Goal: Transaction & Acquisition: Purchase product/service

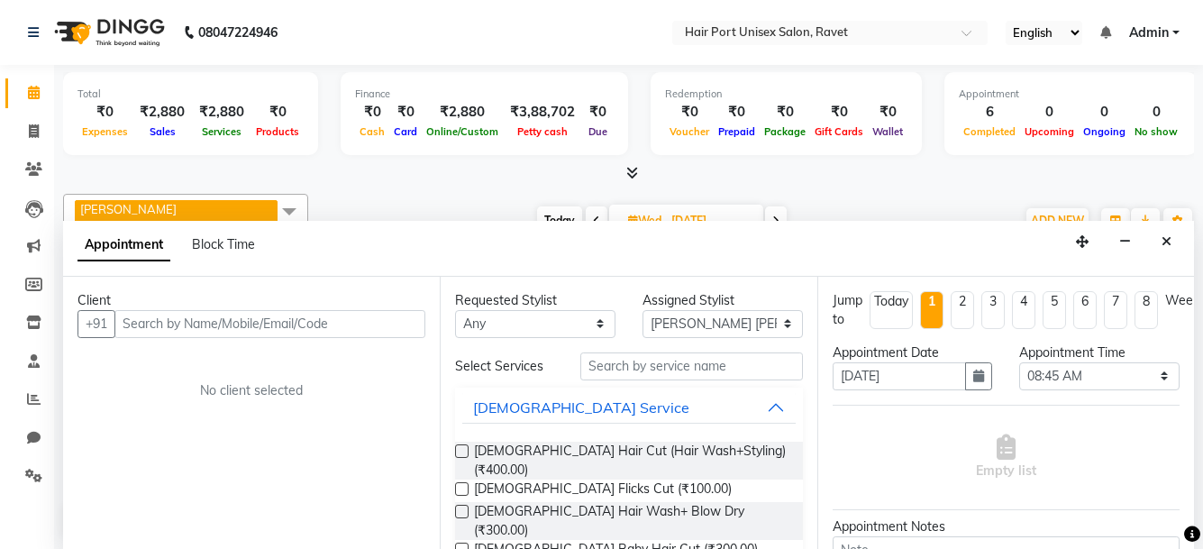
select select "58689"
select select "525"
select select "tentative"
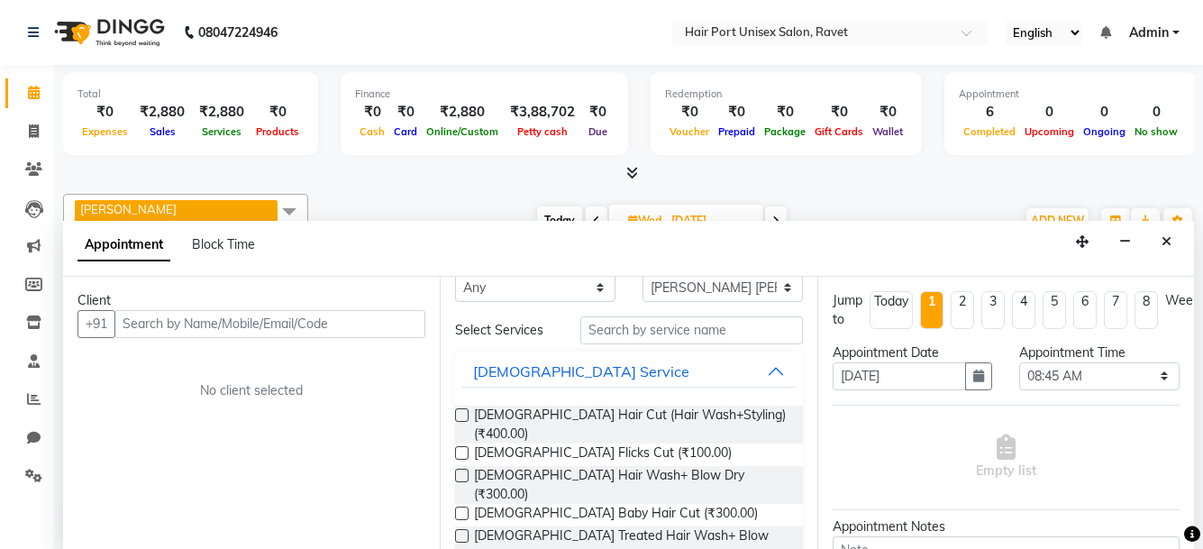
scroll to position [5, 0]
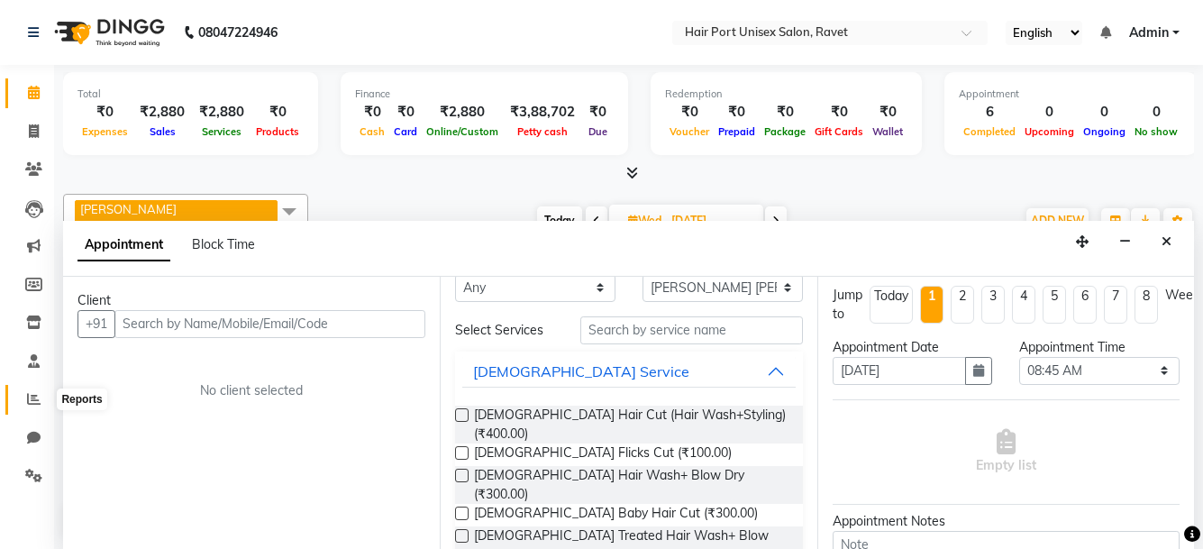
click at [28, 395] on icon at bounding box center [34, 399] width 14 height 14
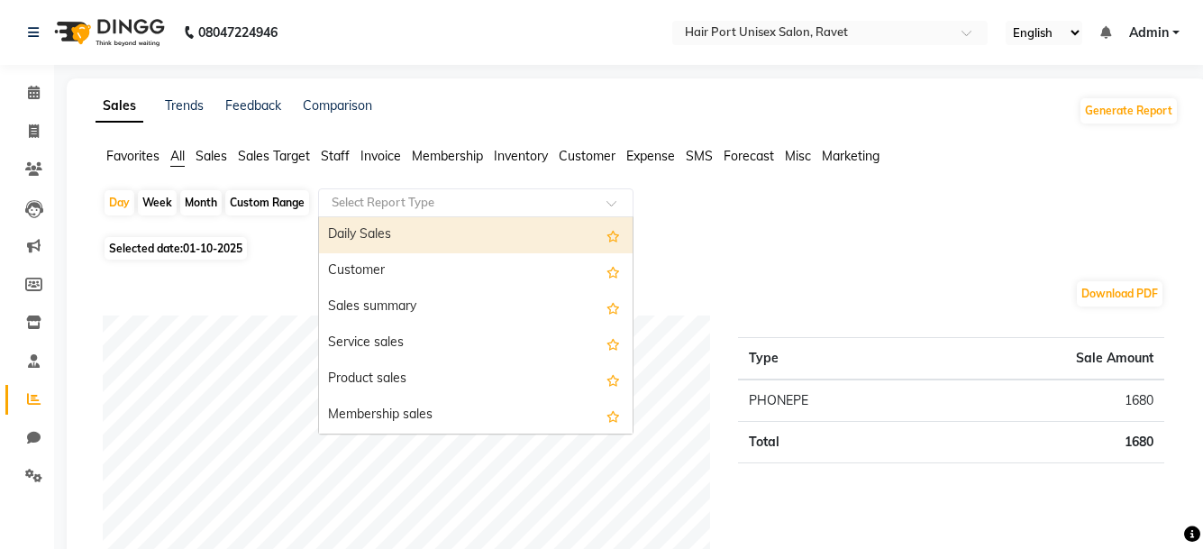
click at [508, 197] on input "text" at bounding box center [458, 203] width 260 height 18
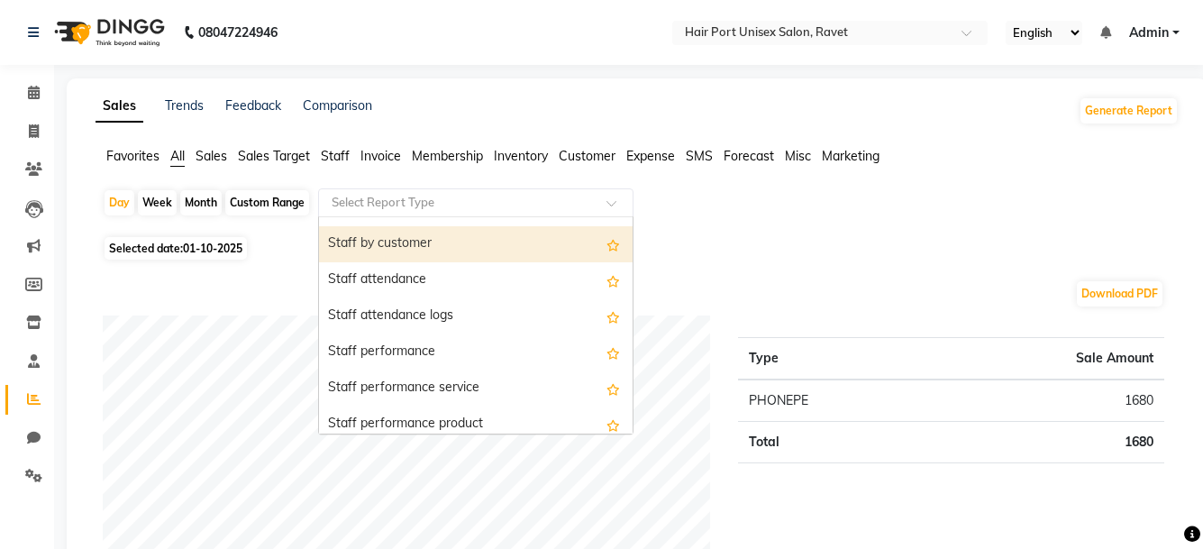
scroll to position [910, 0]
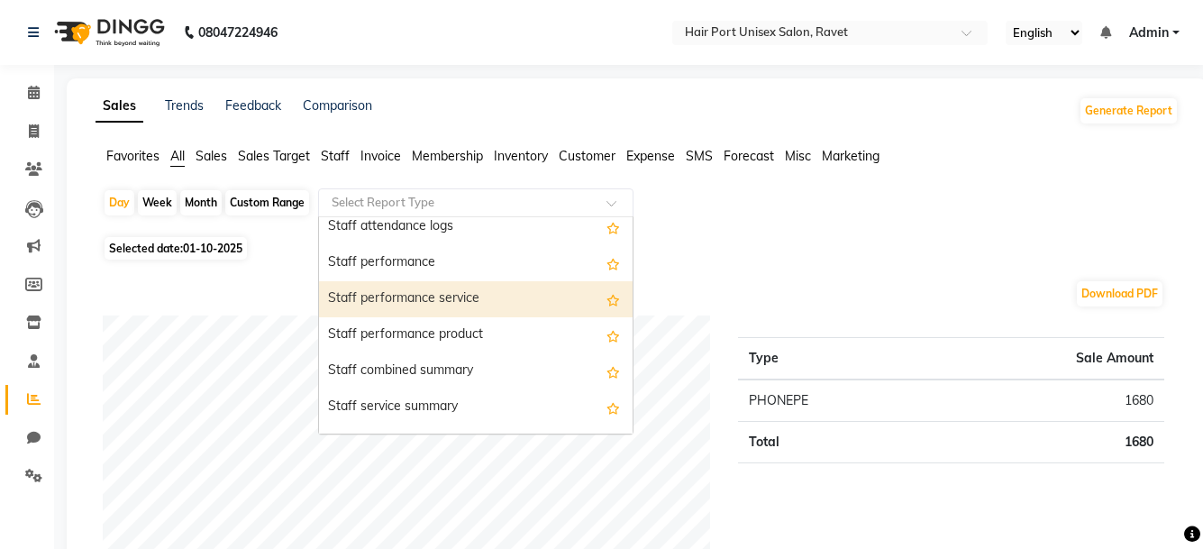
click at [443, 312] on div "Staff performance service" at bounding box center [476, 299] width 314 height 36
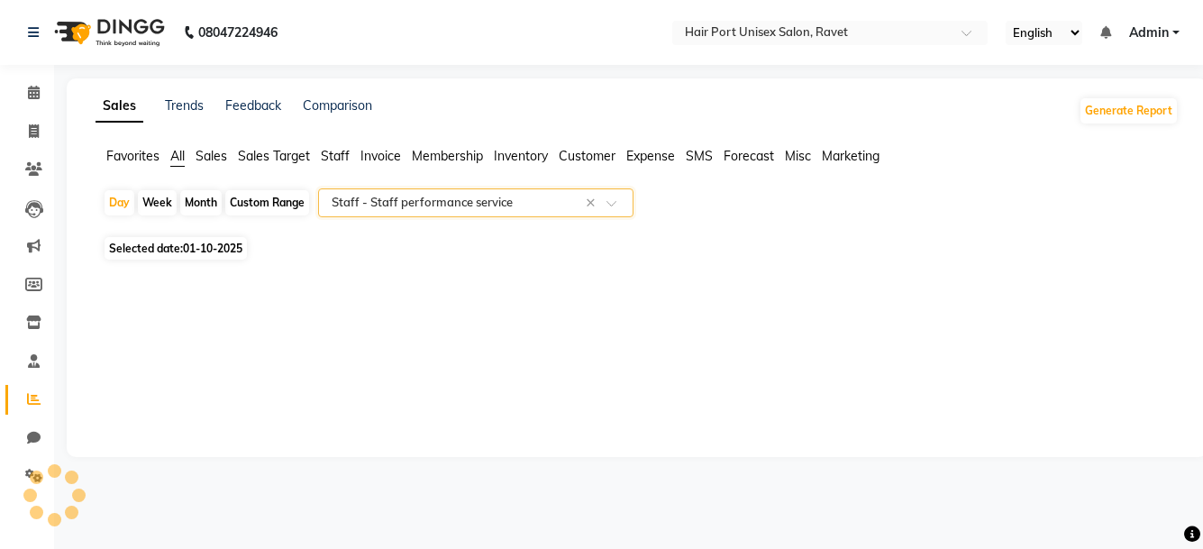
select select "filtered_report"
select select "csv"
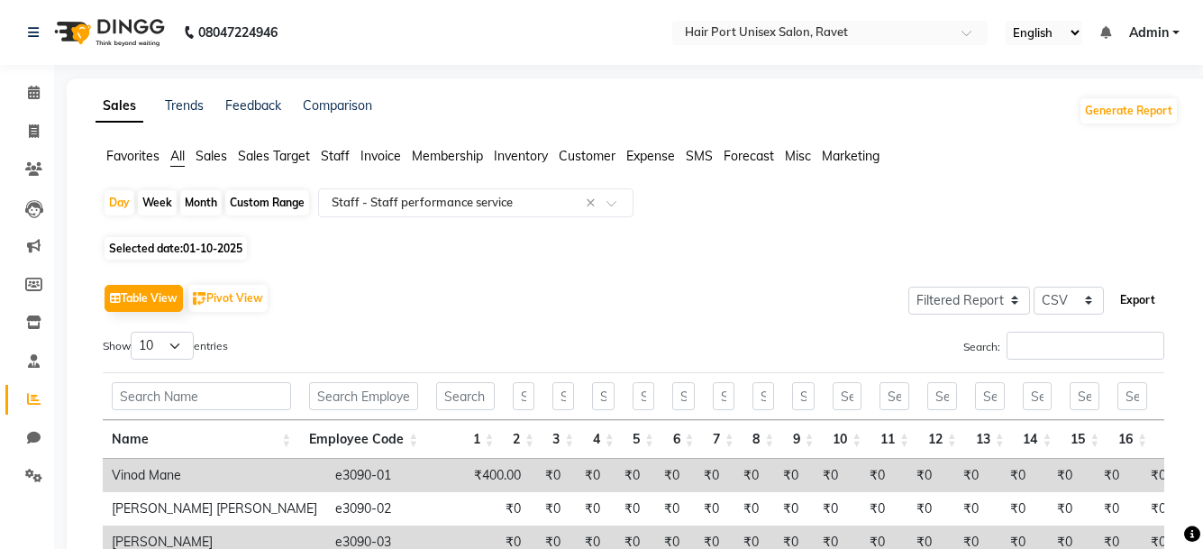
click at [1123, 295] on button "Export" at bounding box center [1138, 300] width 50 height 31
click at [32, 135] on icon at bounding box center [34, 131] width 10 height 14
select select "service"
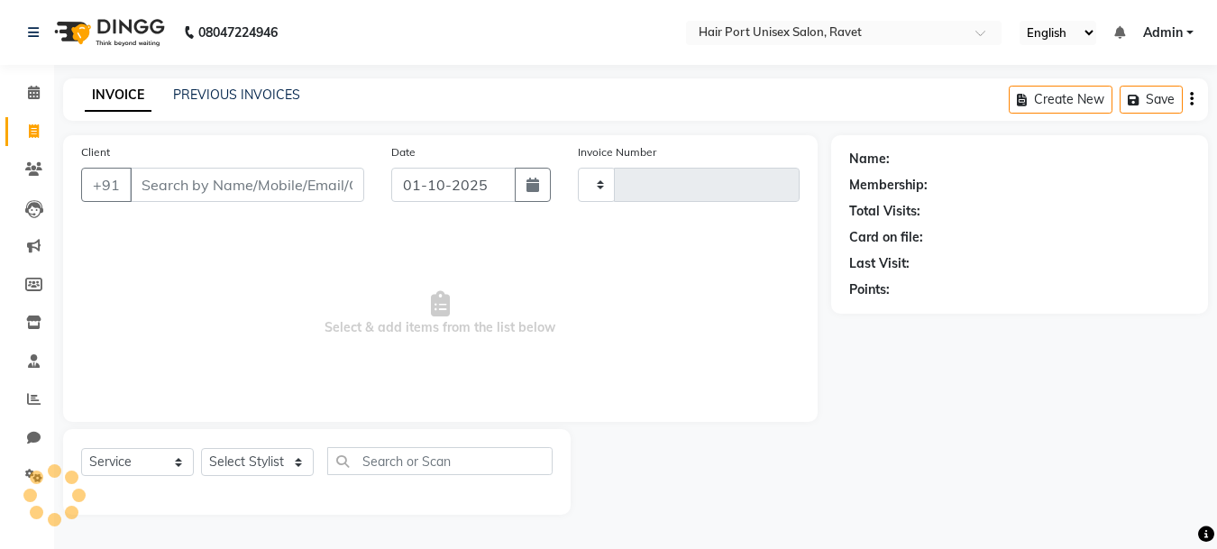
type input "4561"
select select "7015"
drag, startPoint x: 200, startPoint y: 202, endPoint x: 194, endPoint y: 167, distance: 35.7
click at [194, 167] on div "Client +91" at bounding box center [223, 179] width 310 height 74
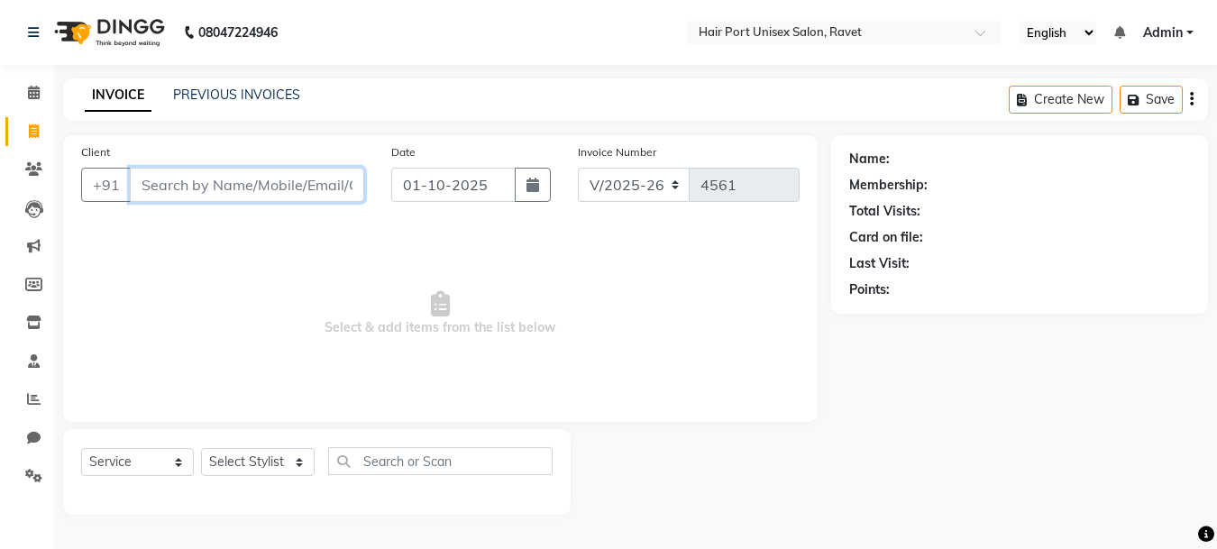
click at [201, 177] on input "Client" at bounding box center [247, 185] width 234 height 34
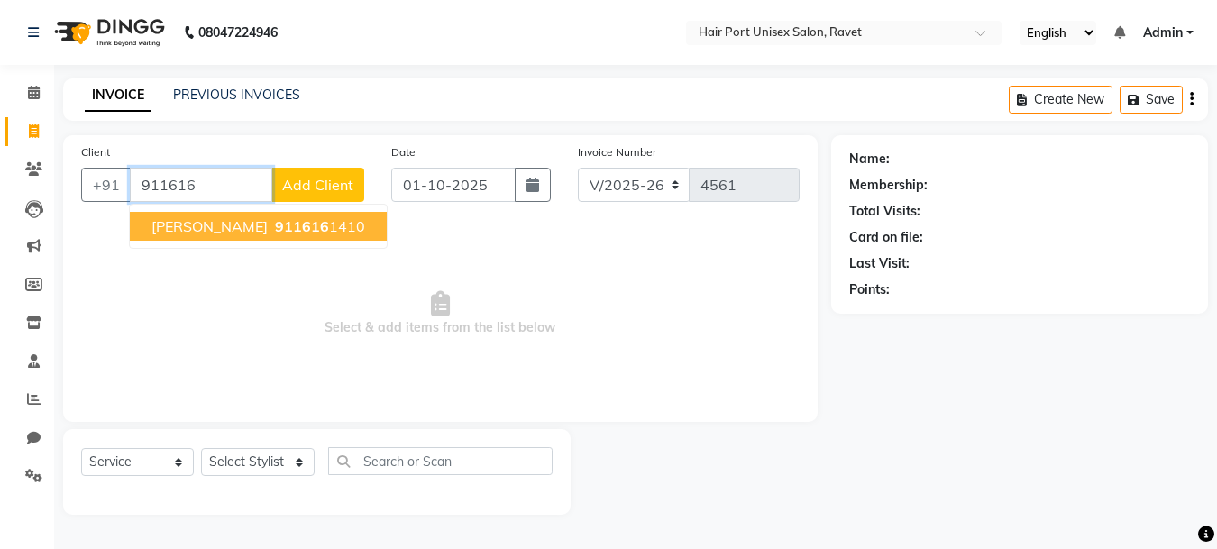
click at [275, 229] on span "911616" at bounding box center [302, 226] width 54 height 18
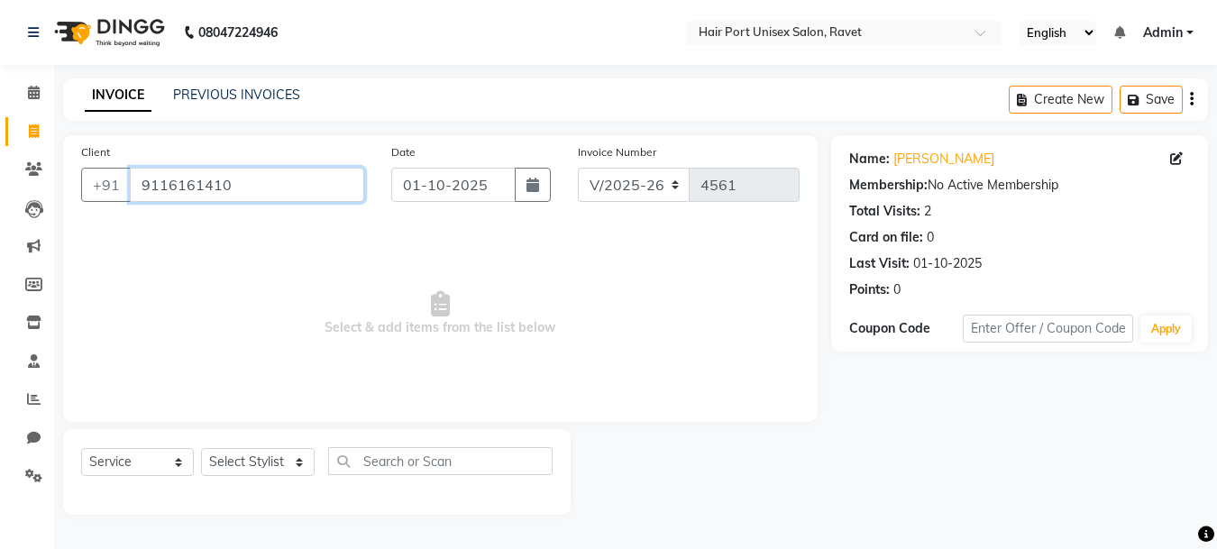
click at [281, 174] on input "9116161410" at bounding box center [247, 185] width 234 height 34
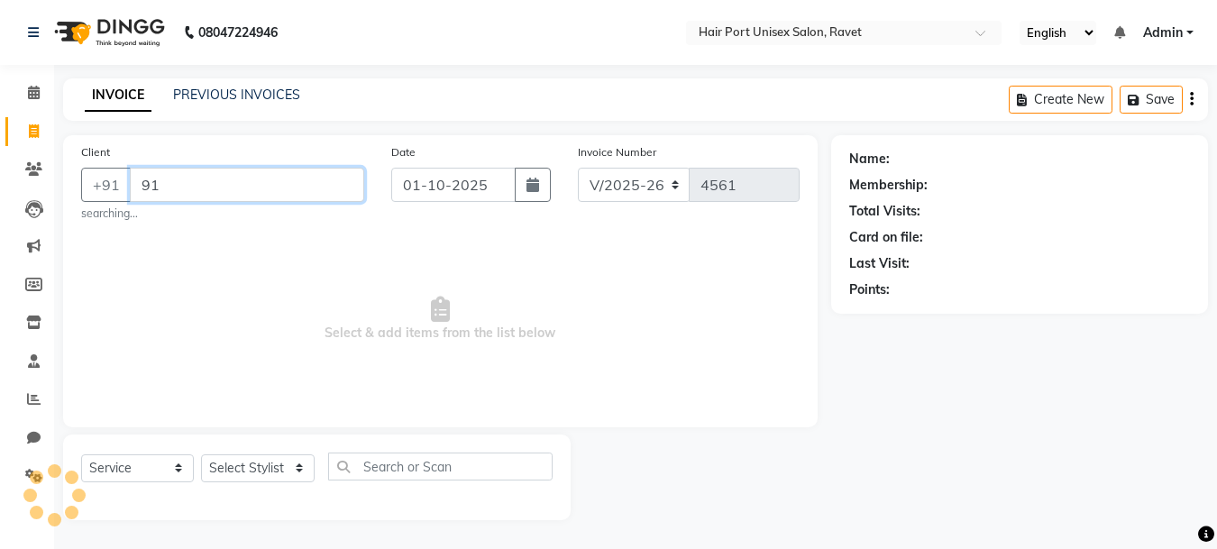
type input "9"
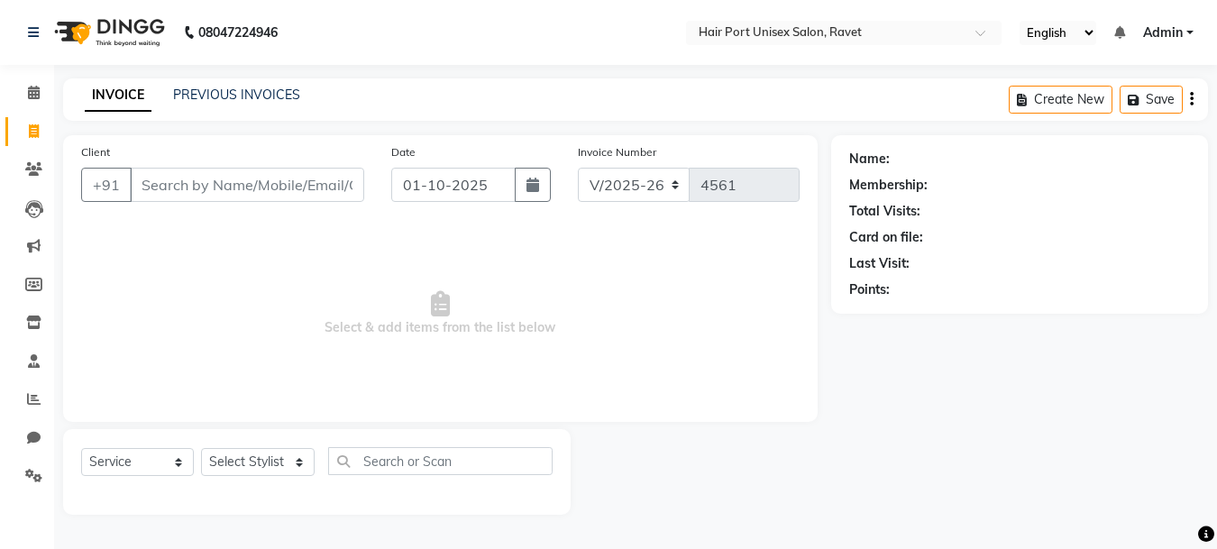
click at [244, 166] on div "Client +91" at bounding box center [223, 179] width 310 height 74
click at [266, 185] on input "Client" at bounding box center [247, 185] width 234 height 34
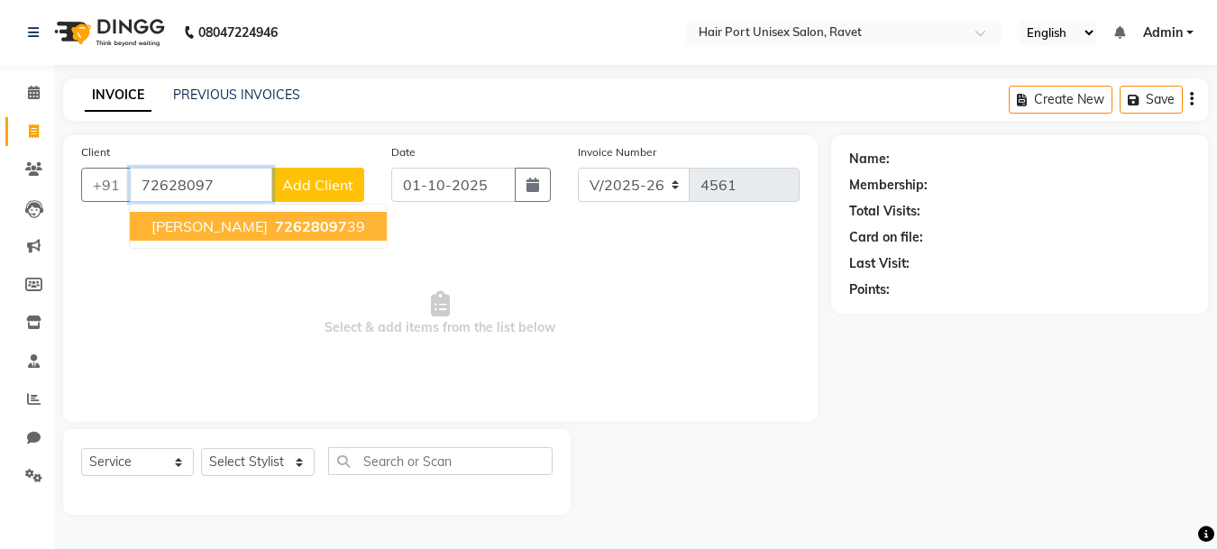
click at [275, 224] on ngb-highlight "72628097 39" at bounding box center [318, 226] width 94 height 18
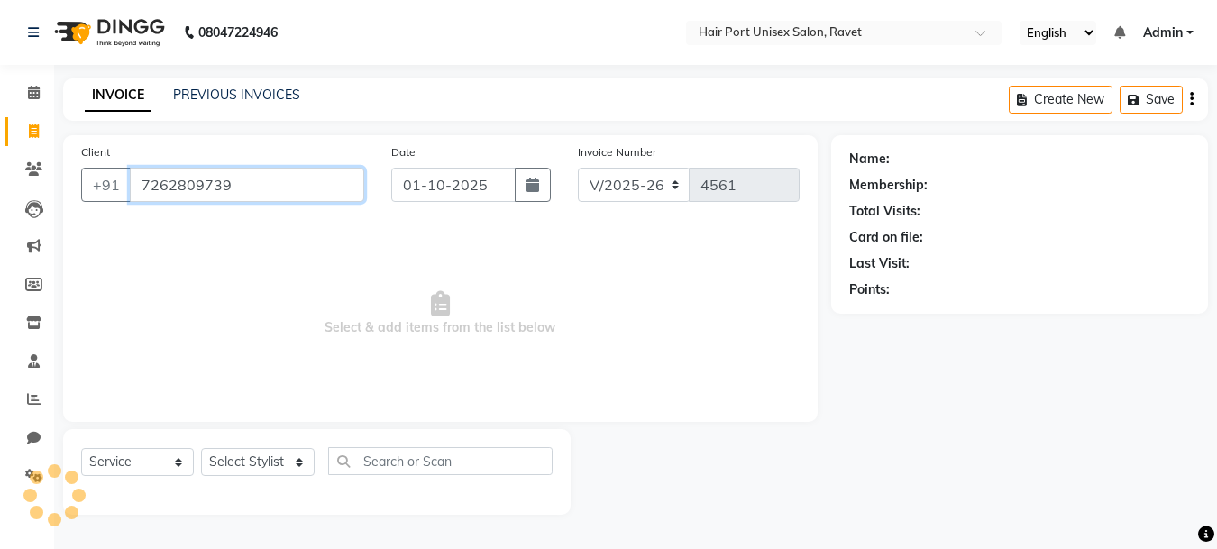
type input "7262809739"
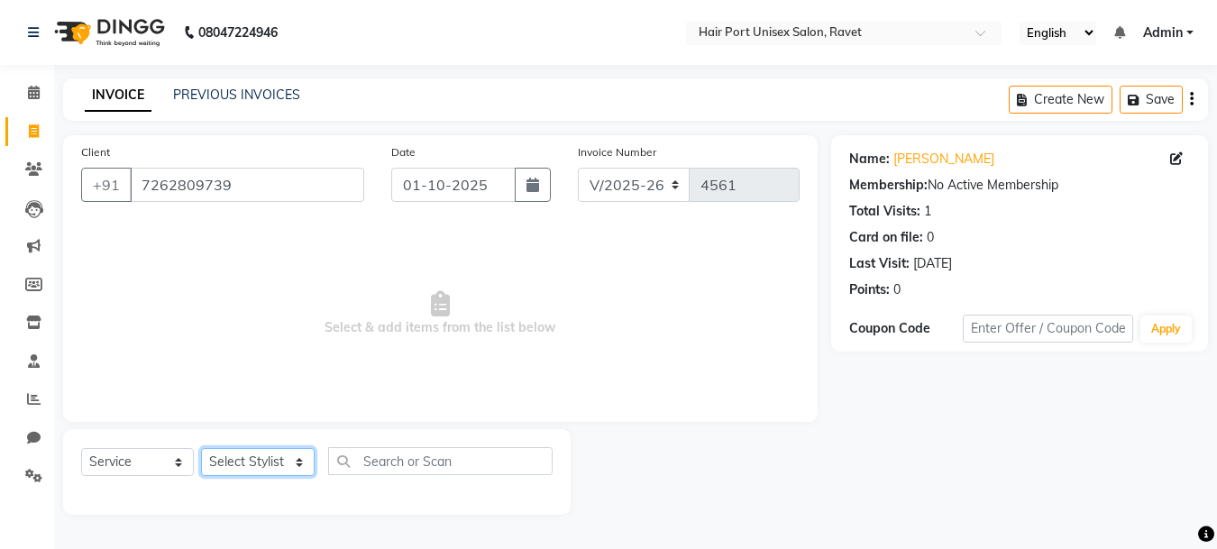
click at [251, 453] on select "Select Stylist Anushaka Parihar Esmail Gufran Jyoti Disale Netaji Vishwanath Su…" at bounding box center [258, 462] width 114 height 28
select select "65581"
click at [201, 448] on select "Select Stylist Anushaka Parihar Esmail Gufran Jyoti Disale Netaji Vishwanath Su…" at bounding box center [258, 462] width 114 height 28
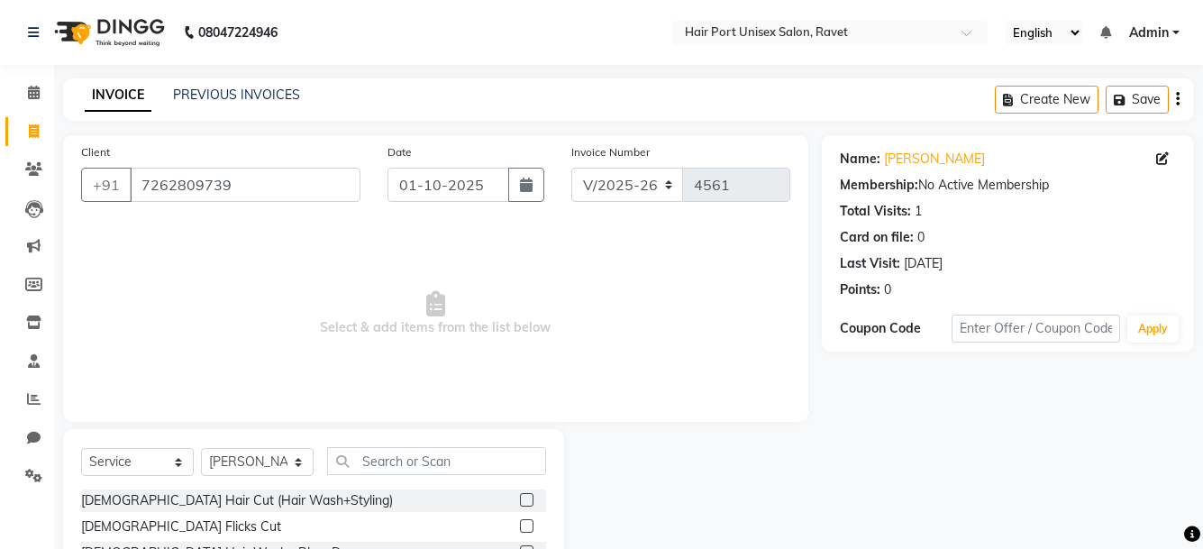
click at [520, 497] on label at bounding box center [527, 500] width 14 height 14
click at [520, 497] on input "checkbox" at bounding box center [526, 501] width 12 height 12
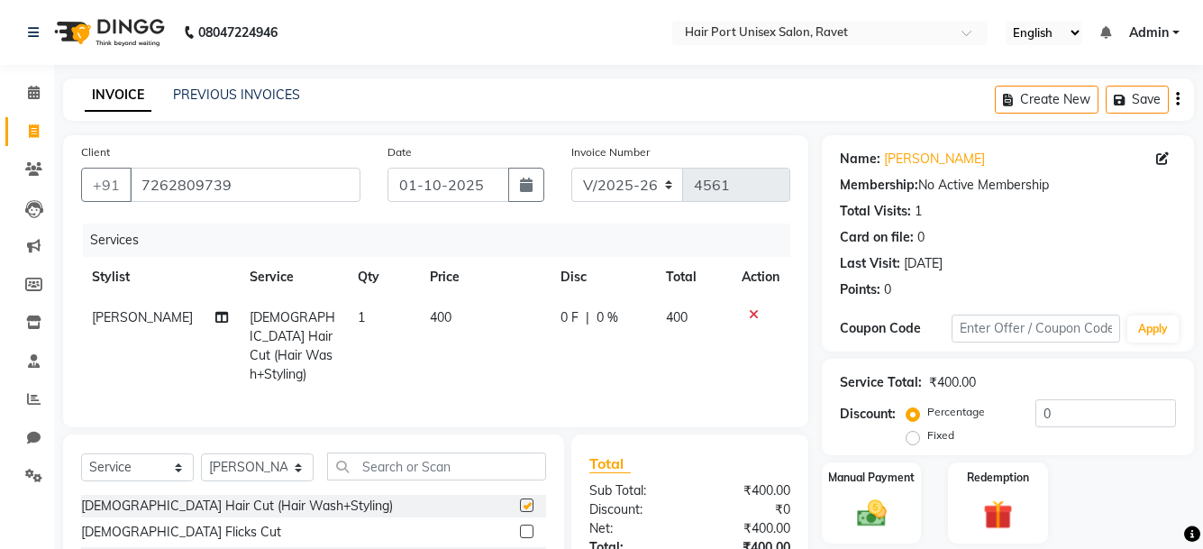
checkbox input "false"
click at [864, 505] on img at bounding box center [871, 513] width 50 height 35
click at [929, 497] on div "Manual Payment Redemption" at bounding box center [1008, 503] width 399 height 82
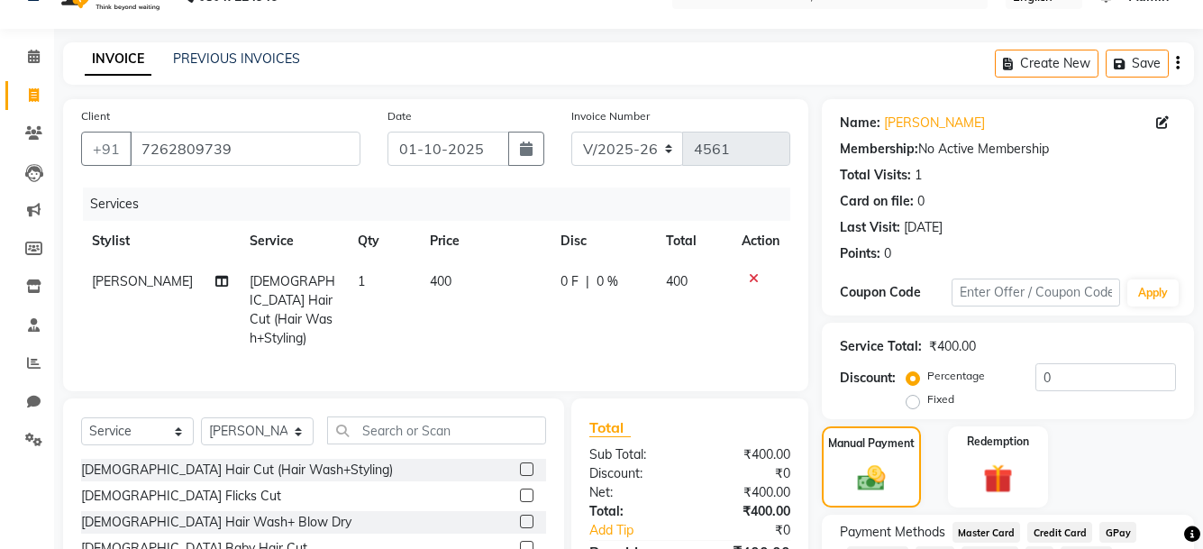
scroll to position [174, 0]
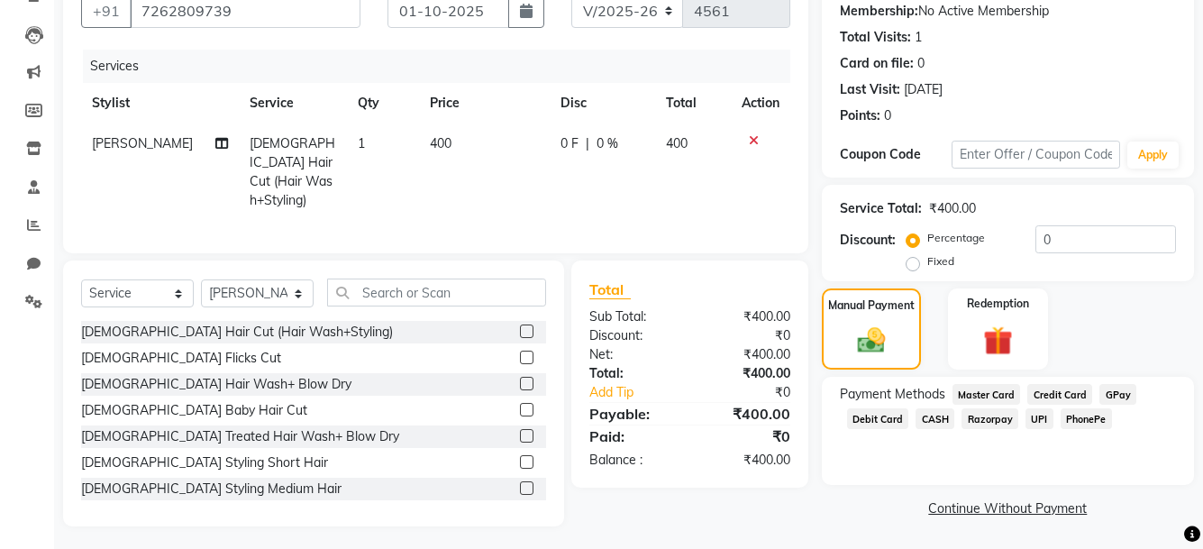
click at [1031, 416] on span "UPI" at bounding box center [1040, 418] width 28 height 21
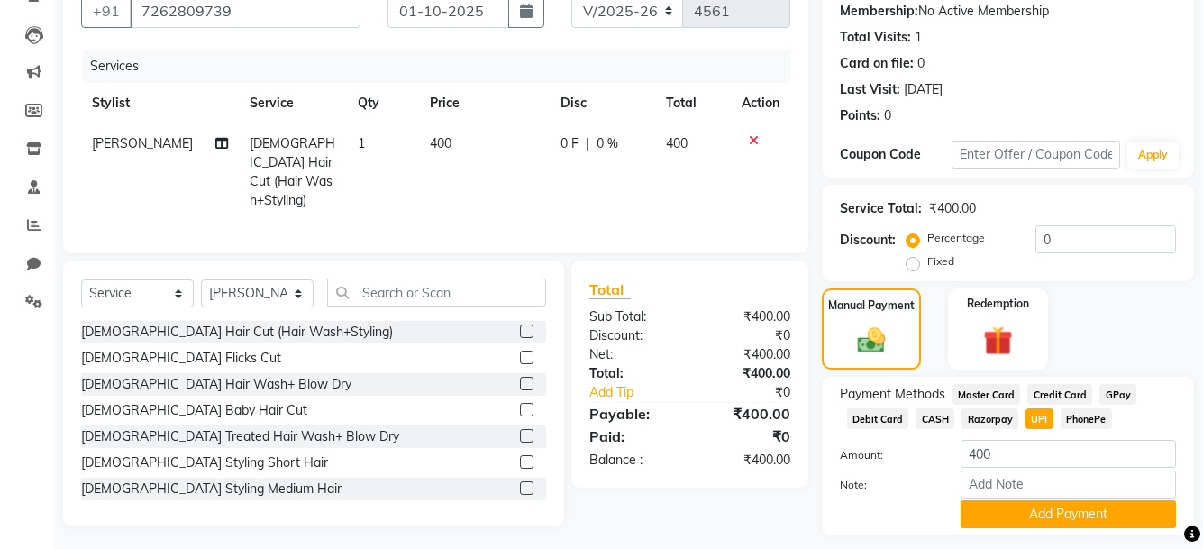
click at [1031, 416] on span "UPI" at bounding box center [1040, 418] width 28 height 21
click at [1033, 502] on button "Add Payment" at bounding box center [1068, 514] width 215 height 28
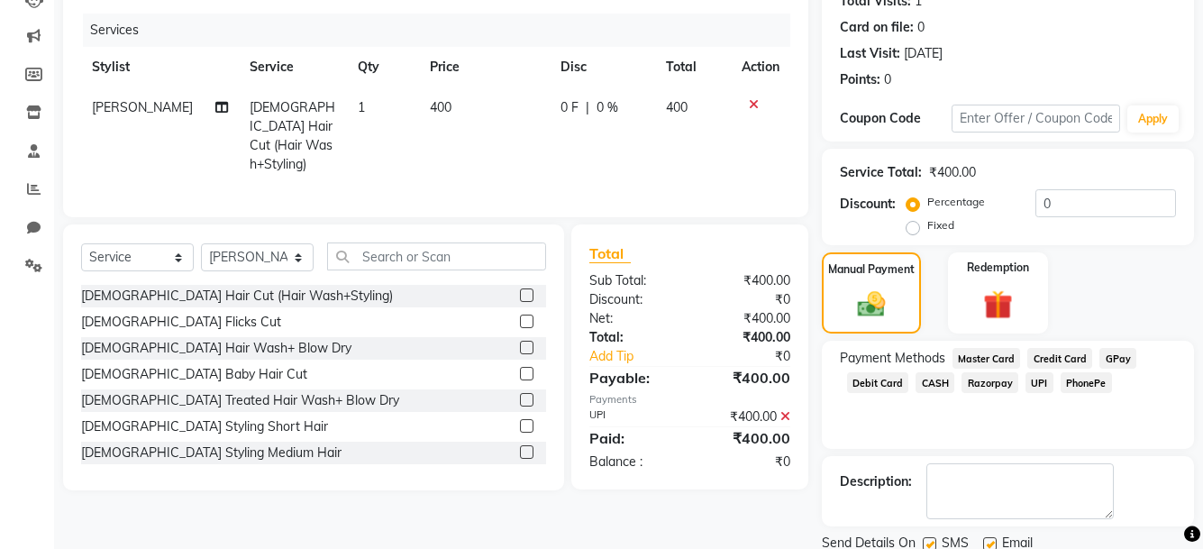
scroll to position [276, 0]
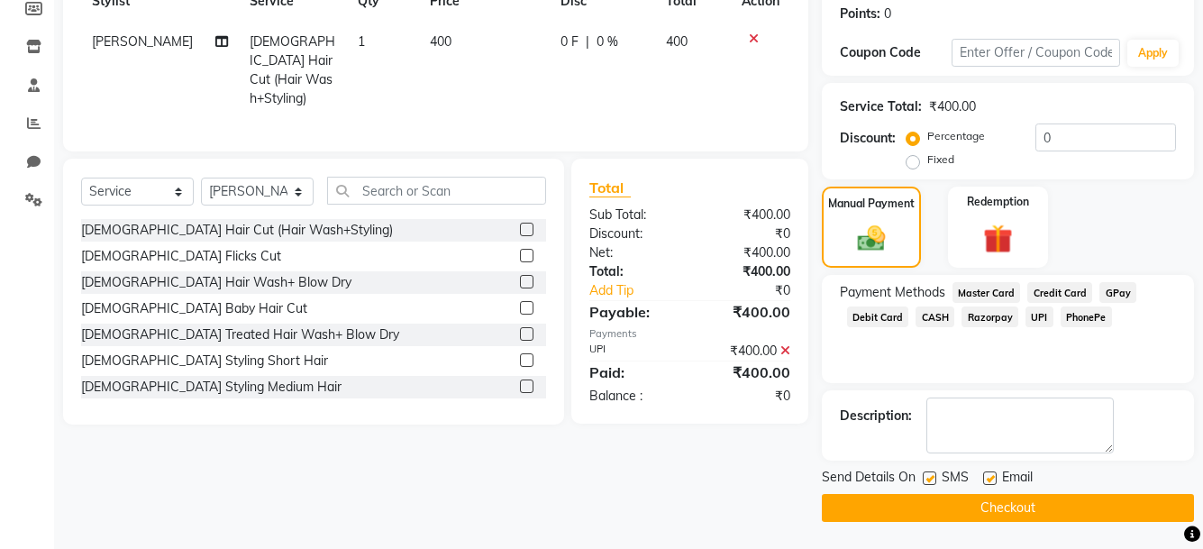
click at [1033, 502] on button "Checkout" at bounding box center [1008, 508] width 372 height 28
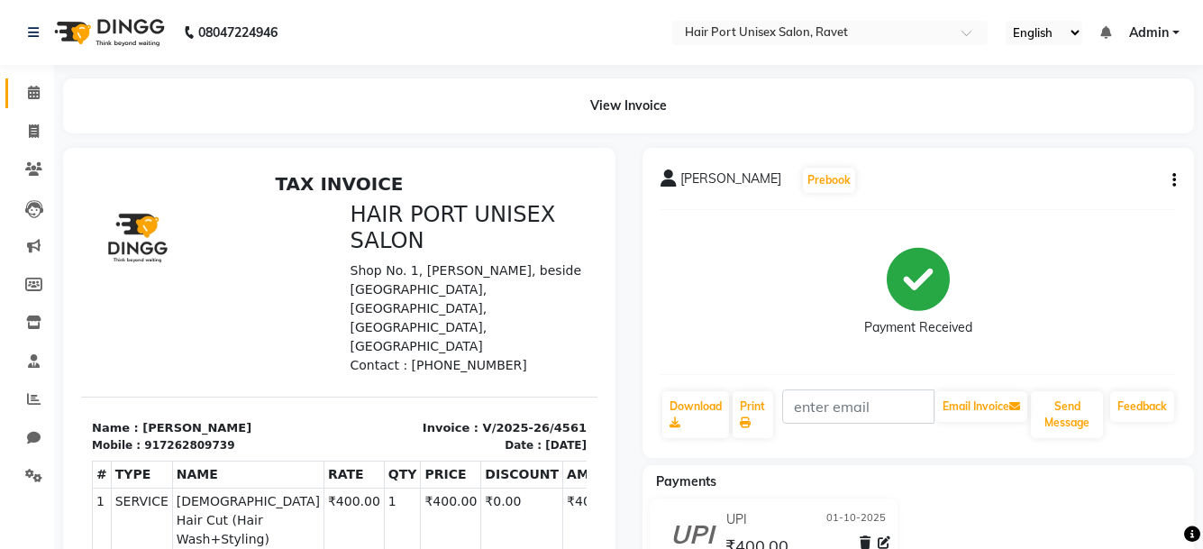
drag, startPoint x: 403, startPoint y: 59, endPoint x: 30, endPoint y: 97, distance: 375.1
click at [30, 97] on icon at bounding box center [34, 93] width 12 height 14
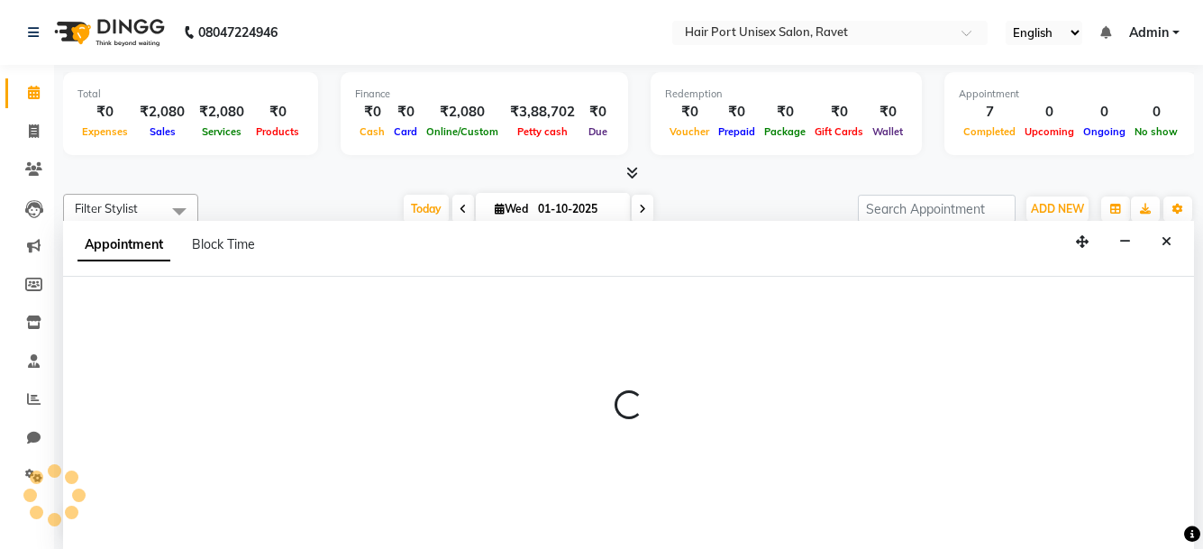
click at [801, 403] on div at bounding box center [628, 413] width 1131 height 273
click at [801, 403] on p at bounding box center [628, 404] width 1131 height 31
select select "63965"
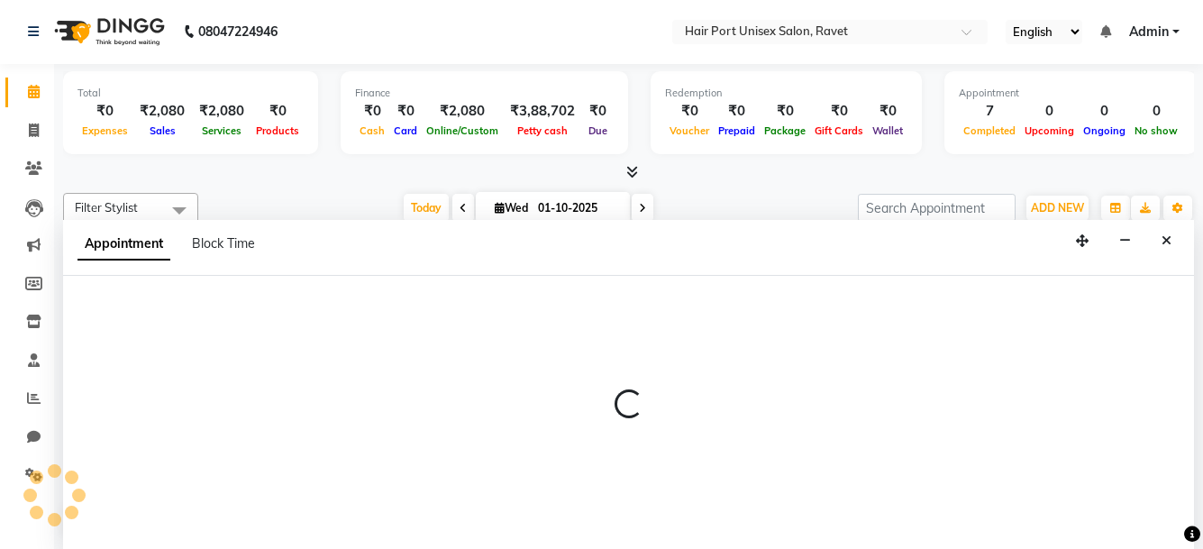
select select "tentative"
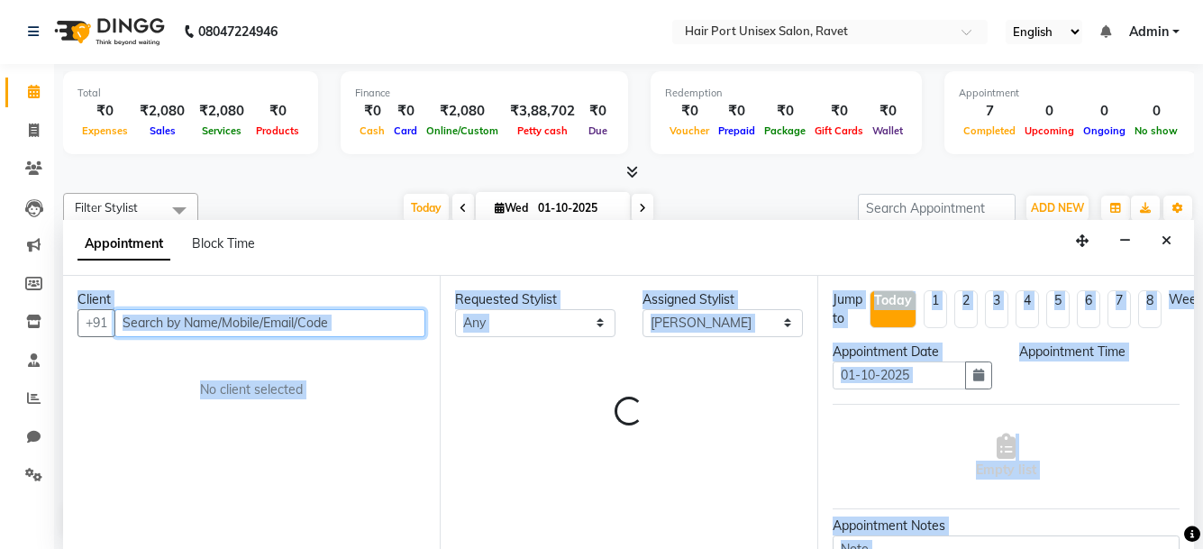
select select "525"
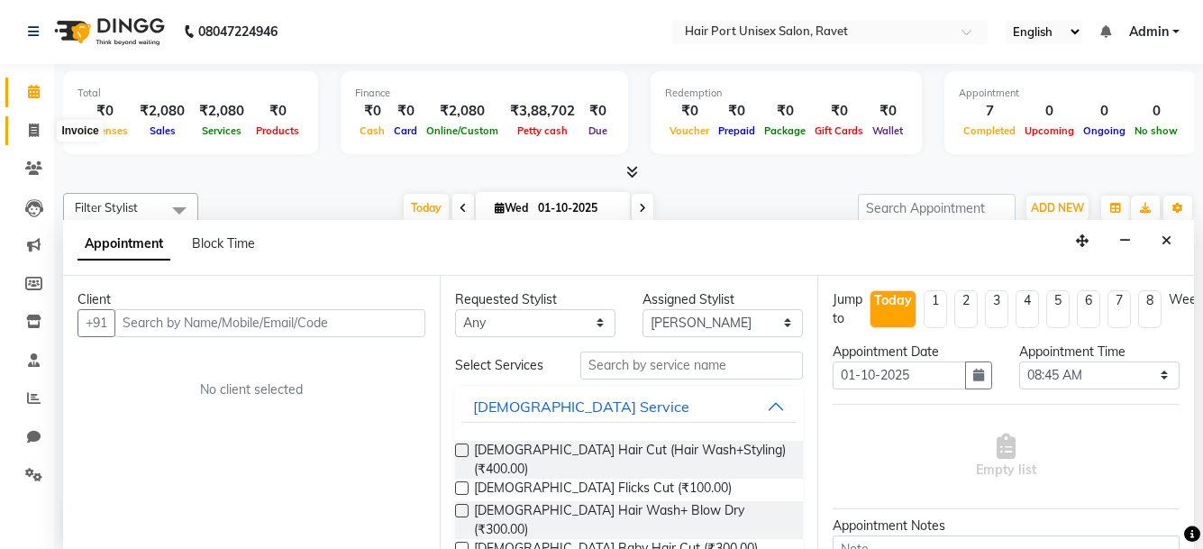
click at [35, 125] on icon at bounding box center [34, 130] width 10 height 14
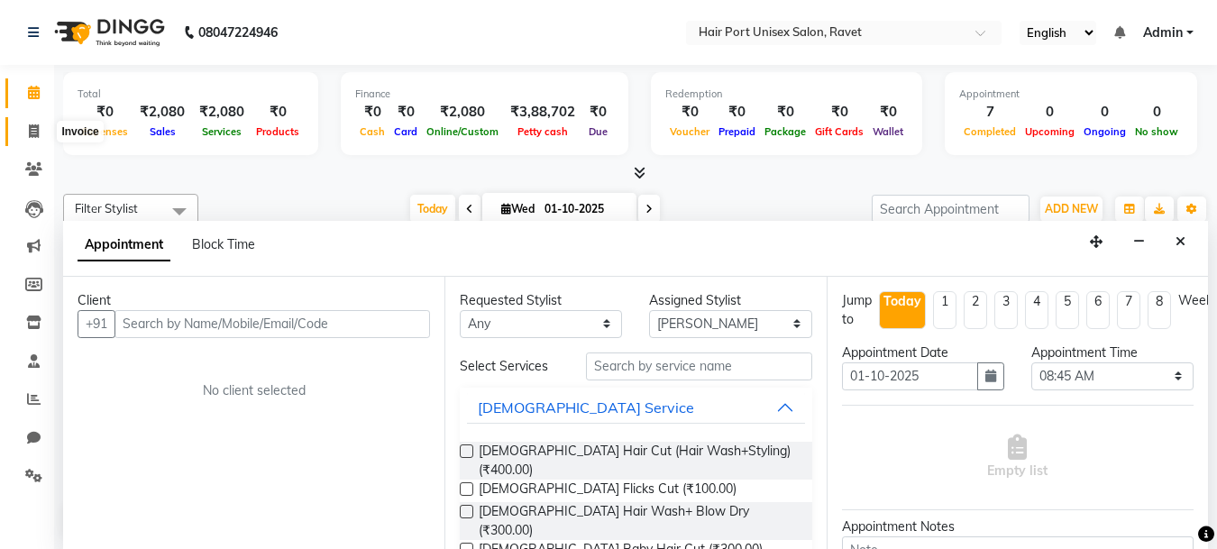
select select "service"
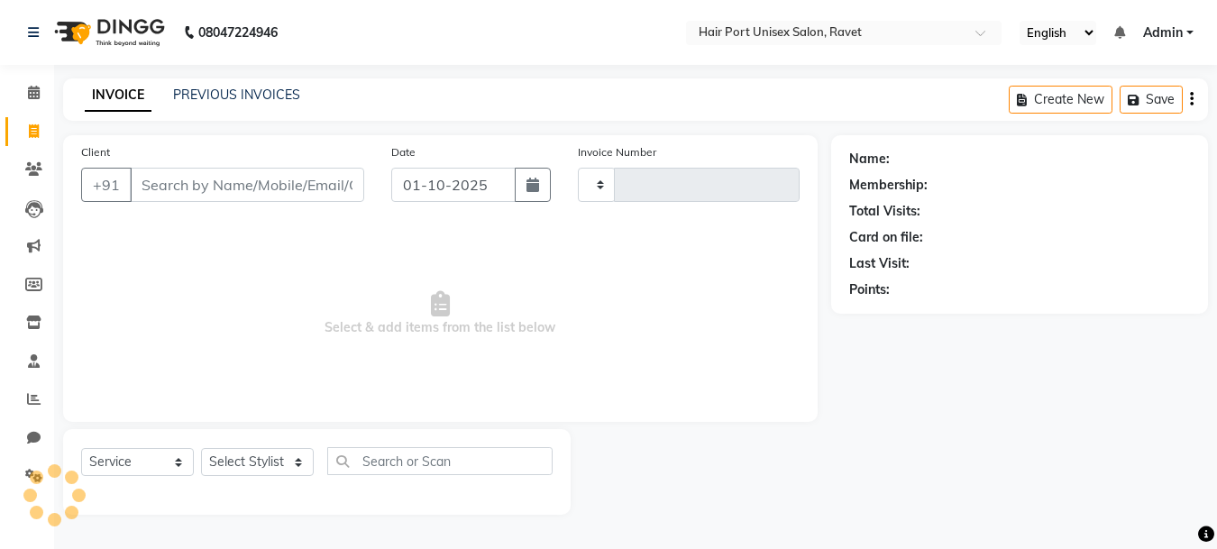
type input "4562"
select select "7015"
click at [33, 94] on icon at bounding box center [34, 93] width 12 height 14
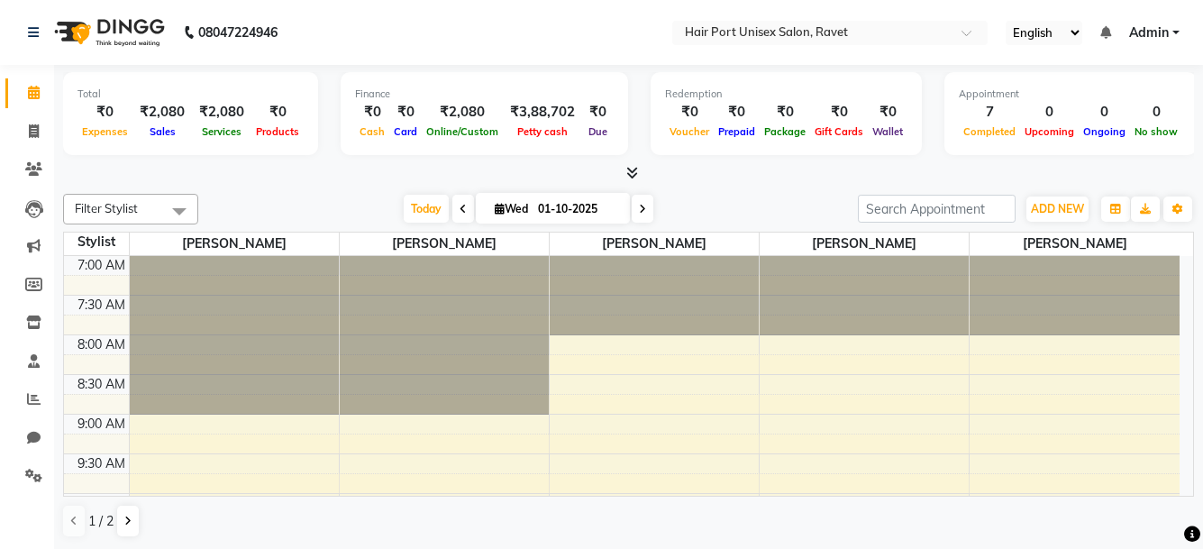
click at [460, 206] on icon at bounding box center [463, 209] width 7 height 11
type input "[DATE]"
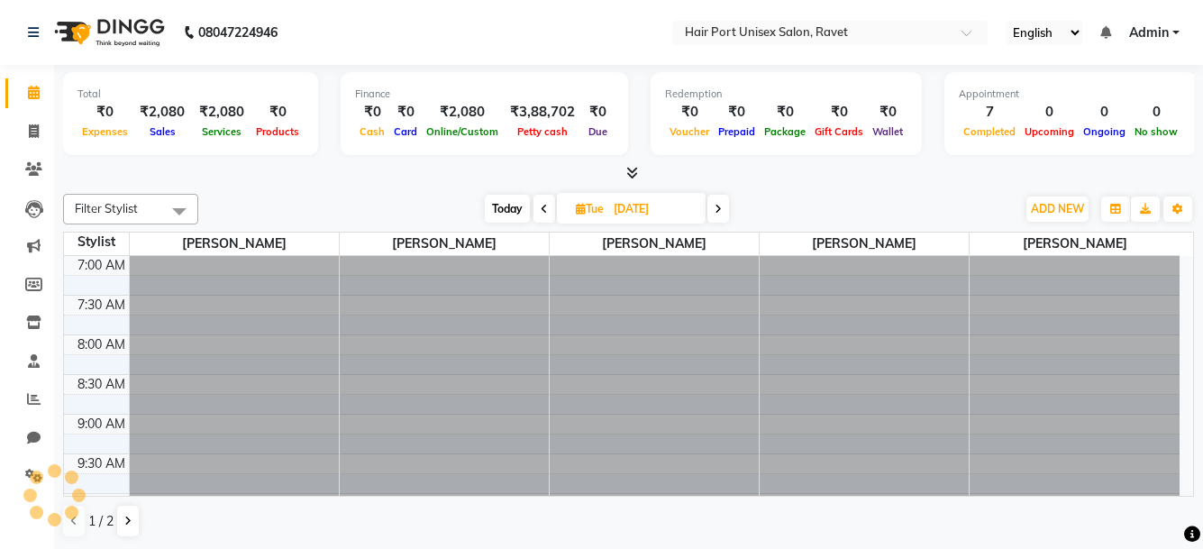
scroll to position [556, 0]
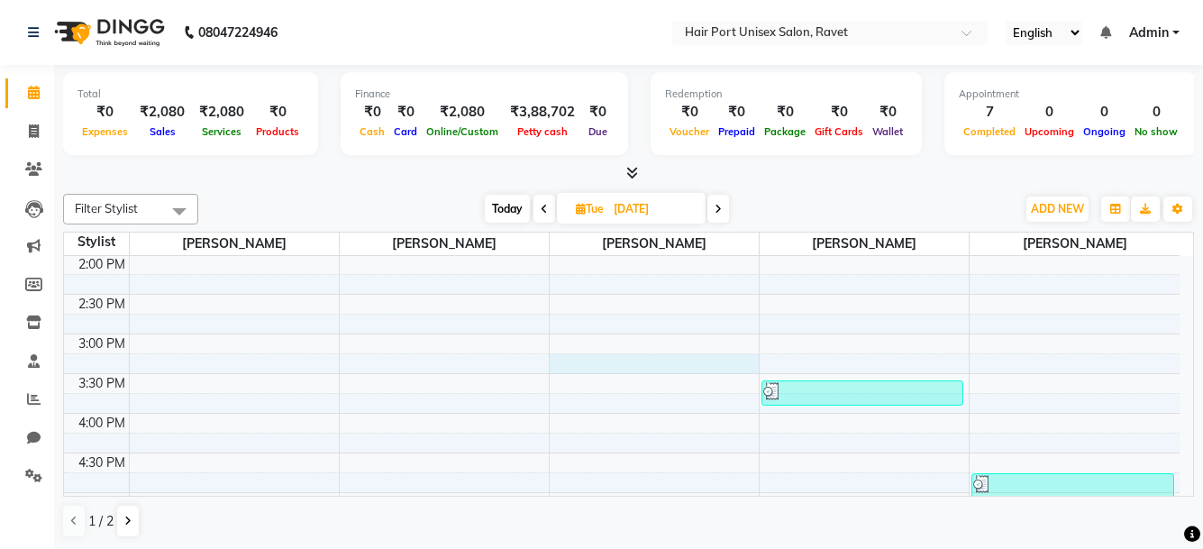
click at [650, 373] on div "7:00 AM 7:30 AM 8:00 AM 8:30 AM 9:00 AM 9:30 AM 10:00 AM 10:30 AM 11:00 AM 11:3…" at bounding box center [622, 334] width 1116 height 1268
select select "60513"
select select "915"
select select "tentative"
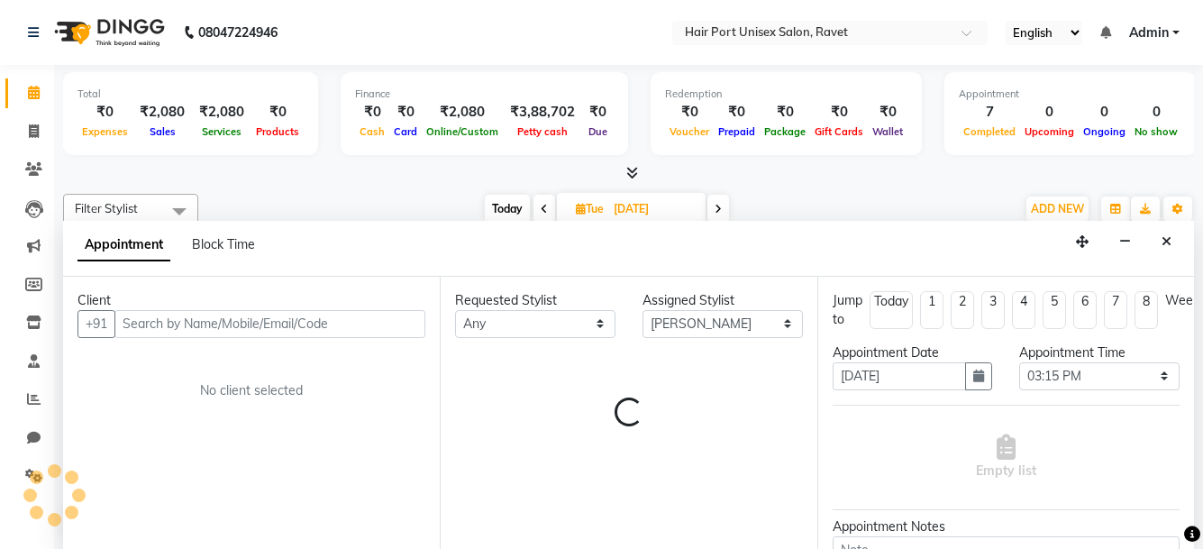
scroll to position [1, 0]
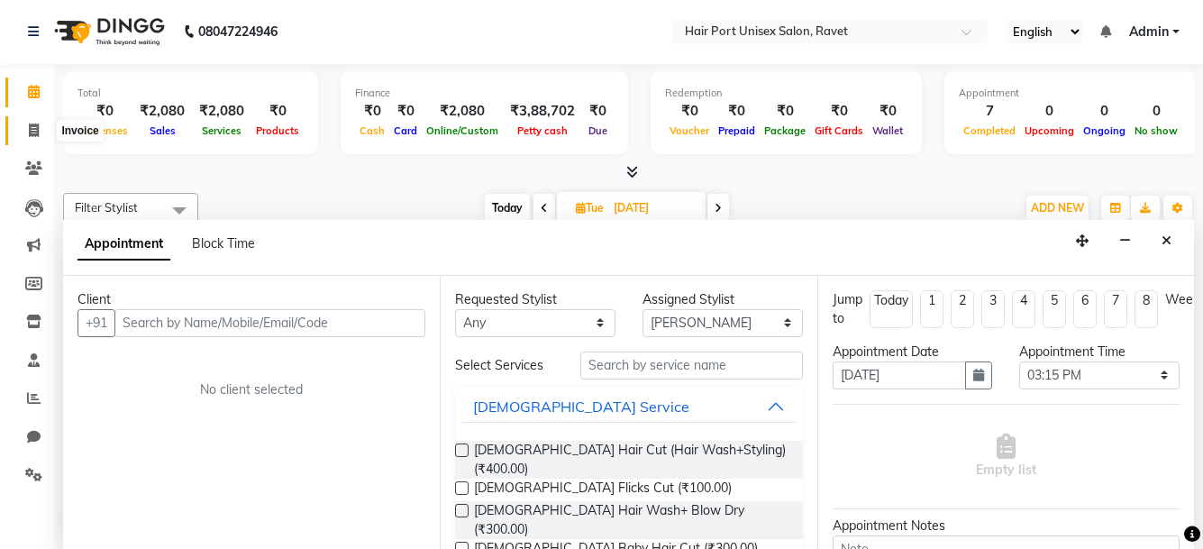
click at [22, 137] on span at bounding box center [34, 131] width 32 height 21
select select "service"
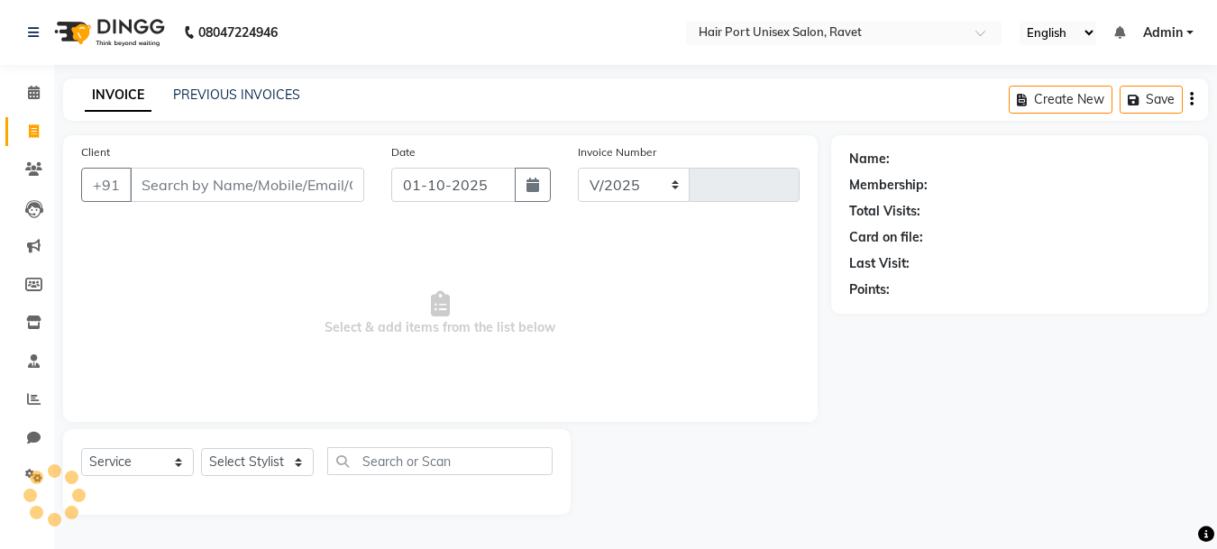
select select "7015"
type input "4562"
click at [38, 94] on icon at bounding box center [34, 93] width 12 height 14
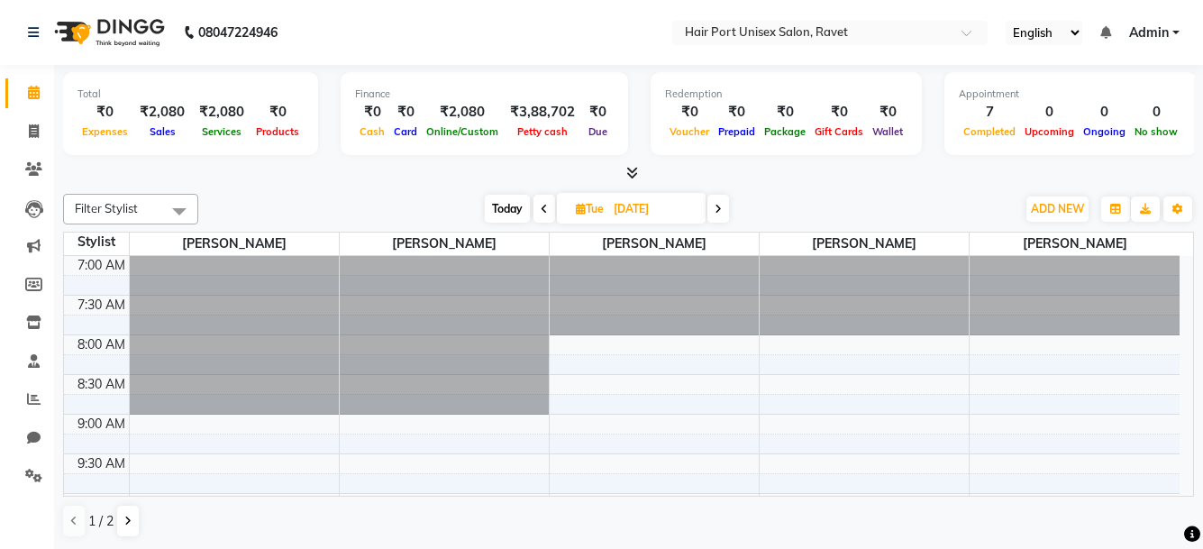
click at [550, 198] on span at bounding box center [545, 209] width 22 height 28
type input "29-09-2025"
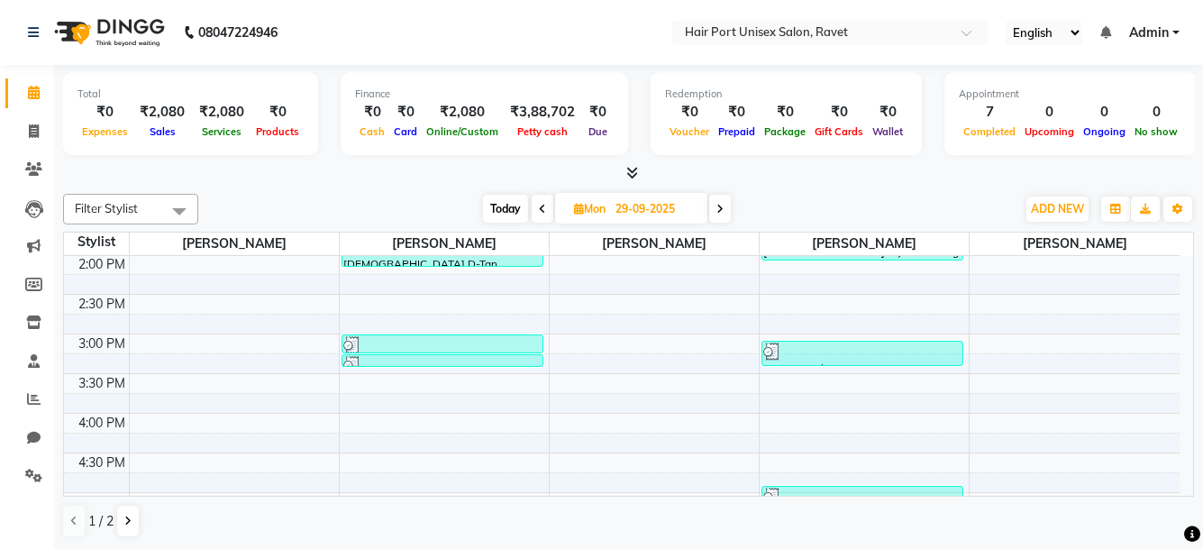
scroll to position [1, 0]
click at [661, 393] on div "7:00 AM 7:30 AM 8:00 AM 8:30 AM 9:00 AM 9:30 AM 10:00 AM 10:30 AM 11:00 AM 11:3…" at bounding box center [622, 333] width 1116 height 1268
select select "60513"
select select "tentative"
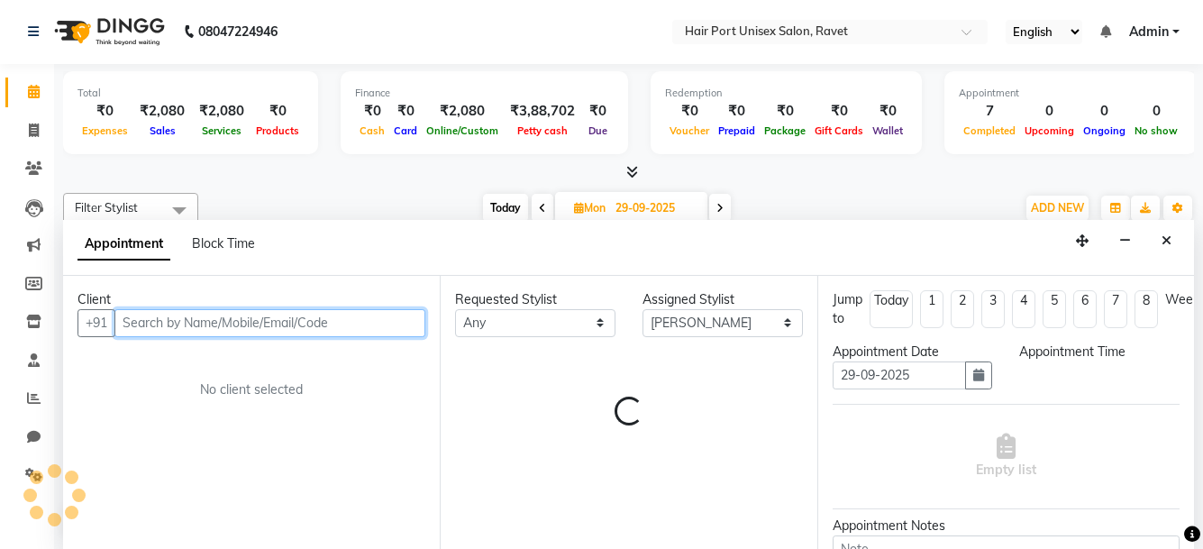
select select "945"
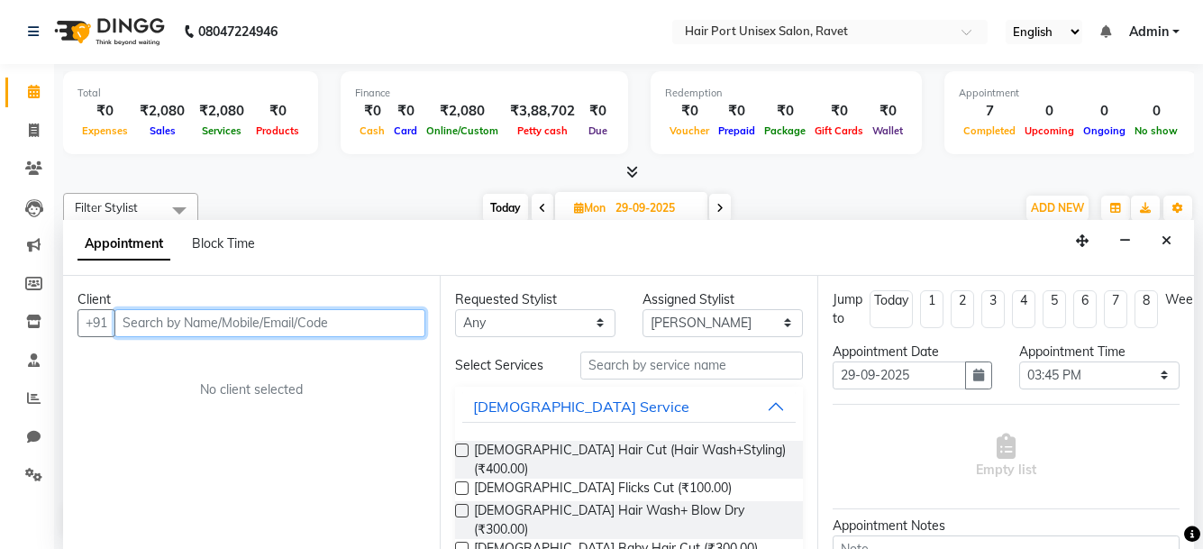
scroll to position [239, 0]
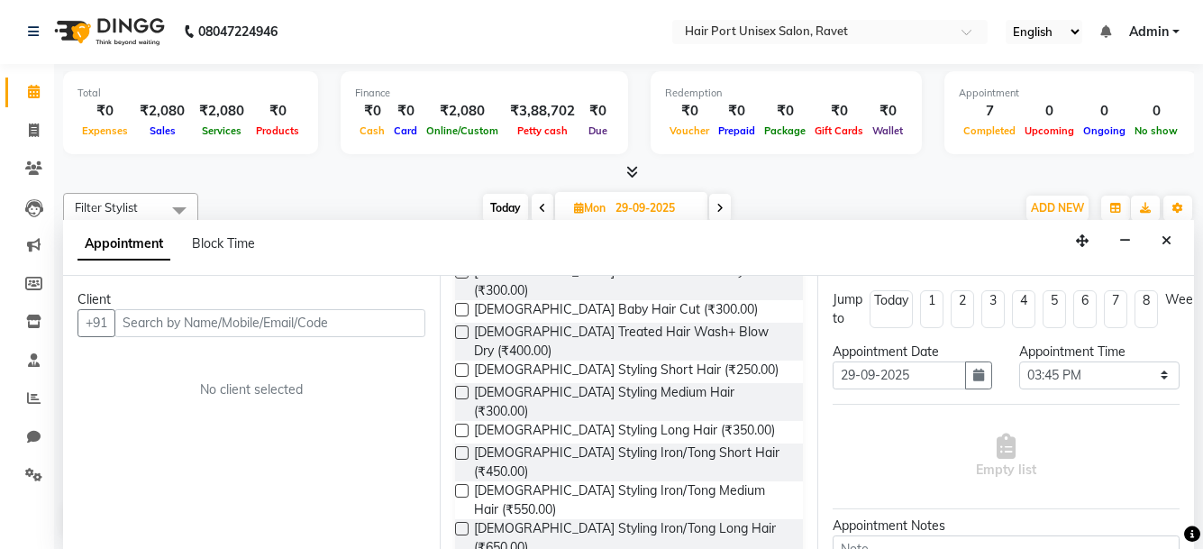
click at [546, 212] on span at bounding box center [543, 208] width 22 height 28
type input "28-09-2025"
select select "945"
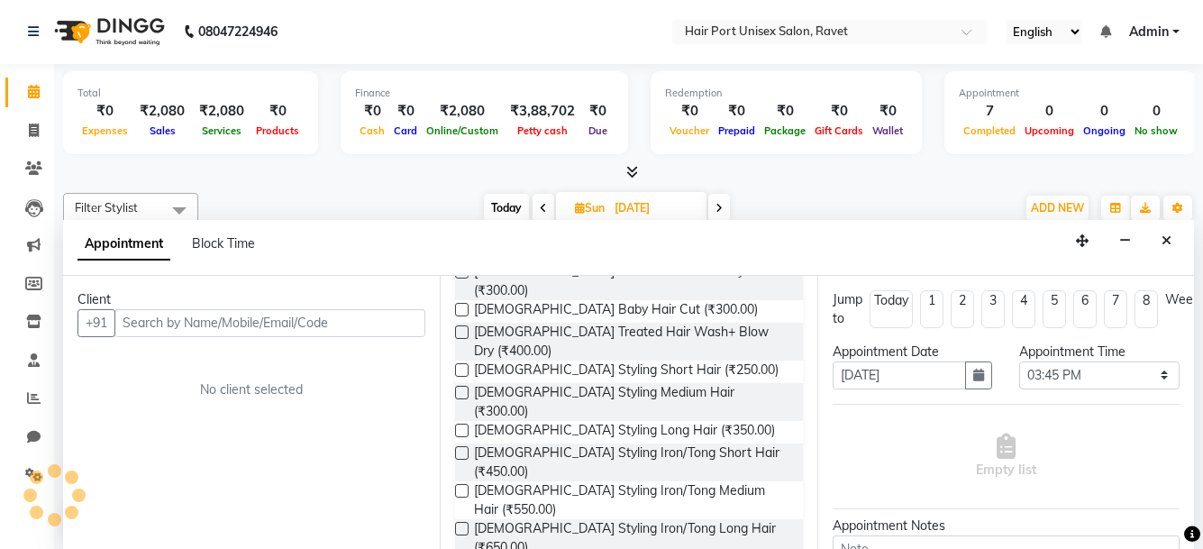
scroll to position [556, 0]
click at [34, 93] on icon at bounding box center [34, 92] width 12 height 14
click at [41, 92] on span at bounding box center [34, 92] width 32 height 21
click at [33, 131] on icon at bounding box center [34, 130] width 10 height 14
select select "service"
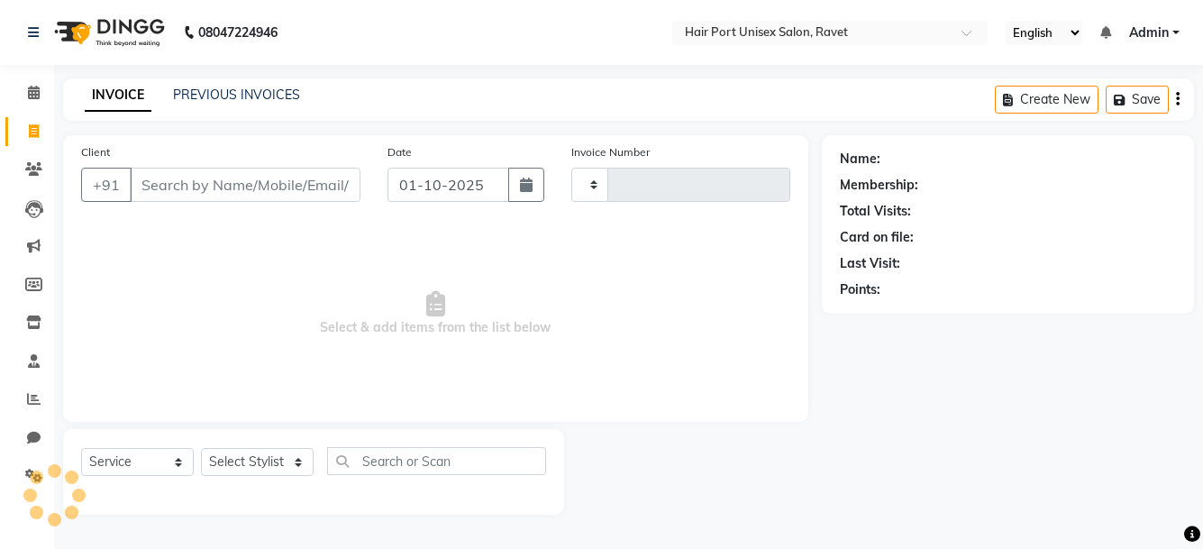
type input "4562"
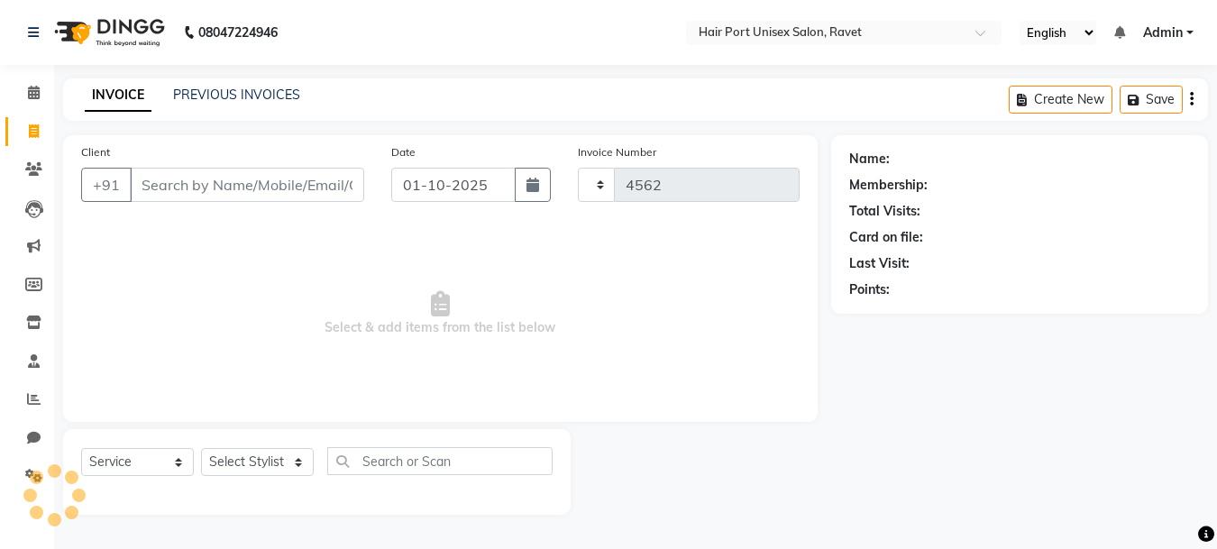
select select "7015"
click at [32, 94] on icon at bounding box center [34, 93] width 12 height 14
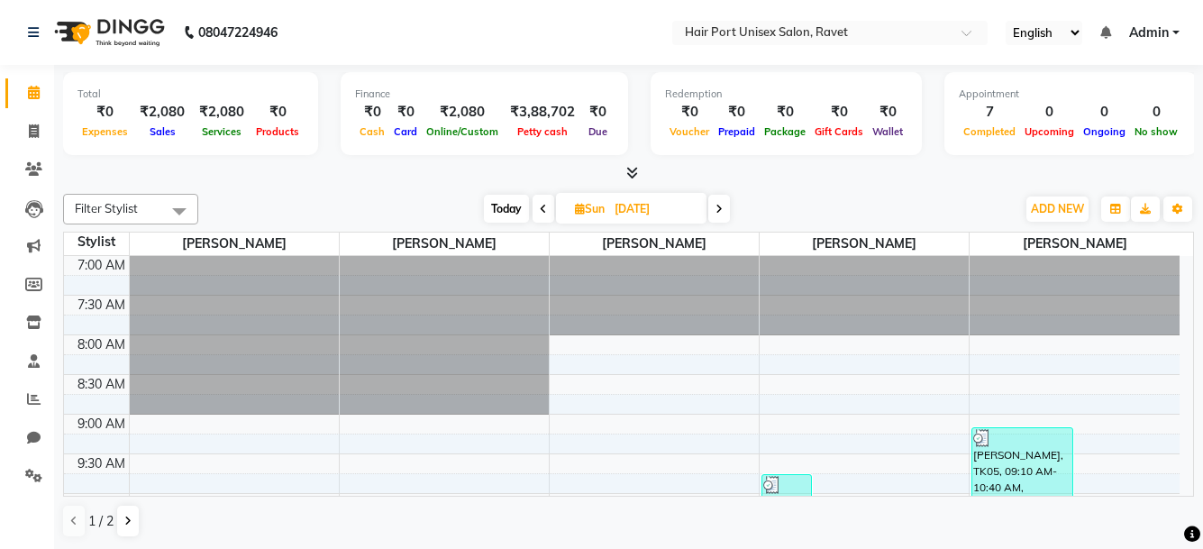
click at [543, 214] on icon at bounding box center [543, 209] width 7 height 11
type input "27-09-2025"
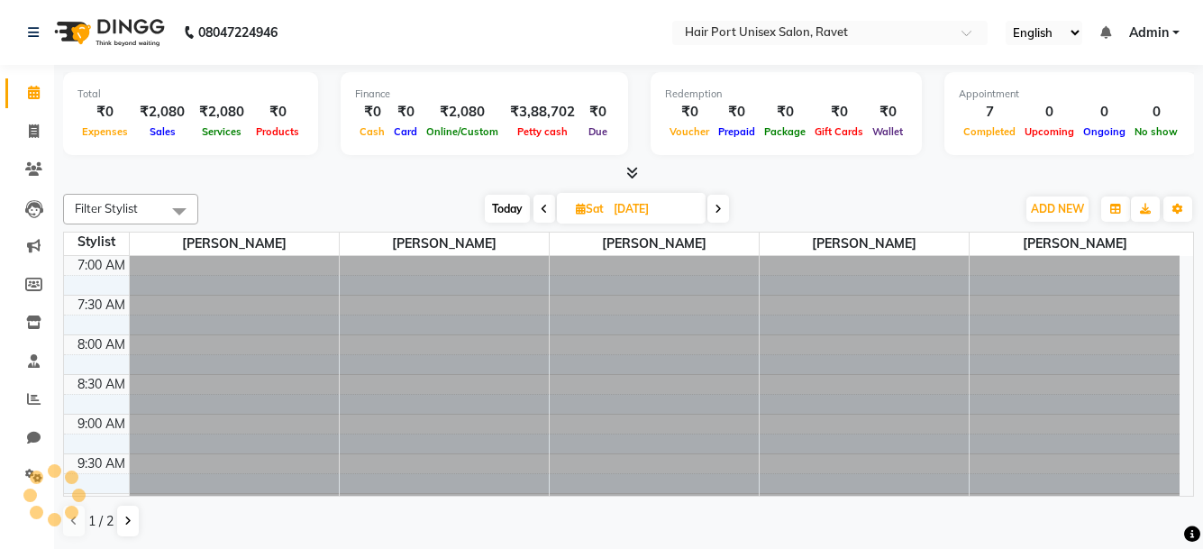
scroll to position [556, 0]
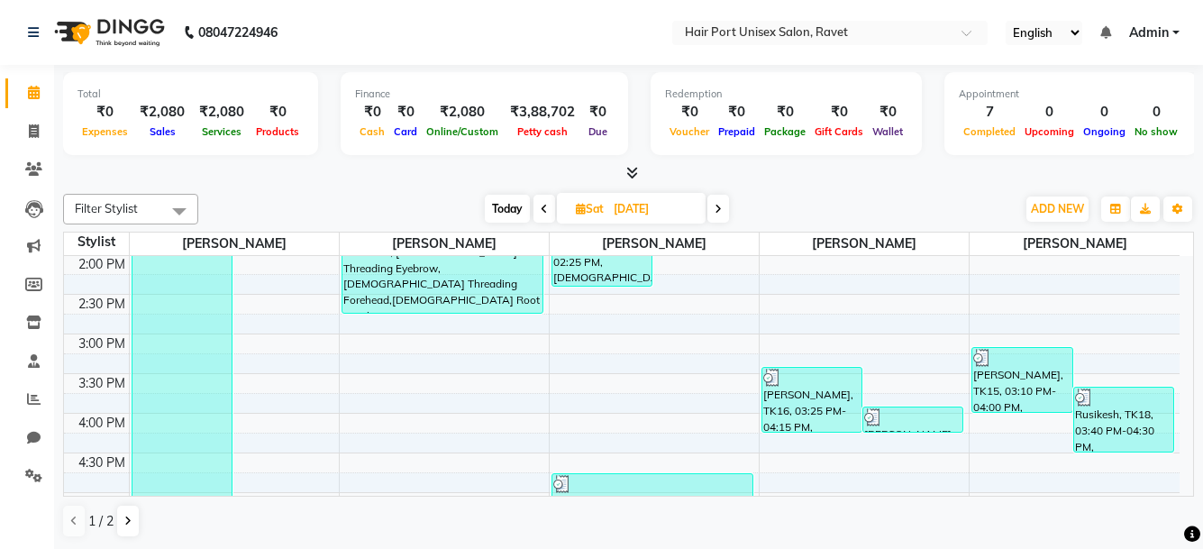
click at [617, 206] on input "27-09-2025" at bounding box center [653, 209] width 90 height 27
select select "9"
select select "2025"
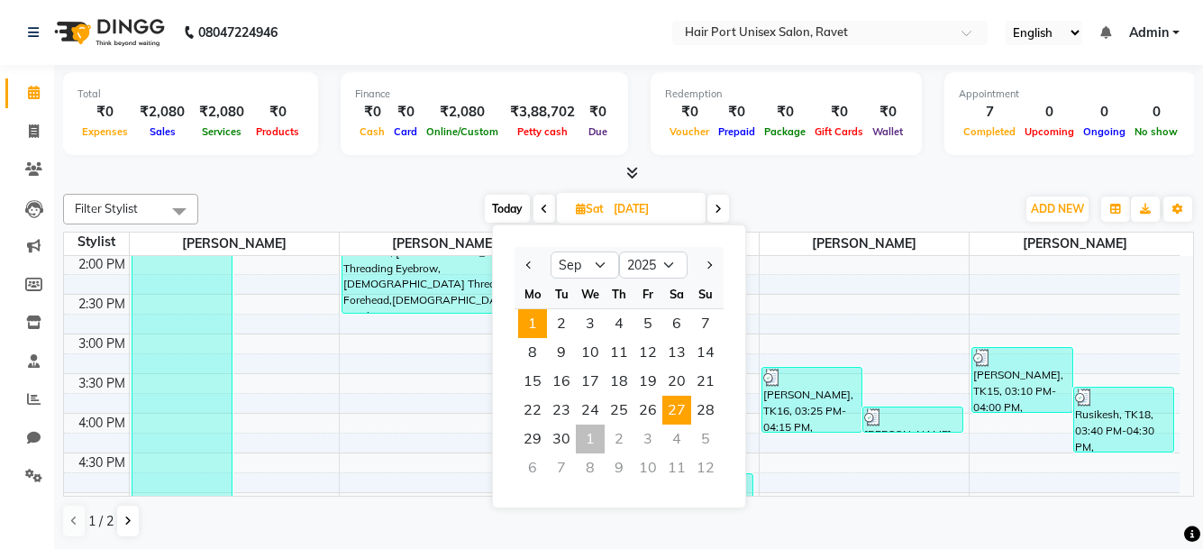
click at [532, 325] on span "1" at bounding box center [532, 323] width 29 height 29
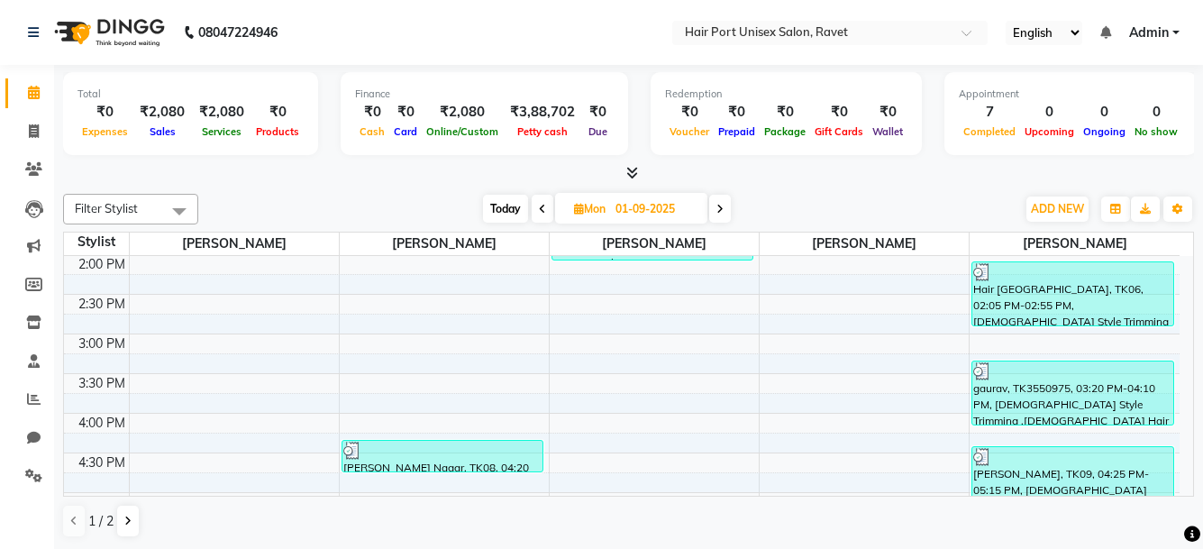
click at [729, 209] on span at bounding box center [720, 209] width 22 height 28
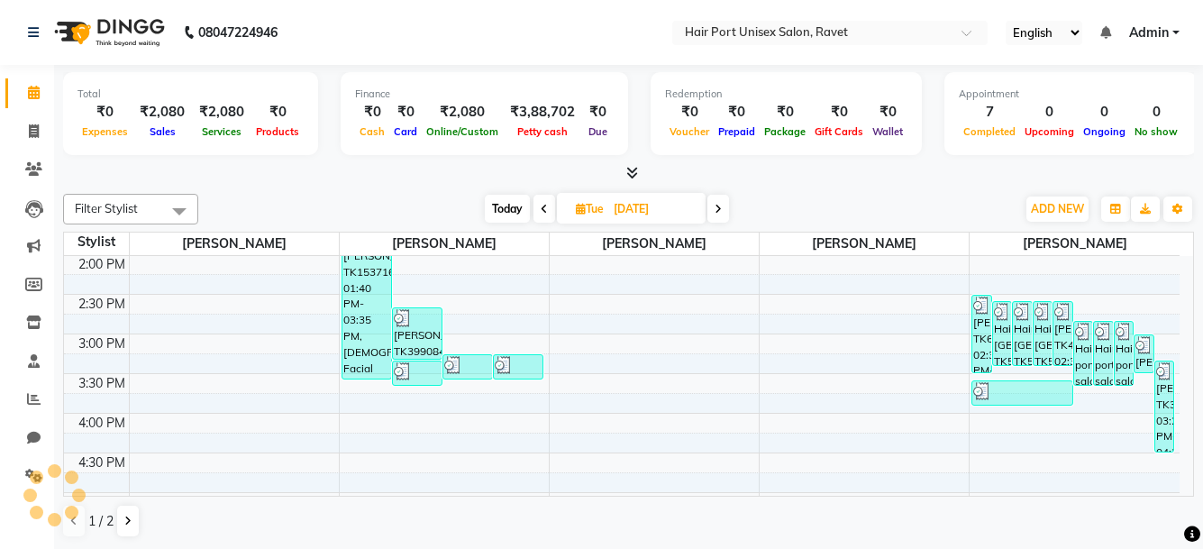
click at [729, 209] on span at bounding box center [719, 209] width 22 height 28
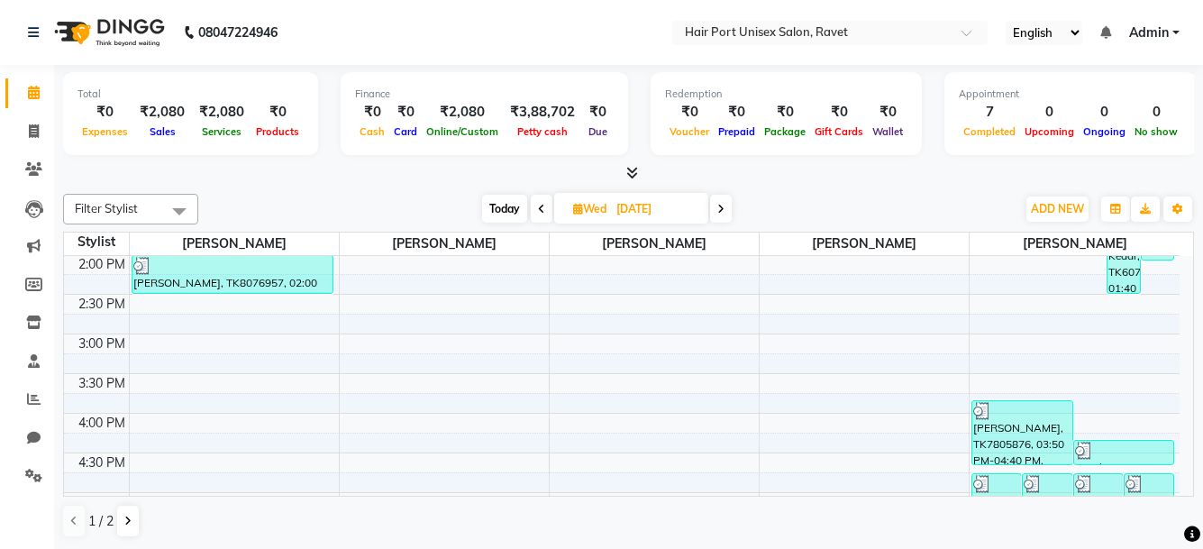
click at [729, 209] on span at bounding box center [721, 209] width 22 height 28
type input "04-09-2025"
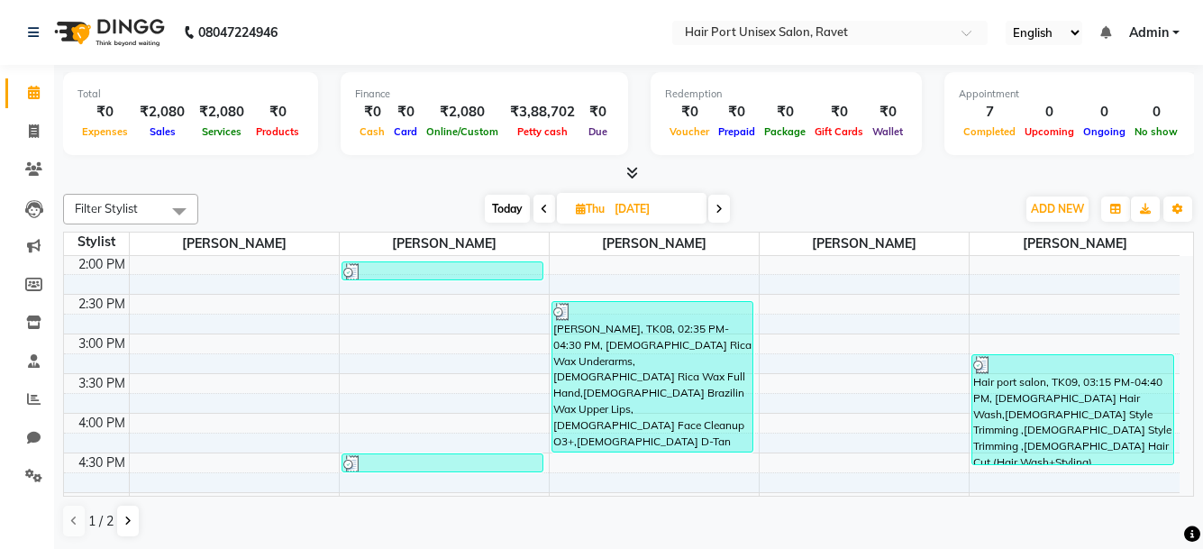
click at [589, 198] on span "Thu 04-09-2025" at bounding box center [632, 208] width 150 height 31
click at [589, 206] on span "Thu" at bounding box center [591, 209] width 38 height 14
select select "9"
select select "2025"
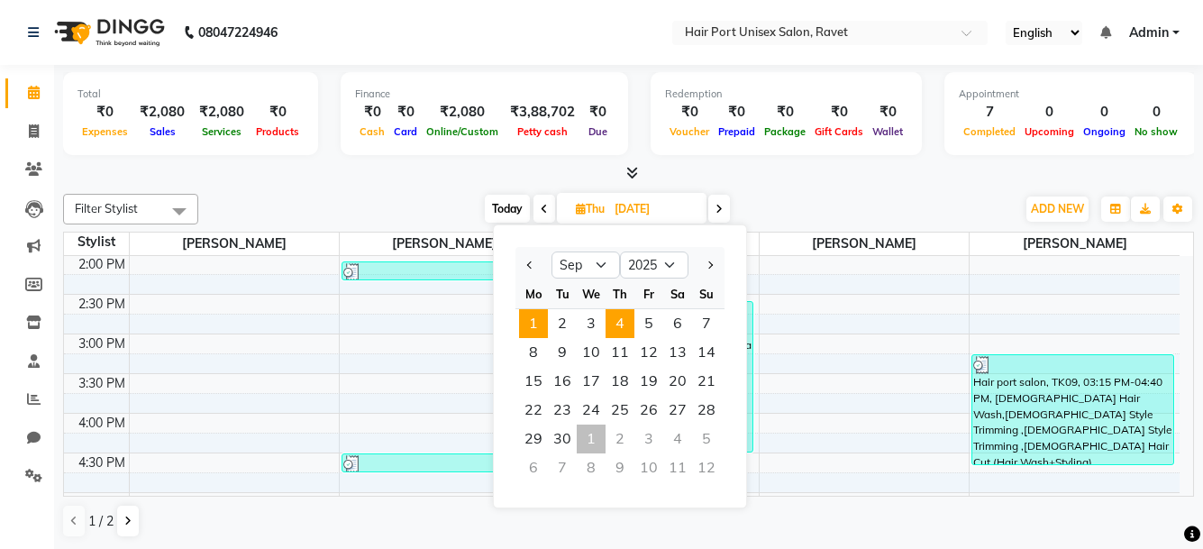
click at [530, 322] on span "1" at bounding box center [533, 323] width 29 height 29
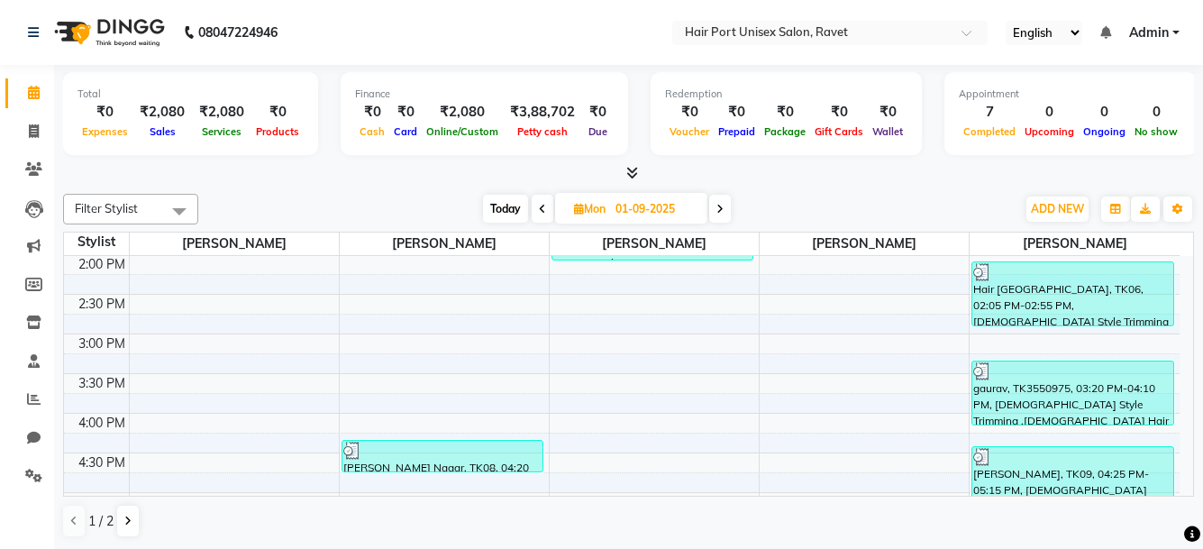
click at [726, 212] on span at bounding box center [720, 209] width 22 height 28
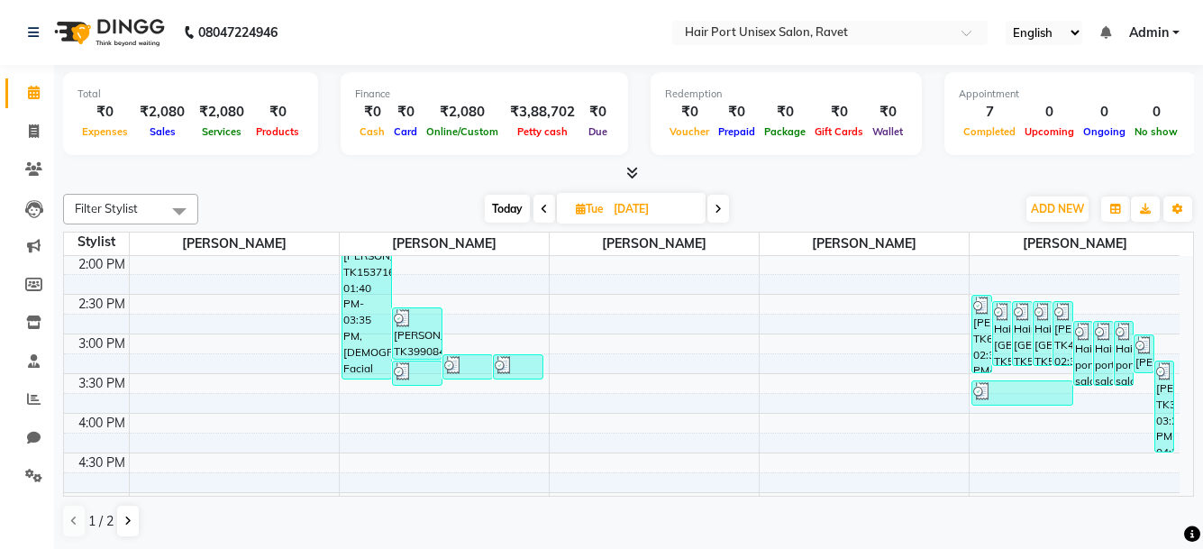
click at [726, 212] on span at bounding box center [719, 209] width 22 height 28
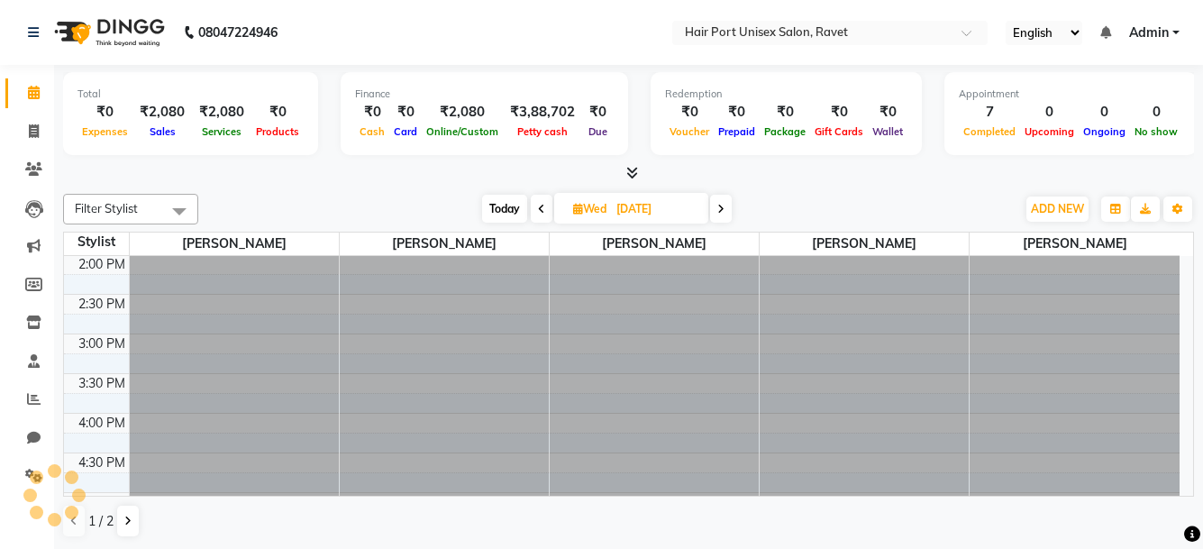
scroll to position [0, 0]
click at [725, 212] on icon at bounding box center [721, 209] width 7 height 11
click at [726, 212] on span at bounding box center [720, 209] width 22 height 28
click at [726, 212] on span at bounding box center [717, 209] width 22 height 28
click at [726, 212] on span at bounding box center [719, 209] width 22 height 28
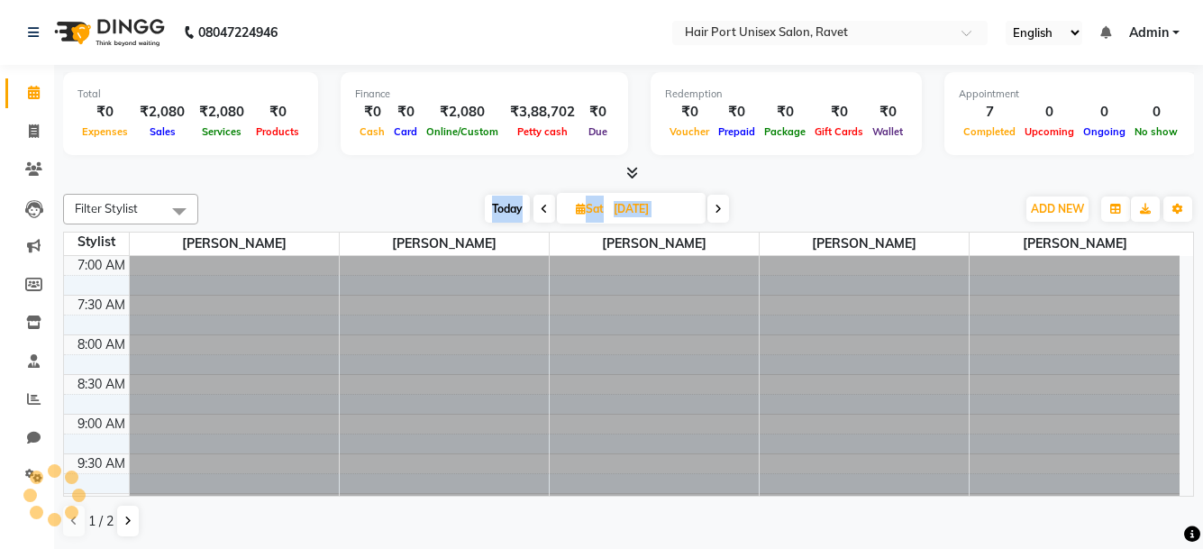
click at [726, 212] on span at bounding box center [719, 209] width 22 height 28
click at [725, 212] on icon at bounding box center [721, 209] width 7 height 11
click at [726, 212] on span at bounding box center [720, 209] width 22 height 28
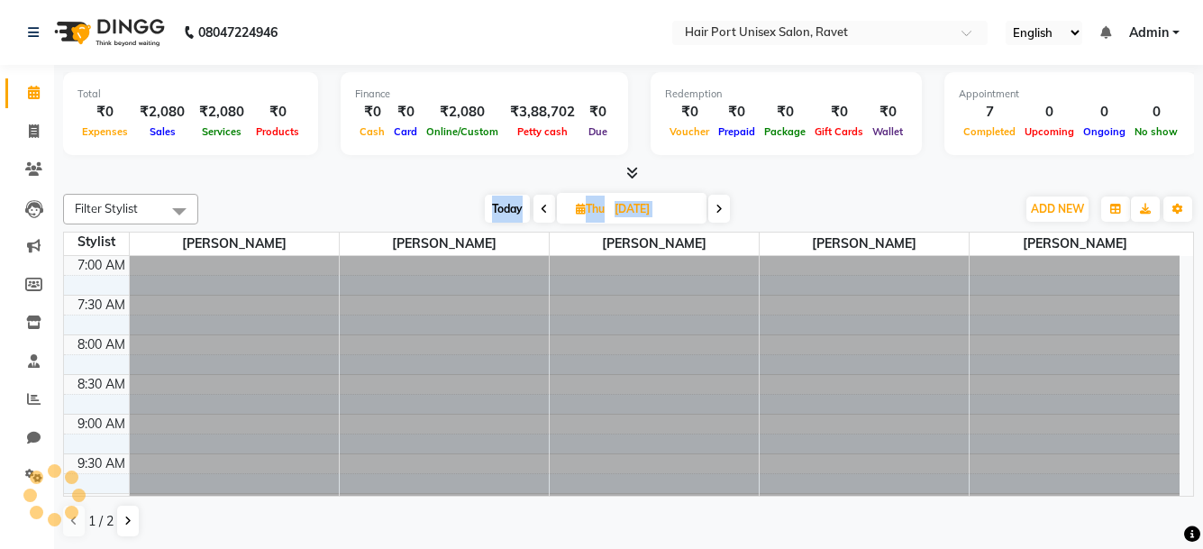
click at [726, 212] on span at bounding box center [720, 209] width 22 height 28
click at [726, 212] on span at bounding box center [719, 209] width 22 height 28
click at [726, 212] on span at bounding box center [720, 209] width 22 height 28
click at [726, 212] on span at bounding box center [719, 209] width 22 height 28
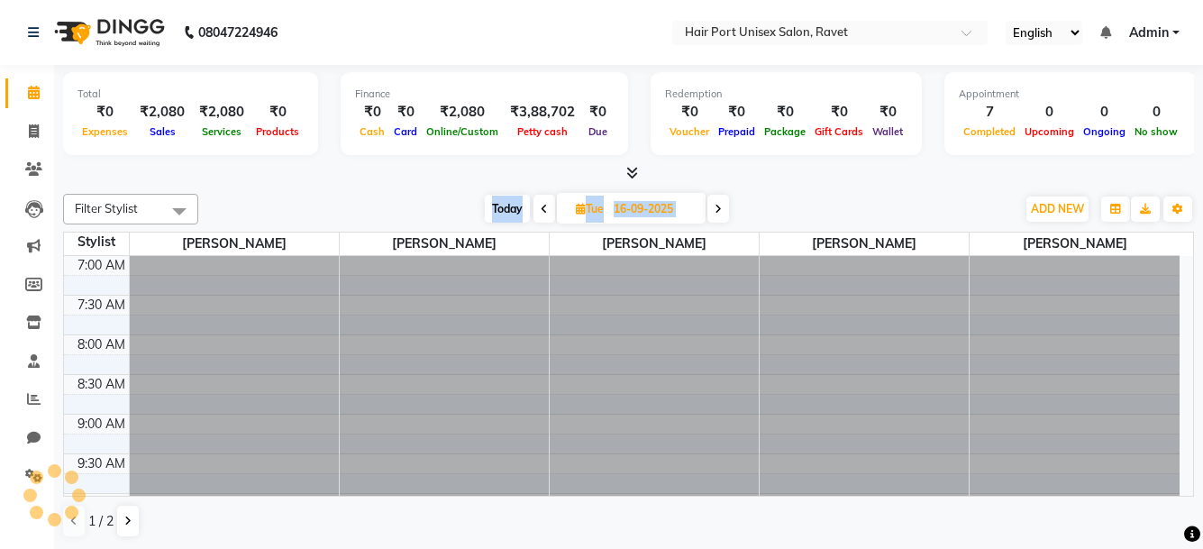
click at [722, 212] on icon at bounding box center [718, 209] width 7 height 11
click at [726, 212] on span at bounding box center [720, 209] width 22 height 28
click at [726, 212] on span at bounding box center [719, 209] width 22 height 28
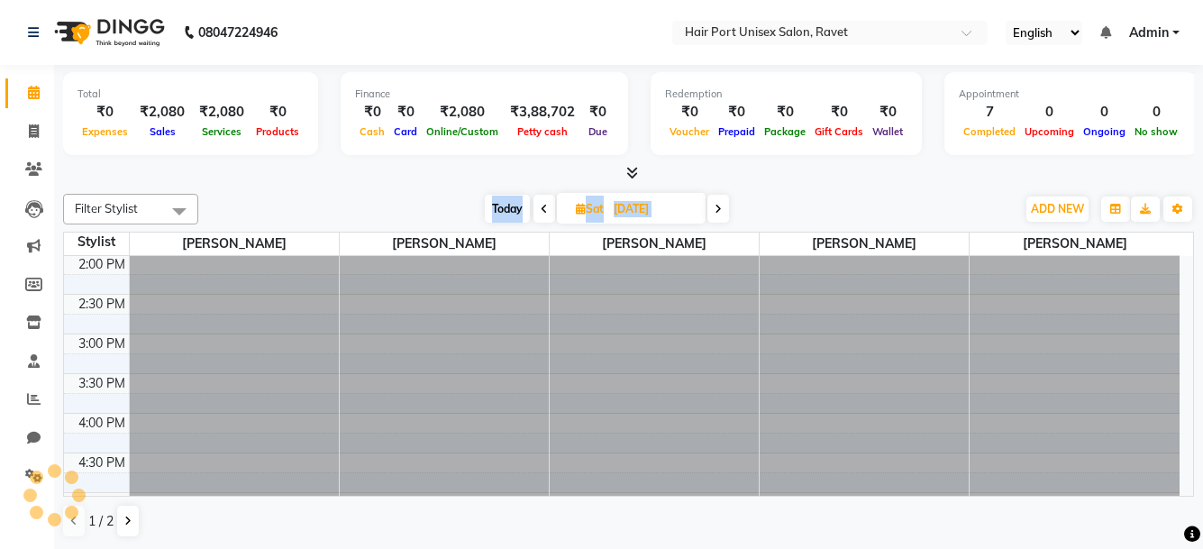
scroll to position [0, 0]
click at [726, 212] on span at bounding box center [719, 209] width 22 height 28
click at [726, 212] on span at bounding box center [720, 209] width 22 height 28
click at [726, 212] on span at bounding box center [719, 209] width 22 height 28
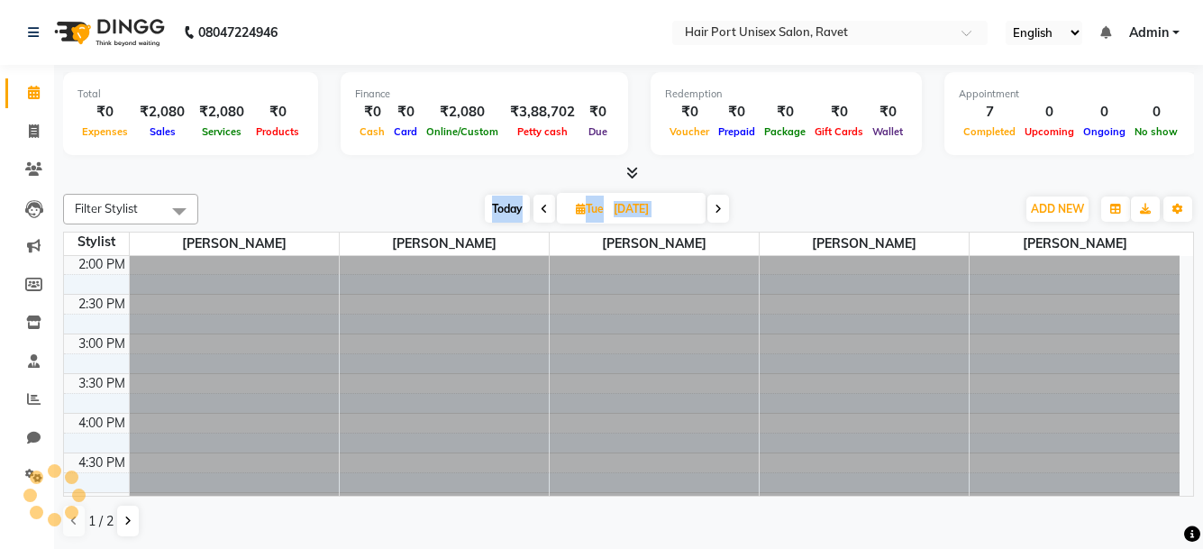
scroll to position [0, 0]
click at [725, 212] on icon at bounding box center [721, 209] width 7 height 11
click at [726, 212] on span at bounding box center [721, 209] width 22 height 28
click at [726, 212] on span at bounding box center [717, 209] width 22 height 28
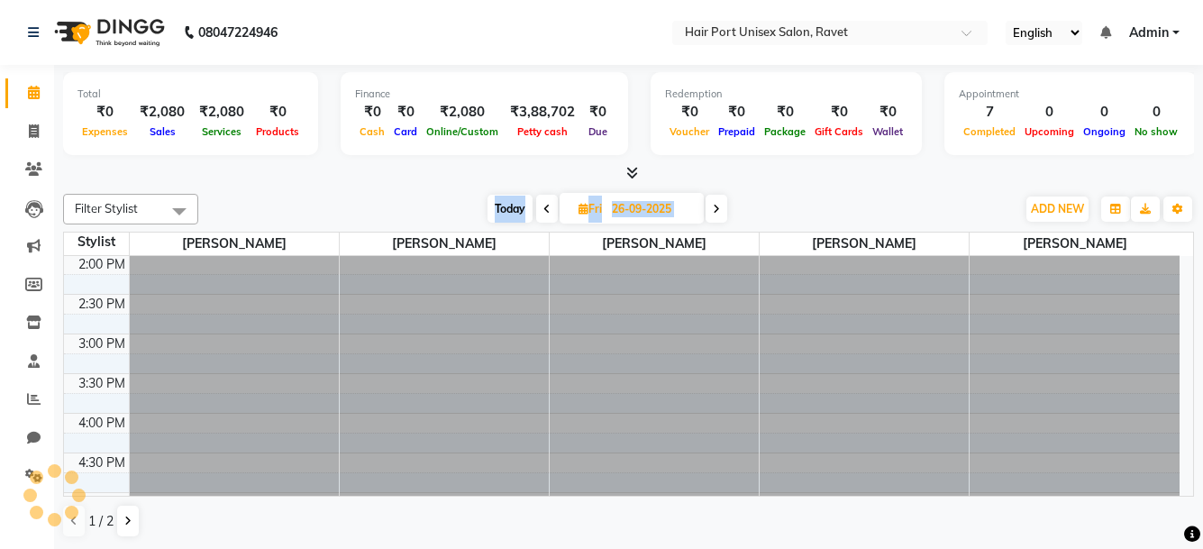
click at [726, 212] on span at bounding box center [717, 209] width 22 height 28
click at [726, 212] on span at bounding box center [720, 209] width 22 height 28
click at [726, 212] on span at bounding box center [719, 209] width 22 height 28
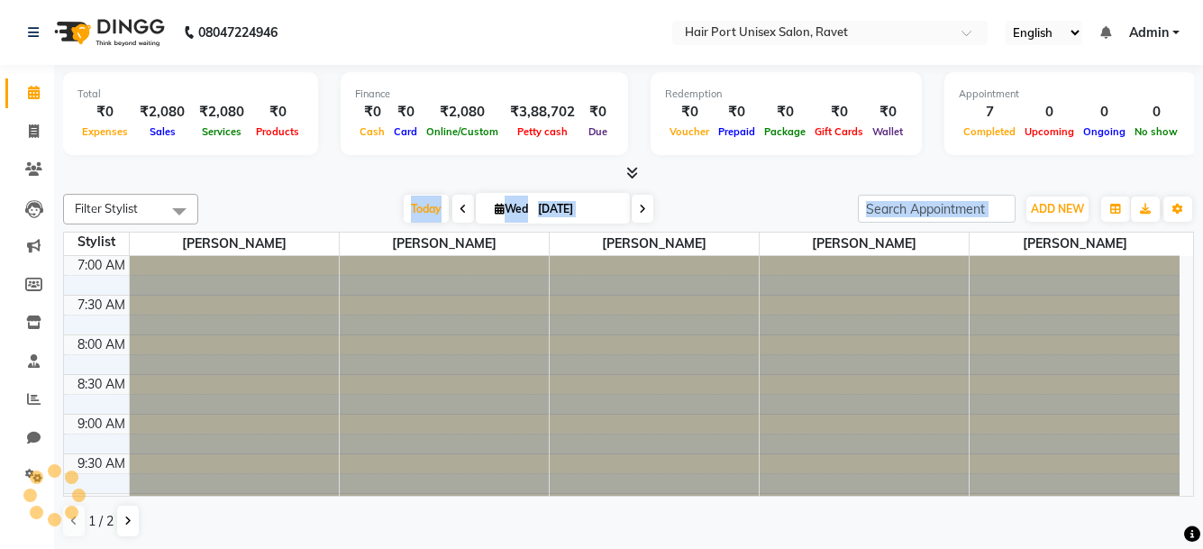
type input "01-10-2025"
click at [726, 212] on div "Today Wed 01-10-2025" at bounding box center [528, 209] width 642 height 27
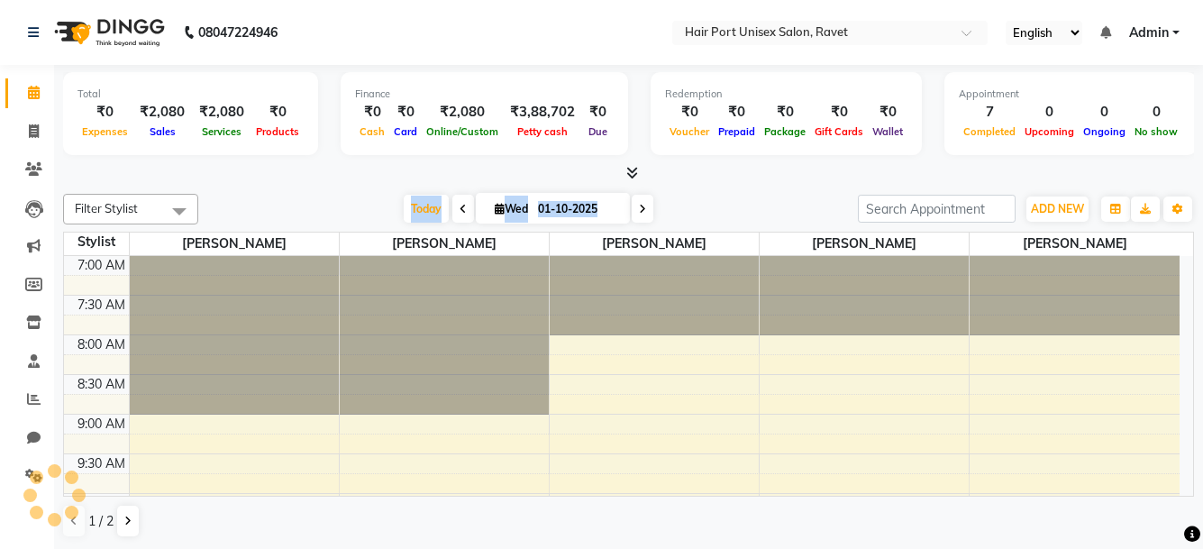
scroll to position [556, 0]
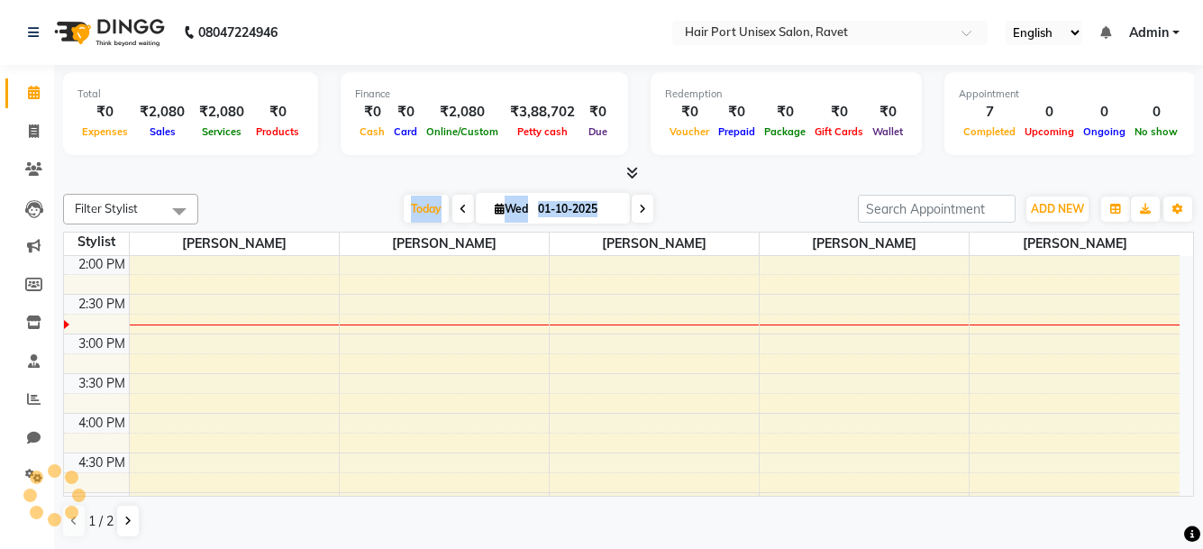
click at [726, 212] on div "Today Wed 01-10-2025" at bounding box center [528, 209] width 642 height 27
click at [670, 309] on div "7:00 AM 7:30 AM 8:00 AM 8:30 AM 9:00 AM 9:30 AM 10:00 AM 10:30 AM 11:00 AM 11:3…" at bounding box center [622, 334] width 1116 height 1268
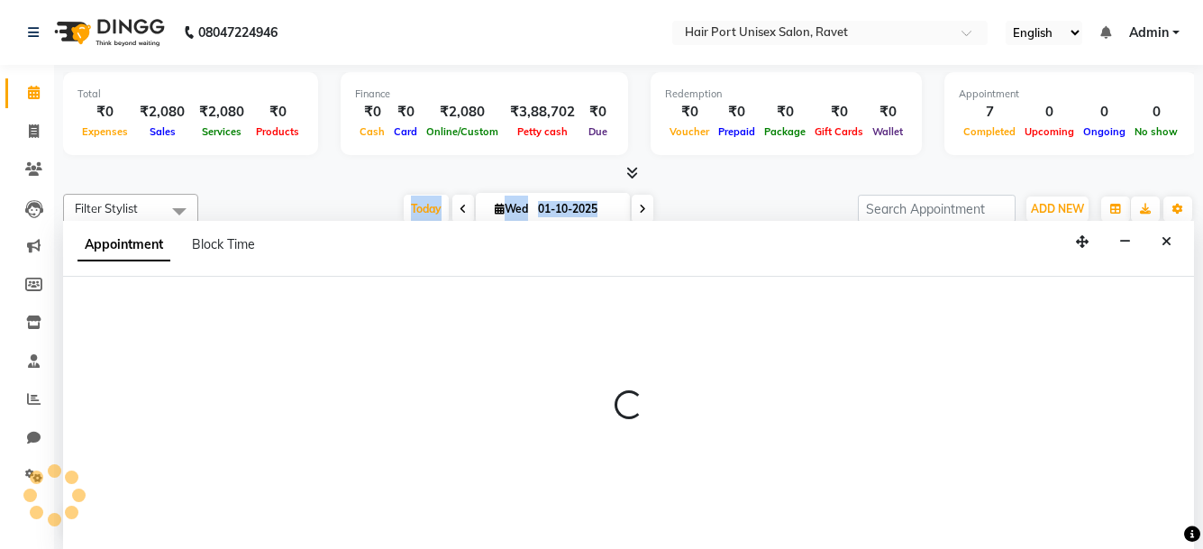
scroll to position [1, 0]
select select "60513"
select select "tentative"
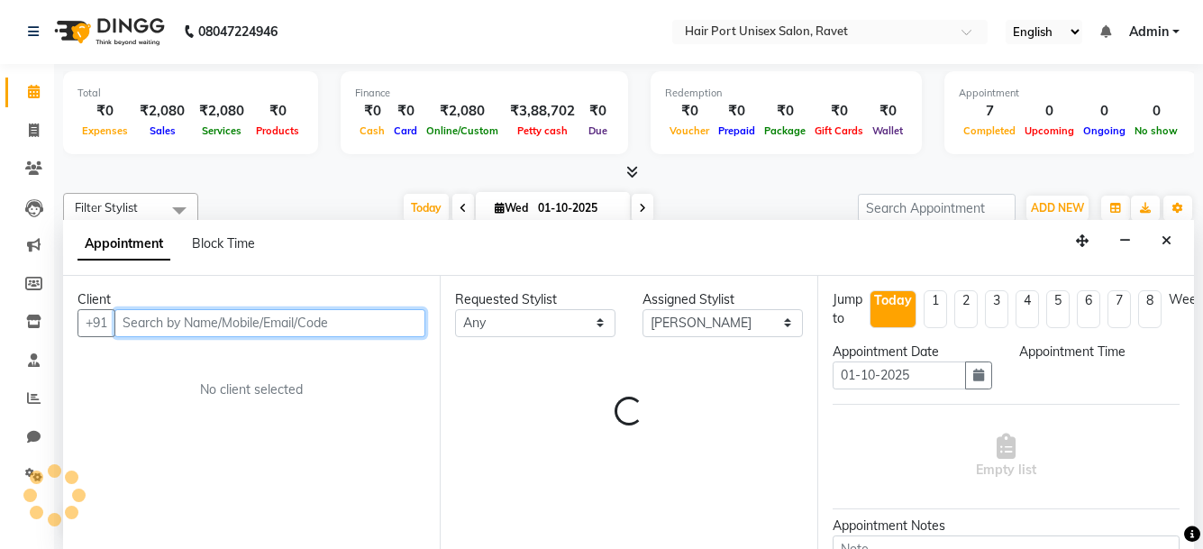
select select "870"
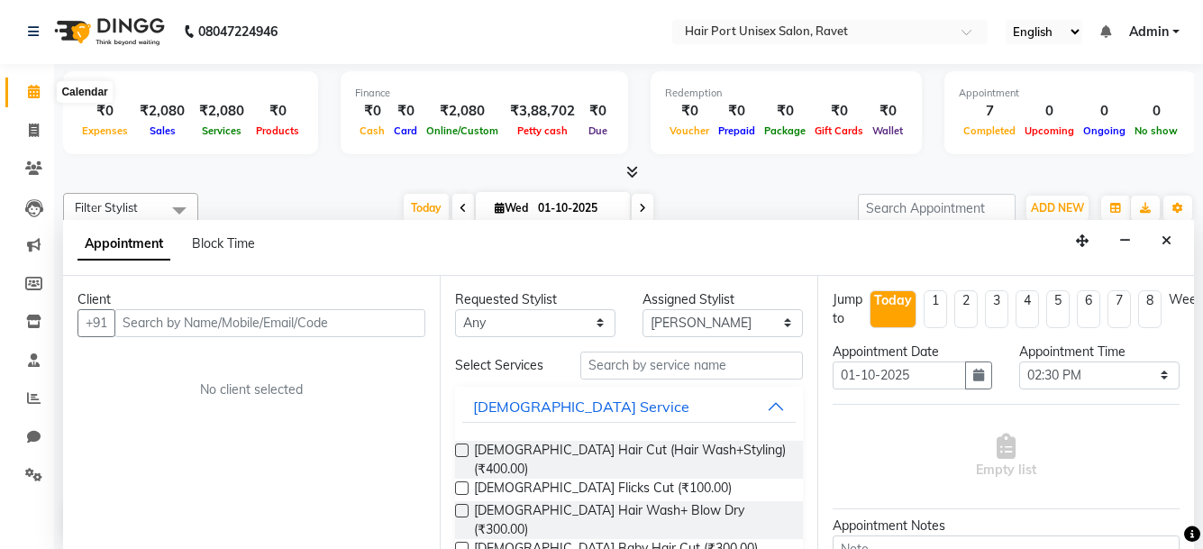
click at [35, 92] on icon at bounding box center [34, 92] width 12 height 14
click at [37, 122] on span at bounding box center [34, 131] width 32 height 21
select select "service"
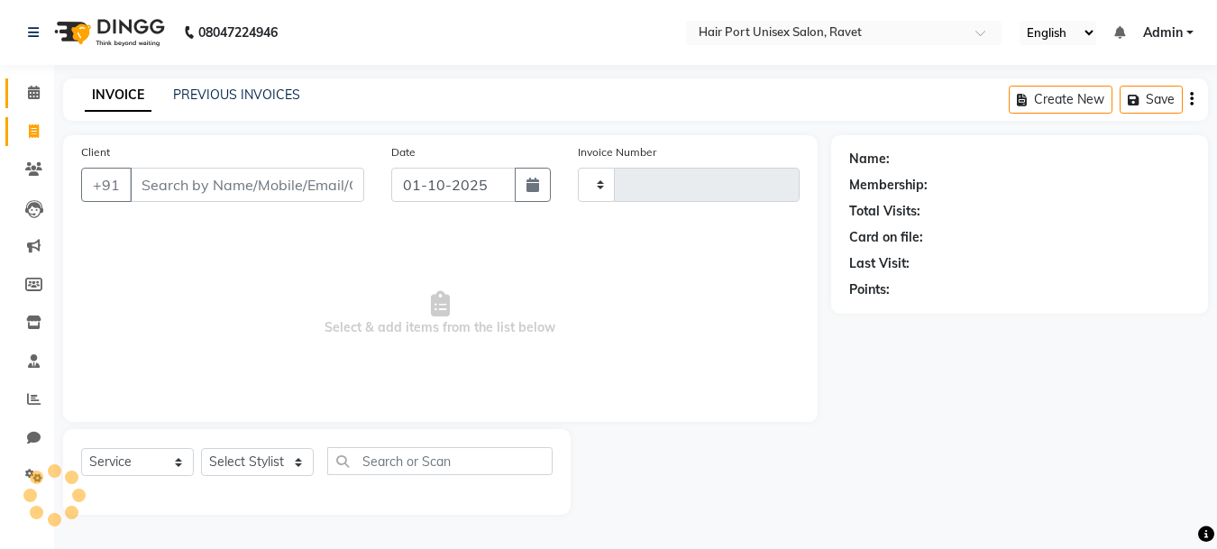
type input "4562"
select select "7015"
click at [37, 96] on icon at bounding box center [34, 93] width 12 height 14
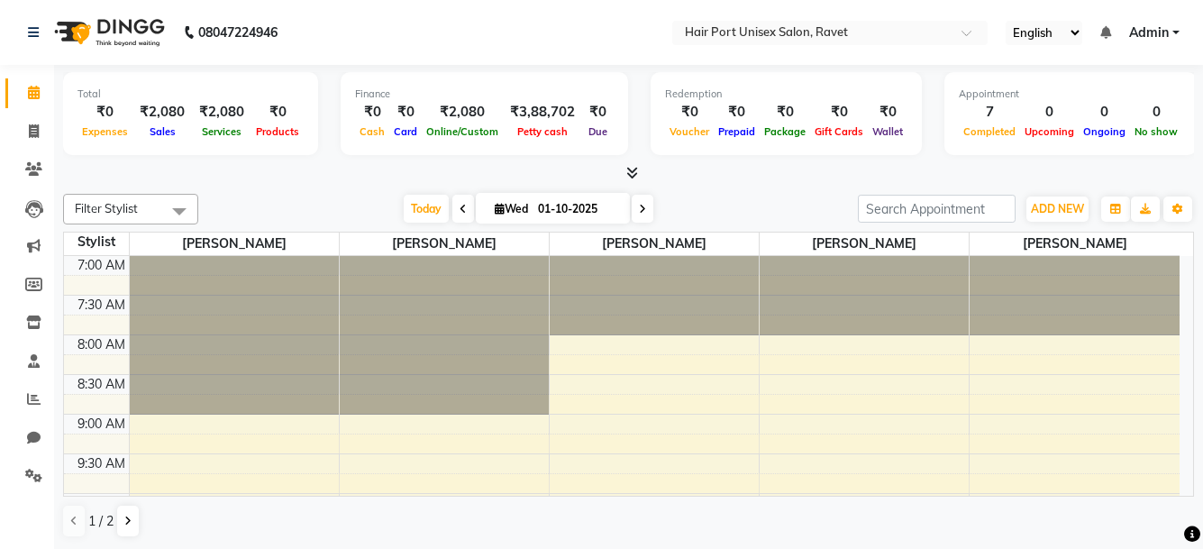
click at [665, 287] on div at bounding box center [654, 295] width 209 height 79
select select "60513"
select select "480"
select select "tentative"
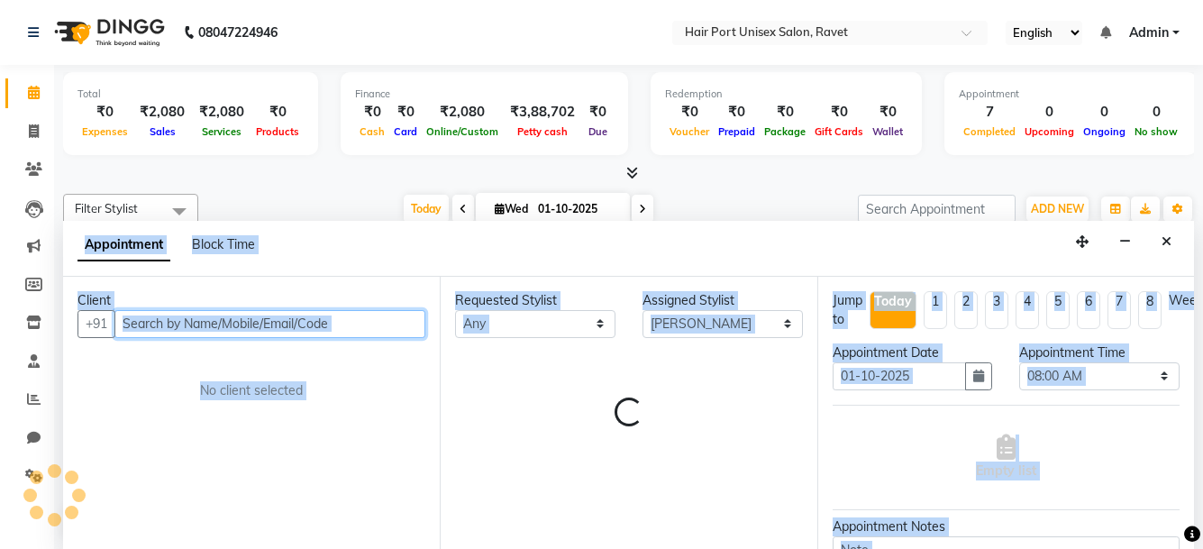
scroll to position [1, 0]
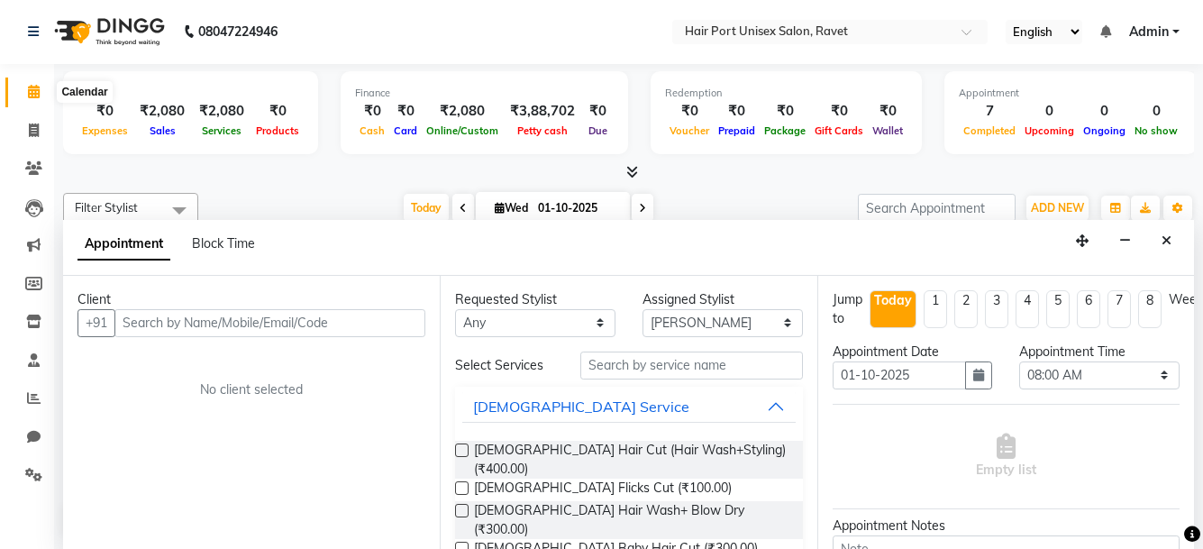
click at [30, 87] on icon at bounding box center [34, 92] width 12 height 14
click at [34, 122] on span at bounding box center [34, 131] width 32 height 21
select select "service"
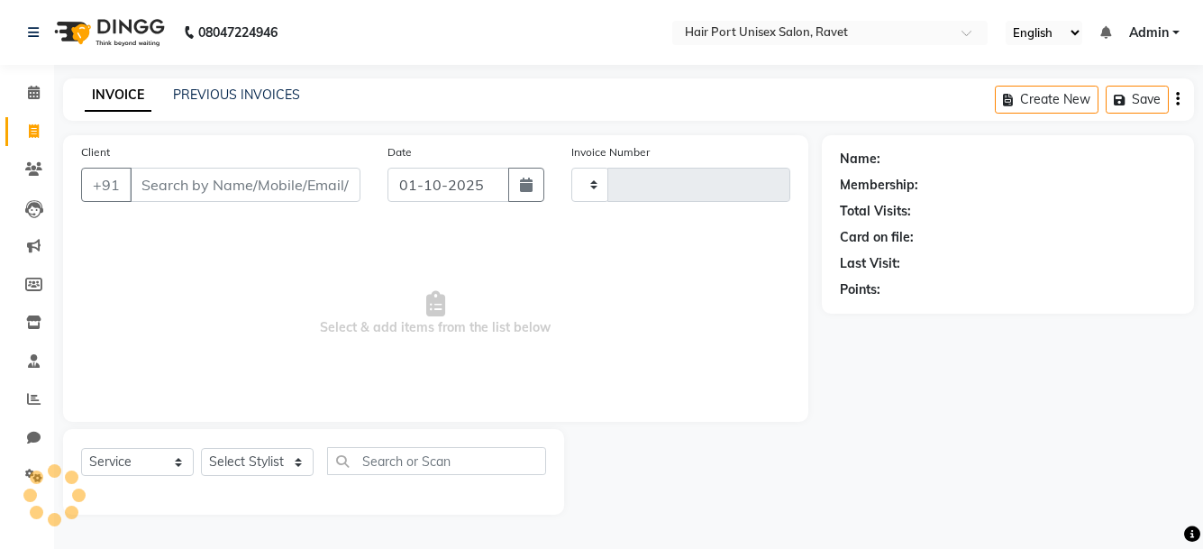
type input "4562"
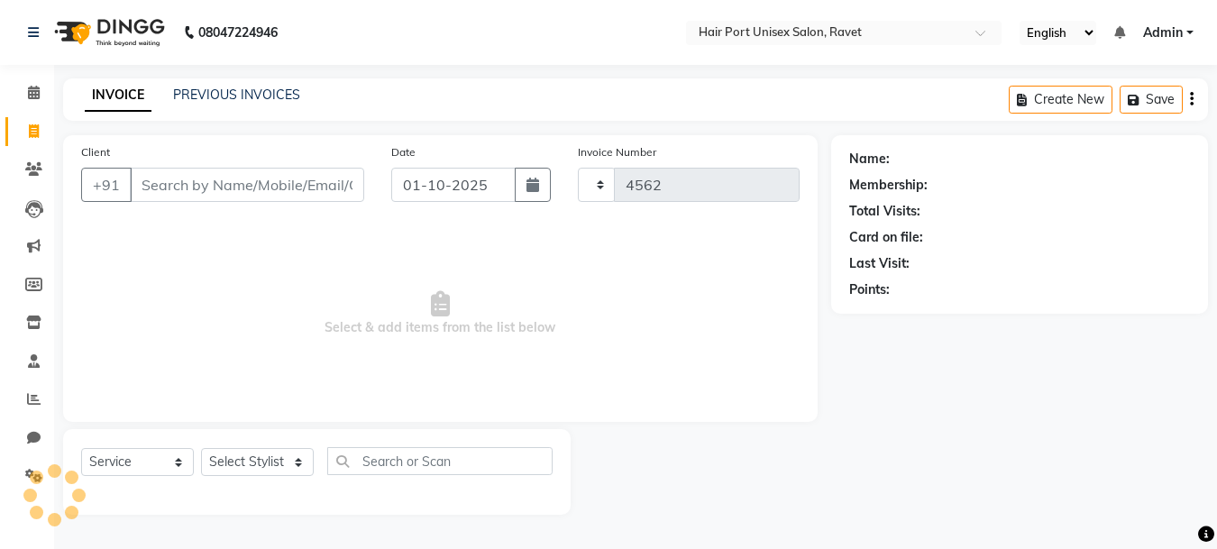
select select "7015"
click at [35, 87] on icon at bounding box center [34, 93] width 12 height 14
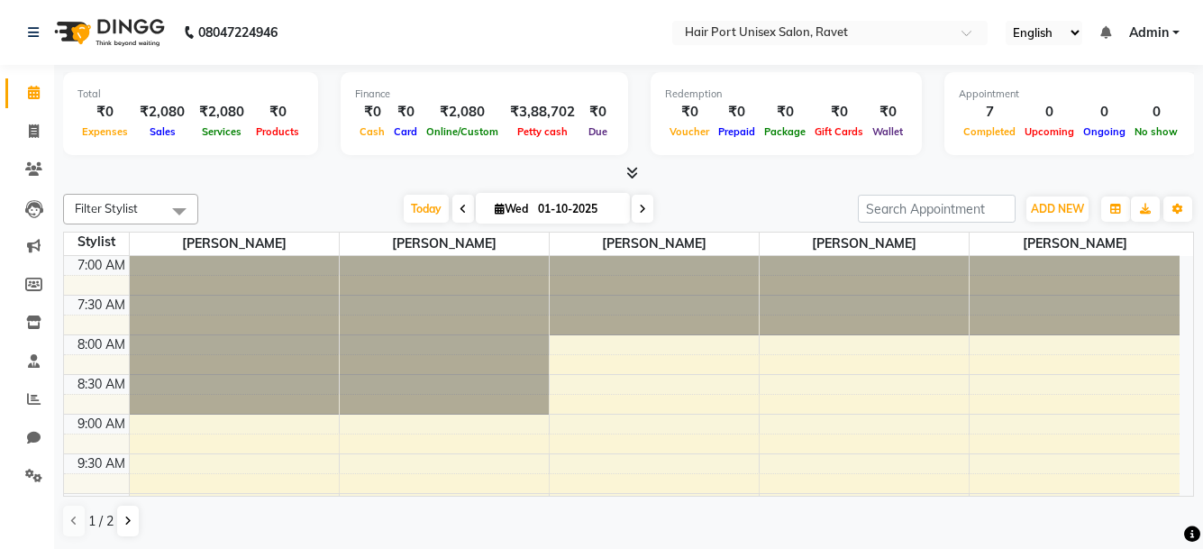
click at [641, 202] on span at bounding box center [643, 209] width 22 height 28
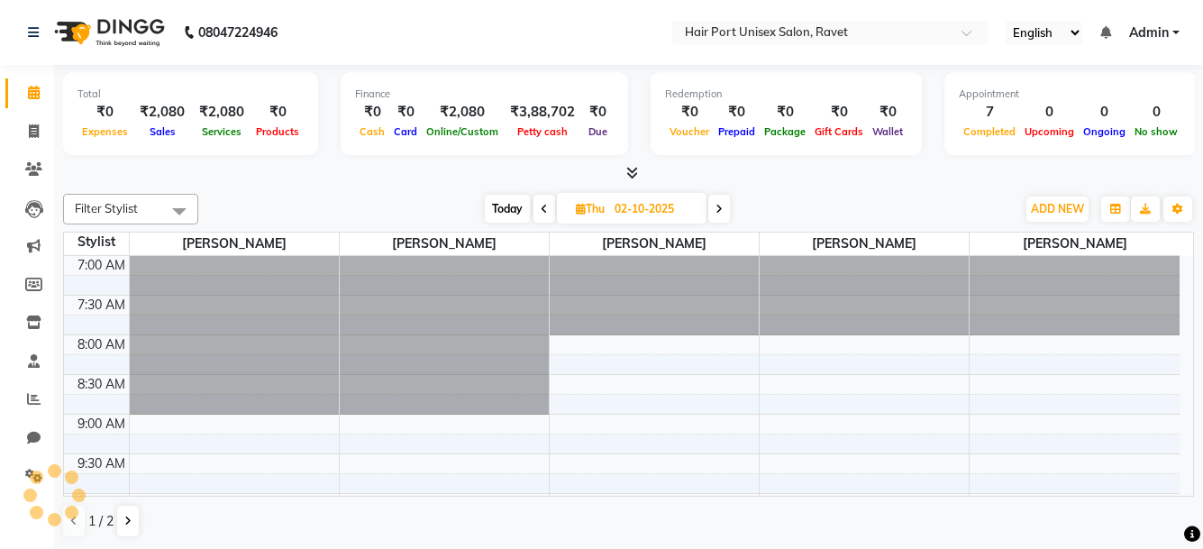
scroll to position [556, 0]
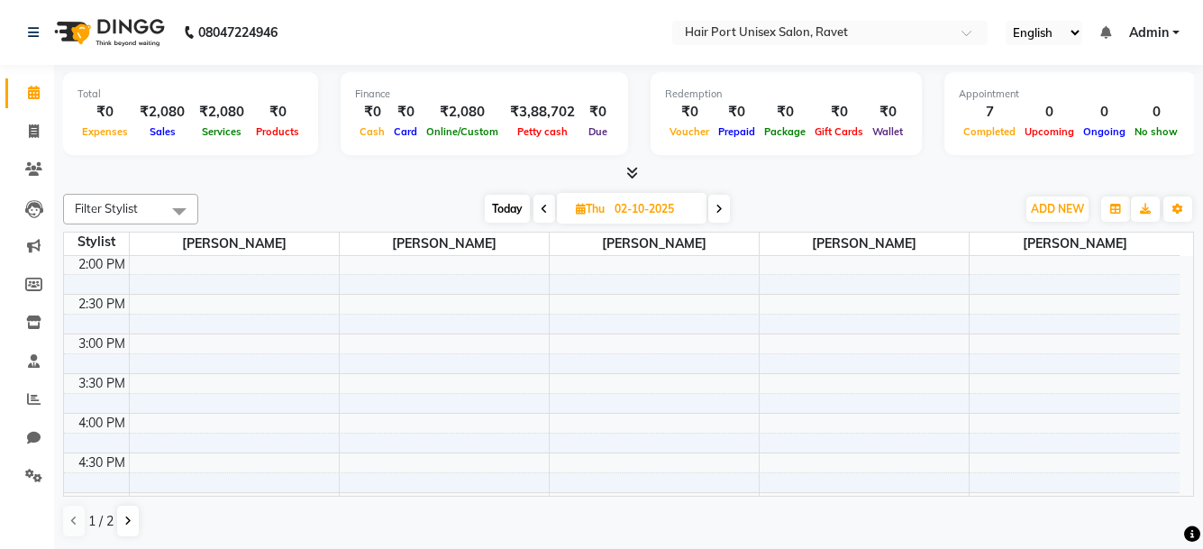
click at [548, 206] on span at bounding box center [545, 209] width 22 height 28
type input "01-10-2025"
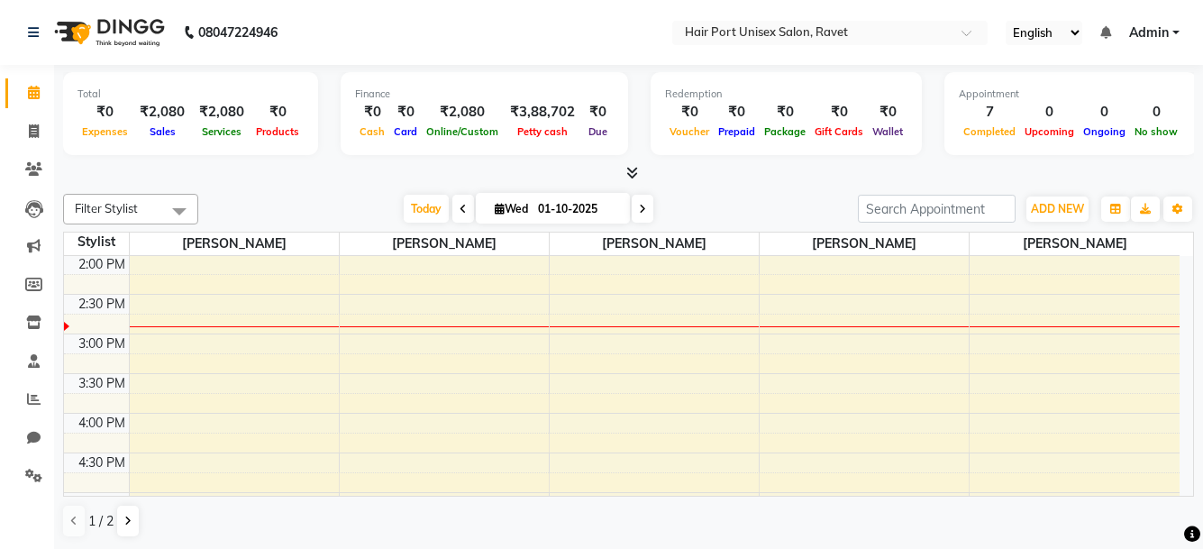
click at [709, 292] on div "7:00 AM 7:30 AM 8:00 AM 8:30 AM 9:00 AM 9:30 AM 10:00 AM 10:30 AM 11:00 AM 11:3…" at bounding box center [622, 334] width 1116 height 1268
select select "60513"
select select "tentative"
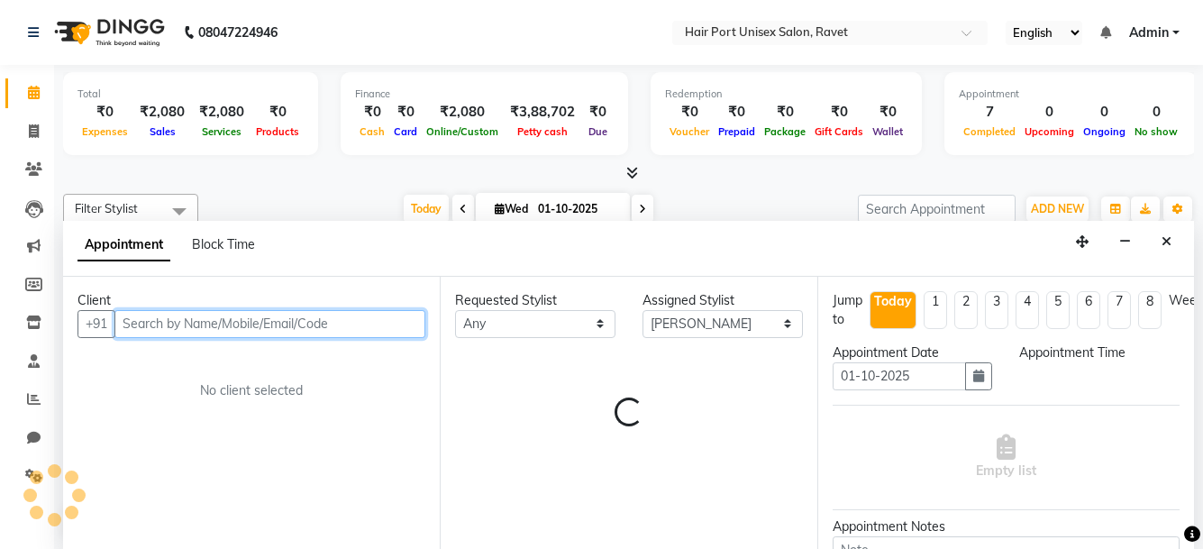
select select "855"
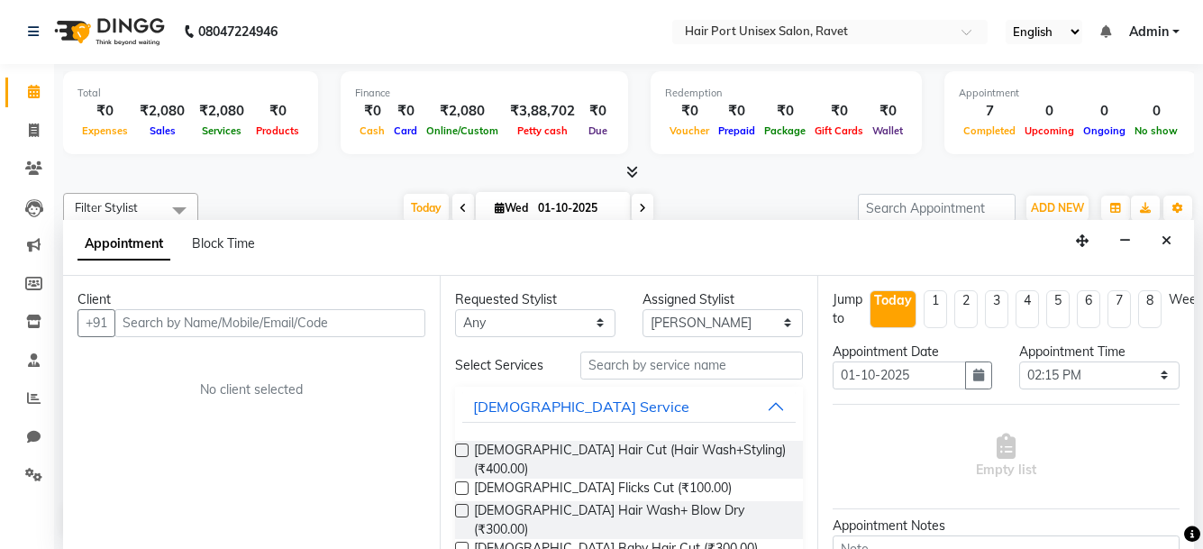
click at [182, 206] on span at bounding box center [179, 210] width 36 height 34
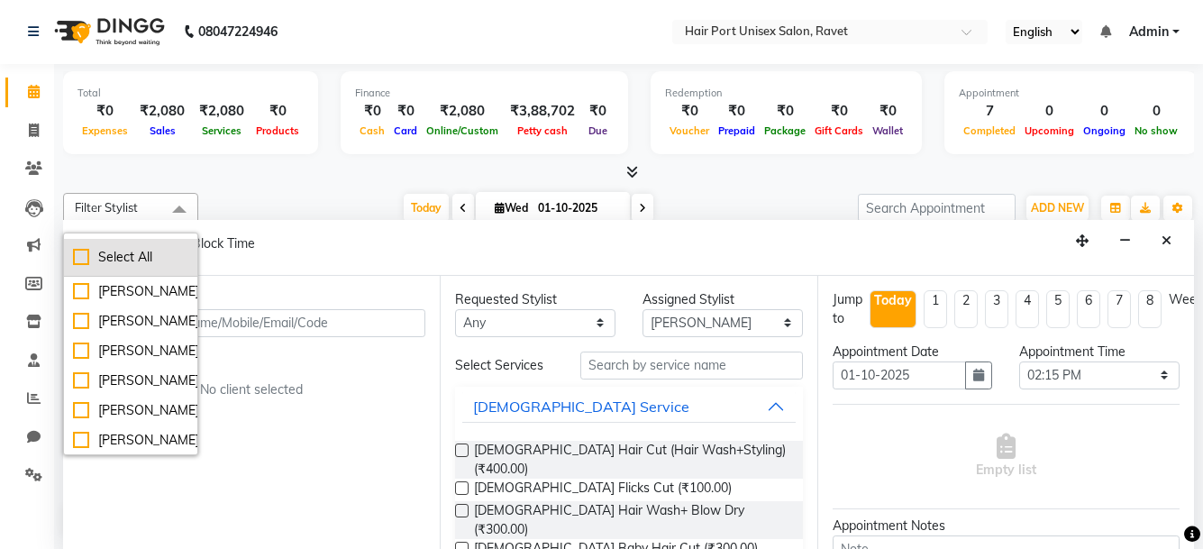
click at [169, 262] on div "Select All" at bounding box center [130, 257] width 115 height 19
checkbox input "true"
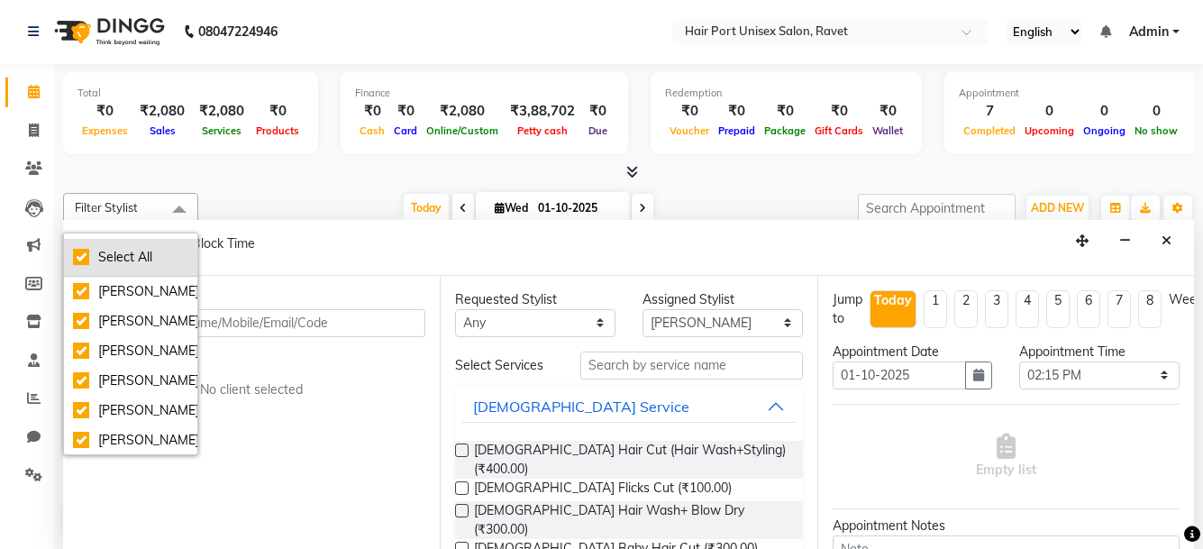
checkbox input "true"
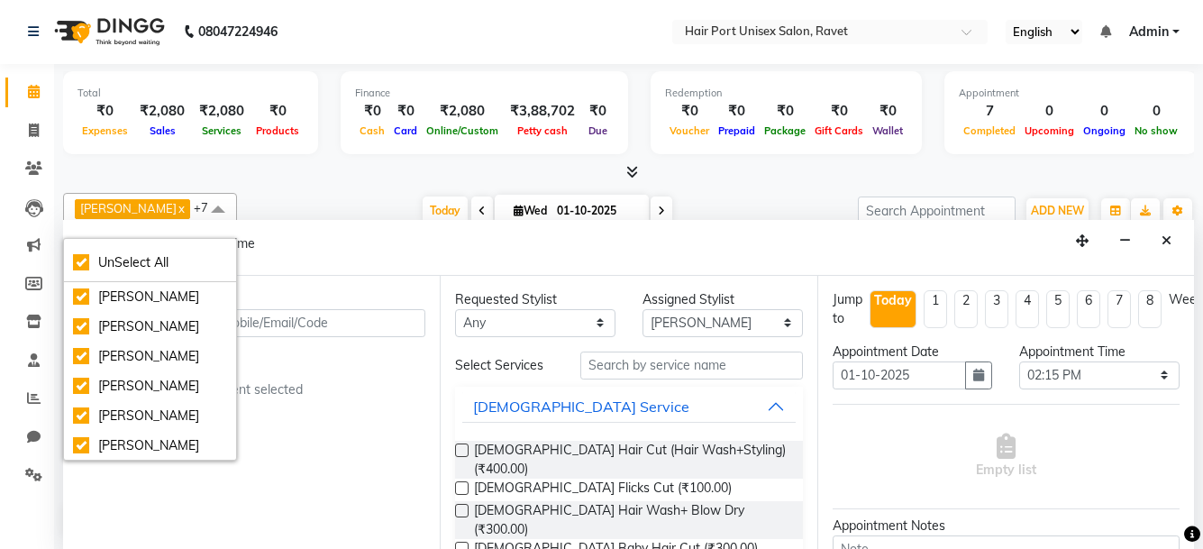
click at [314, 209] on div "Today Wed 01-10-2025" at bounding box center [547, 210] width 603 height 27
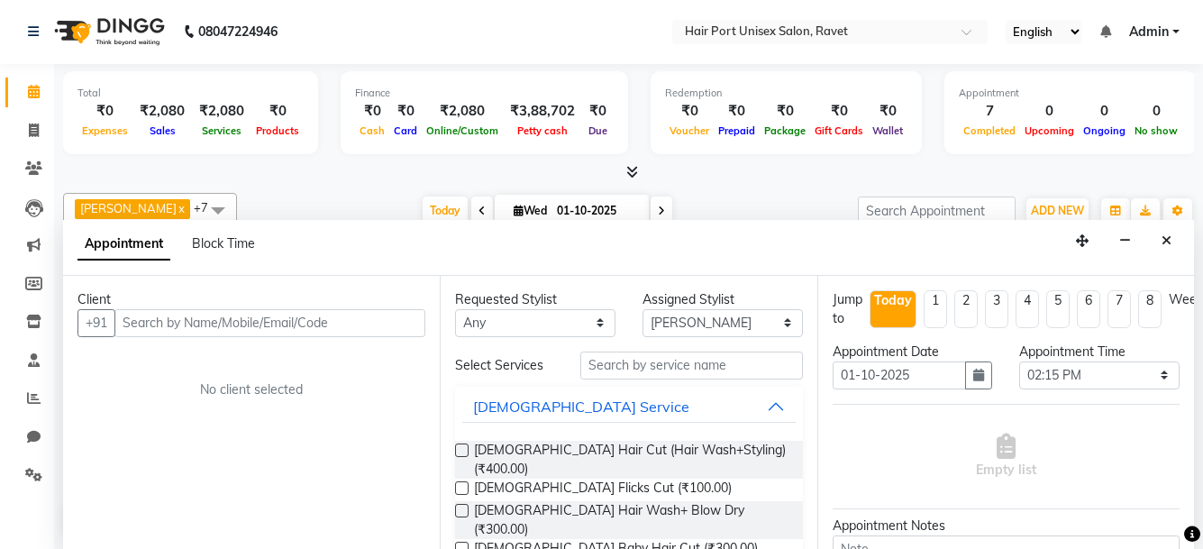
click at [206, 202] on span at bounding box center [218, 210] width 36 height 34
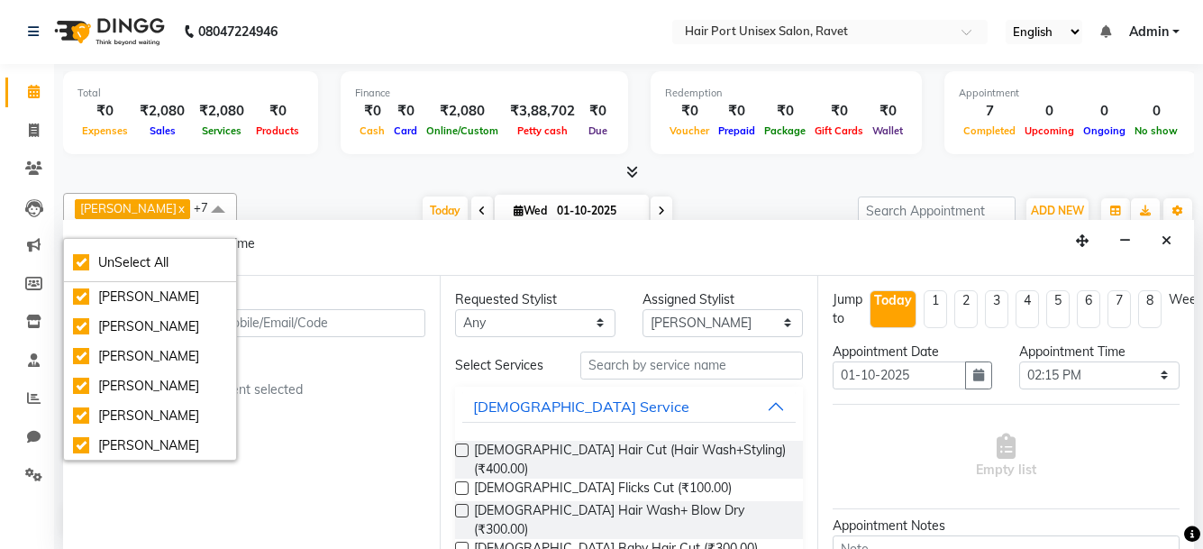
click at [221, 209] on span at bounding box center [218, 210] width 36 height 34
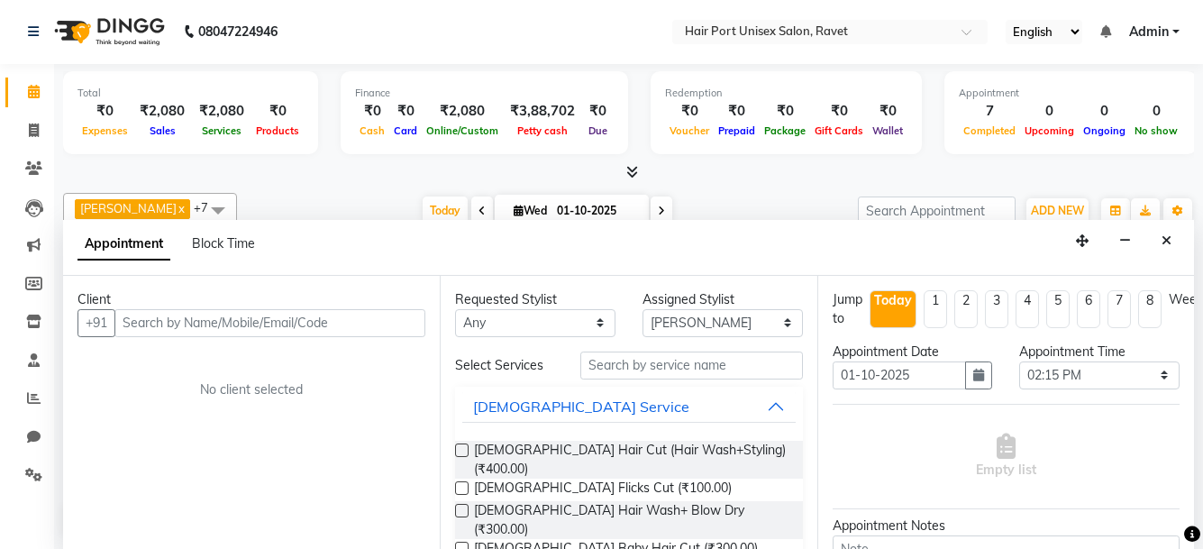
click at [194, 204] on span "Anushaka Parihar x" at bounding box center [134, 210] width 119 height 23
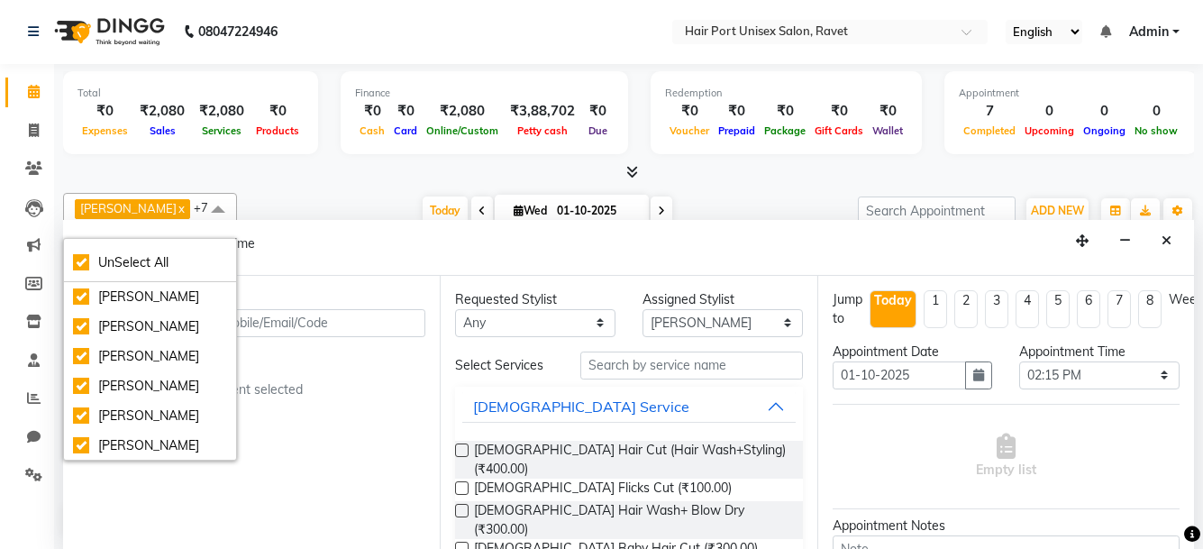
click at [185, 213] on link "x" at bounding box center [181, 208] width 8 height 14
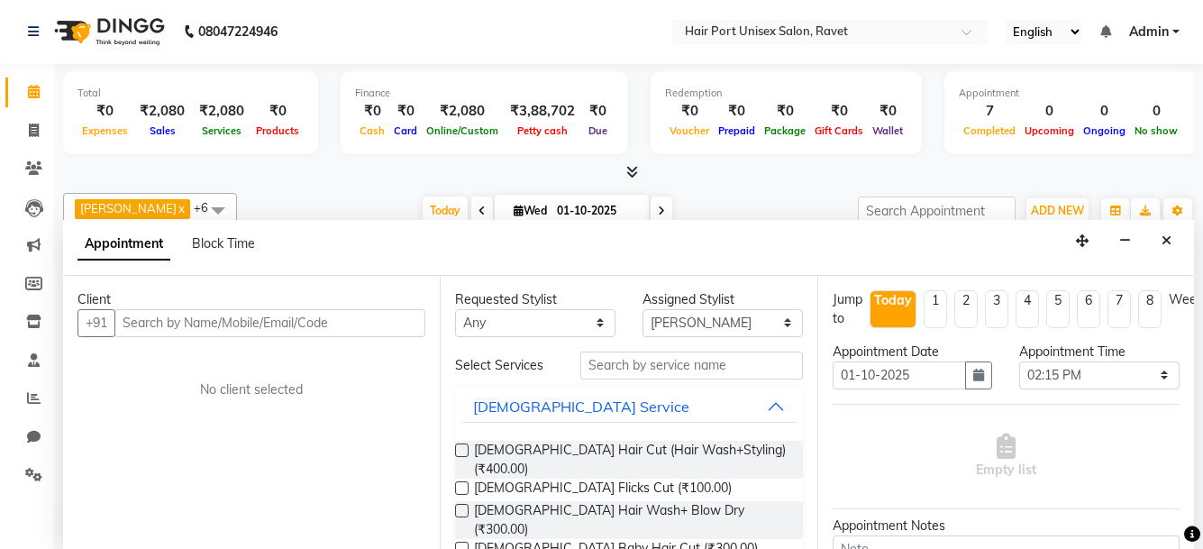
click at [177, 210] on link "x" at bounding box center [181, 208] width 8 height 14
checkbox input "false"
click at [151, 206] on span "Jyoti Disale x" at bounding box center [132, 209] width 115 height 20
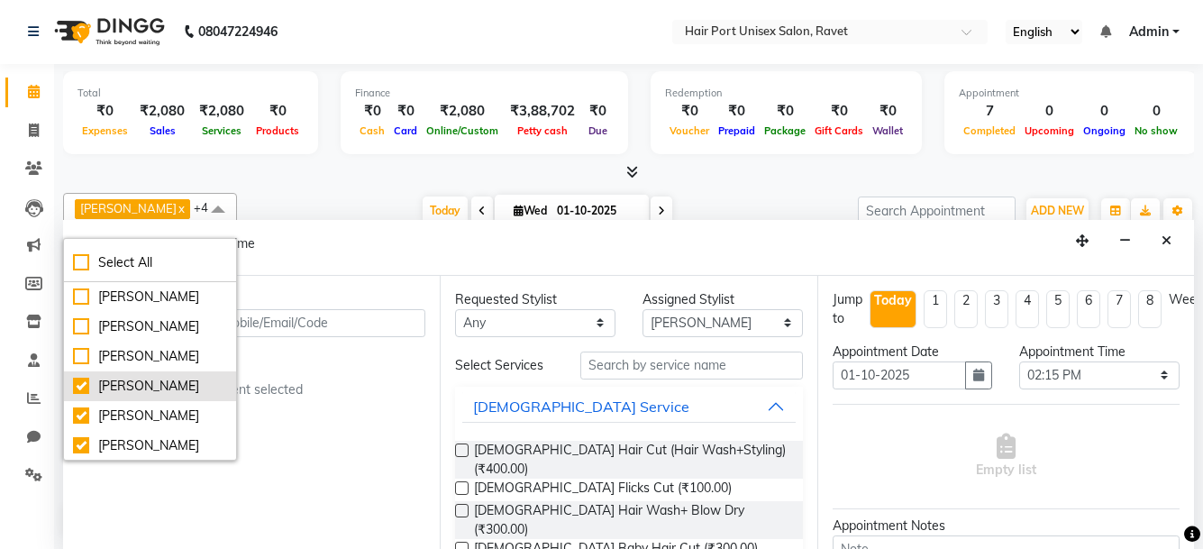
click at [175, 396] on div "[PERSON_NAME]" at bounding box center [150, 386] width 154 height 19
checkbox input "false"
click at [236, 209] on span at bounding box center [218, 210] width 36 height 34
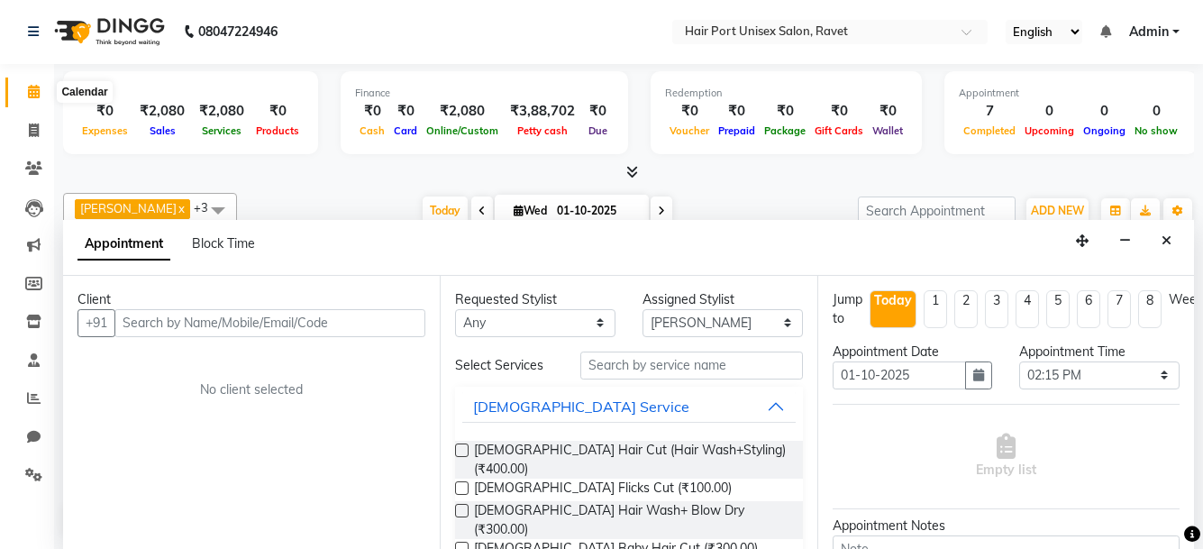
click at [36, 90] on icon at bounding box center [34, 92] width 12 height 14
click at [39, 122] on span at bounding box center [34, 131] width 32 height 21
select select "7015"
select select "service"
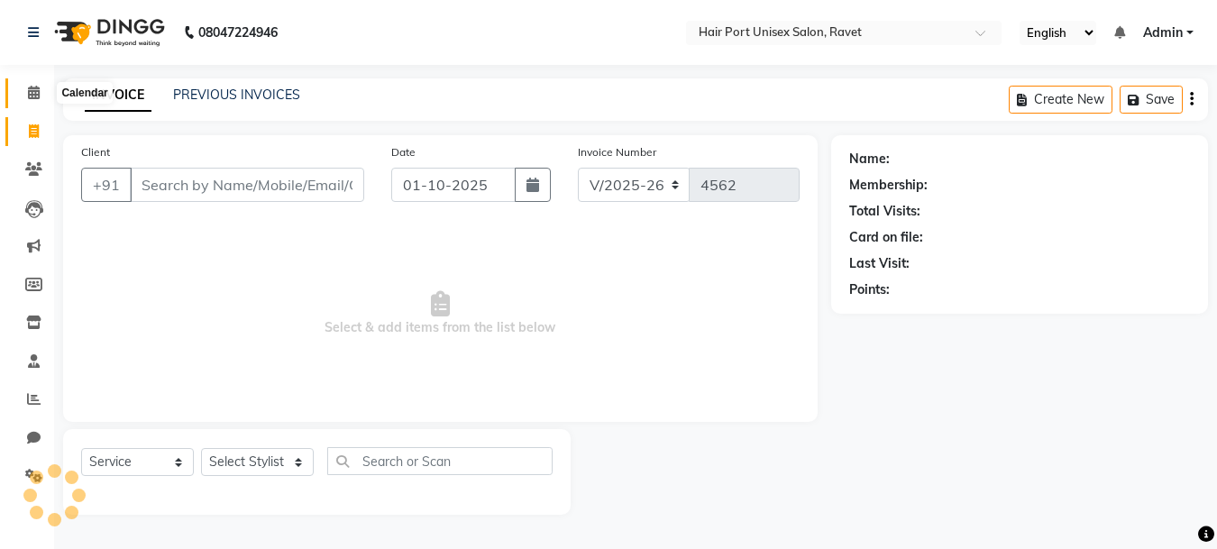
click at [32, 90] on icon at bounding box center [34, 93] width 12 height 14
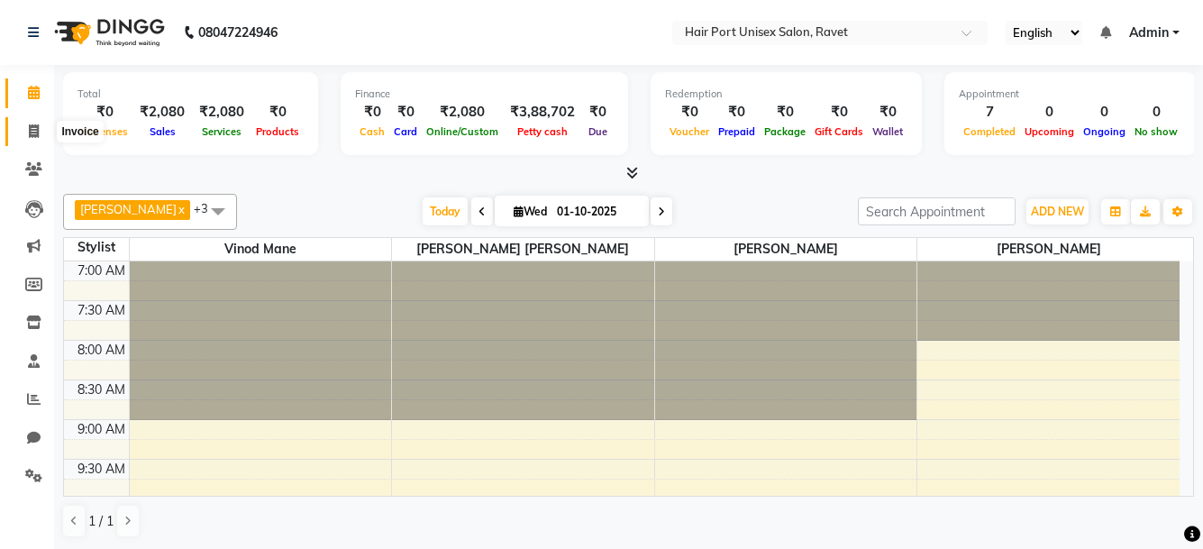
click at [26, 137] on span at bounding box center [34, 132] width 32 height 21
select select "service"
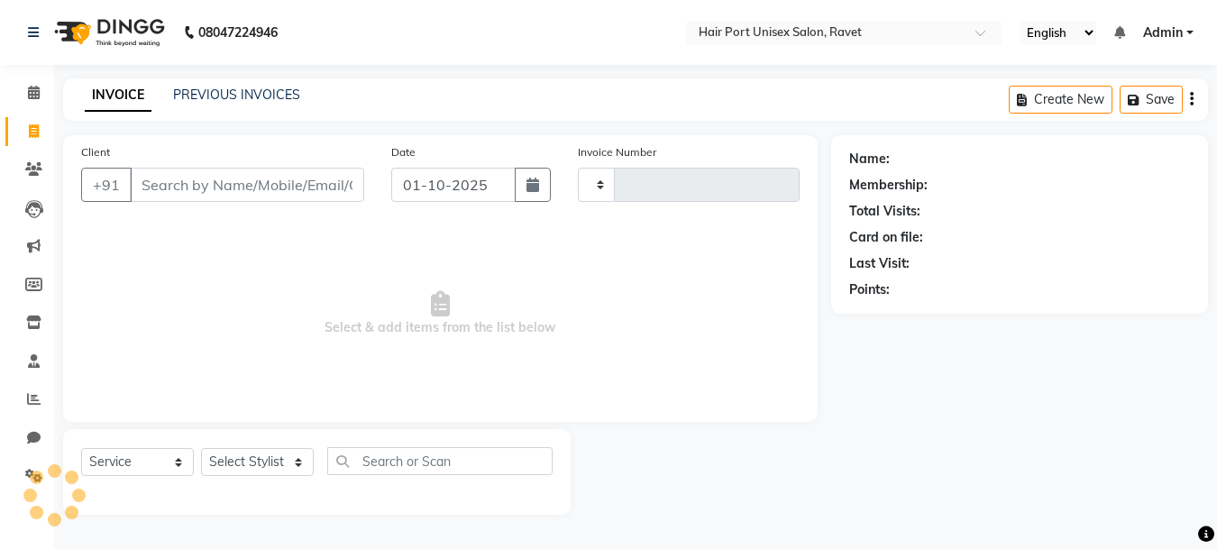
type input "4562"
select select "7015"
click at [152, 176] on input "Client" at bounding box center [247, 185] width 234 height 34
click at [37, 89] on icon at bounding box center [34, 93] width 12 height 14
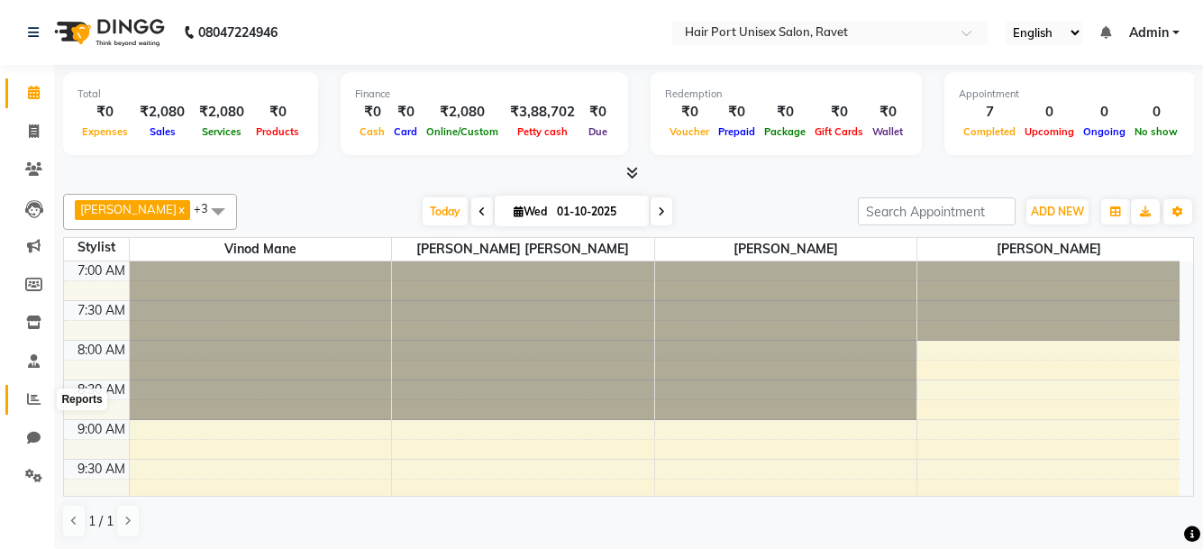
click at [29, 398] on icon at bounding box center [34, 399] width 14 height 14
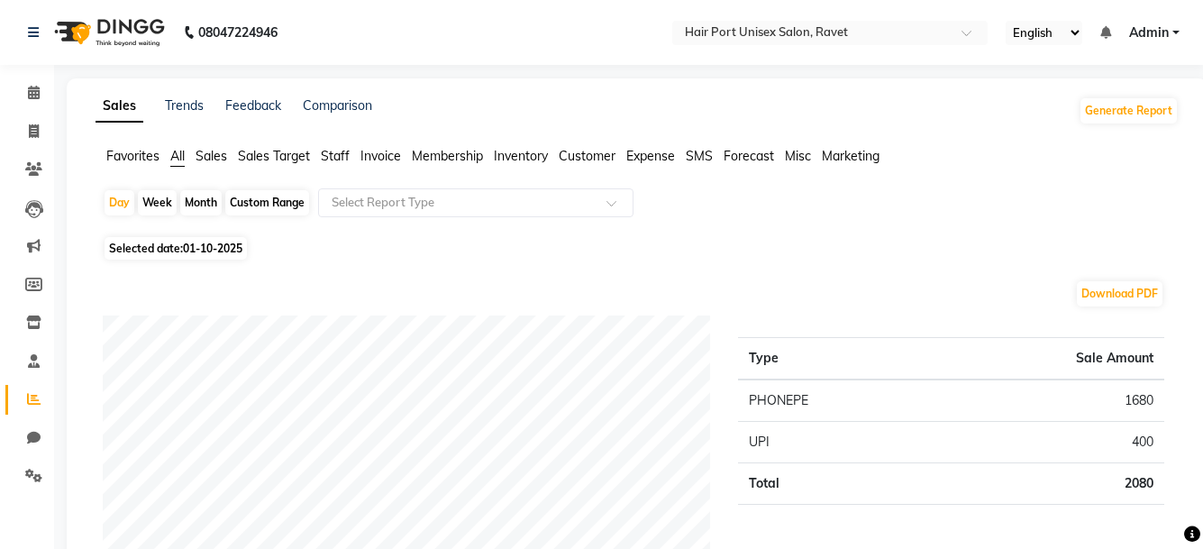
click at [330, 158] on span "Staff" at bounding box center [335, 156] width 29 height 16
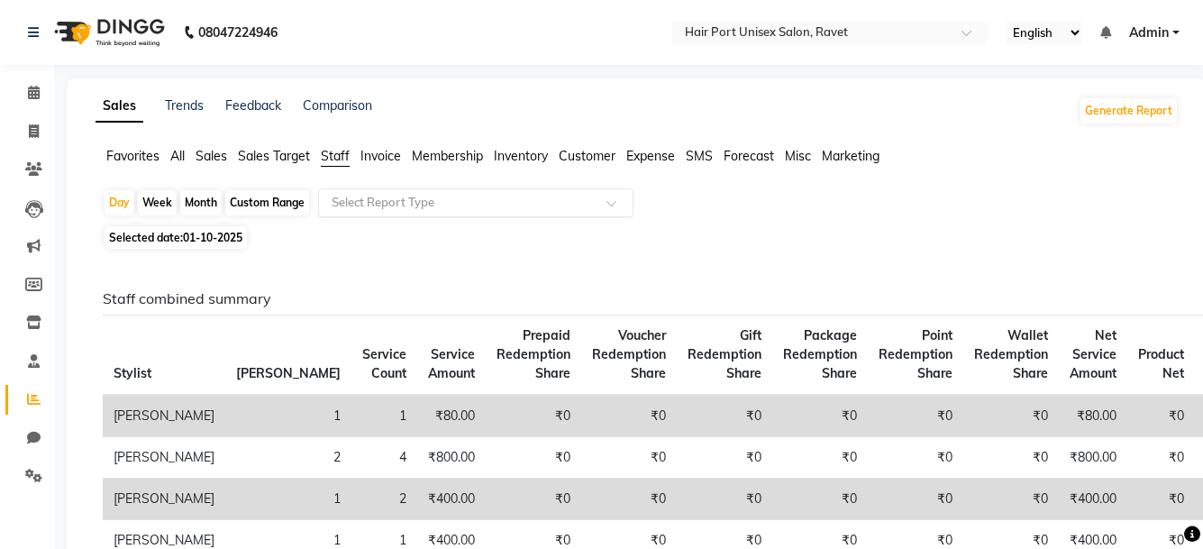
click at [448, 212] on div "Select Report Type" at bounding box center [475, 202] width 315 height 29
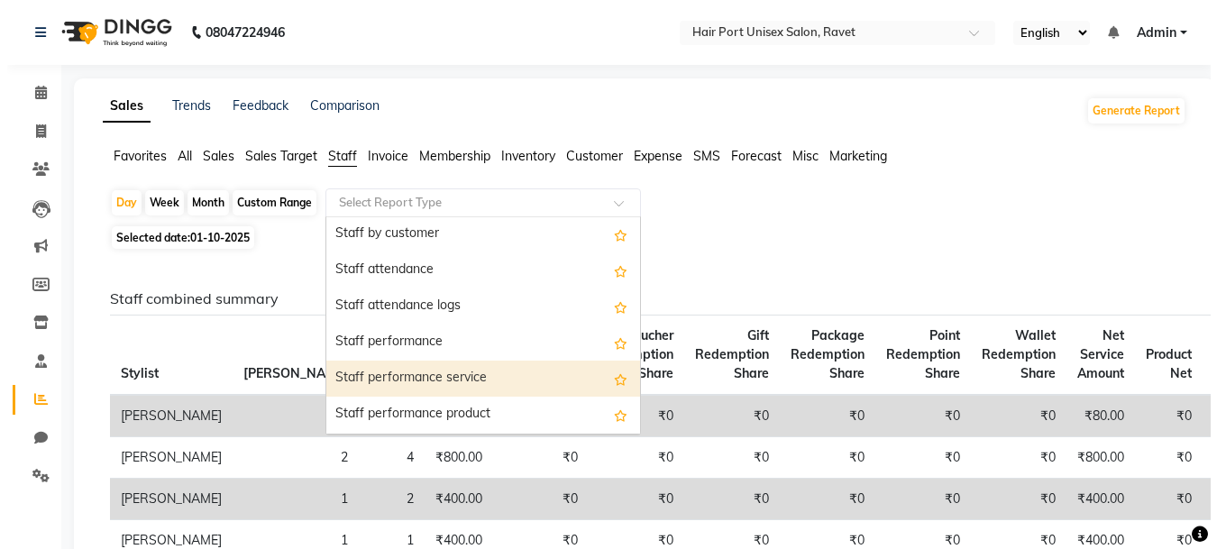
scroll to position [180, 0]
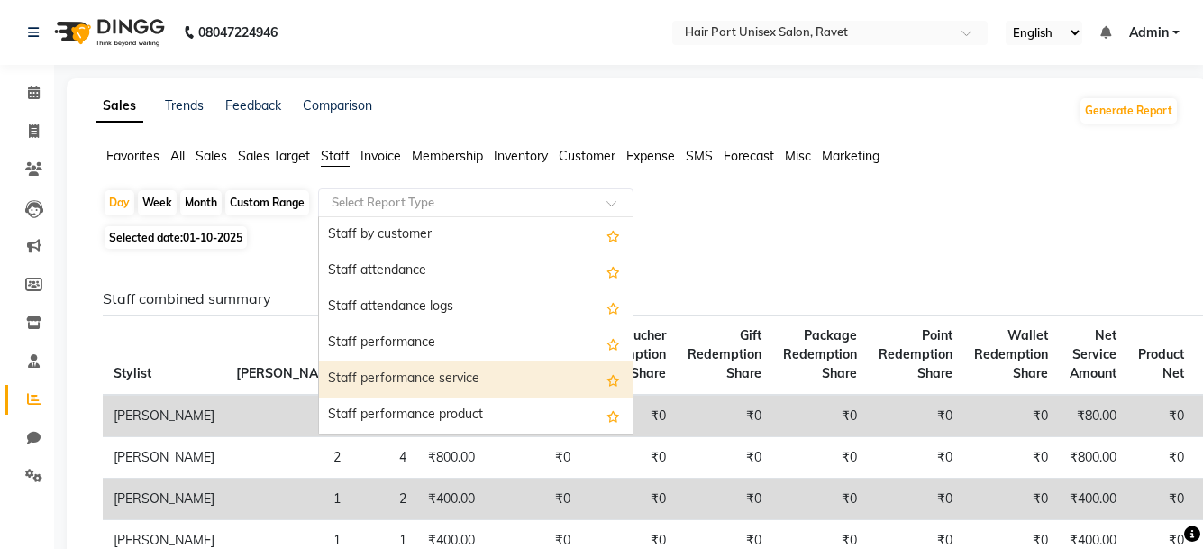
click at [453, 378] on div "Staff performance service" at bounding box center [476, 379] width 314 height 36
select select "filtered_report"
select select "csv"
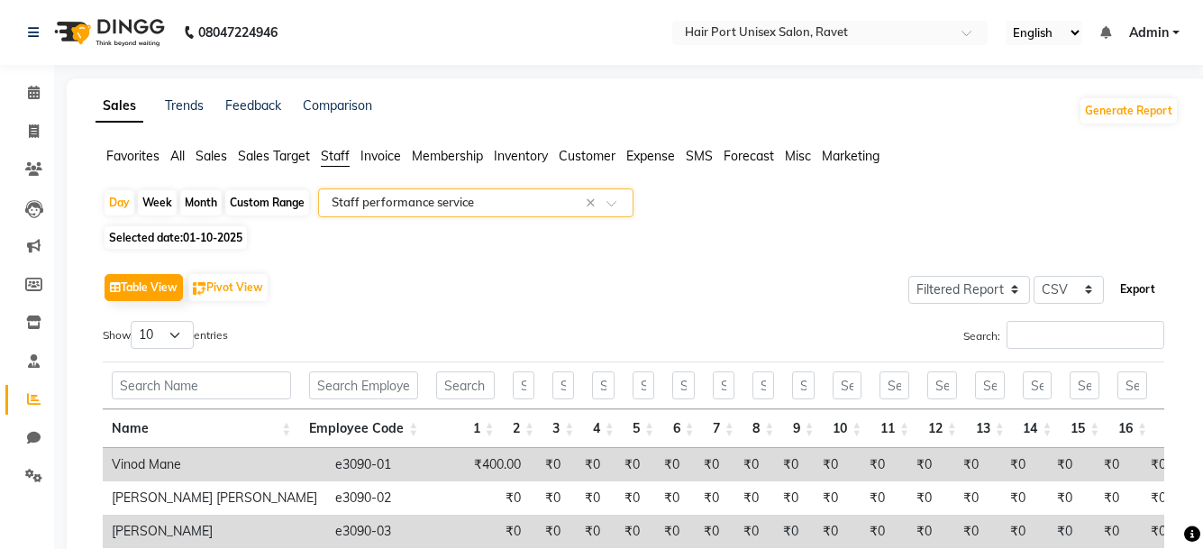
click at [1149, 288] on button "Export" at bounding box center [1138, 289] width 50 height 31
click at [32, 129] on icon at bounding box center [34, 131] width 10 height 14
select select "service"
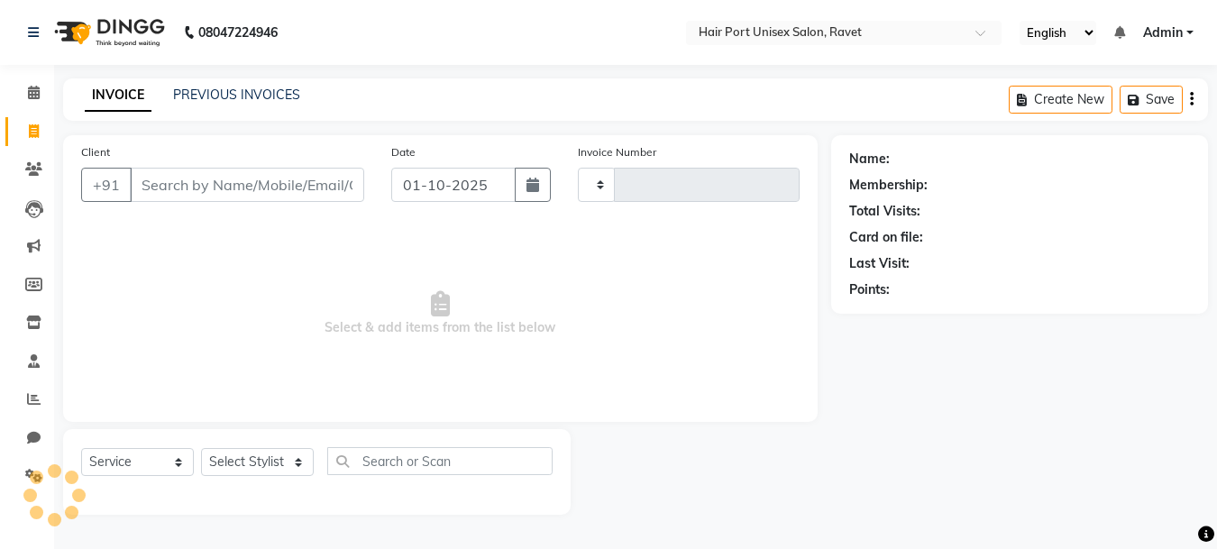
type input "4562"
select select "7015"
click at [178, 185] on input "Client" at bounding box center [247, 185] width 234 height 34
type input "9"
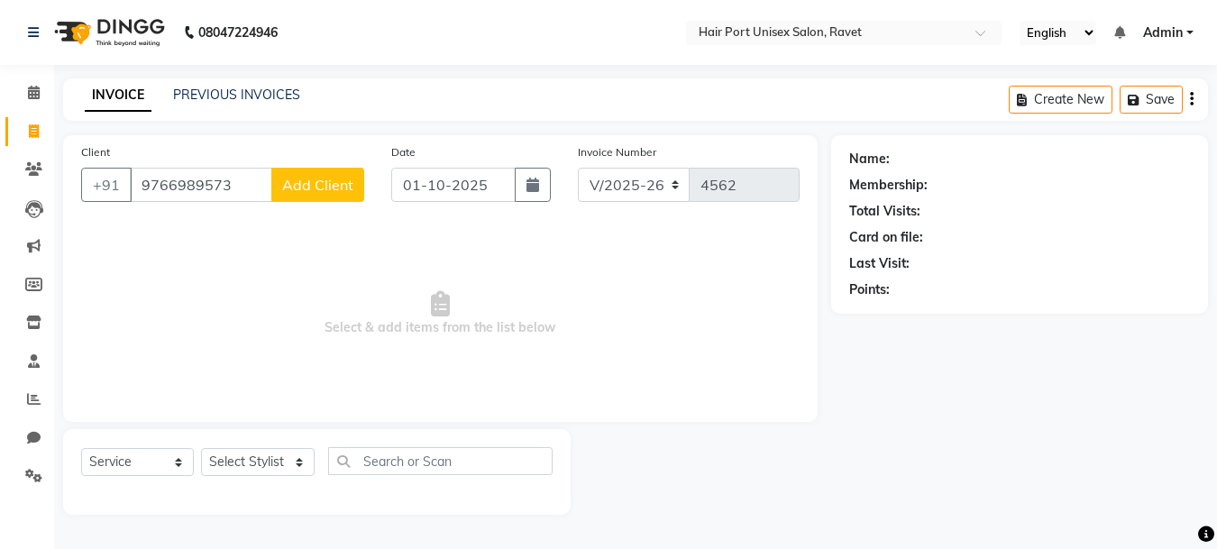
type input "9766989573"
click at [285, 167] on div "Client +91 9766989573 Add Client" at bounding box center [223, 179] width 310 height 74
click at [343, 184] on span "Add Client" at bounding box center [317, 185] width 71 height 18
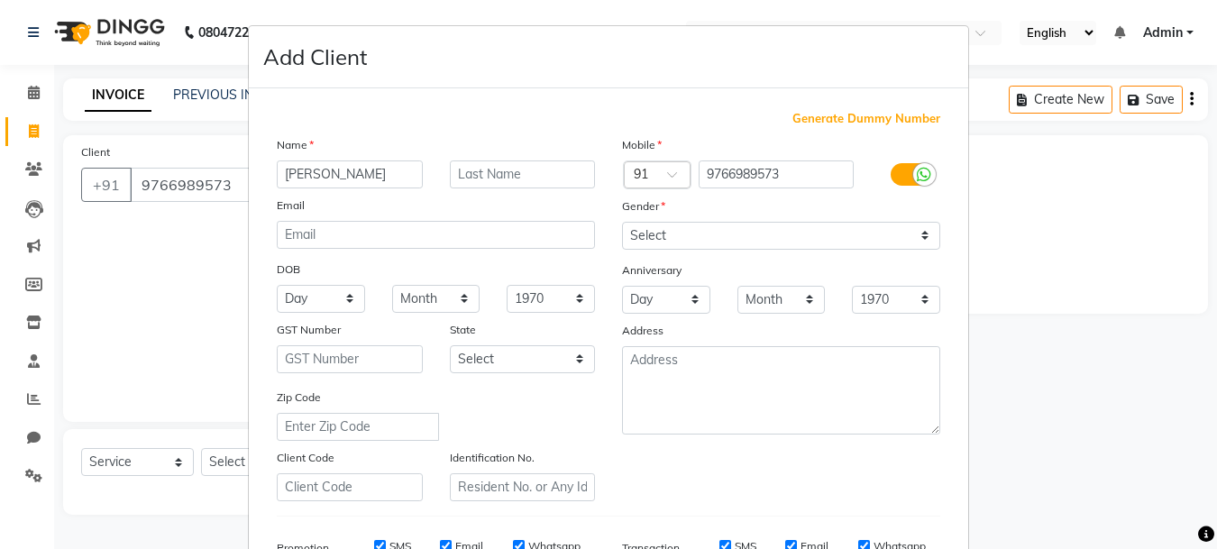
type input "Vaishanvi"
click at [700, 237] on select "Select [DEMOGRAPHIC_DATA] [DEMOGRAPHIC_DATA] Other Prefer Not To Say" at bounding box center [781, 236] width 318 height 28
select select "female"
click at [622, 222] on select "Select [DEMOGRAPHIC_DATA] [DEMOGRAPHIC_DATA] Other Prefer Not To Say" at bounding box center [781, 236] width 318 height 28
click at [971, 393] on ngb-modal-window "Add Client Generate Dummy Number Name Vaishanvi Email DOB Day 01 02 03 04 05 06…" at bounding box center [608, 274] width 1217 height 549
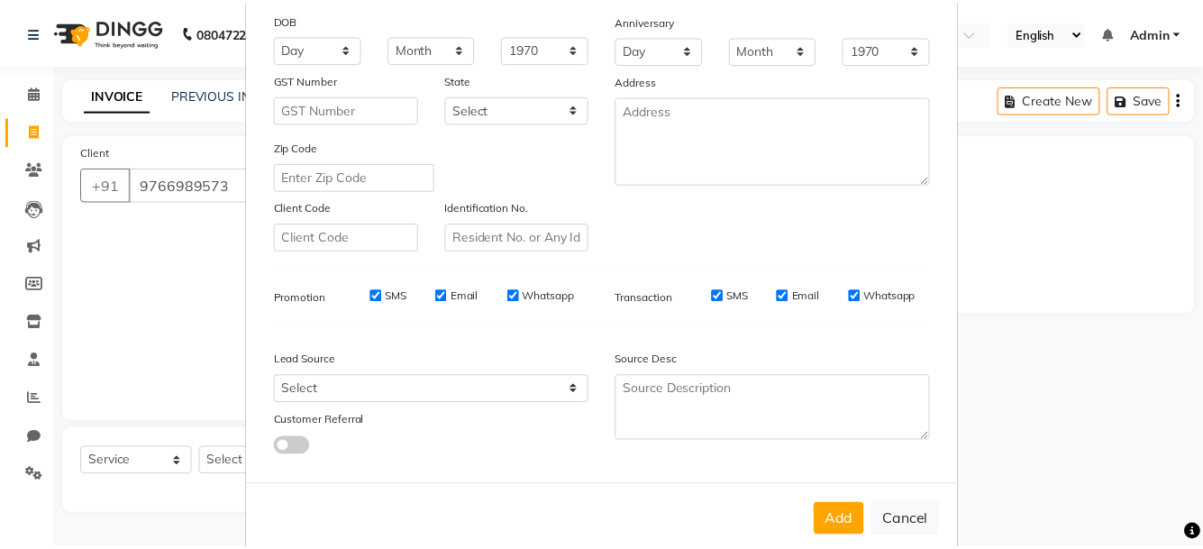
scroll to position [283, 0]
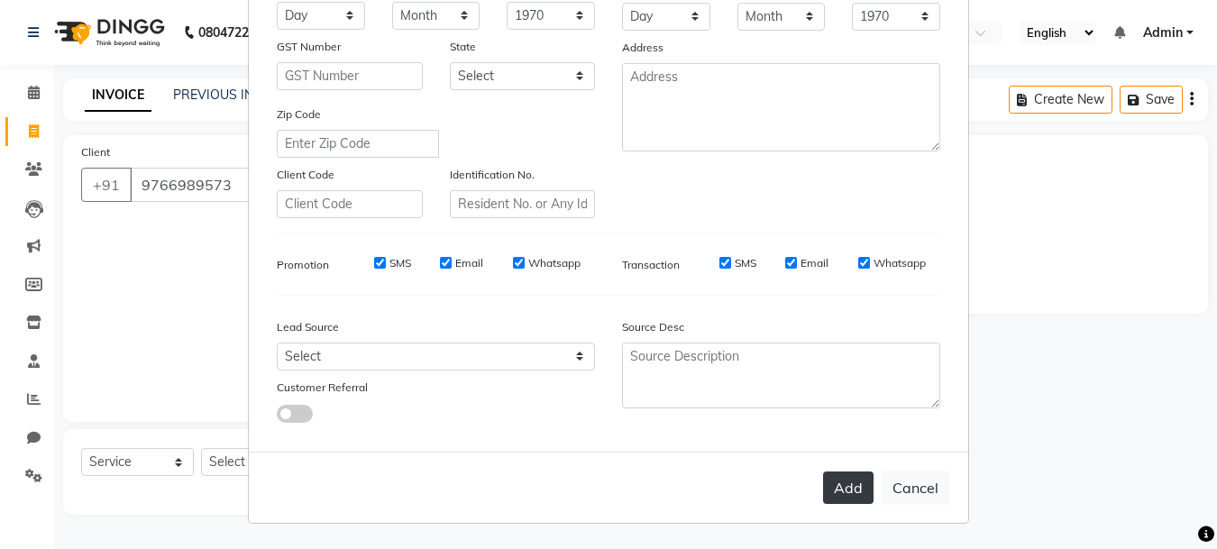
click at [846, 487] on button "Add" at bounding box center [848, 487] width 50 height 32
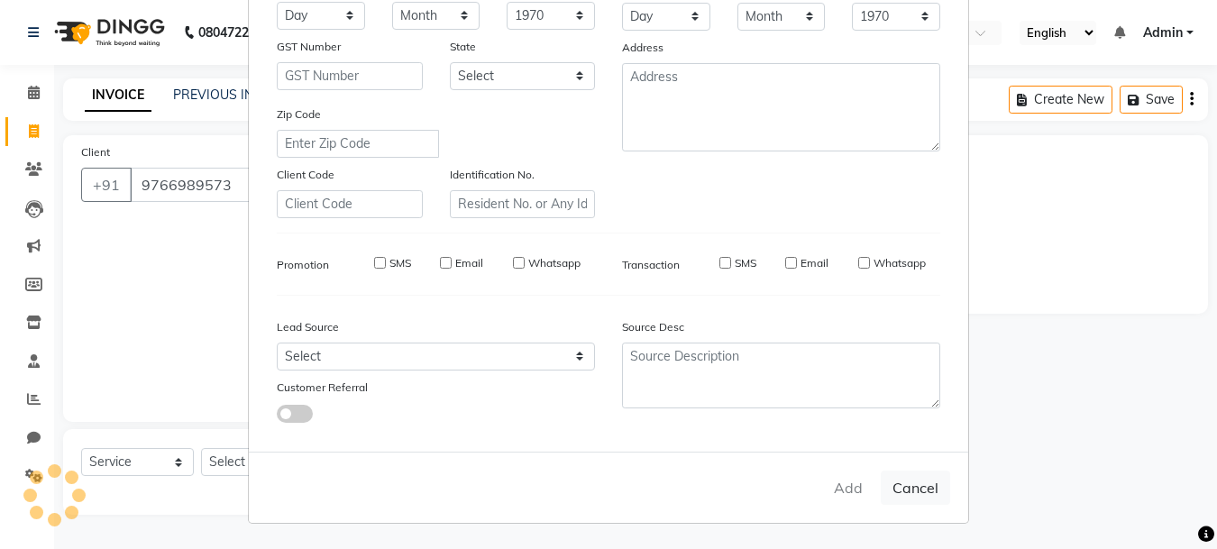
select select
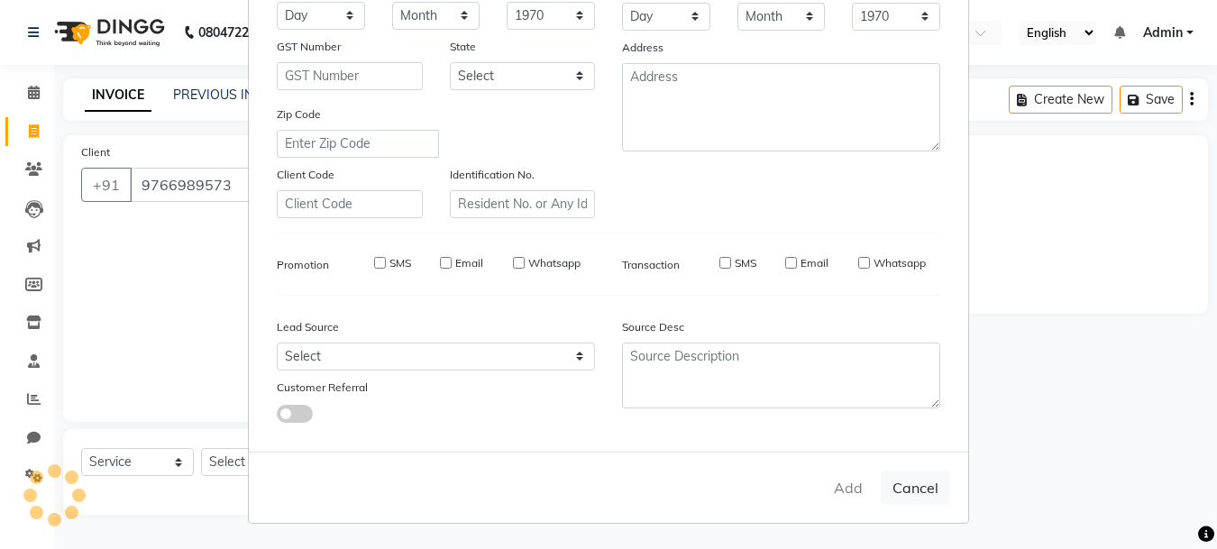
select select
checkbox input "false"
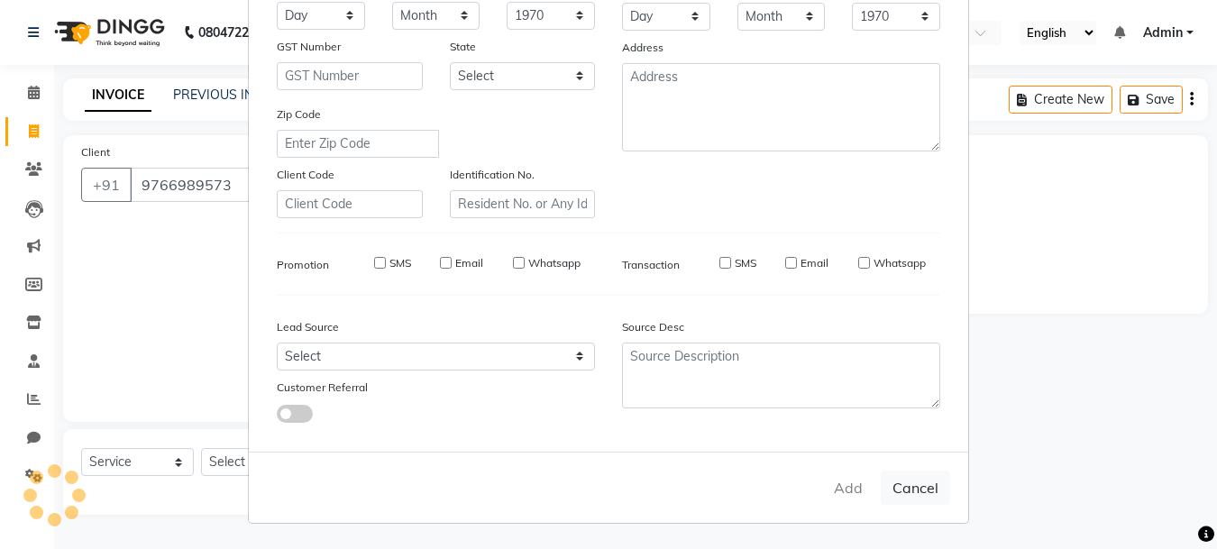
checkbox input "false"
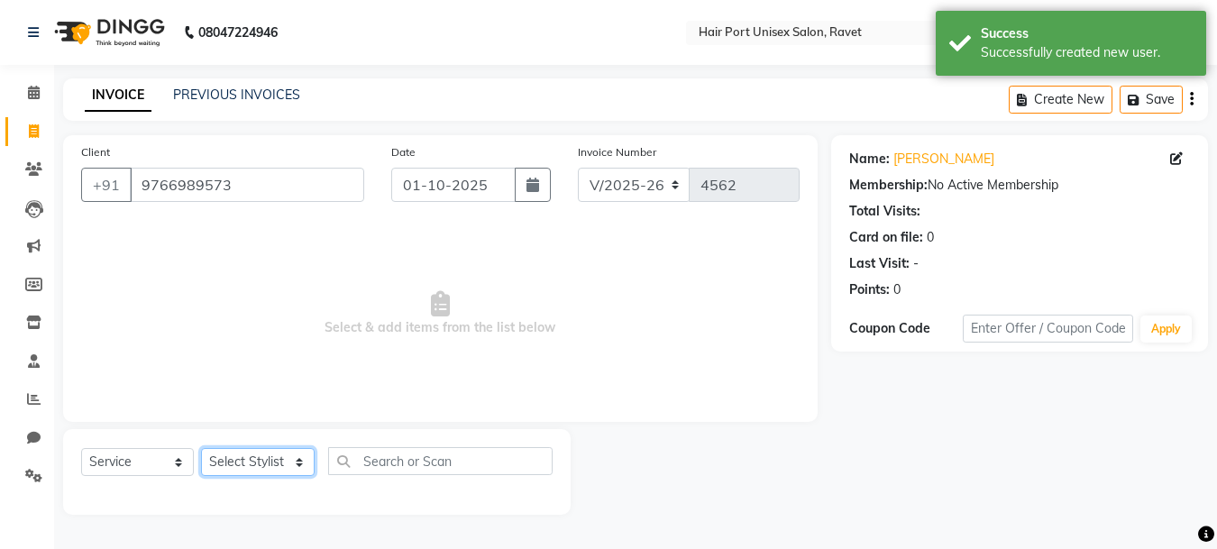
click at [251, 457] on select "Select Stylist [PERSON_NAME] [PERSON_NAME] [PERSON_NAME] [PERSON_NAME] [PERSON_…" at bounding box center [258, 462] width 114 height 28
select select "60513"
click at [201, 448] on select "Select Stylist [PERSON_NAME] [PERSON_NAME] [PERSON_NAME] [PERSON_NAME] [PERSON_…" at bounding box center [258, 462] width 114 height 28
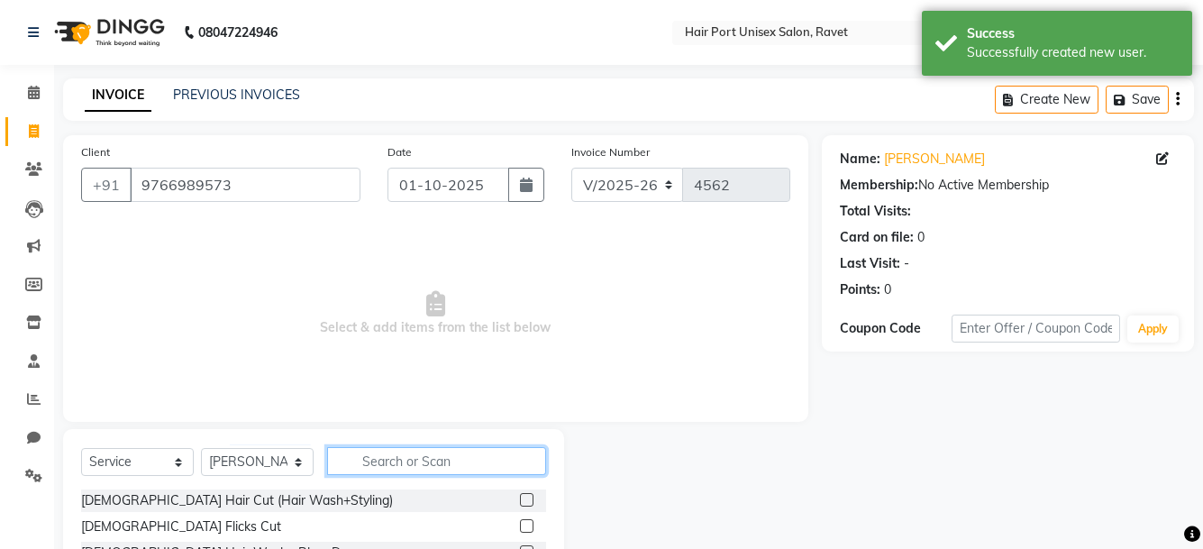
click at [399, 460] on input "text" at bounding box center [436, 461] width 219 height 28
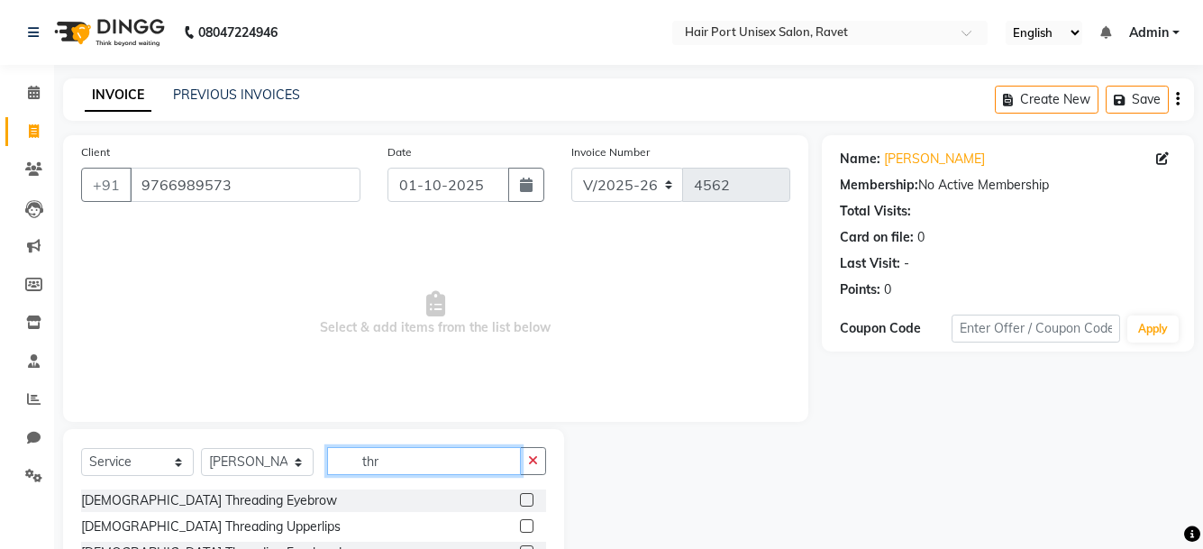
type input "thr"
click at [536, 370] on span "Select & add items from the list below" at bounding box center [435, 314] width 709 height 180
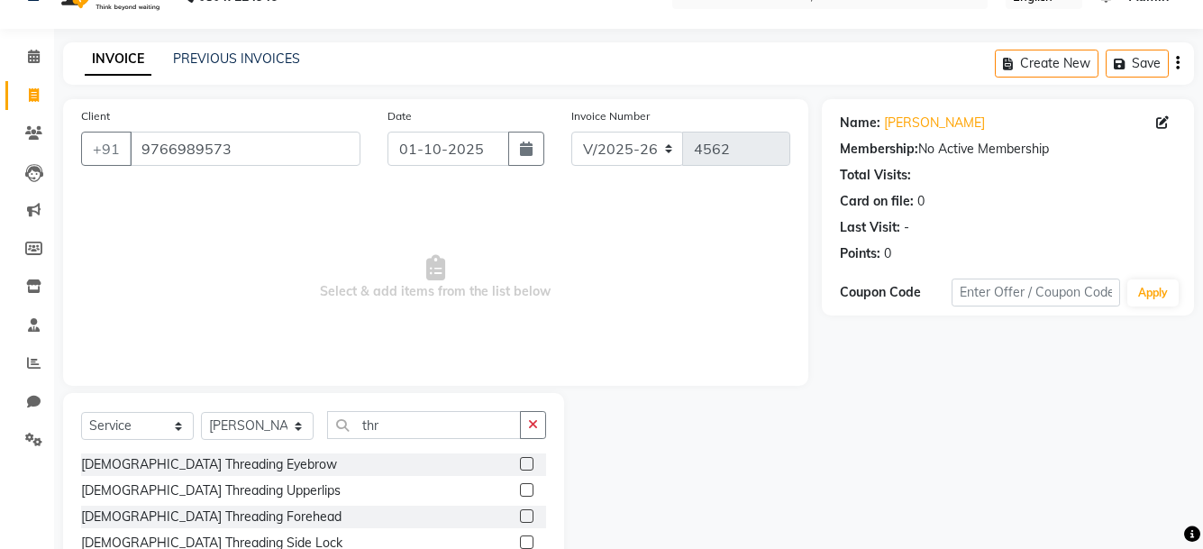
scroll to position [173, 0]
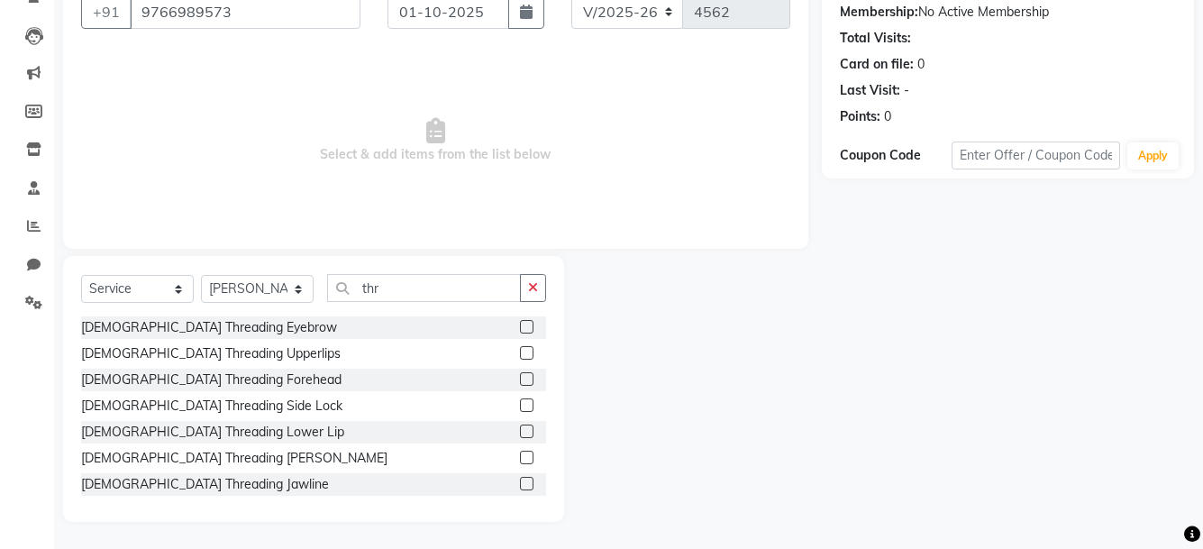
click at [520, 326] on label at bounding box center [527, 327] width 14 height 14
click at [520, 326] on input "checkbox" at bounding box center [526, 328] width 12 height 12
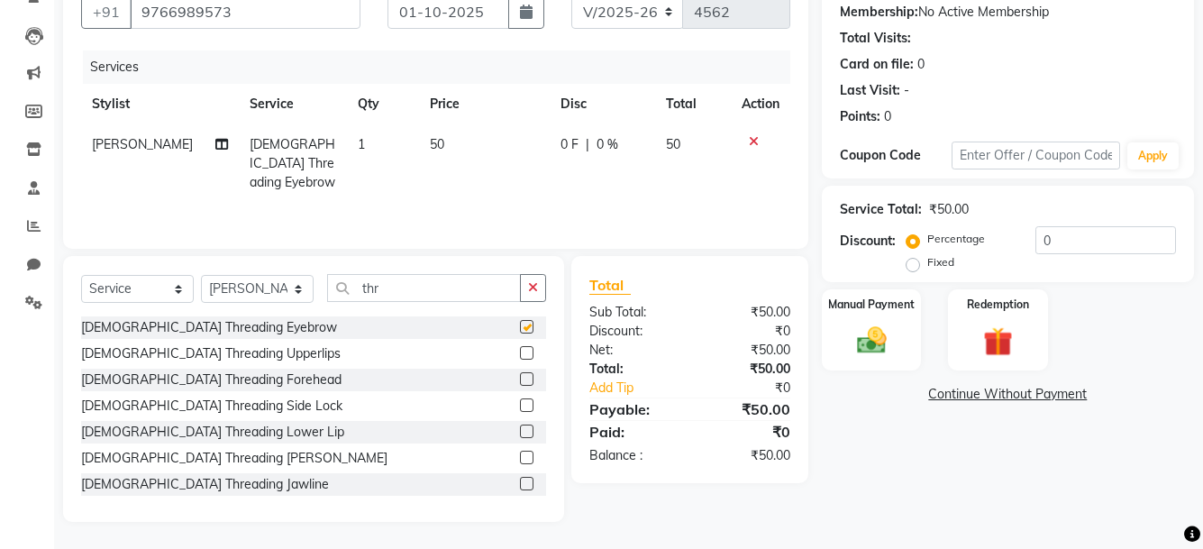
checkbox input "false"
click at [520, 349] on label at bounding box center [527, 353] width 14 height 14
click at [520, 349] on input "checkbox" at bounding box center [526, 354] width 12 height 12
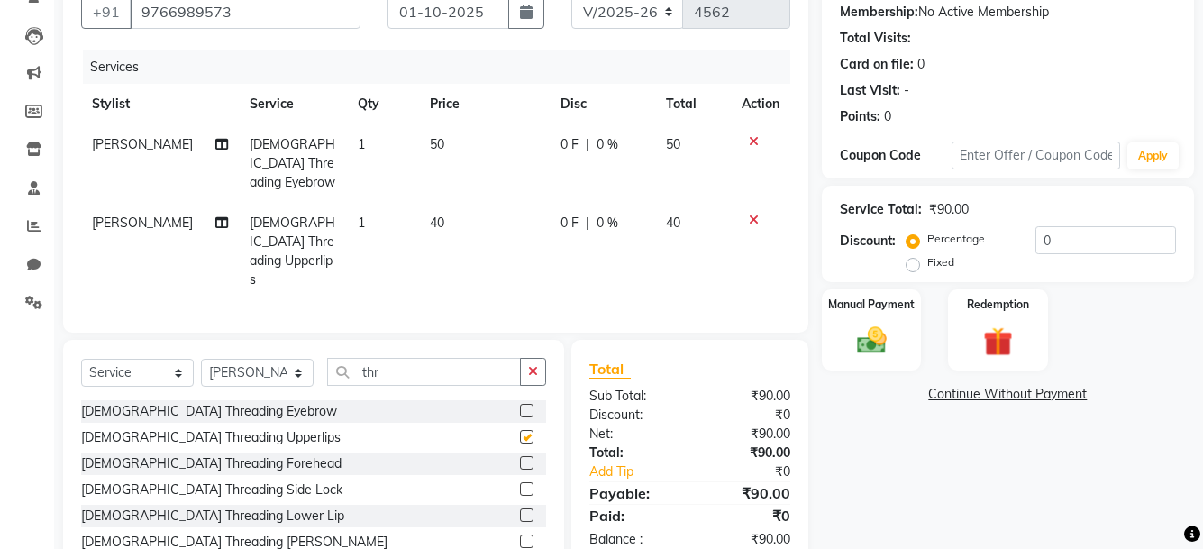
checkbox input "false"
click at [520, 456] on label at bounding box center [527, 463] width 14 height 14
click at [520, 458] on input "checkbox" at bounding box center [526, 464] width 12 height 12
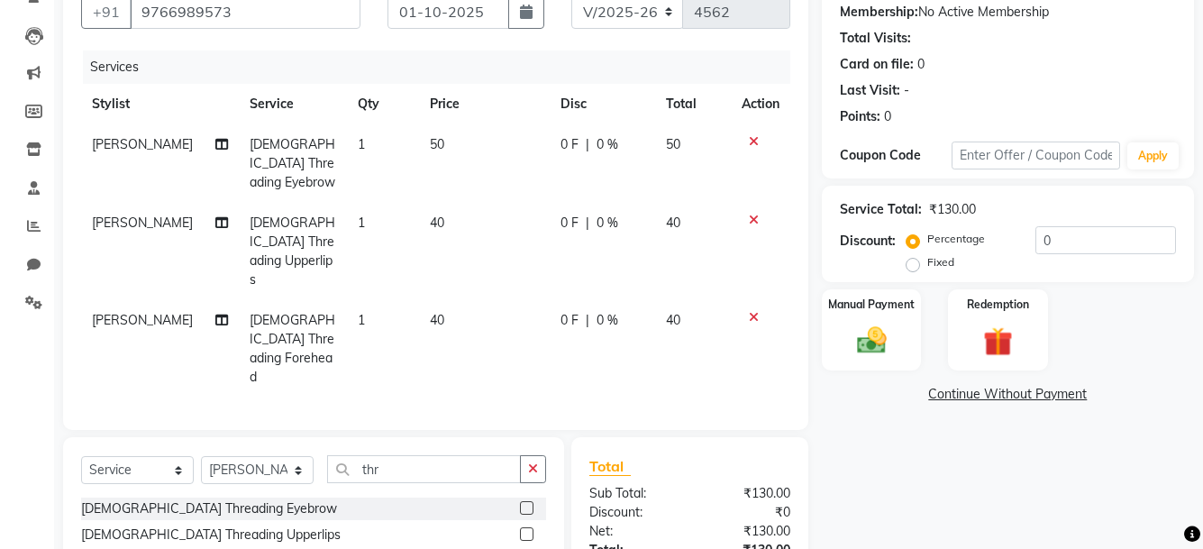
checkbox input "false"
click at [393, 455] on input "thr" at bounding box center [424, 469] width 194 height 28
type input "t"
type input "sug"
click at [520, 501] on label at bounding box center [527, 508] width 14 height 14
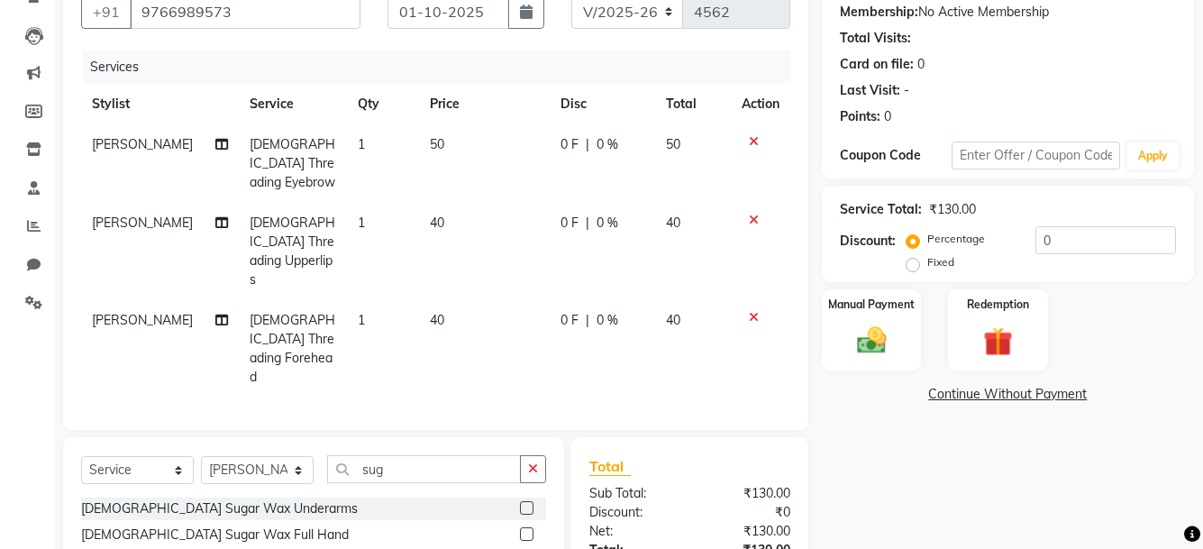
click at [520, 503] on input "checkbox" at bounding box center [526, 509] width 12 height 12
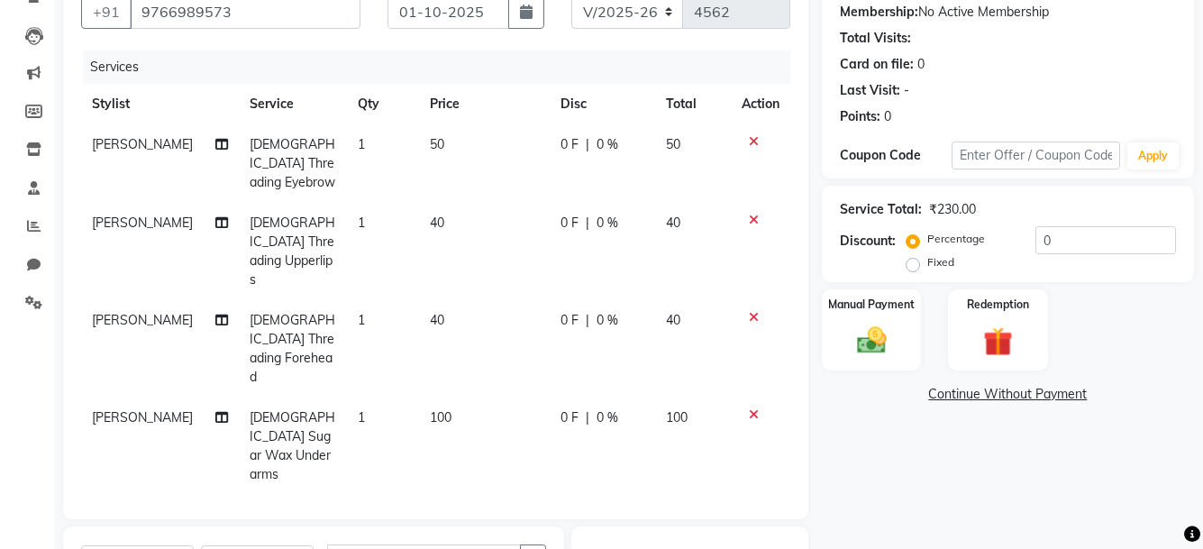
checkbox input "false"
click at [430, 409] on span "100" at bounding box center [441, 417] width 22 height 16
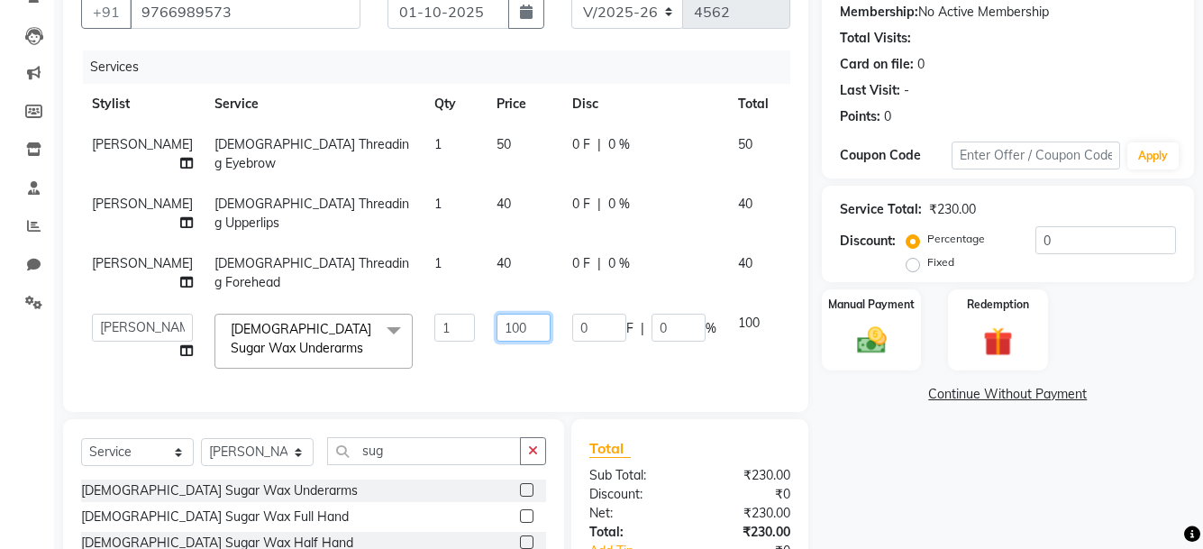
click at [497, 326] on input "100" at bounding box center [524, 328] width 54 height 28
type input "1"
type input "90"
click at [562, 360] on td "0 F | 0 %" at bounding box center [645, 341] width 166 height 77
click at [481, 437] on div "Select Service Product Membership Package Voucher Prepaid Gift Card Select Styl…" at bounding box center [313, 552] width 501 height 266
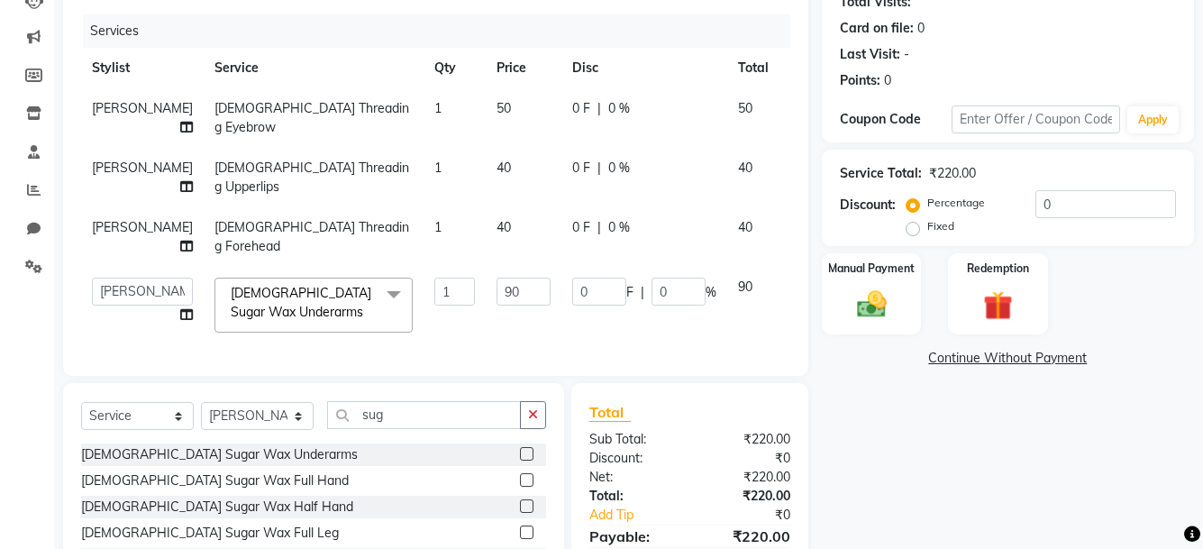
scroll to position [350, 0]
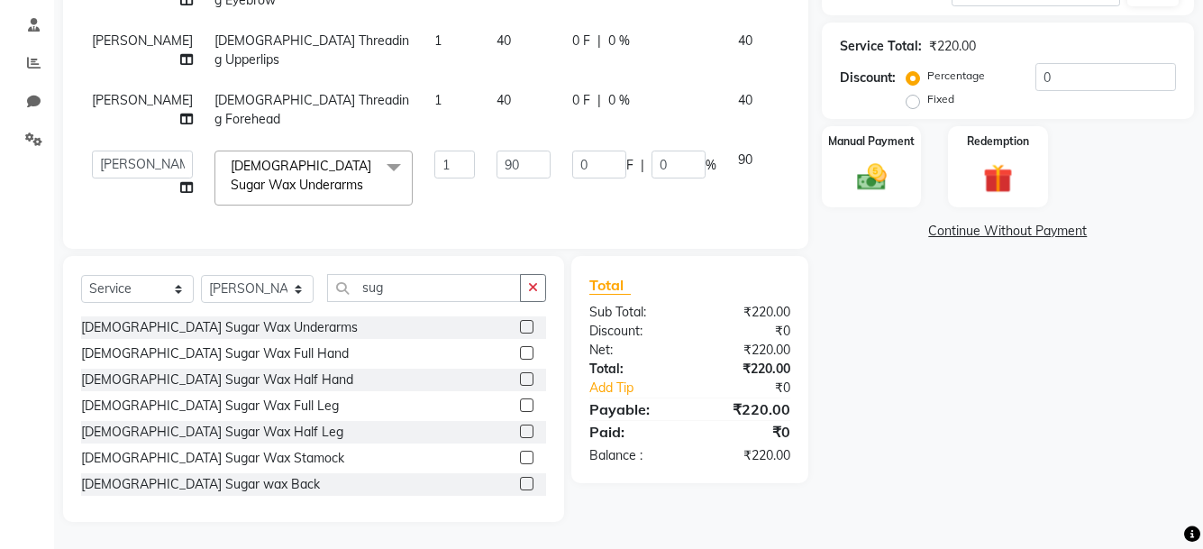
click at [520, 348] on label at bounding box center [527, 353] width 14 height 14
click at [520, 348] on input "checkbox" at bounding box center [526, 354] width 12 height 12
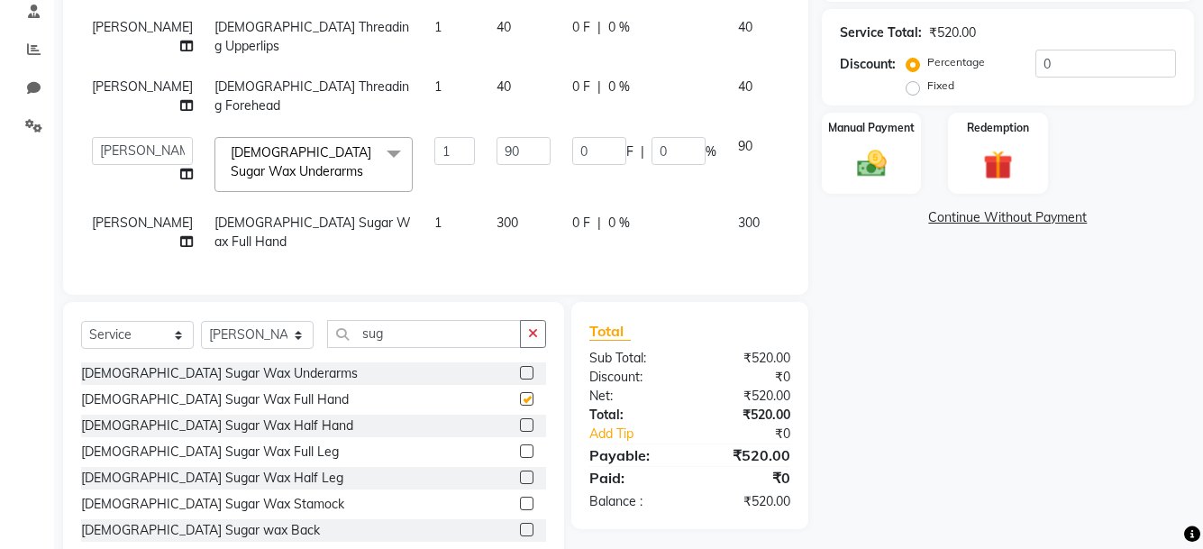
checkbox input "false"
click at [864, 175] on img at bounding box center [871, 163] width 50 height 35
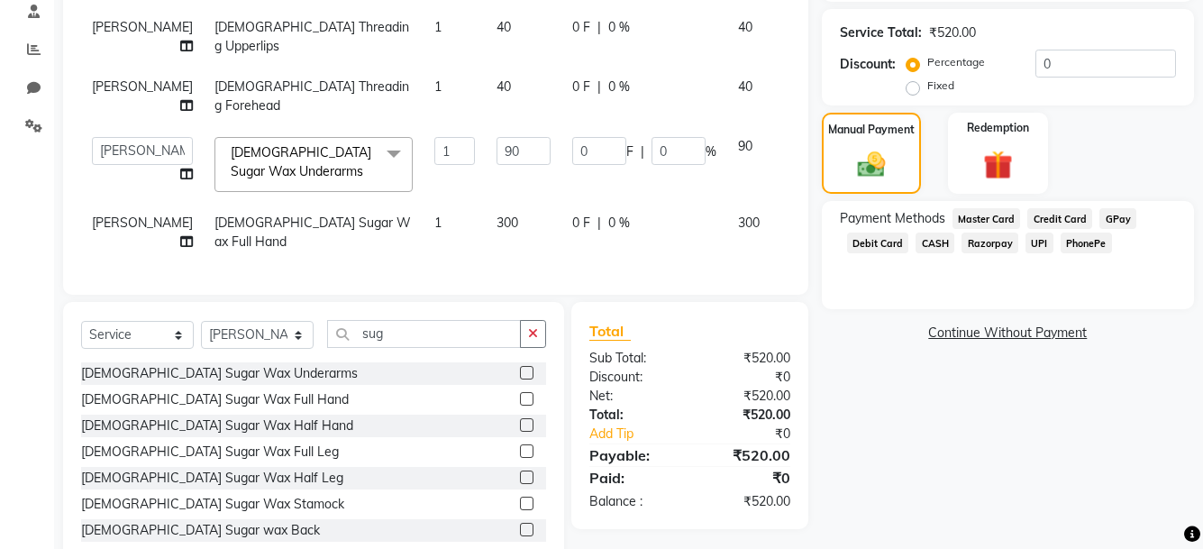
click at [1029, 247] on span "UPI" at bounding box center [1040, 243] width 28 height 21
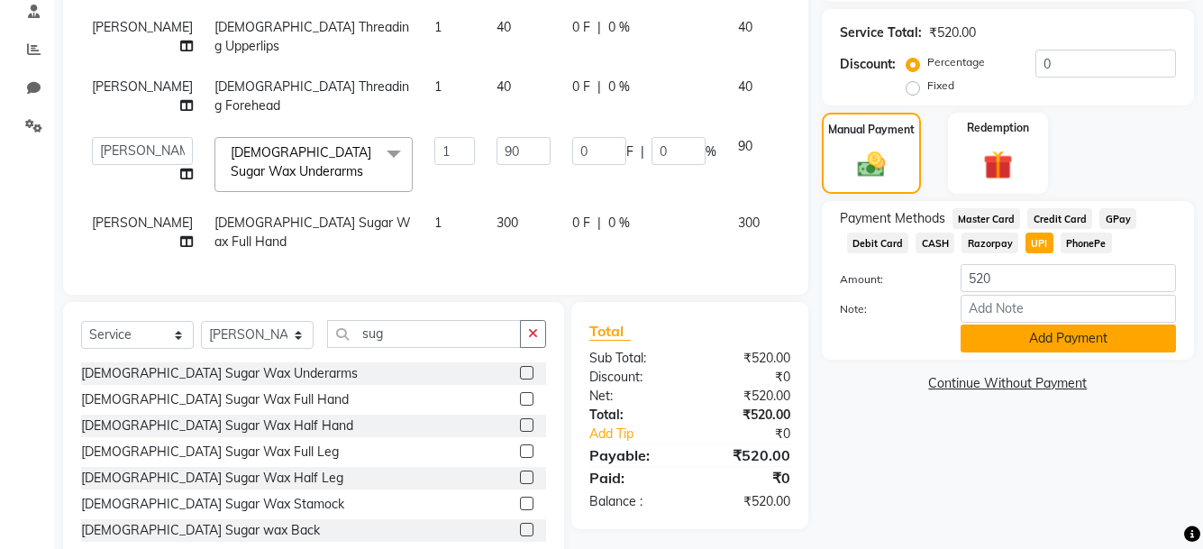
click at [1061, 336] on button "Add Payment" at bounding box center [1068, 339] width 215 height 28
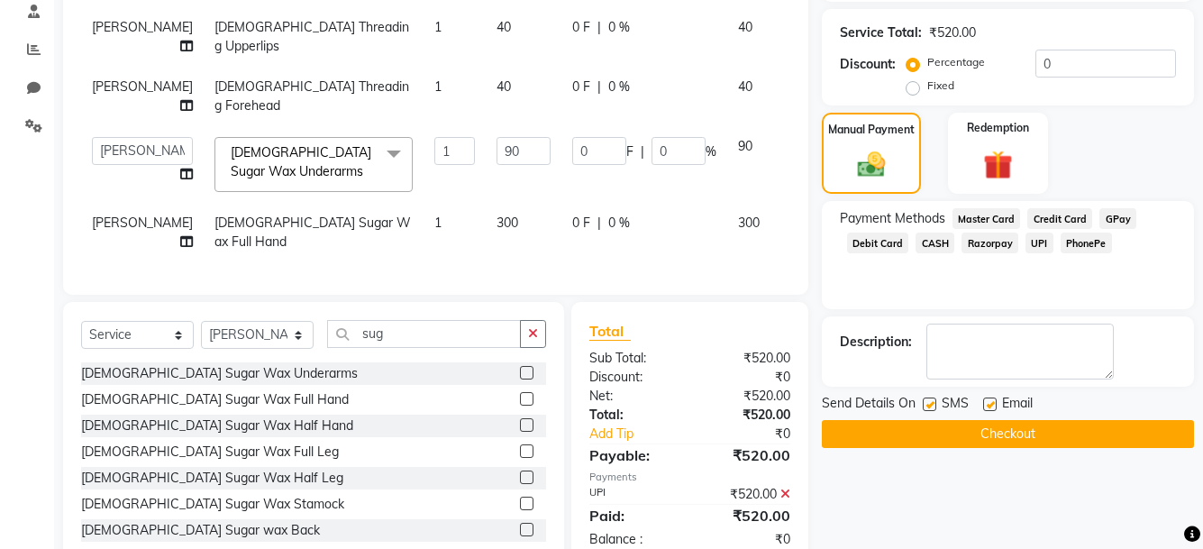
click at [1071, 434] on button "Checkout" at bounding box center [1008, 434] width 372 height 28
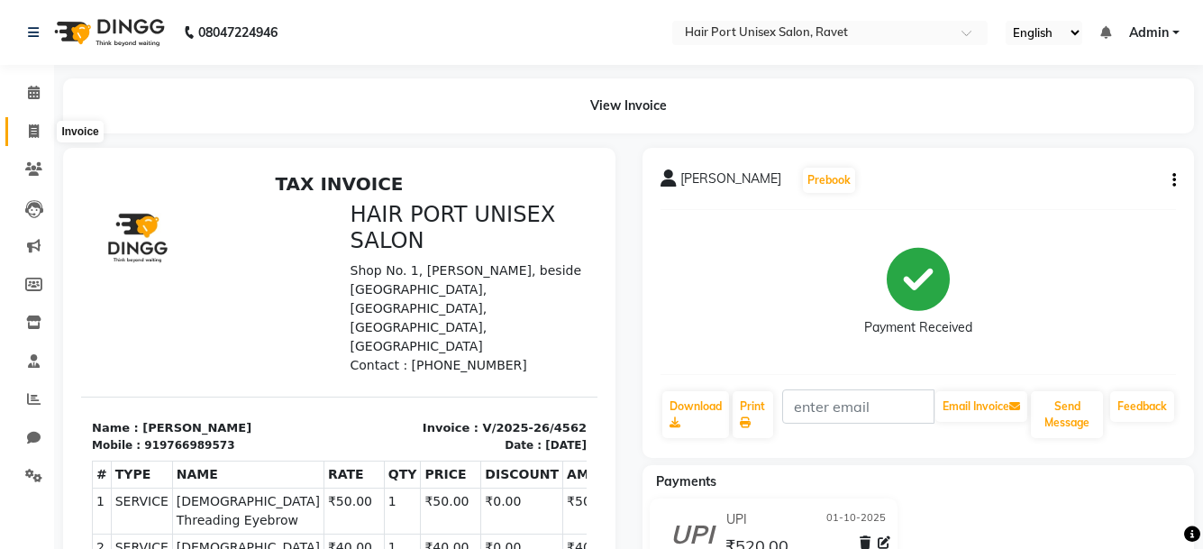
click at [39, 132] on icon at bounding box center [34, 131] width 10 height 14
select select "service"
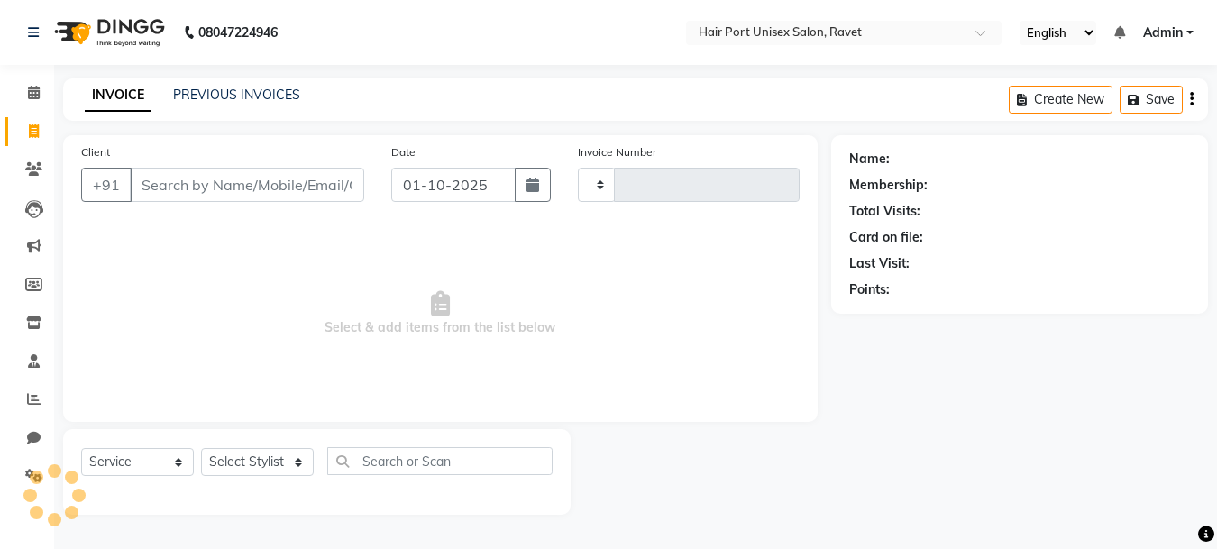
click at [178, 176] on input "Client" at bounding box center [247, 185] width 234 height 34
type input "967"
type input "4563"
select select "7015"
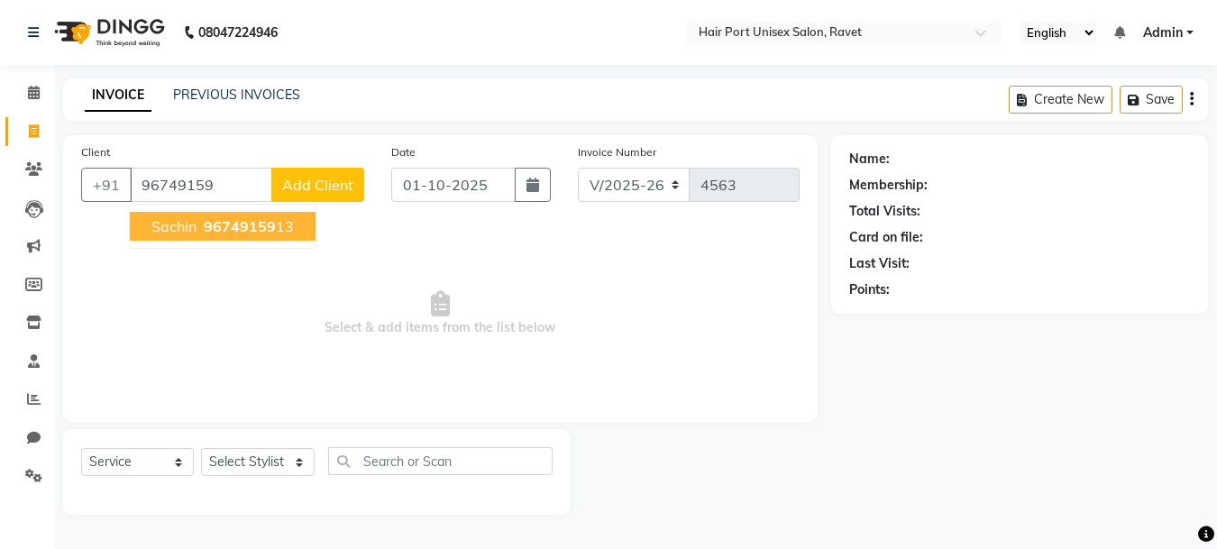
click at [202, 228] on ngb-highlight "96749159 13" at bounding box center [247, 226] width 94 height 18
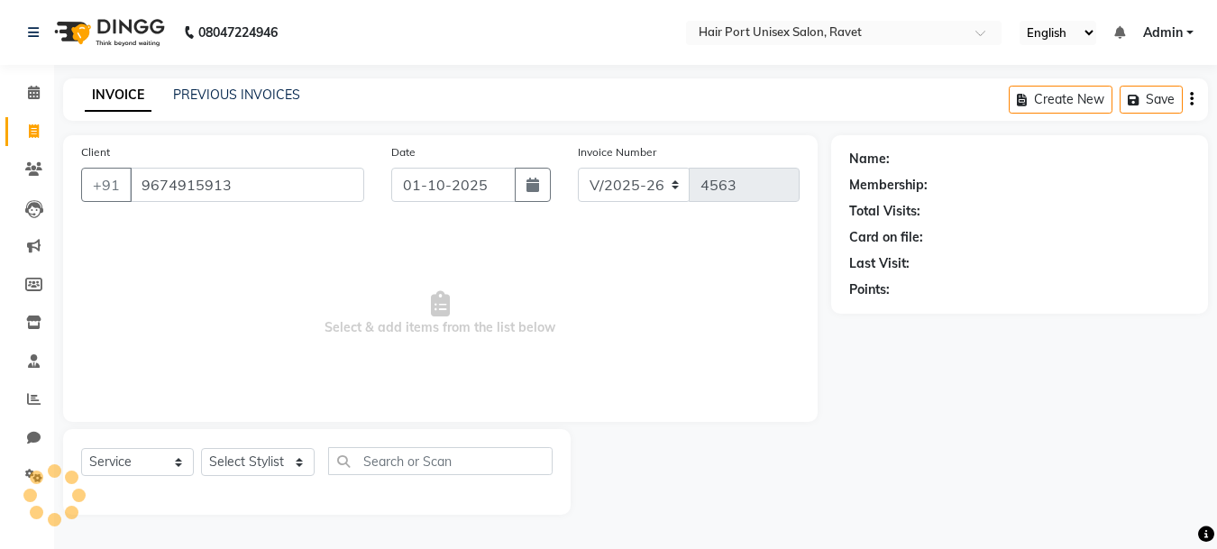
type input "9674915913"
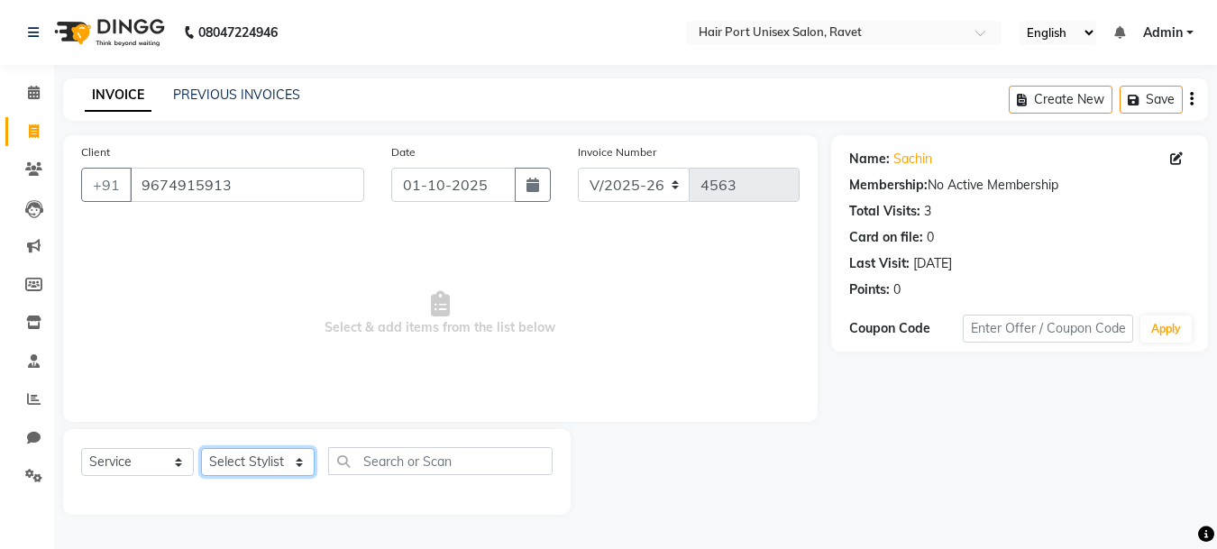
click at [271, 450] on select "Select Stylist [PERSON_NAME] [PERSON_NAME] [PERSON_NAME] [PERSON_NAME] [PERSON_…" at bounding box center [258, 462] width 114 height 28
select select "63965"
click at [201, 448] on select "Select Stylist [PERSON_NAME] [PERSON_NAME] [PERSON_NAME] [PERSON_NAME] [PERSON_…" at bounding box center [258, 462] width 114 height 28
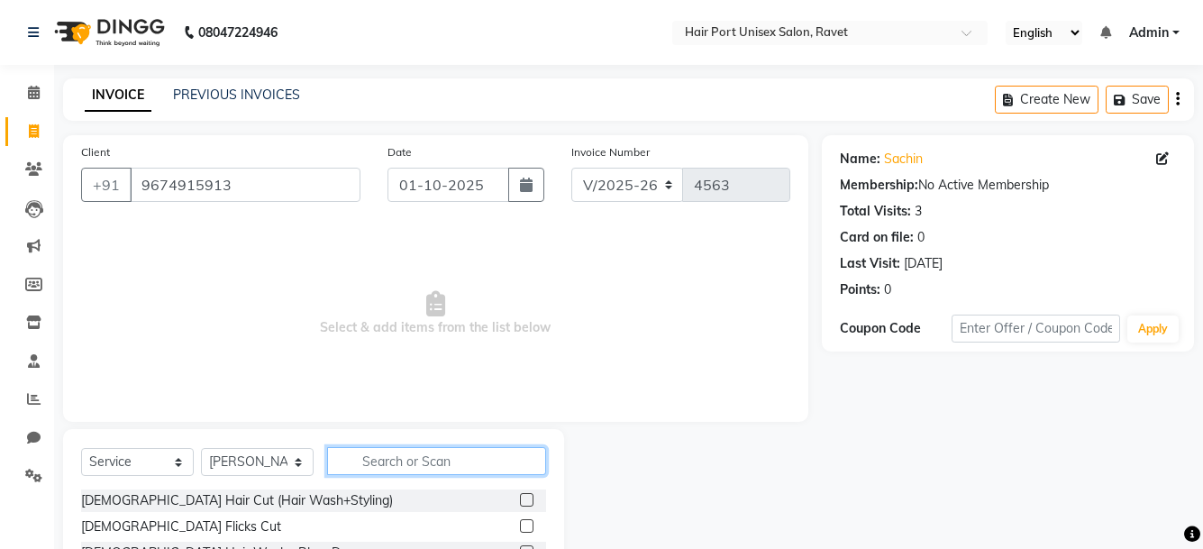
click at [370, 458] on input "text" at bounding box center [436, 461] width 219 height 28
type input "tri"
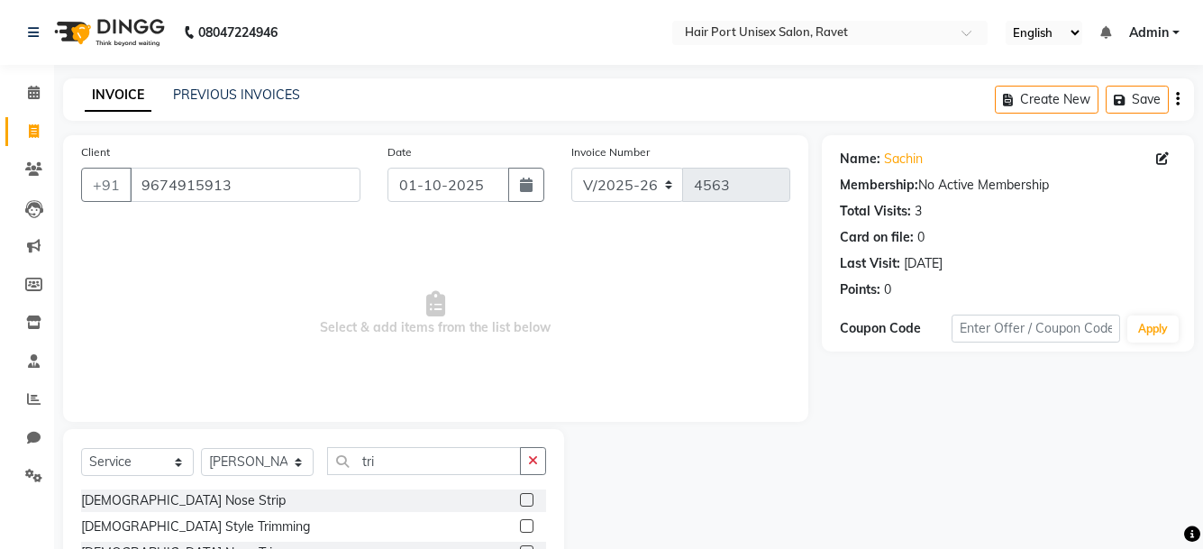
click at [425, 428] on div "Client +91 9674915913 Date 01-10-2025 Invoice Number V/2025 V/2025-26 4563 Sele…" at bounding box center [436, 377] width 773 height 484
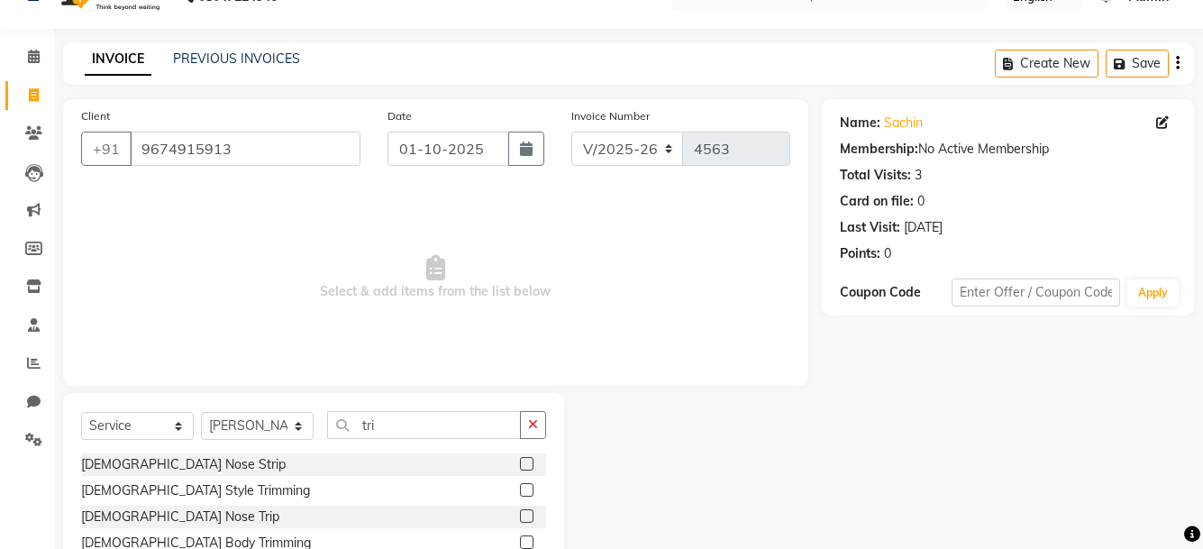
scroll to position [97, 0]
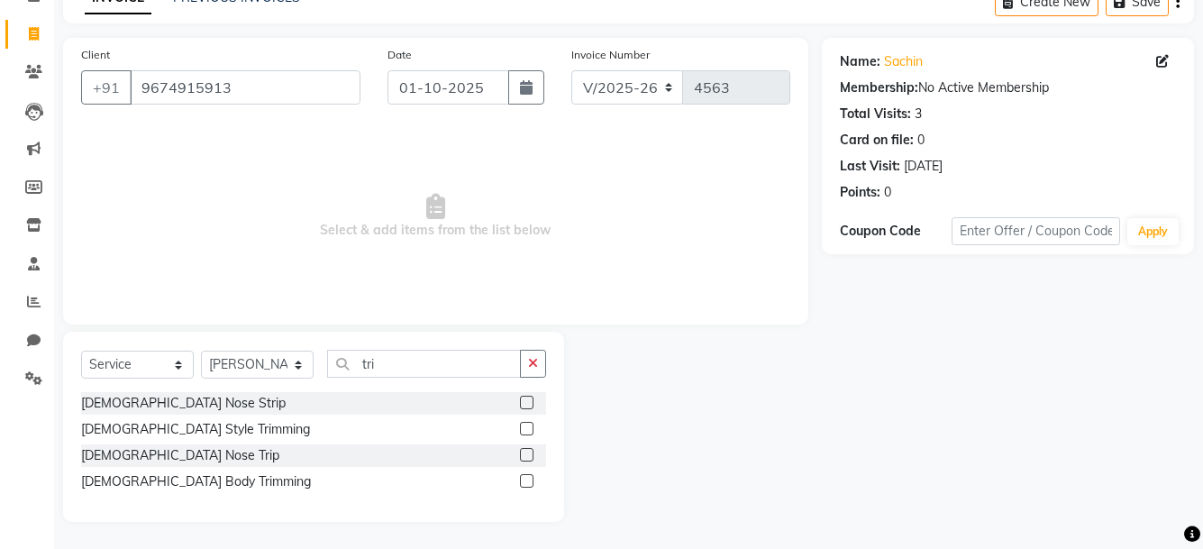
click at [524, 427] on label at bounding box center [527, 429] width 14 height 14
click at [524, 427] on input "checkbox" at bounding box center [526, 430] width 12 height 12
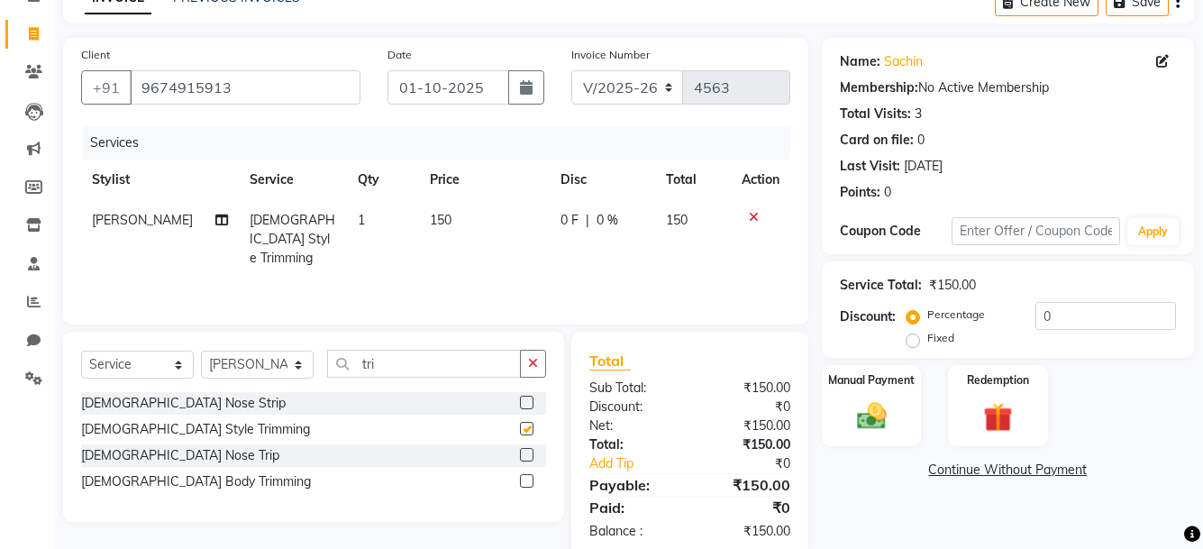
checkbox input "false"
click at [436, 361] on input "tri" at bounding box center [424, 364] width 194 height 28
type input "t"
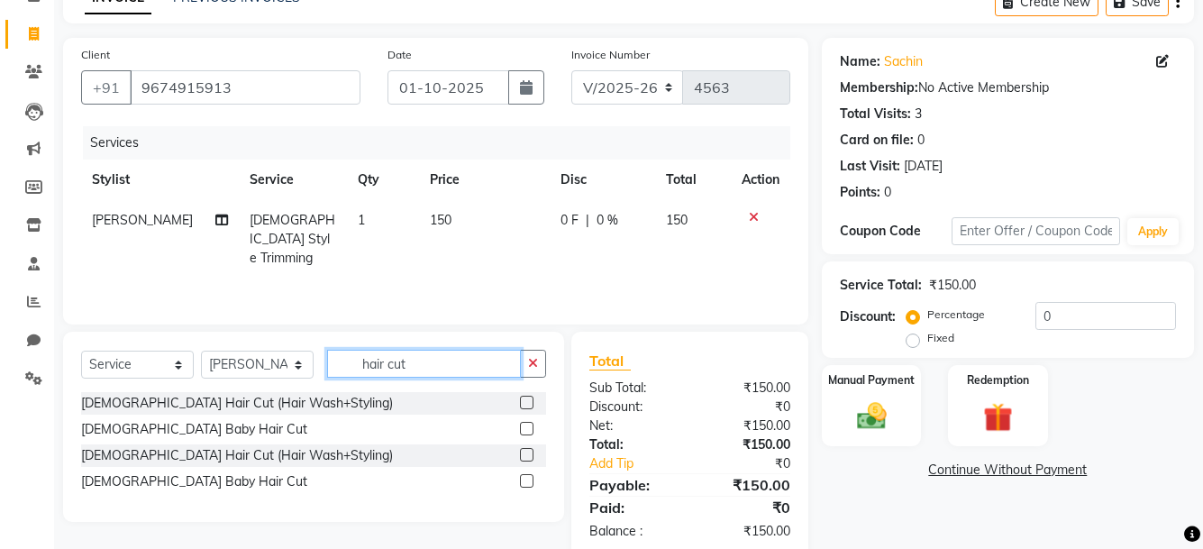
type input "hair cut"
click at [522, 451] on label at bounding box center [527, 455] width 14 height 14
click at [522, 451] on input "checkbox" at bounding box center [526, 456] width 12 height 12
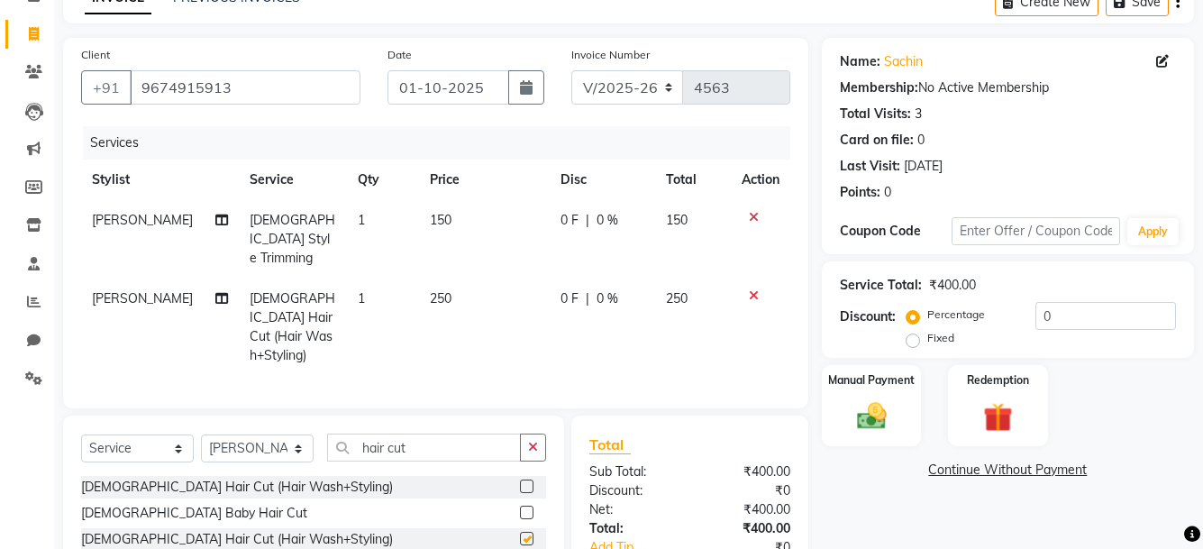
checkbox input "false"
click at [467, 375] on div "Client +91 9674915913 Date 01-10-2025 Invoice Number V/2025 V/2025-26 4563 Serv…" at bounding box center [435, 223] width 745 height 370
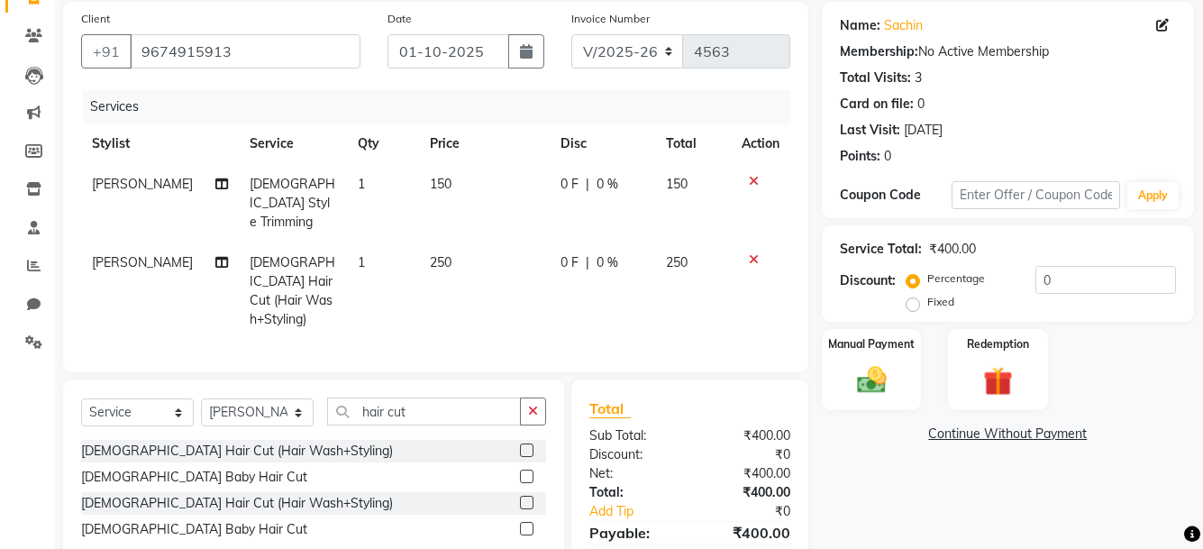
scroll to position [194, 0]
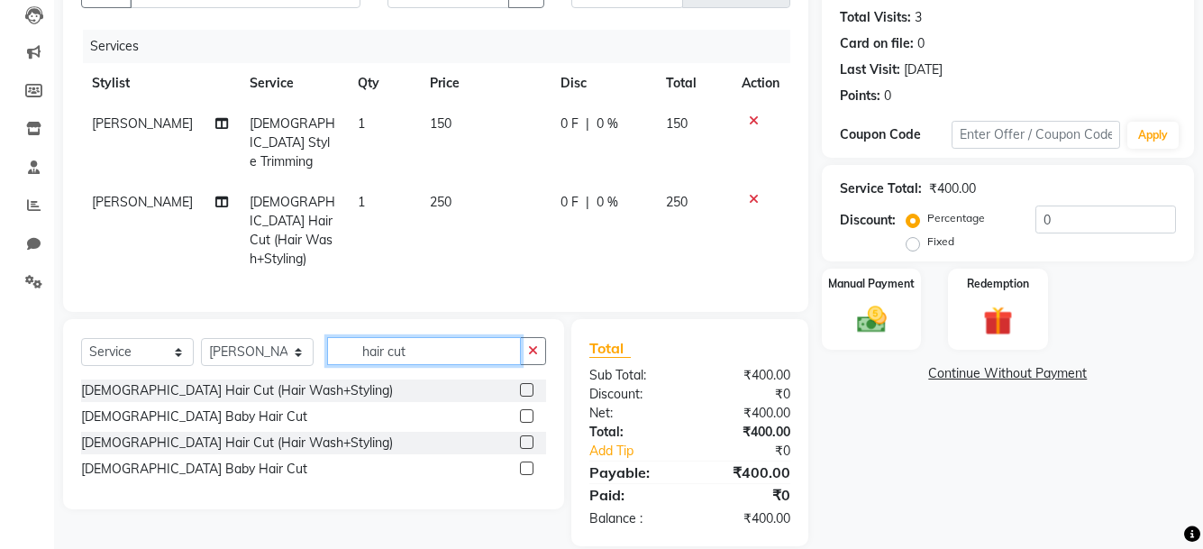
click at [433, 337] on input "hair cut" at bounding box center [424, 351] width 194 height 28
type input "h"
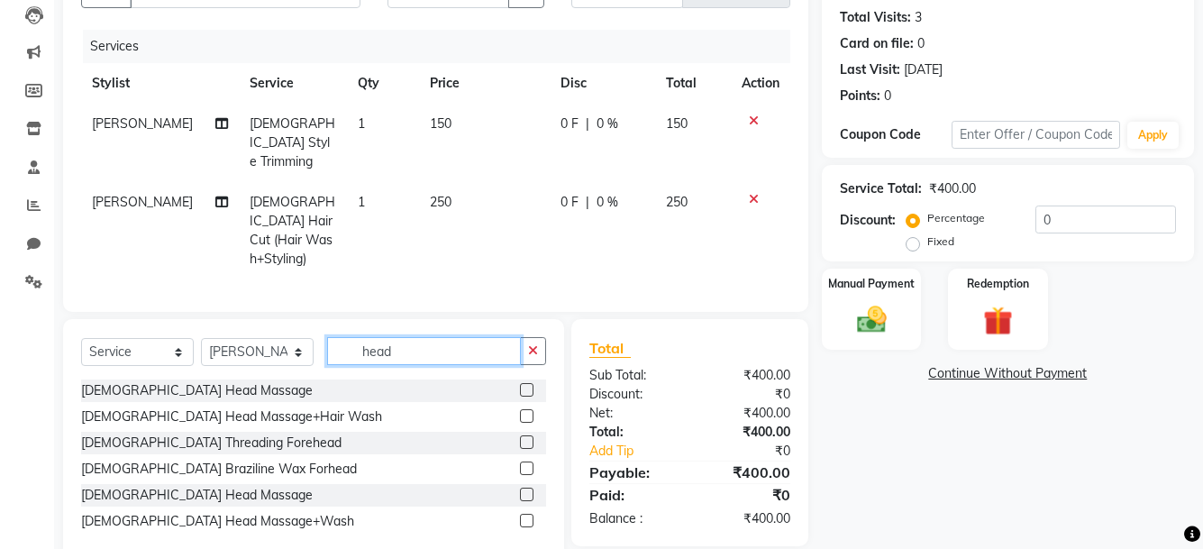
type input "head"
click at [525, 484] on div at bounding box center [533, 495] width 26 height 23
click at [528, 488] on label at bounding box center [527, 495] width 14 height 14
click at [528, 489] on input "checkbox" at bounding box center [526, 495] width 12 height 12
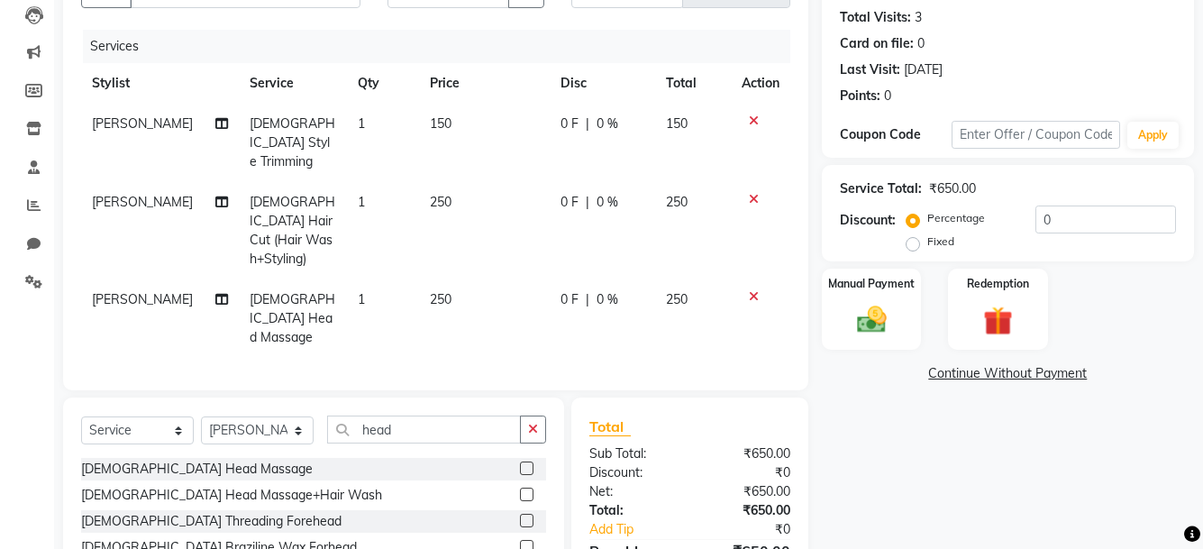
checkbox input "false"
click at [874, 319] on img at bounding box center [871, 319] width 50 height 35
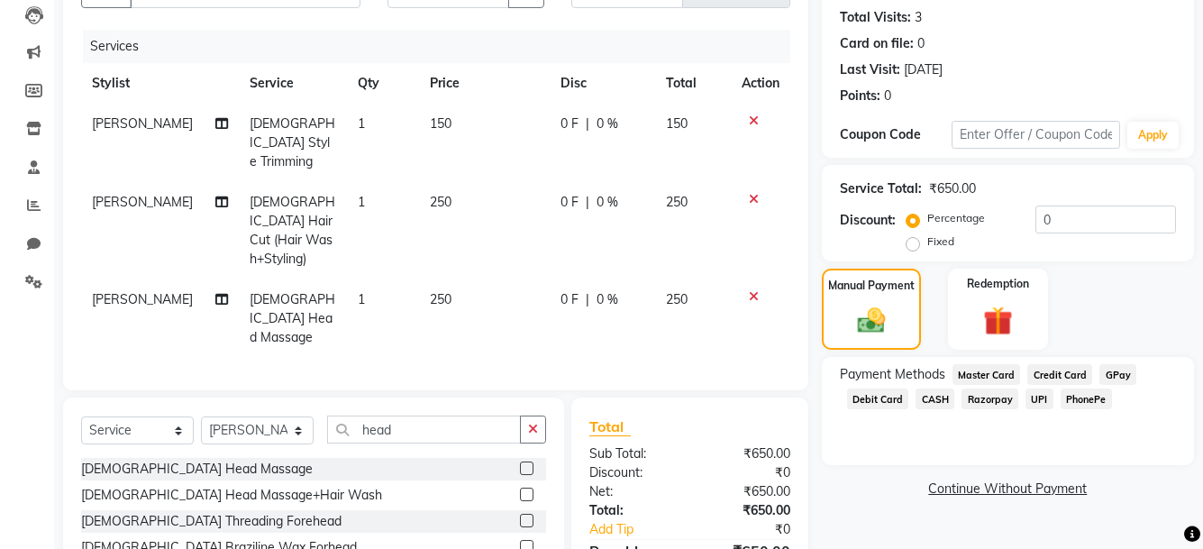
click at [1029, 389] on span "UPI" at bounding box center [1040, 399] width 28 height 21
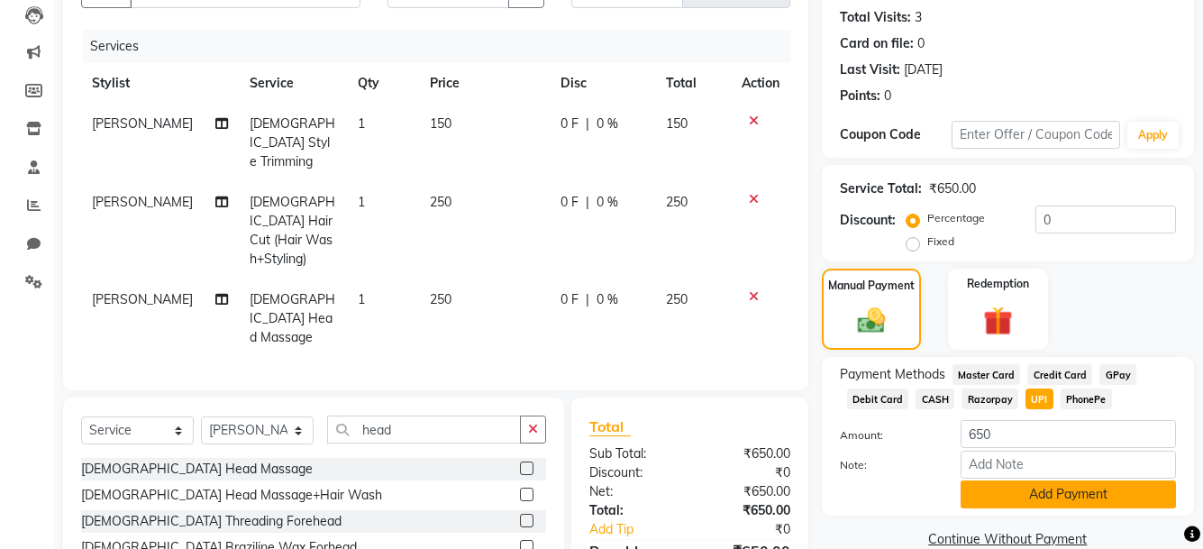
click at [1007, 494] on button "Add Payment" at bounding box center [1068, 494] width 215 height 28
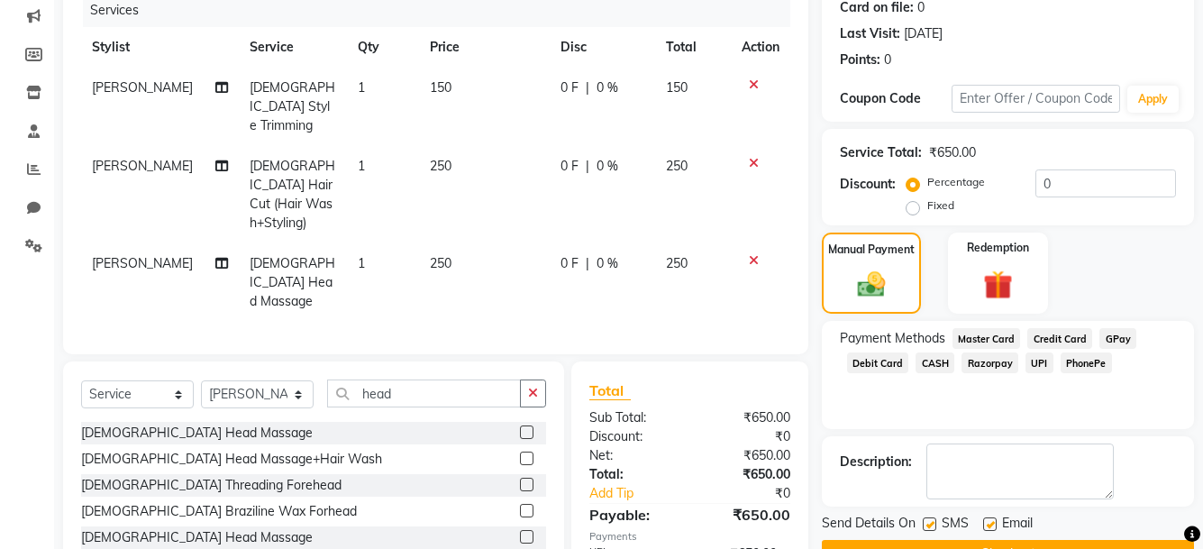
scroll to position [291, 0]
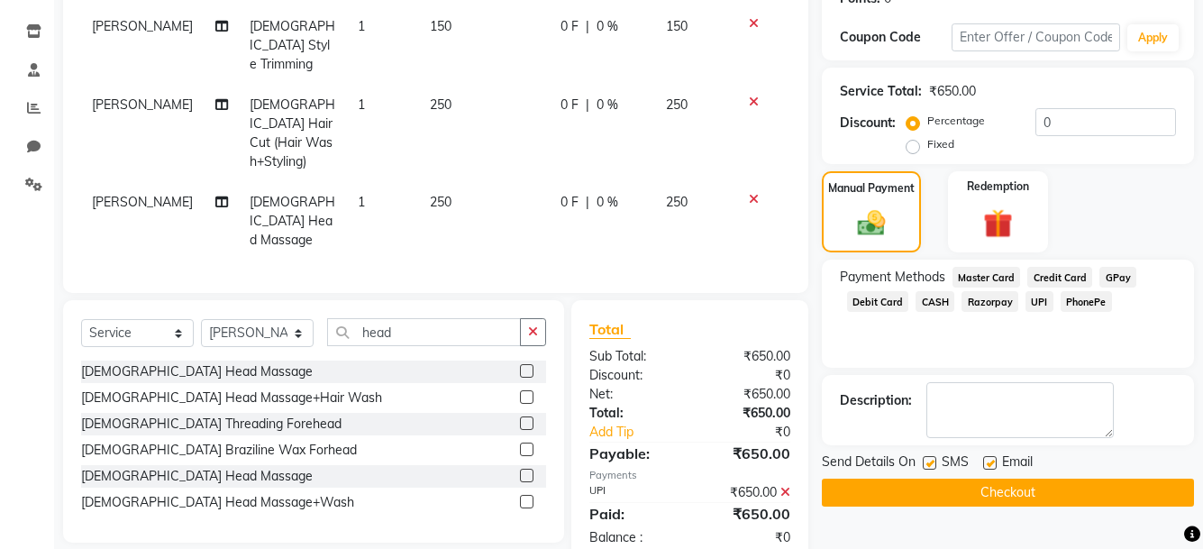
click at [1007, 494] on button "Checkout" at bounding box center [1008, 493] width 372 height 28
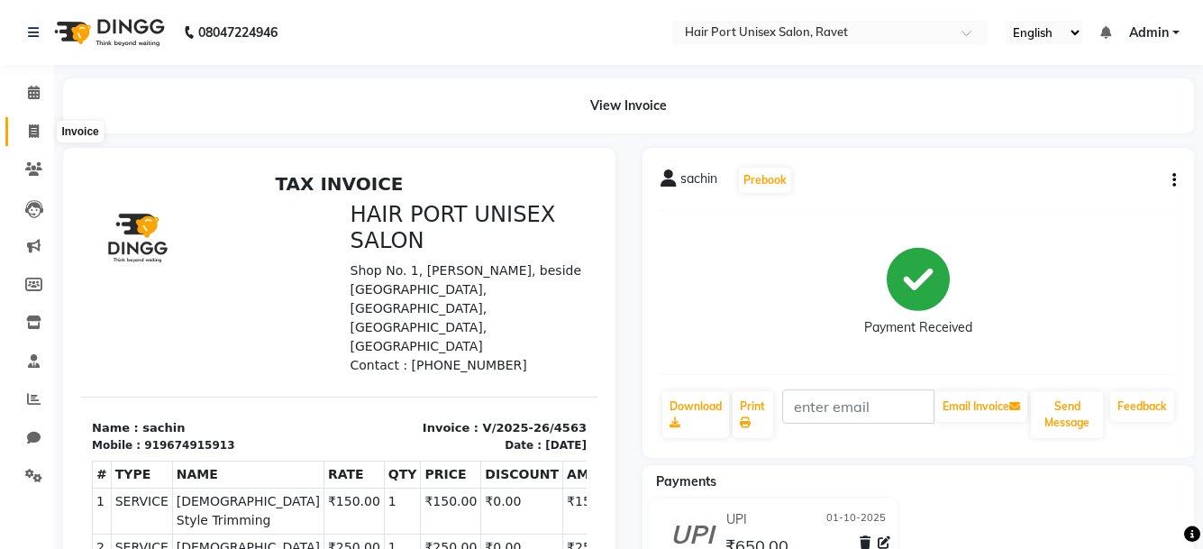
click at [34, 124] on icon at bounding box center [34, 131] width 10 height 14
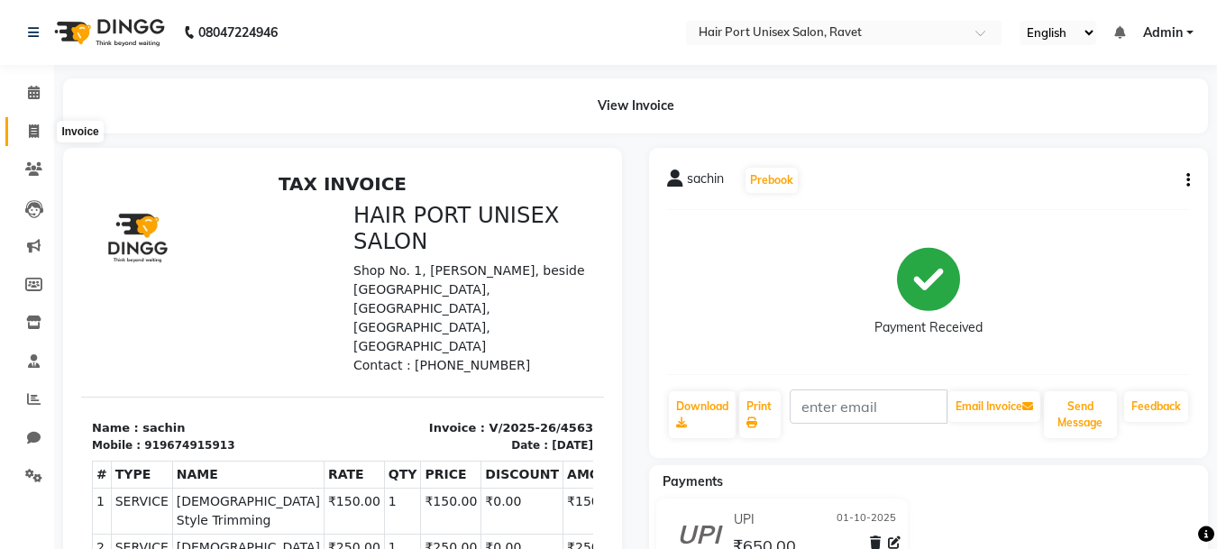
select select "service"
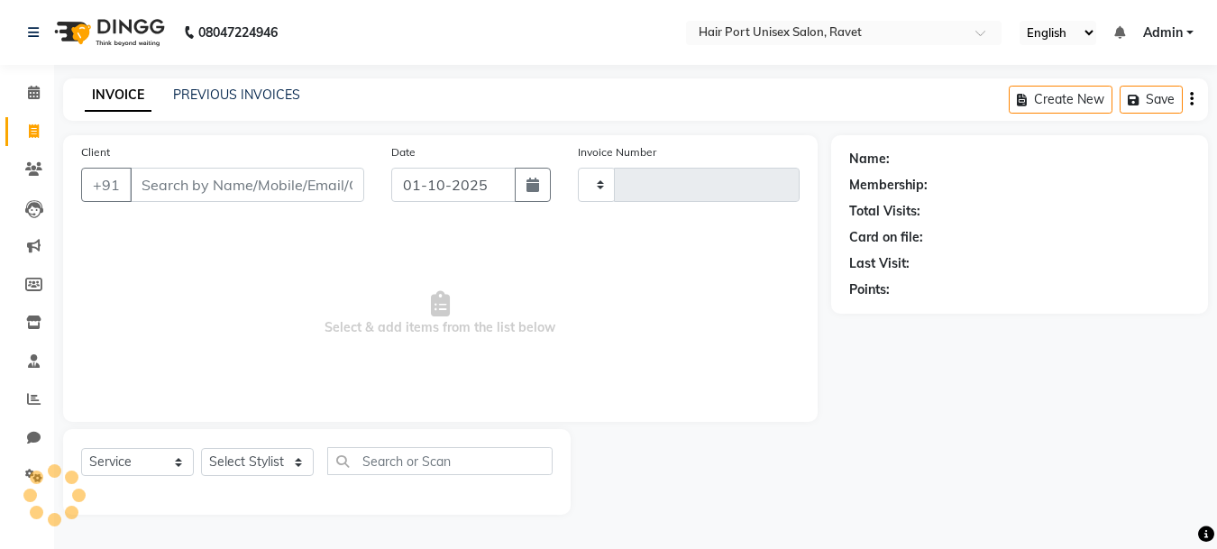
type input "4564"
select select "7015"
click at [175, 177] on input "Client" at bounding box center [247, 185] width 234 height 34
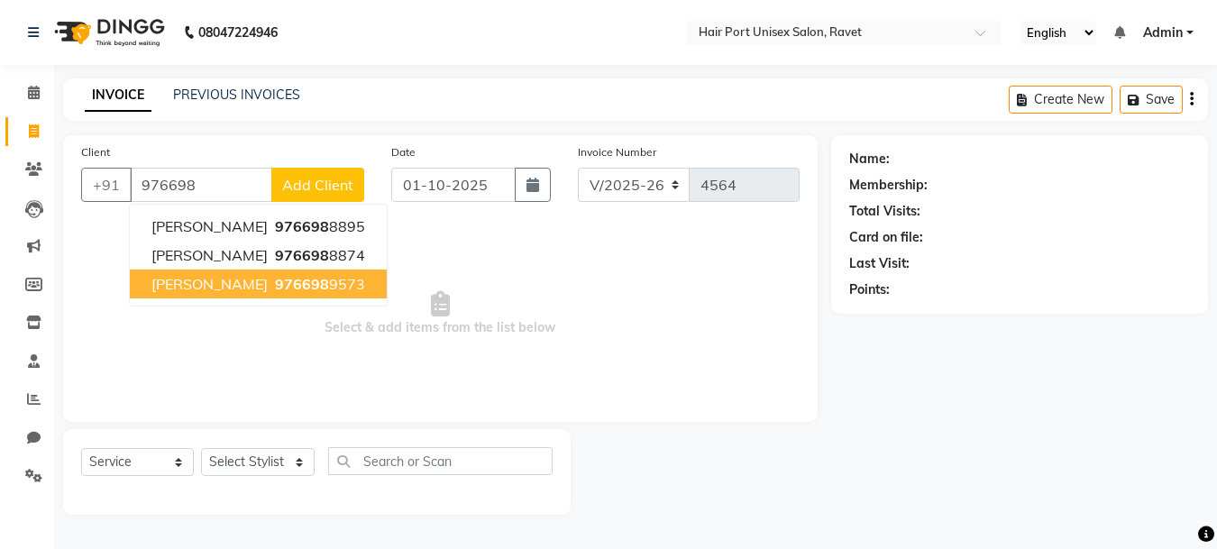
click at [275, 276] on span "976698" at bounding box center [302, 284] width 54 height 18
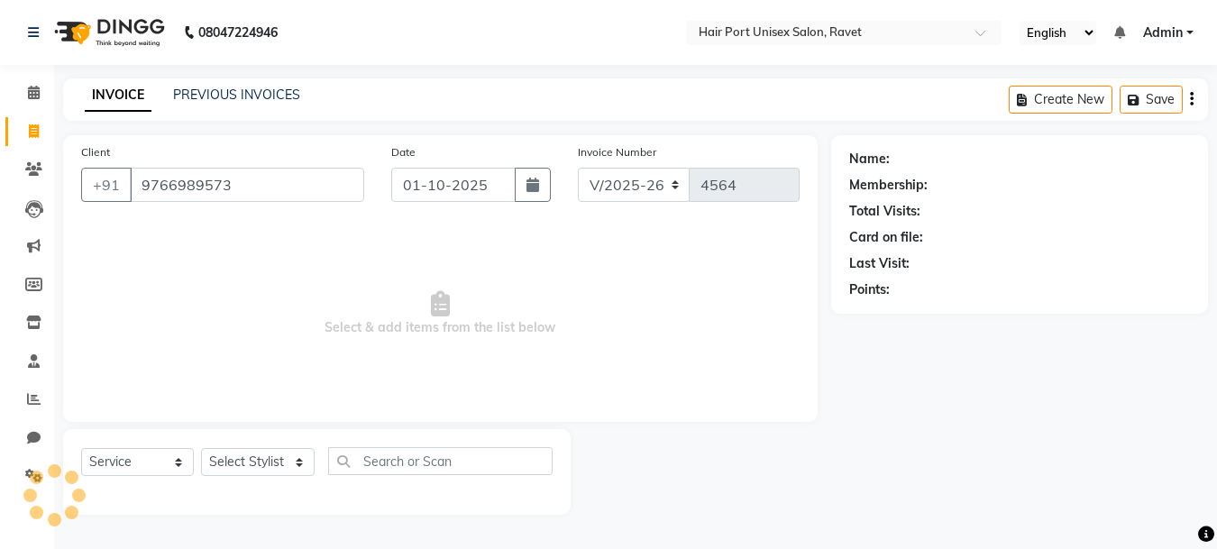
type input "9766989573"
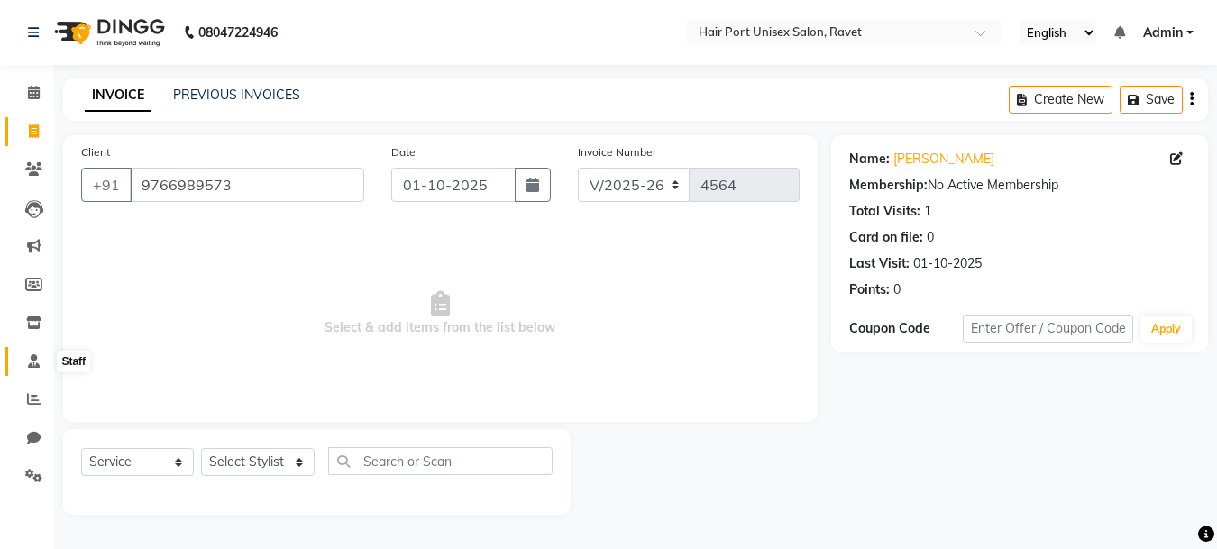
click at [32, 359] on icon at bounding box center [34, 361] width 12 height 14
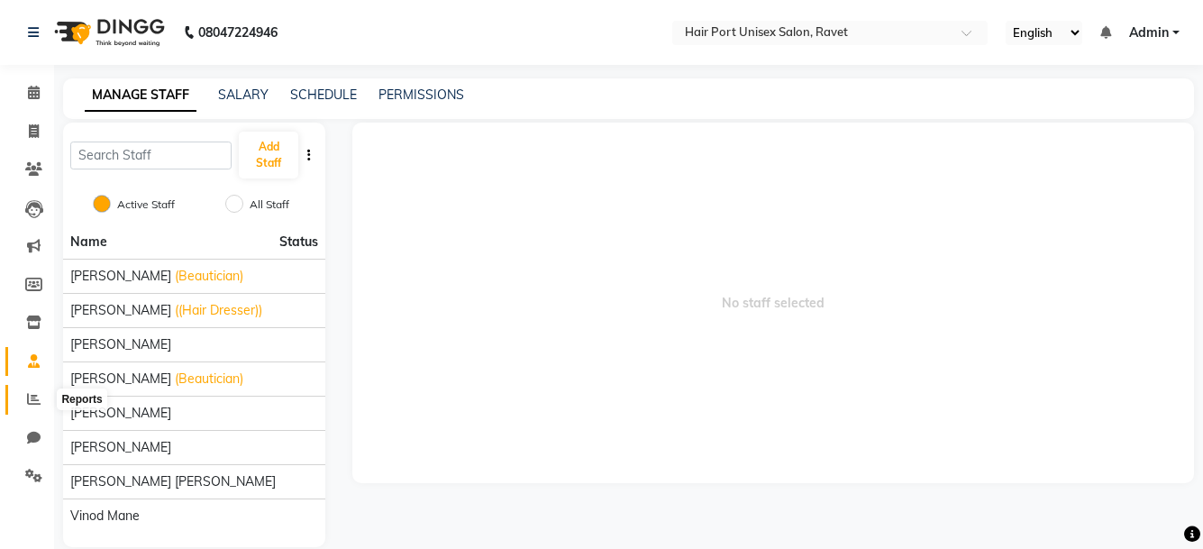
click at [37, 403] on icon at bounding box center [34, 399] width 14 height 14
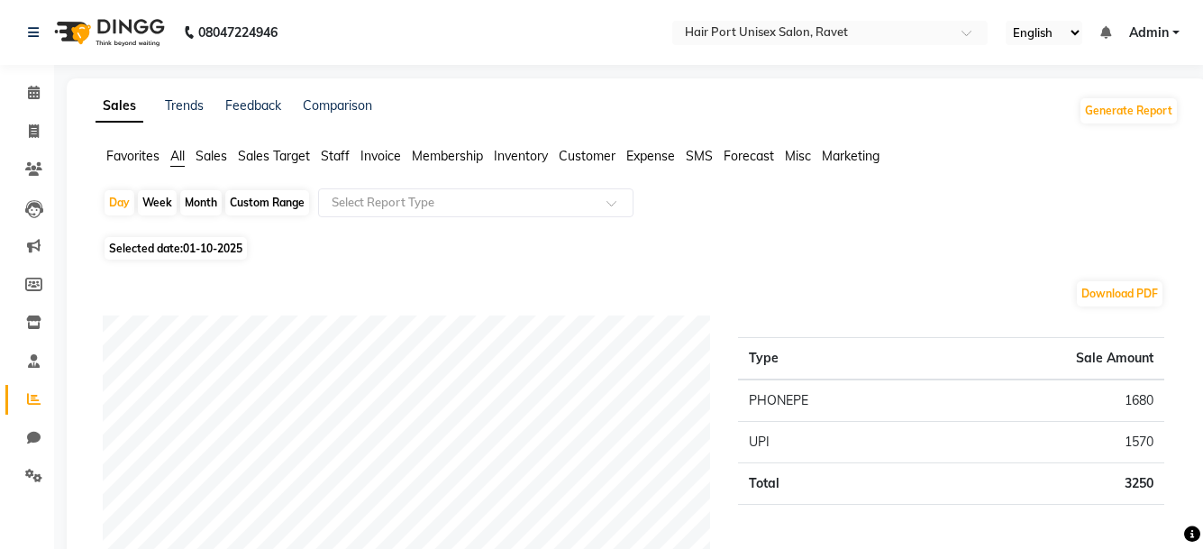
click at [332, 152] on span "Staff" at bounding box center [335, 156] width 29 height 16
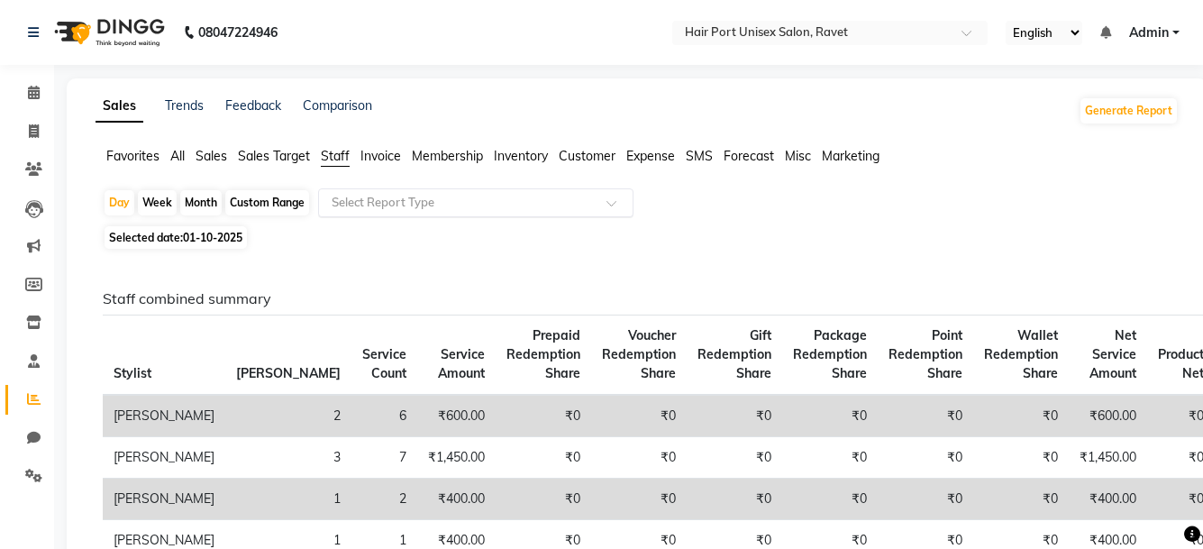
click at [516, 213] on div "Select Report Type" at bounding box center [475, 202] width 315 height 29
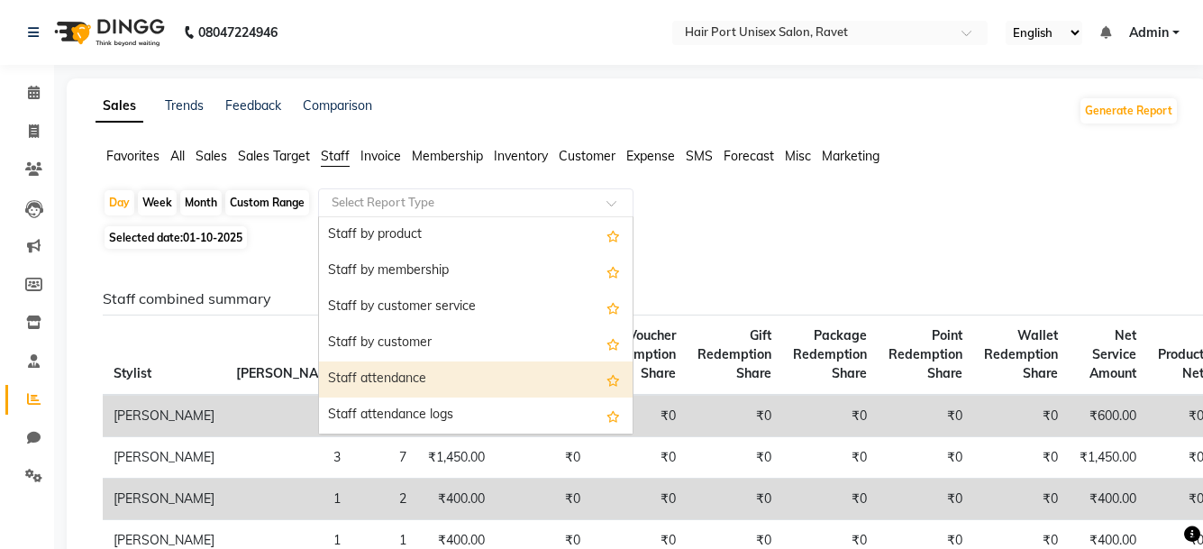
scroll to position [108, 0]
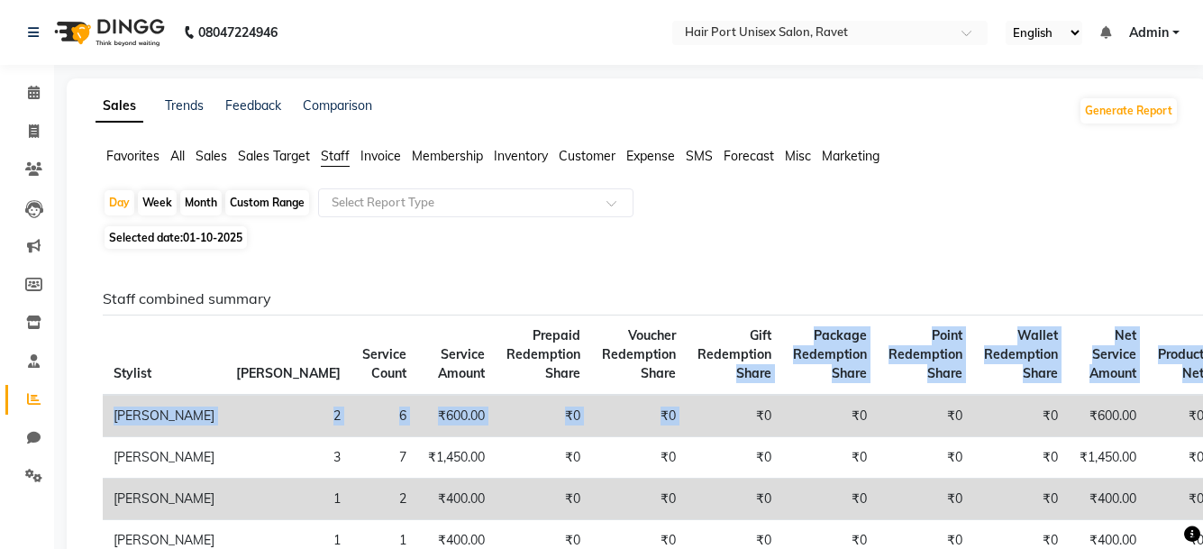
drag, startPoint x: 635, startPoint y: 426, endPoint x: 612, endPoint y: 343, distance: 85.9
click at [612, 343] on table "Stylist Bill Count Service Count Service Amount Prepaid Redemption Share Vouche…" at bounding box center [836, 459] width 1466 height 288
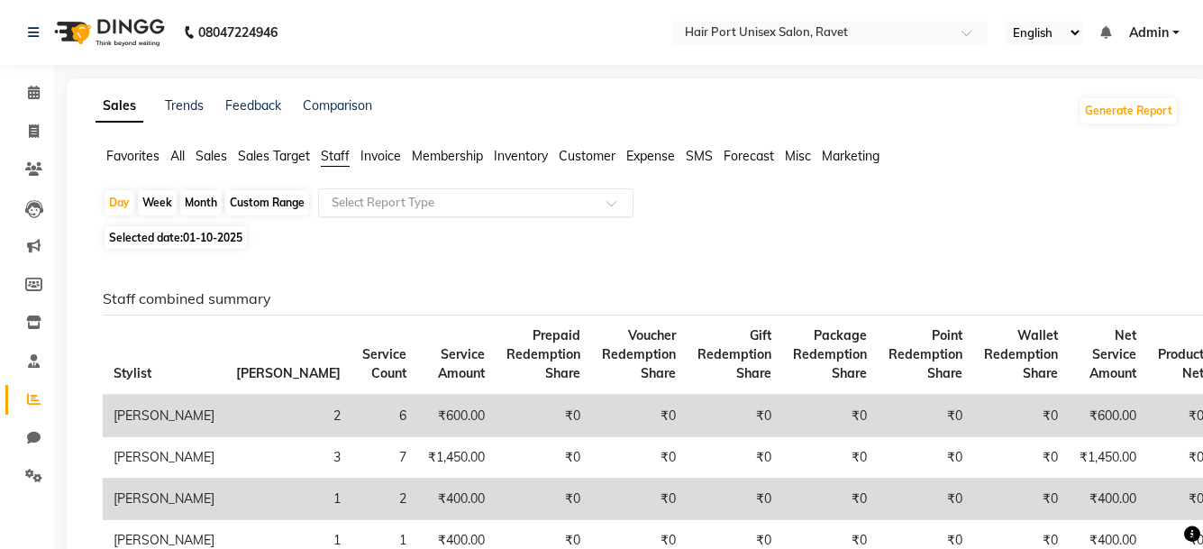
click at [444, 199] on input "text" at bounding box center [458, 203] width 260 height 18
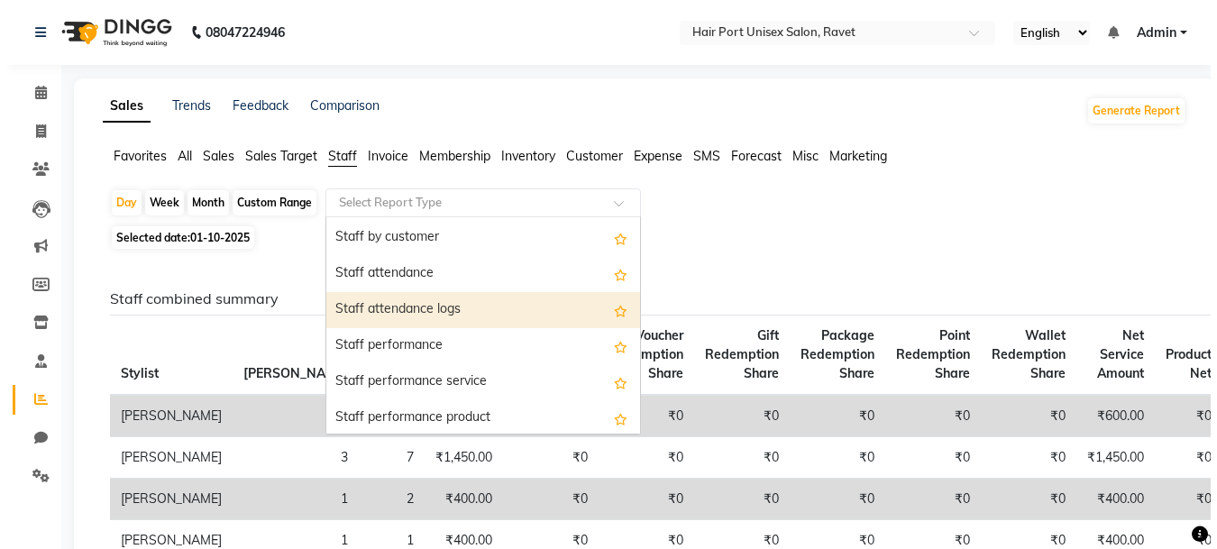
scroll to position [180, 0]
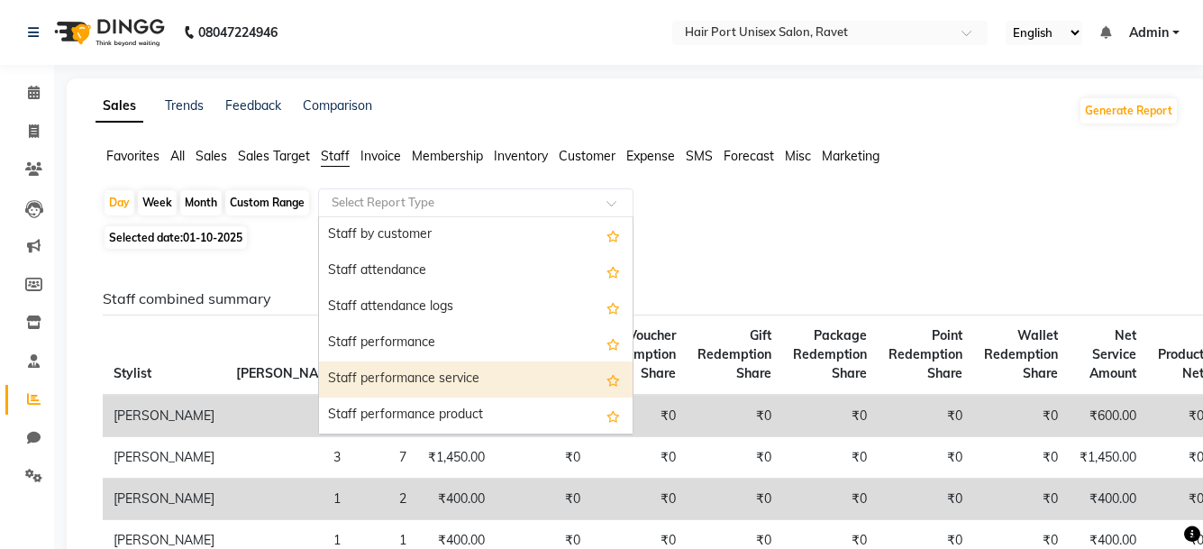
click at [443, 365] on div "Staff performance service" at bounding box center [476, 379] width 314 height 36
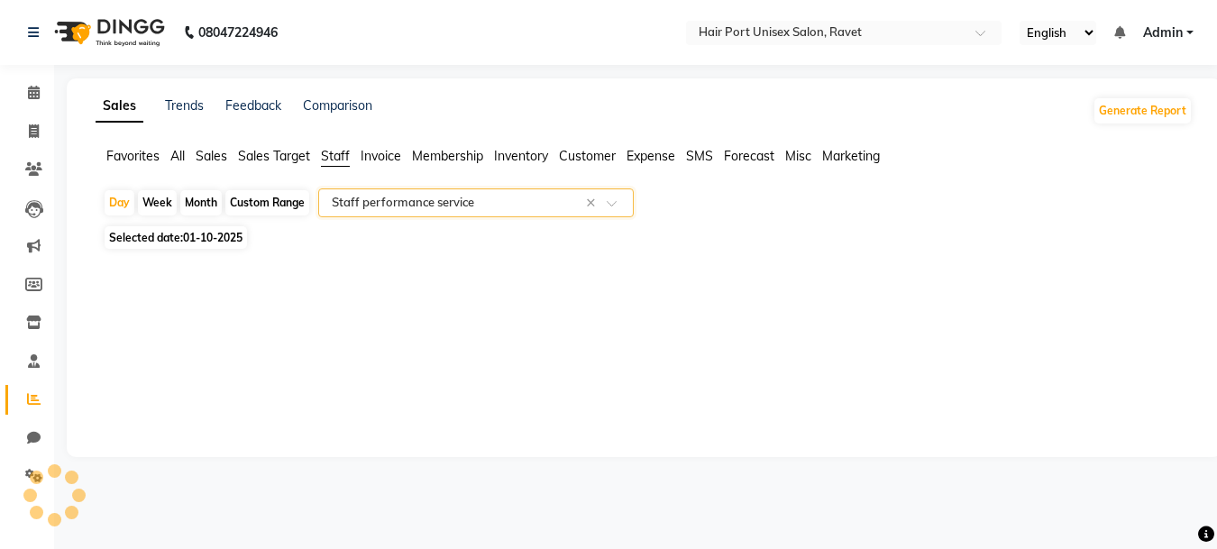
select select "filtered_report"
select select "csv"
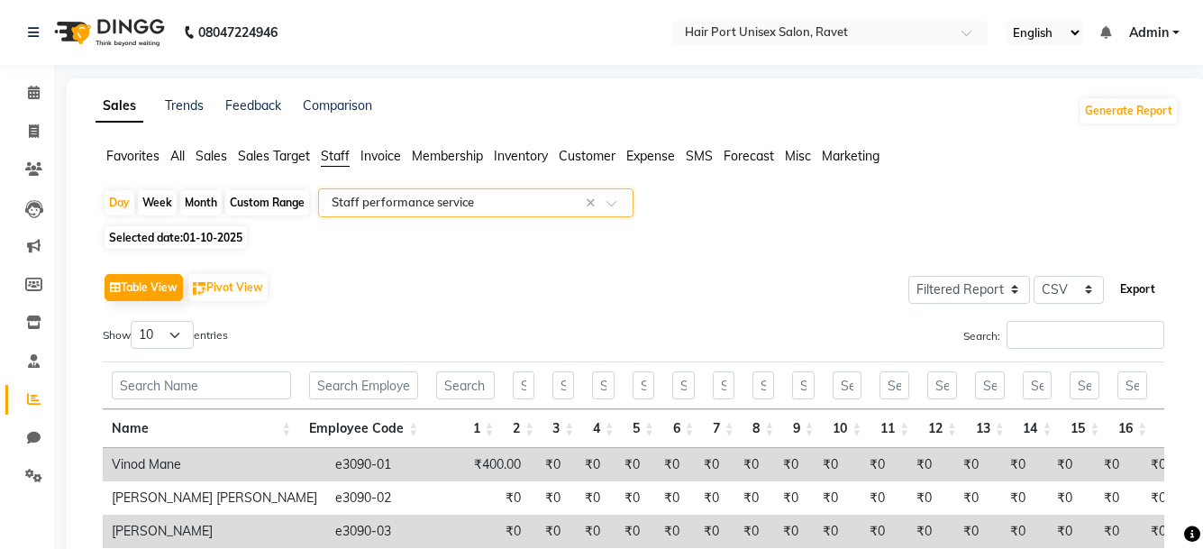
click at [1136, 287] on button "Export" at bounding box center [1138, 289] width 50 height 31
click at [29, 125] on icon at bounding box center [34, 131] width 10 height 14
select select "service"
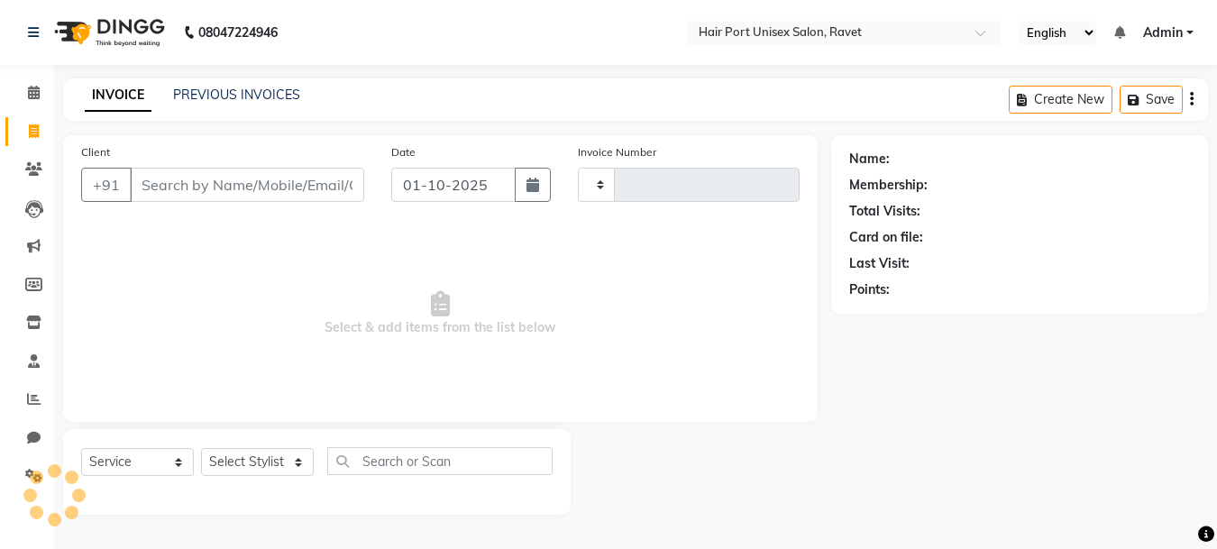
type input "4564"
select select "7015"
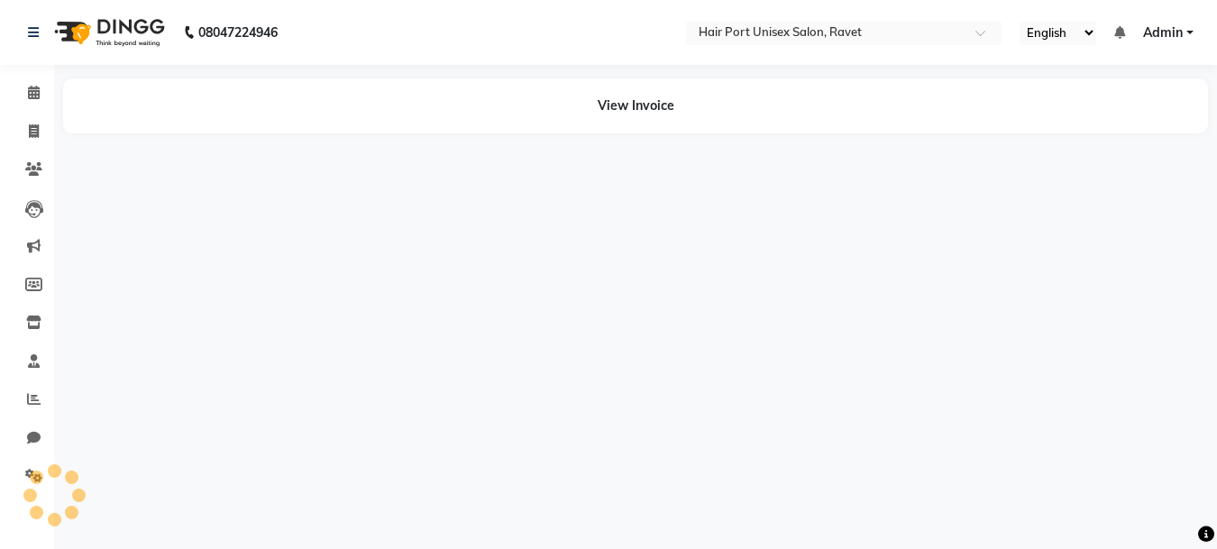
select select "service"
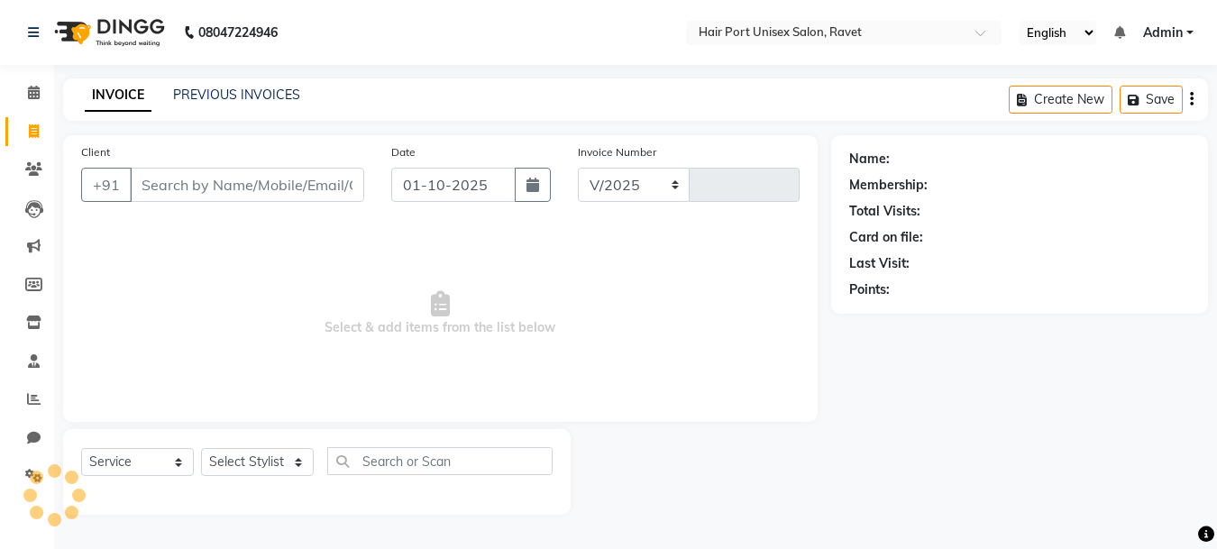
select select "7015"
type input "4564"
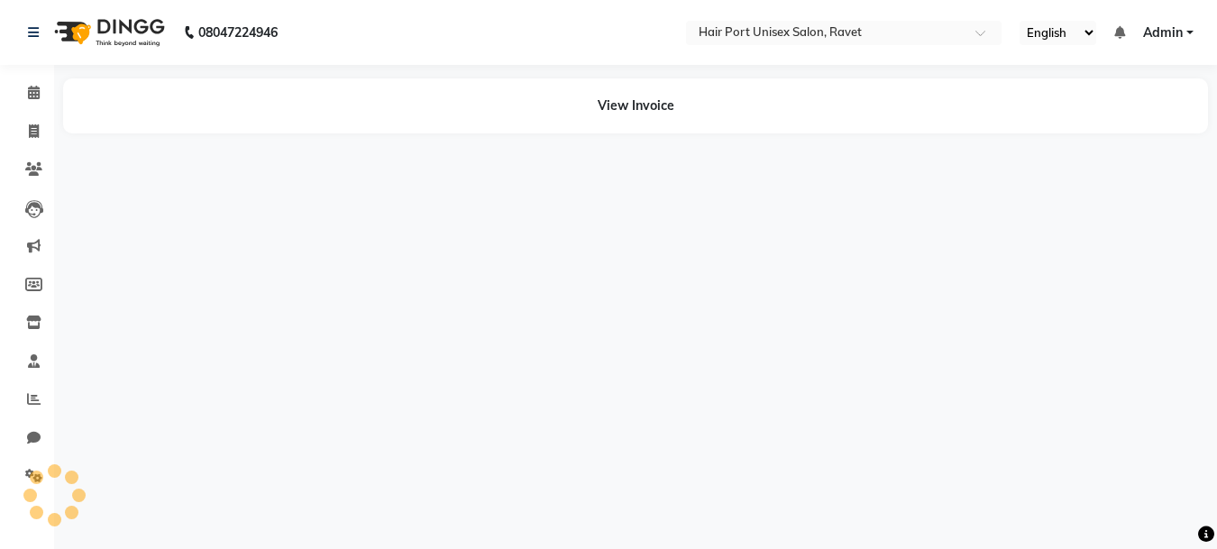
select select "service"
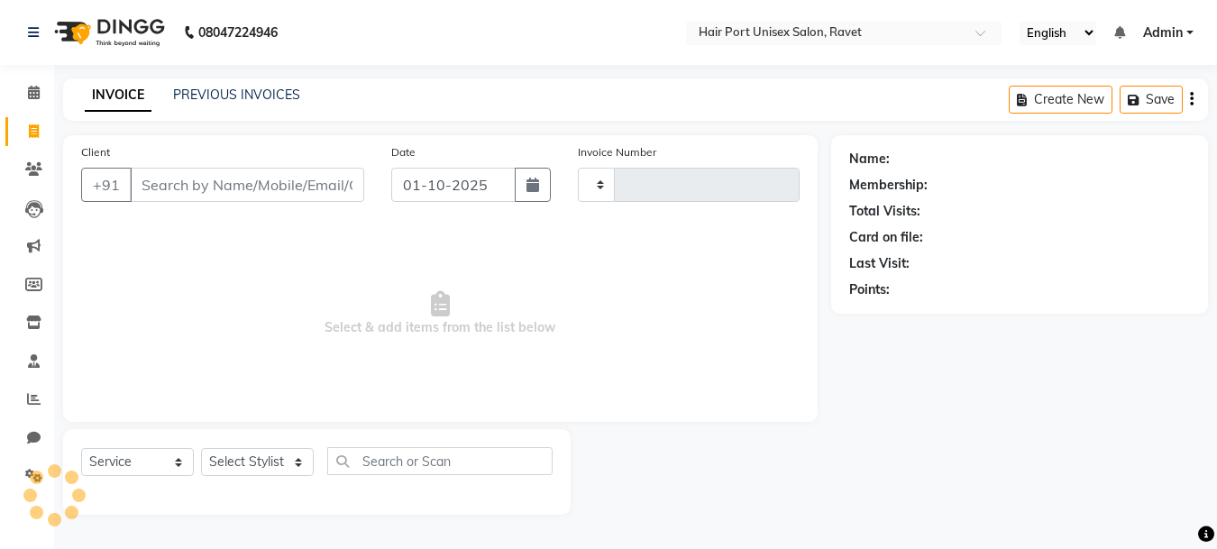
type input "4564"
select select "7015"
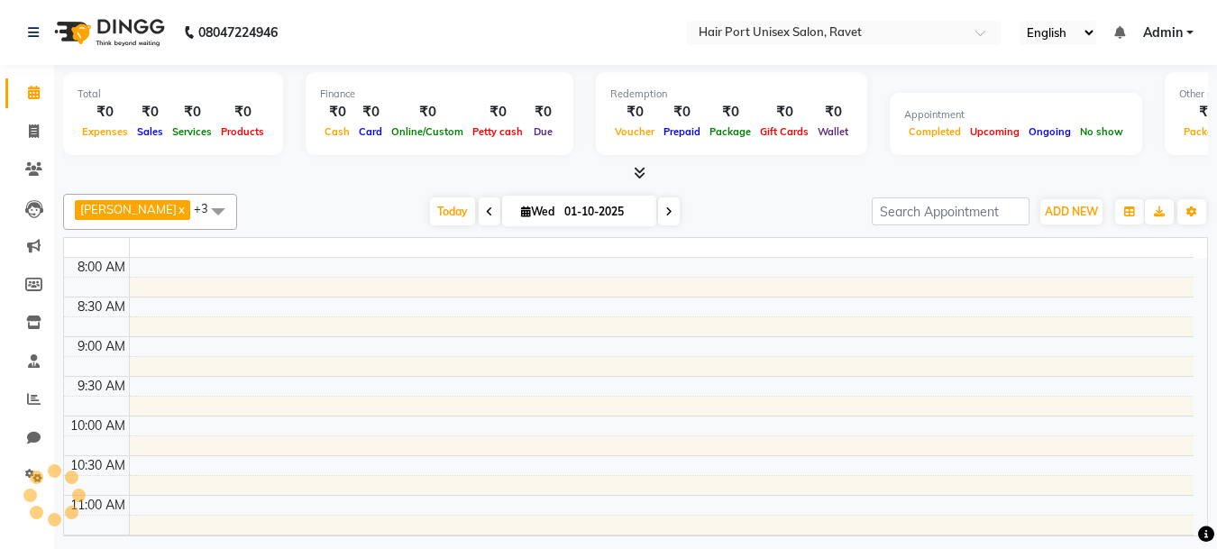
select select "service"
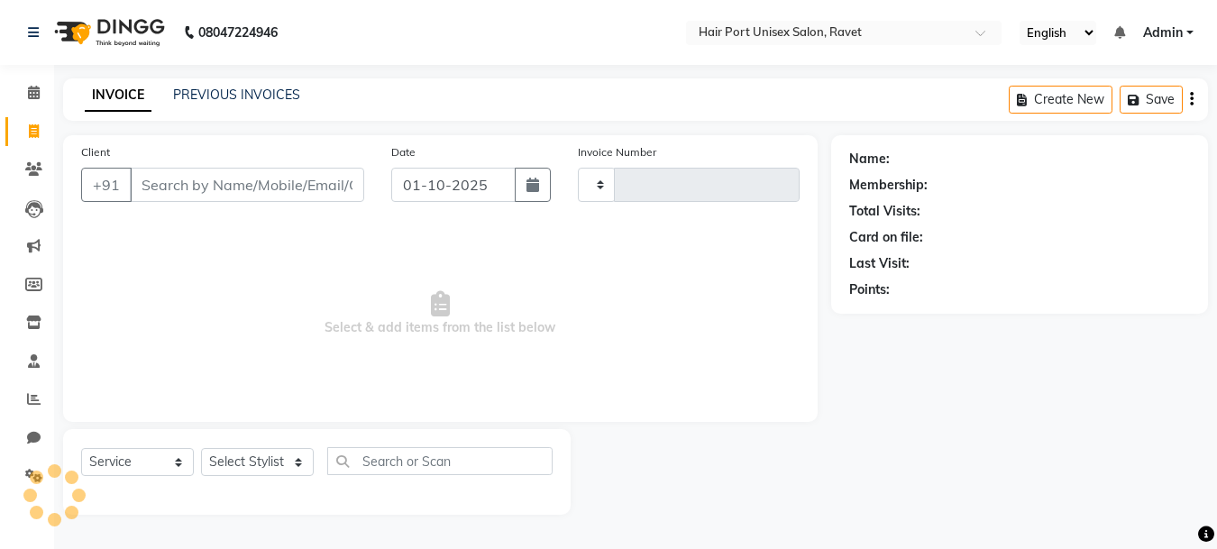
type input "4564"
select select "7015"
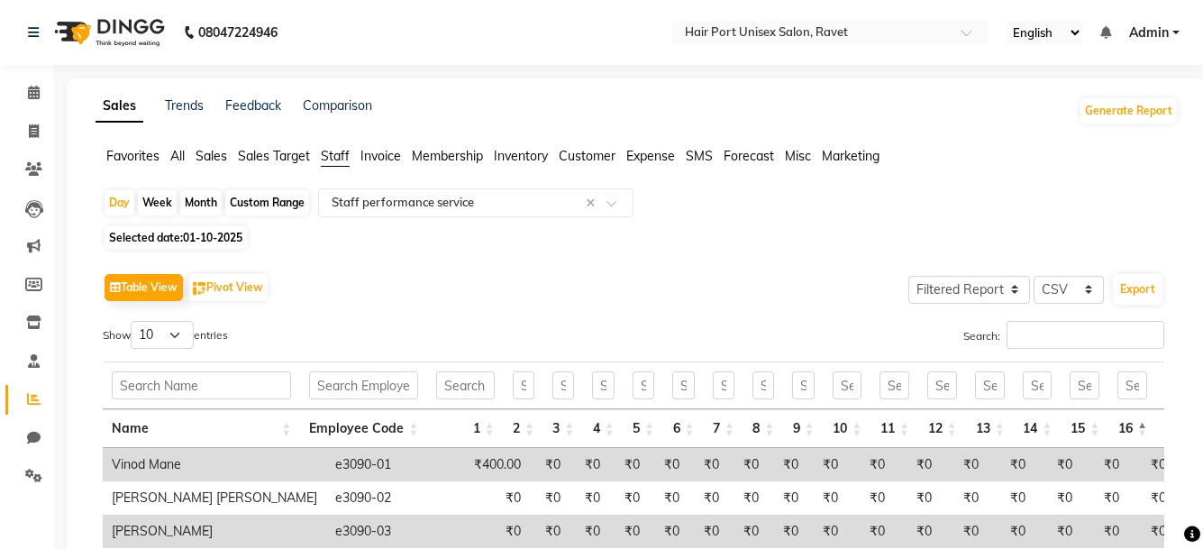
select select "filtered_report"
select select "csv"
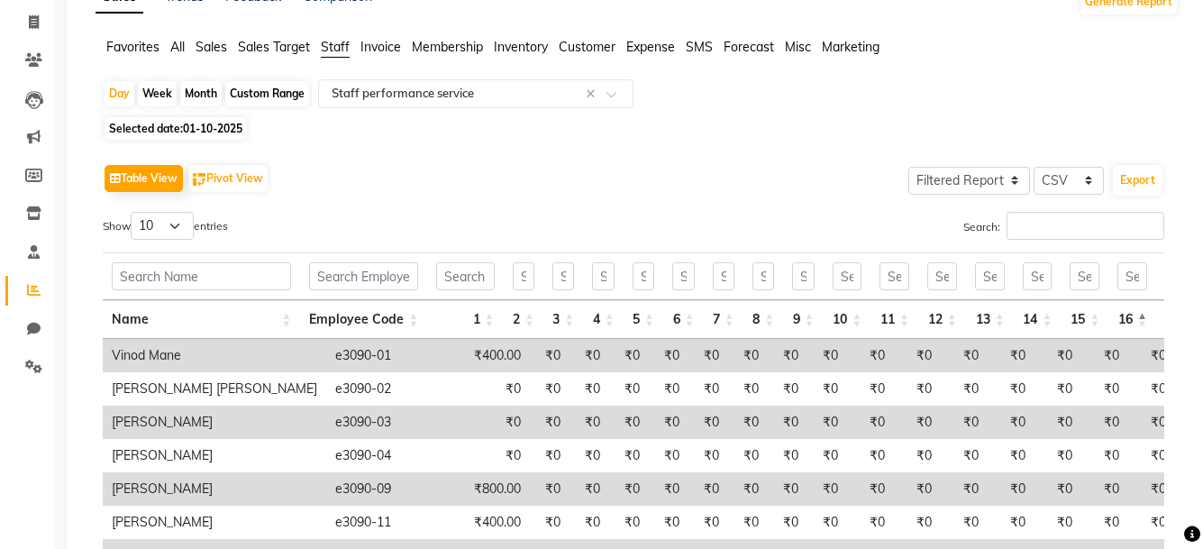
scroll to position [109, 0]
click at [1139, 183] on button "Export" at bounding box center [1138, 180] width 50 height 31
click at [1147, 169] on button "Export" at bounding box center [1138, 180] width 50 height 31
click at [1141, 184] on button "Export" at bounding box center [1138, 180] width 50 height 31
click at [1128, 178] on button "Export" at bounding box center [1138, 180] width 50 height 31
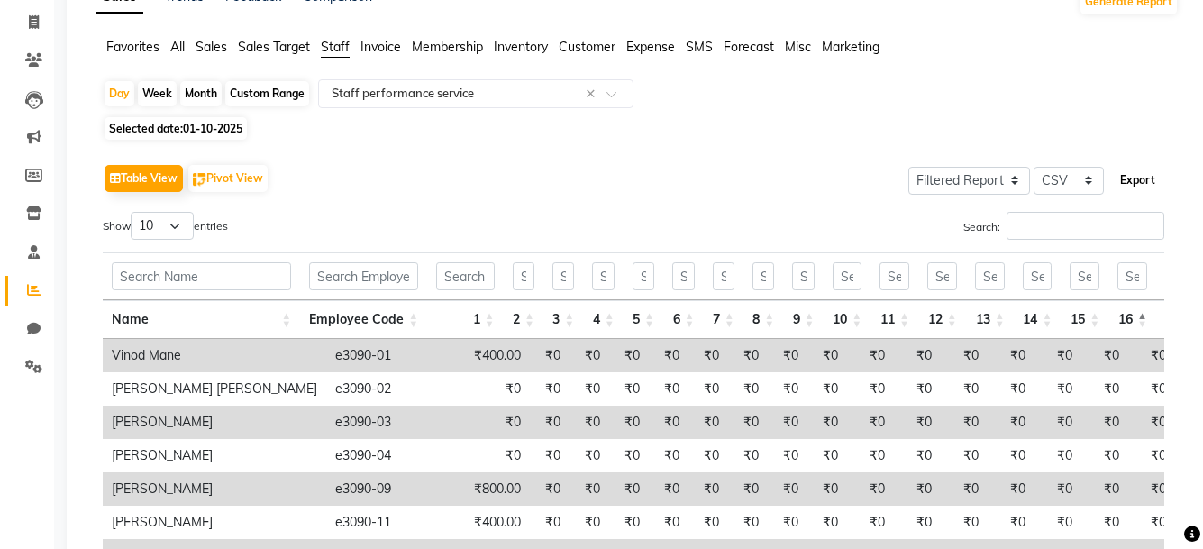
click at [1138, 175] on button "Export" at bounding box center [1138, 180] width 50 height 31
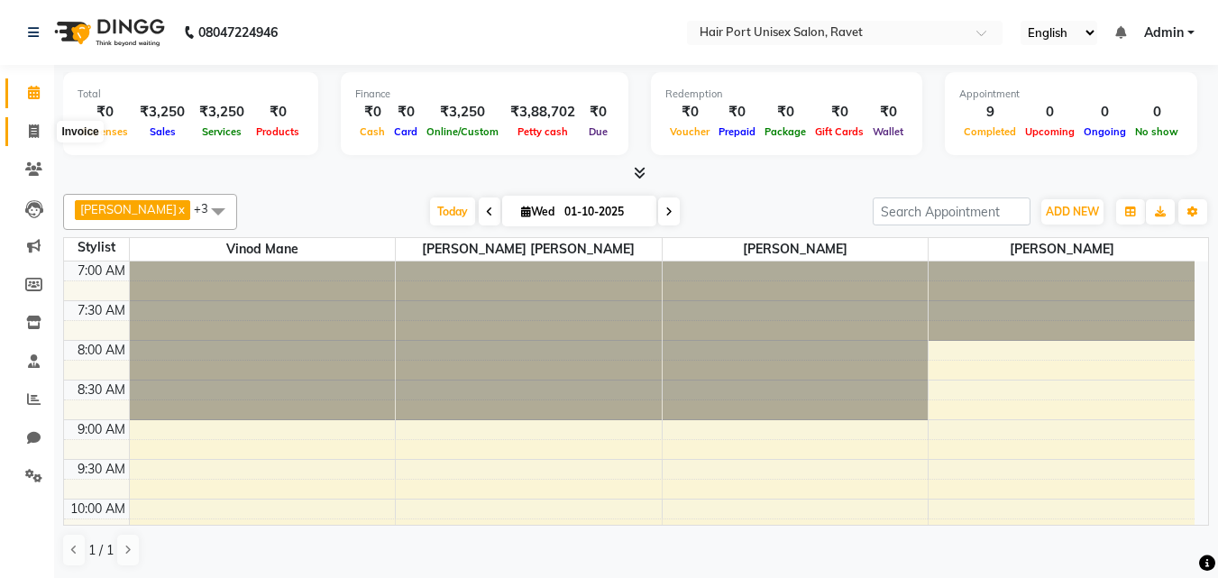
click at [38, 130] on icon at bounding box center [34, 131] width 10 height 14
select select "service"
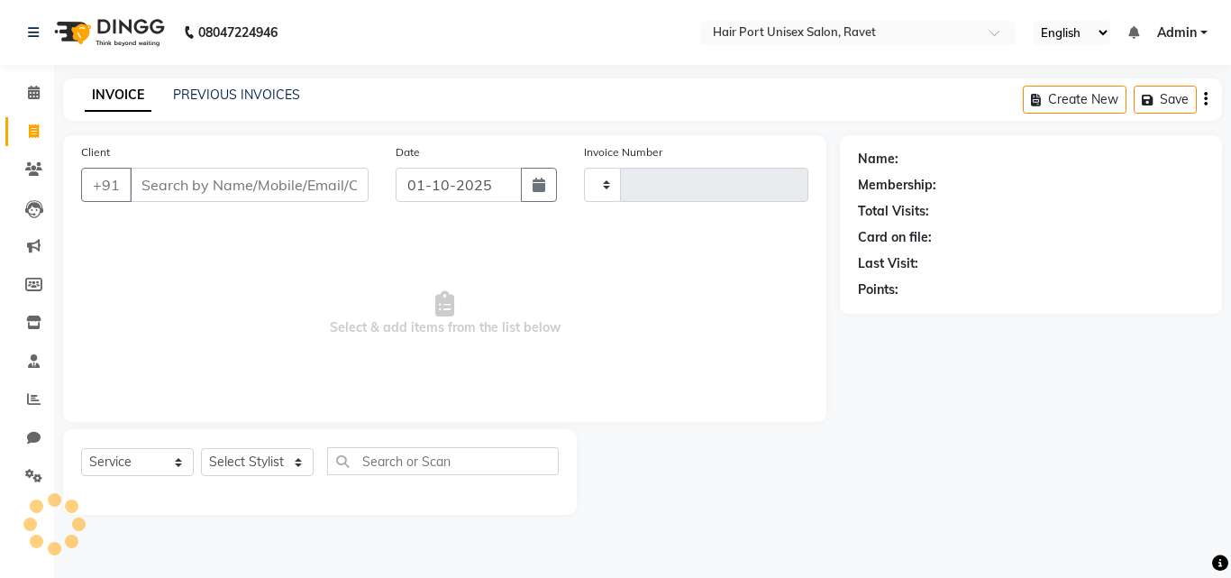
type input "4564"
select select "7015"
click at [29, 87] on icon at bounding box center [34, 93] width 12 height 14
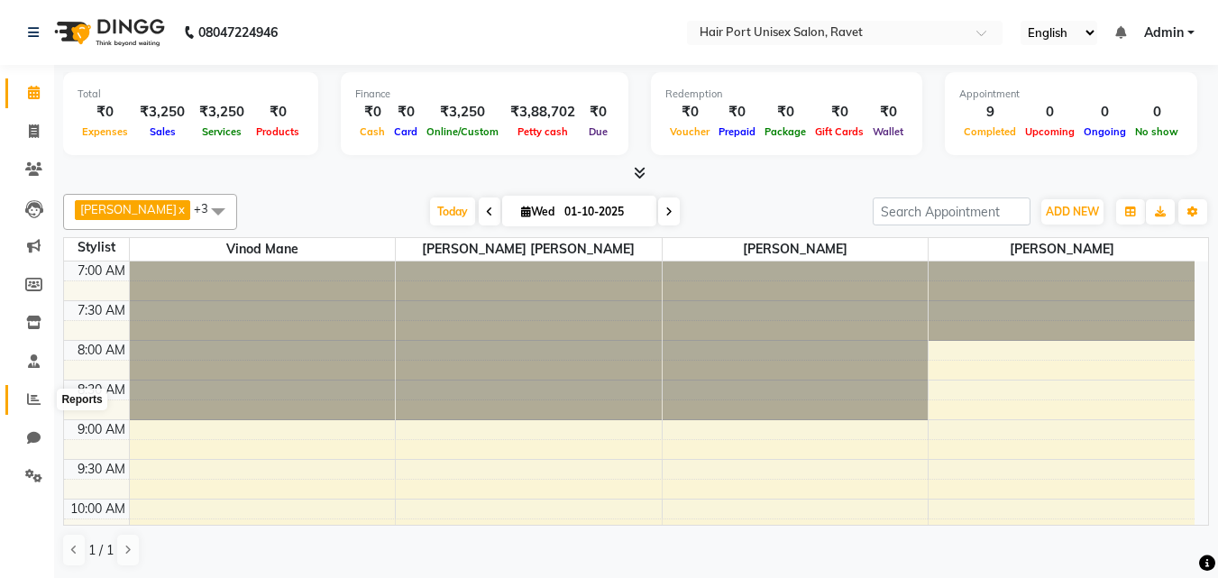
click at [27, 403] on icon at bounding box center [34, 399] width 14 height 14
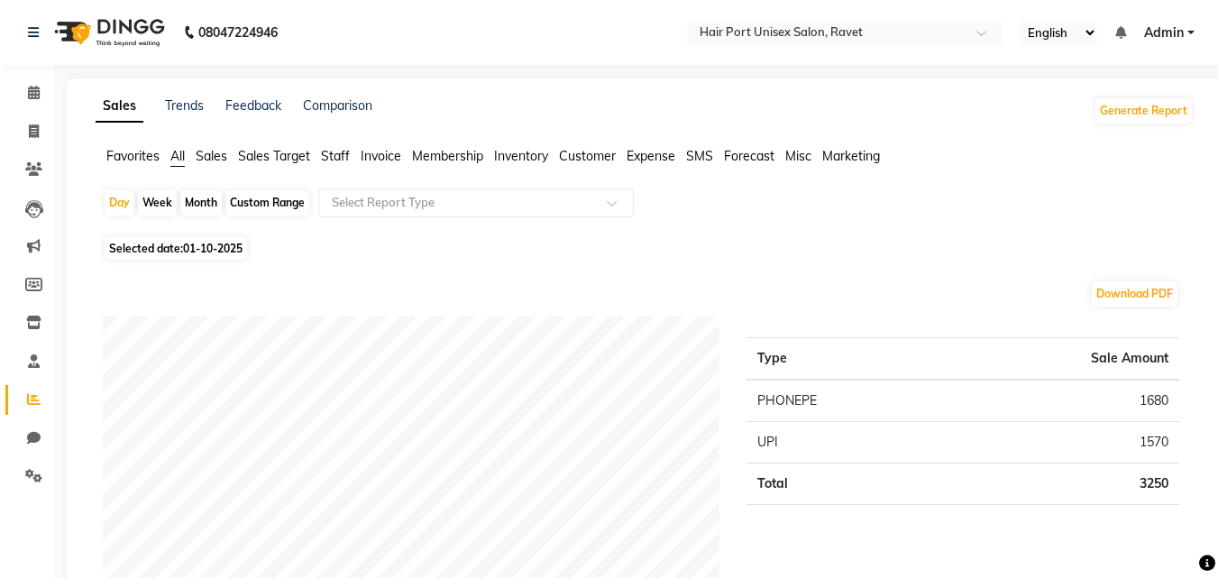
click at [338, 159] on span "Staff" at bounding box center [335, 156] width 29 height 16
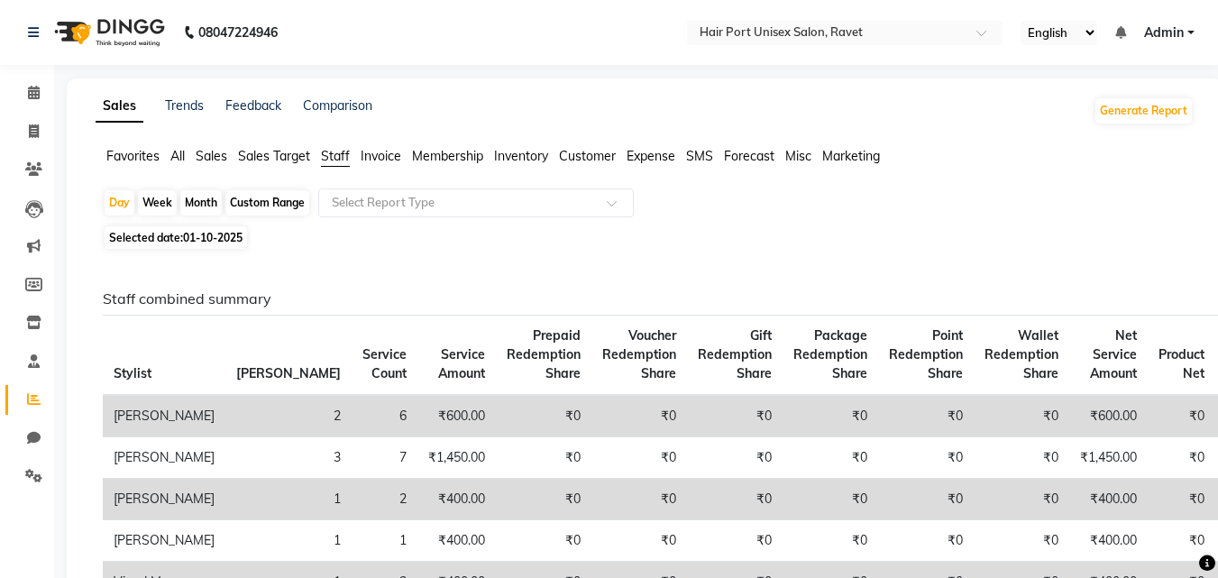
click at [344, 156] on span "Staff" at bounding box center [335, 156] width 29 height 16
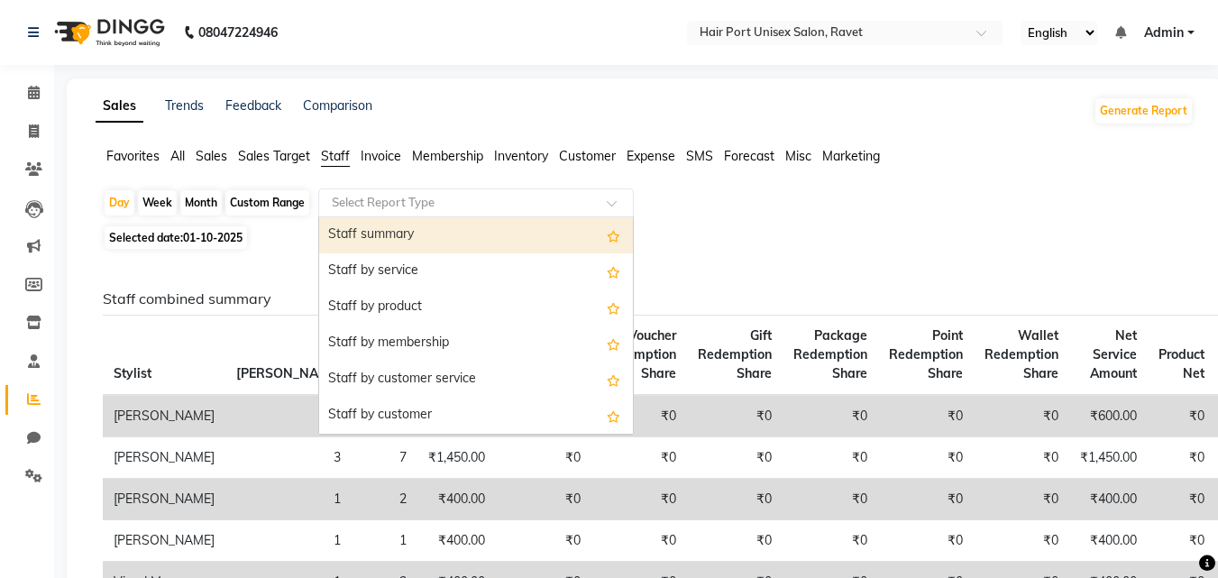
click at [528, 211] on input "text" at bounding box center [458, 203] width 260 height 18
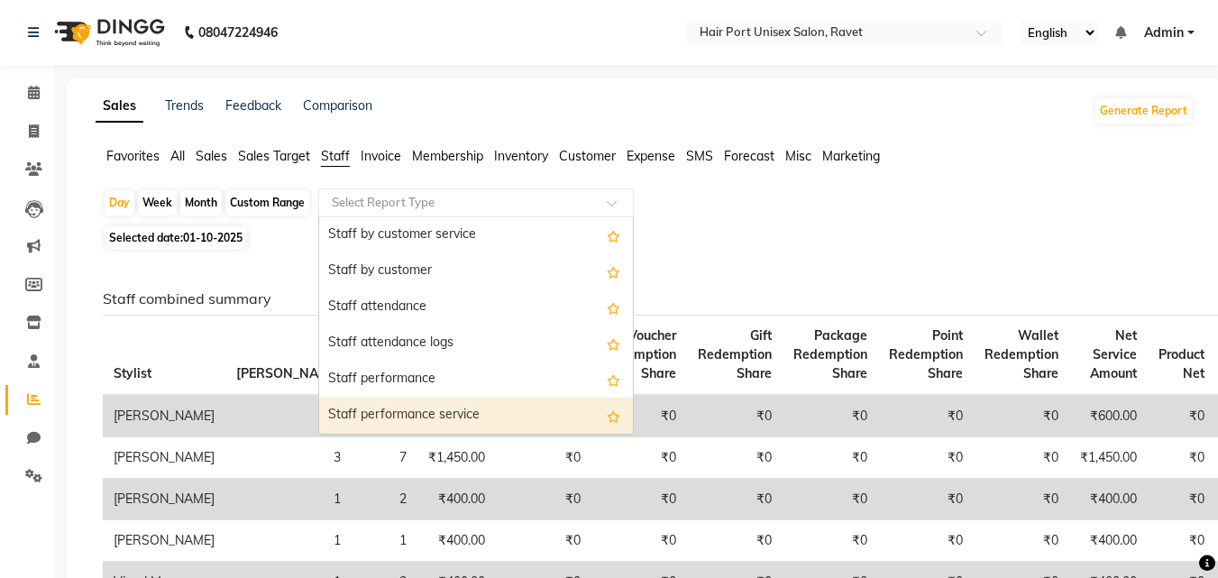
scroll to position [180, 0]
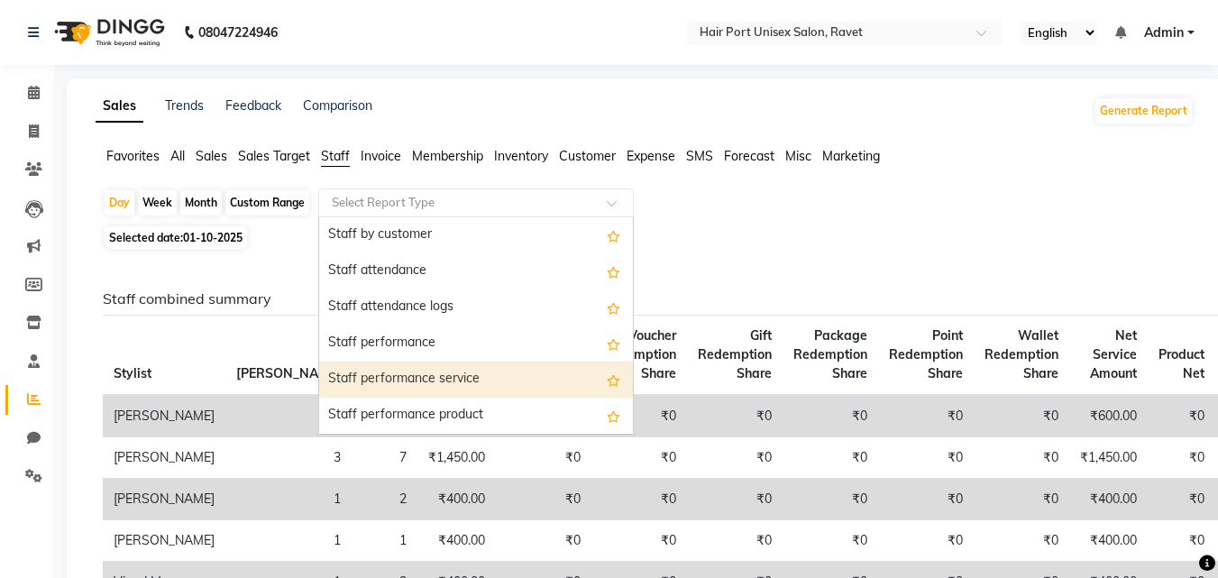
click at [489, 385] on div "Staff performance service" at bounding box center [476, 379] width 314 height 36
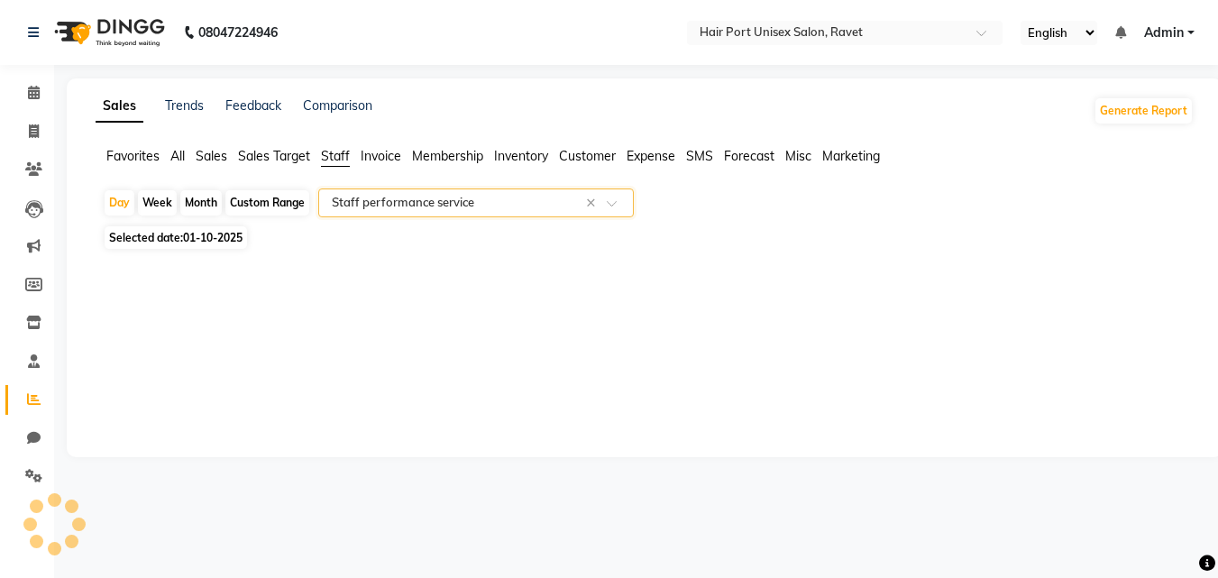
select select "filtered_report"
select select "csv"
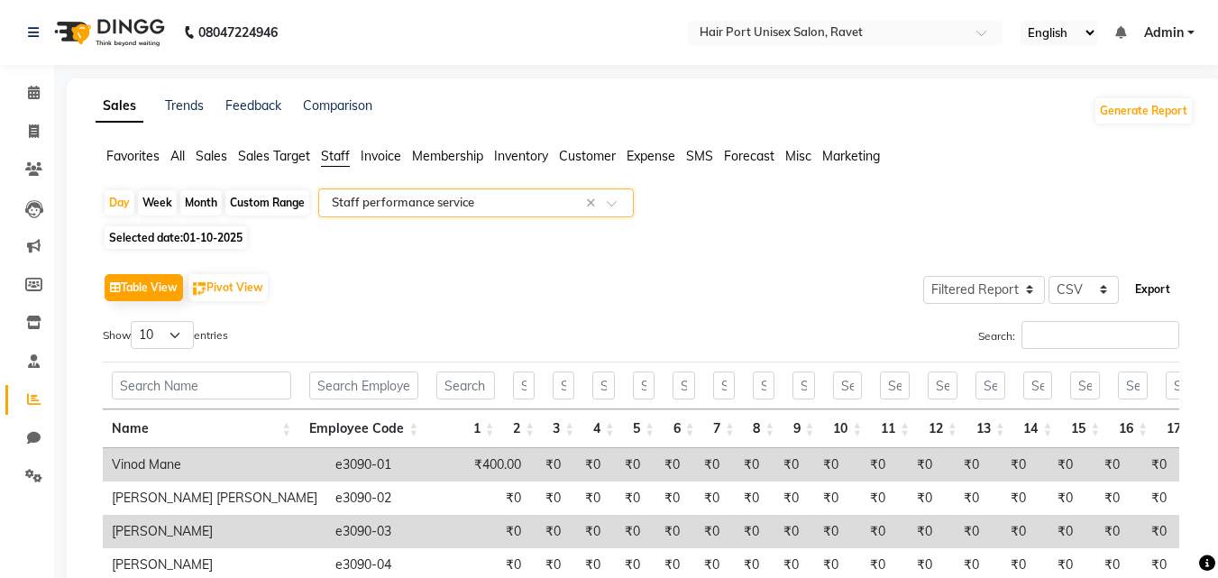
click at [1146, 296] on button "Export" at bounding box center [1153, 289] width 50 height 31
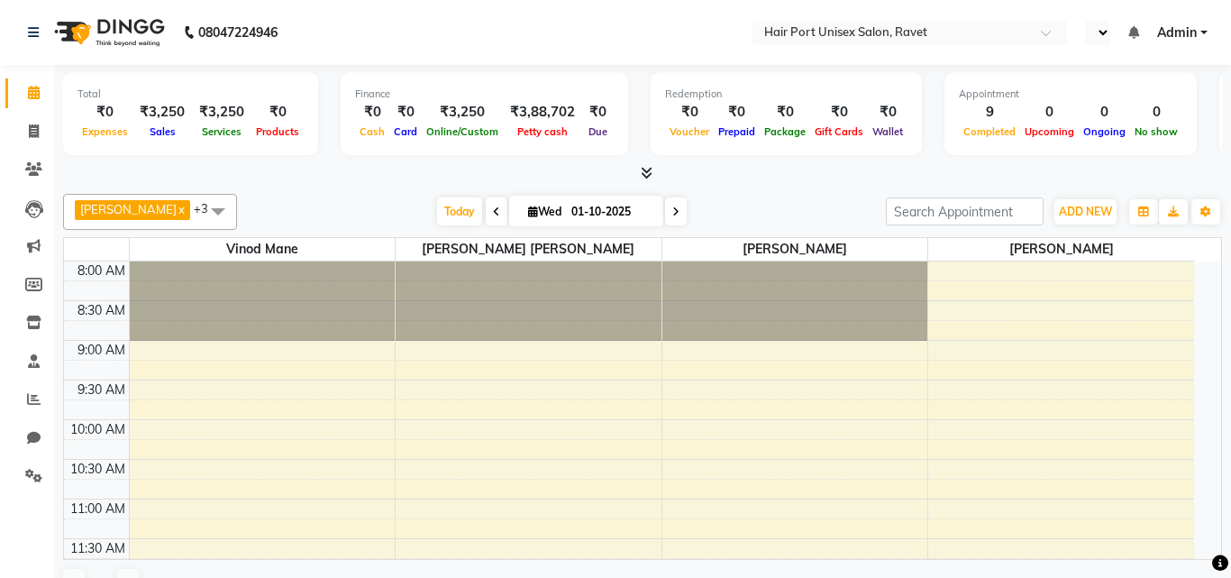
select select "en"
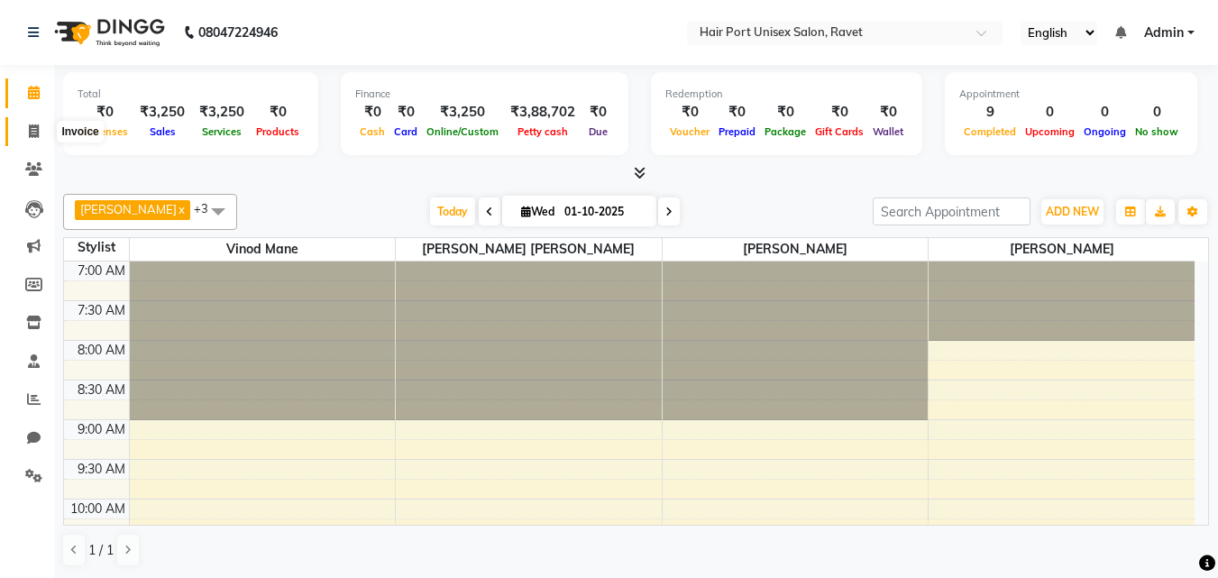
click at [29, 134] on icon at bounding box center [34, 131] width 10 height 14
select select "service"
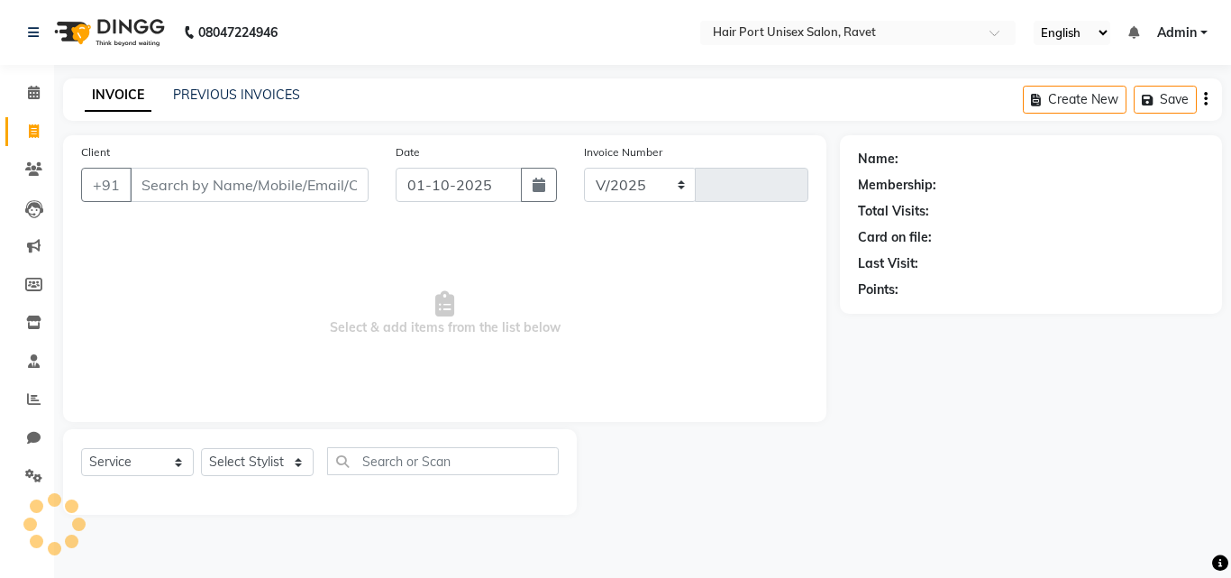
select select "7015"
type input "4564"
click at [211, 188] on input "Client" at bounding box center [249, 185] width 239 height 34
click at [160, 188] on input "Client" at bounding box center [249, 185] width 239 height 34
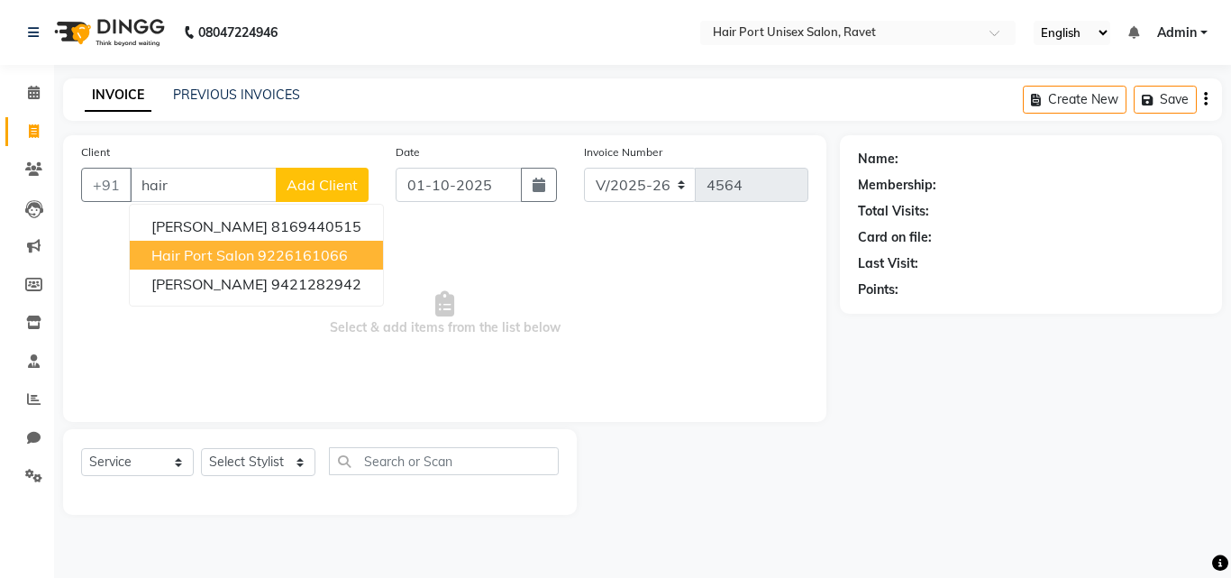
click at [205, 255] on span "Hair port salon" at bounding box center [202, 255] width 103 height 18
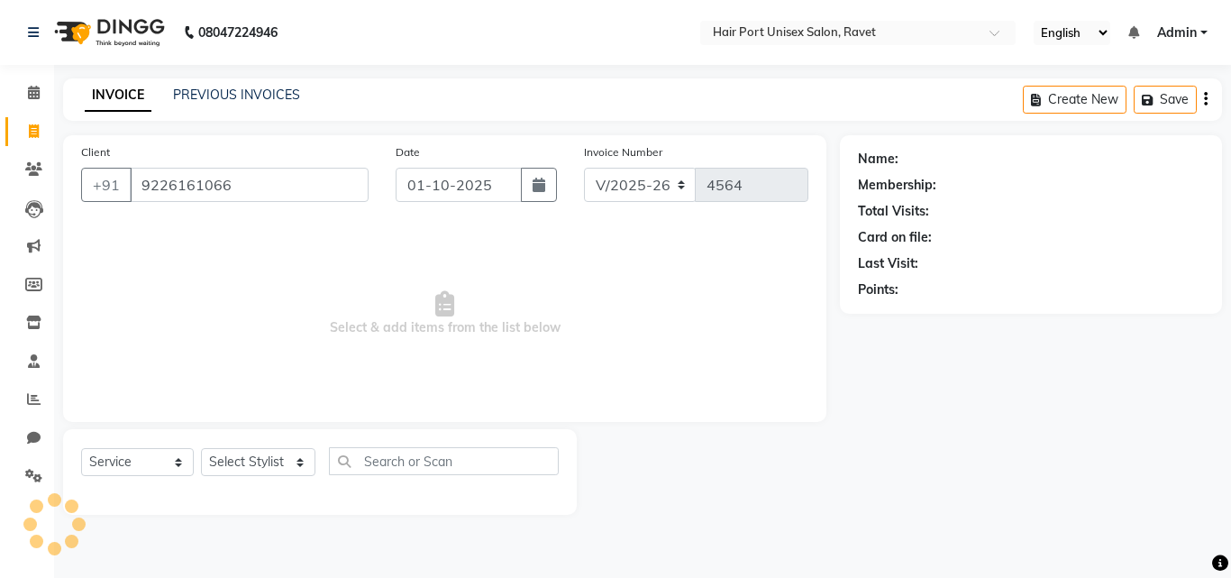
type input "9226161066"
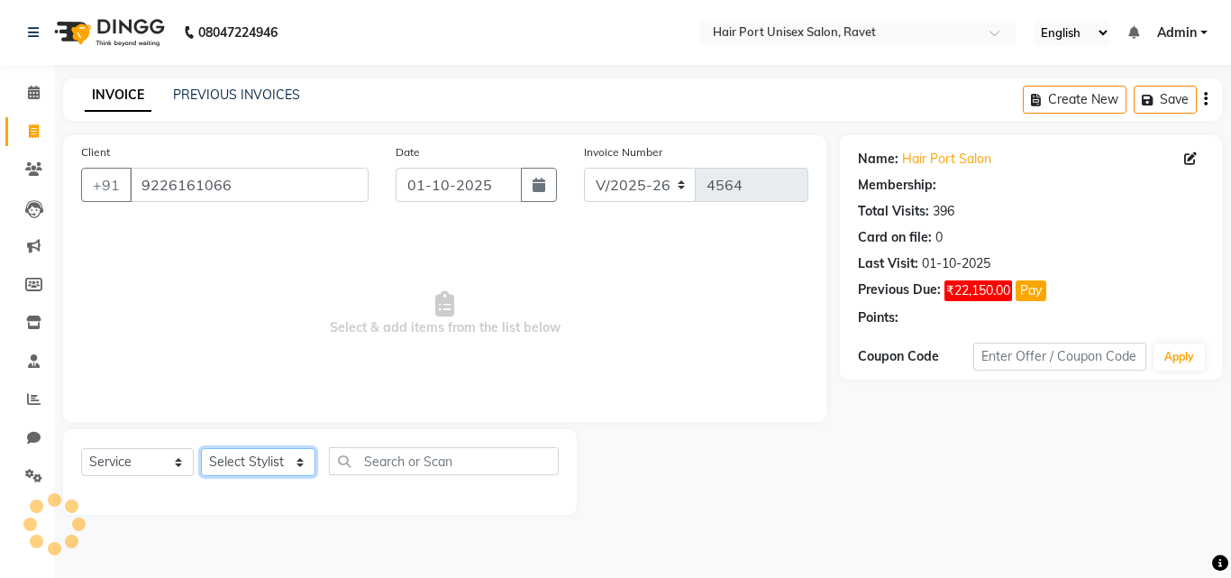
click at [241, 453] on select "Select Stylist [PERSON_NAME] [PERSON_NAME] [PERSON_NAME] [PERSON_NAME] [PERSON_…" at bounding box center [258, 462] width 114 height 28
select select "1: Object"
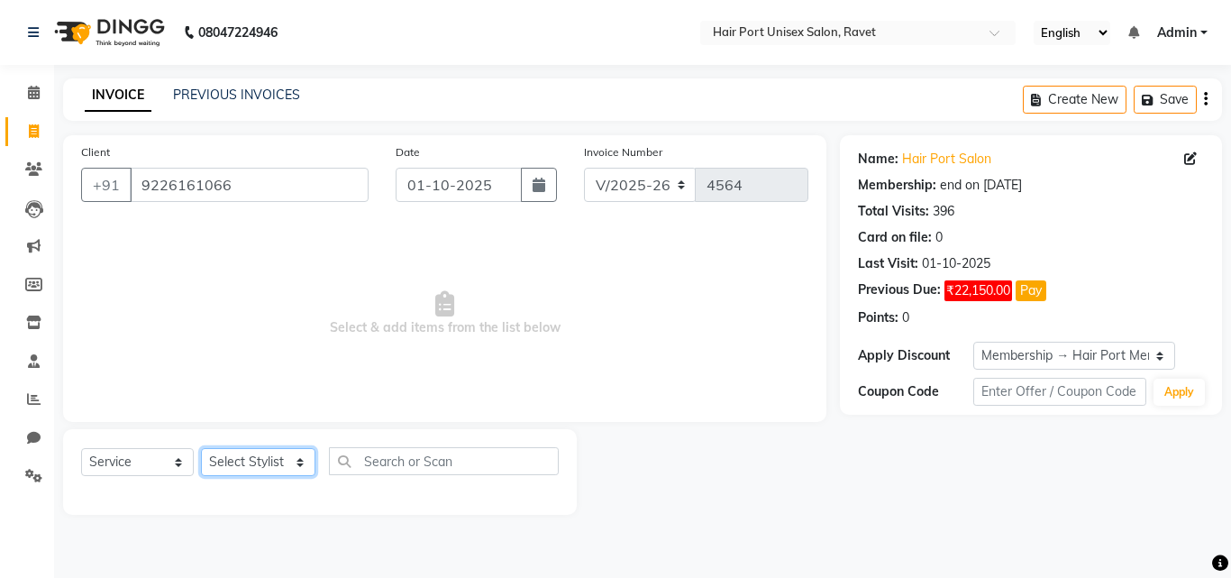
select select "58688"
click at [201, 448] on select "Select Stylist [PERSON_NAME] [PERSON_NAME] [PERSON_NAME] [PERSON_NAME] [PERSON_…" at bounding box center [258, 462] width 114 height 28
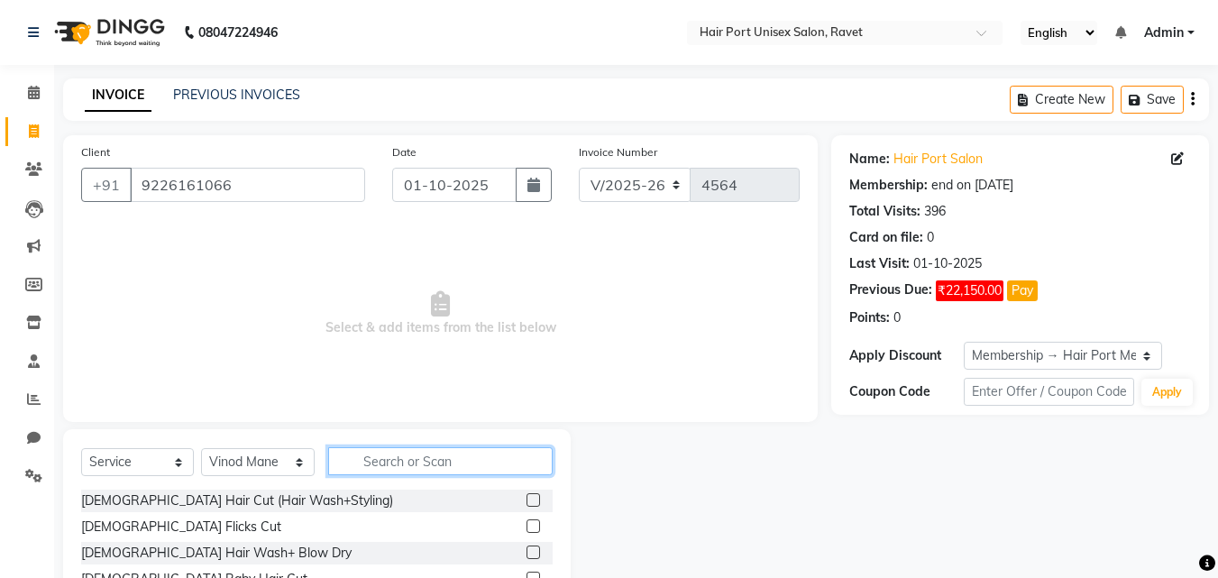
click at [372, 454] on input "text" at bounding box center [440, 461] width 224 height 28
type input "tri"
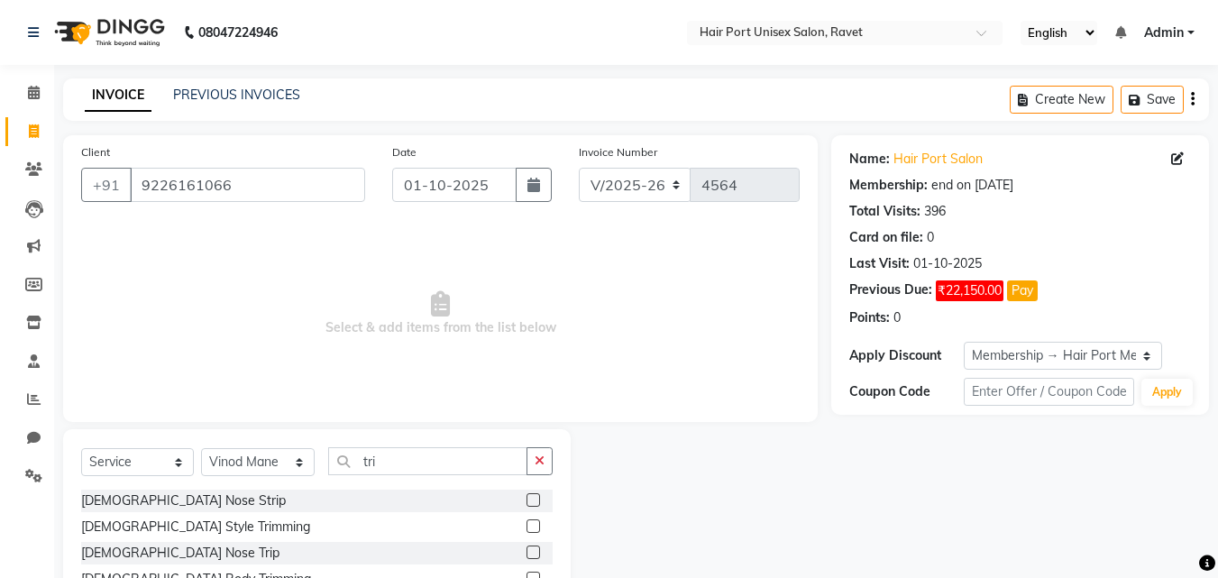
click at [535, 524] on label at bounding box center [533, 526] width 14 height 14
click at [535, 524] on input "checkbox" at bounding box center [532, 527] width 12 height 12
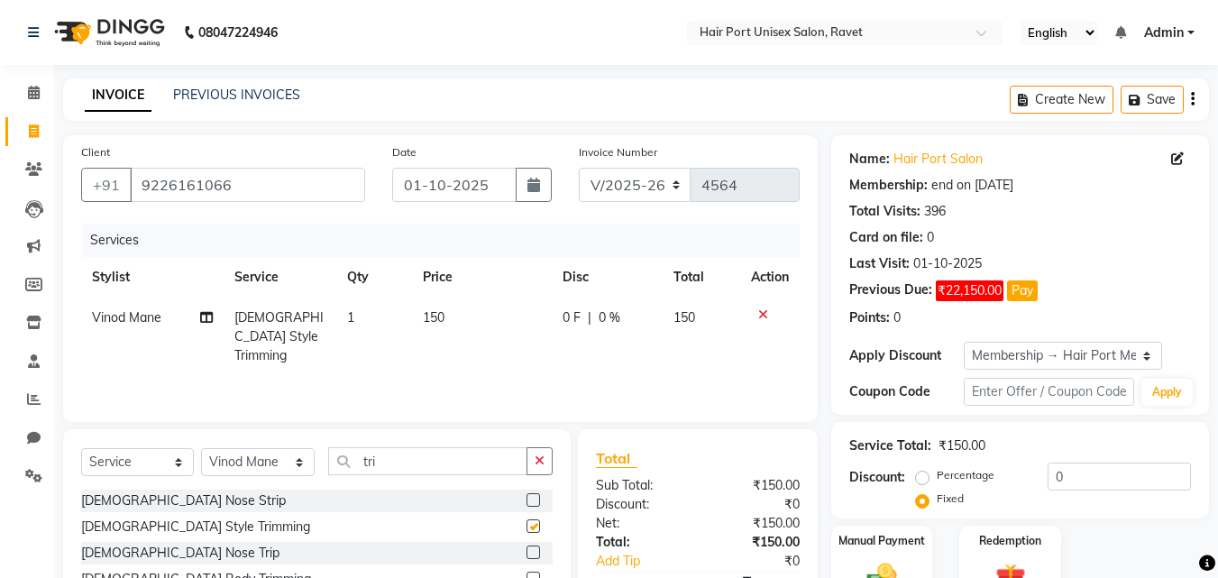
checkbox input "false"
click at [416, 466] on input "tri" at bounding box center [427, 461] width 199 height 28
type input "t"
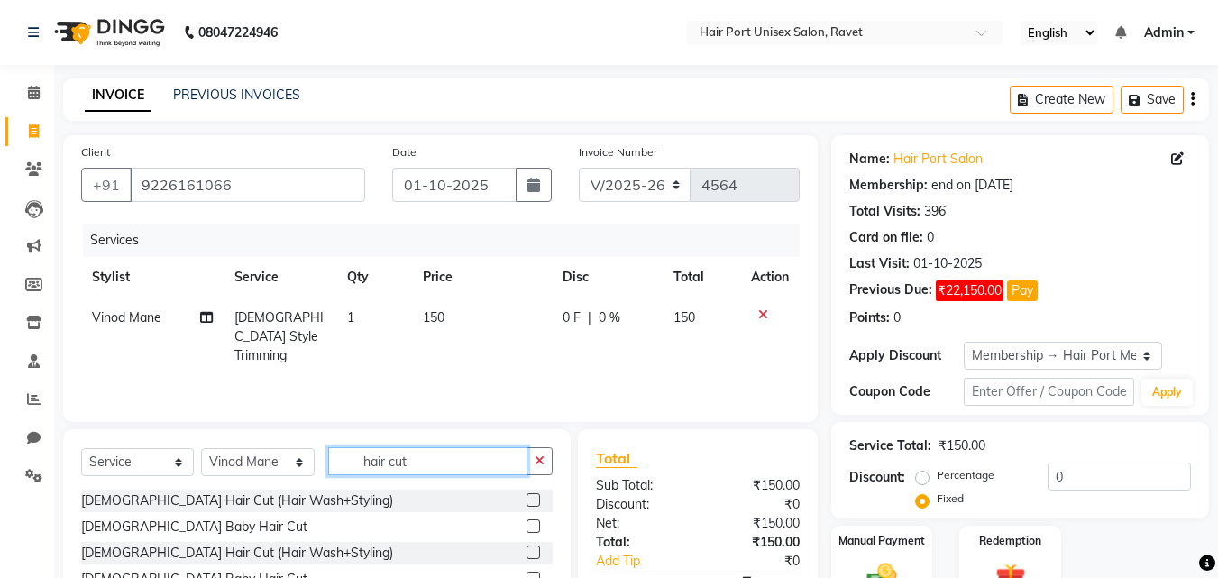
type input "hair cut"
click at [532, 553] on label at bounding box center [533, 552] width 14 height 14
click at [532, 553] on input "checkbox" at bounding box center [532, 553] width 12 height 12
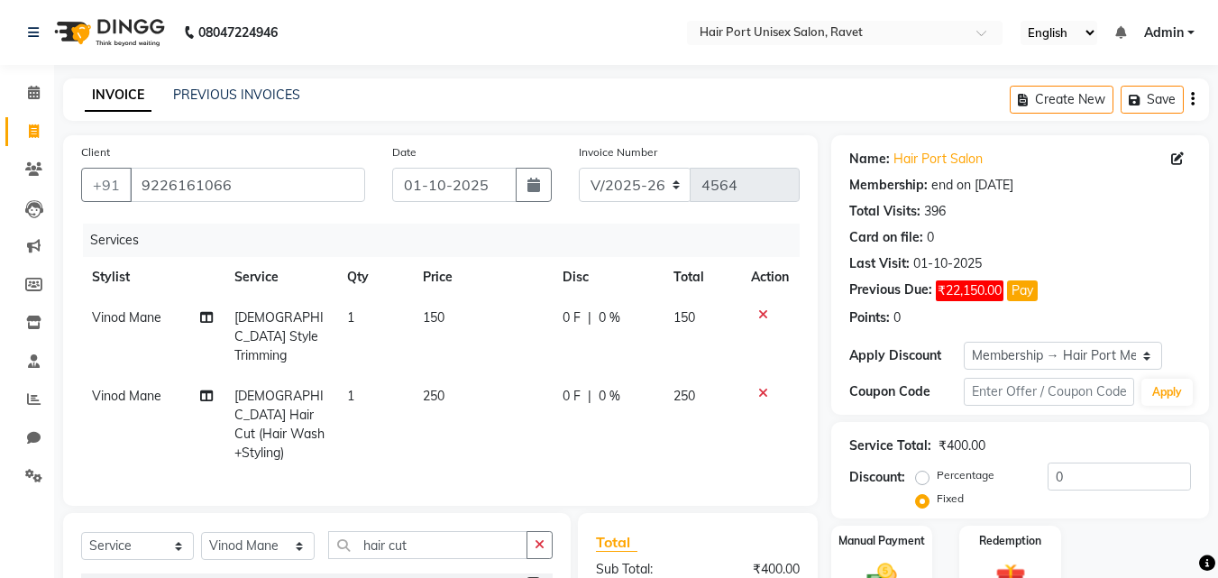
checkbox input "false"
click at [576, 479] on div "Client +91 9226161066 Date 01-10-2025 Invoice Number V/2025 V/2025-26 4564 Serv…" at bounding box center [440, 320] width 754 height 370
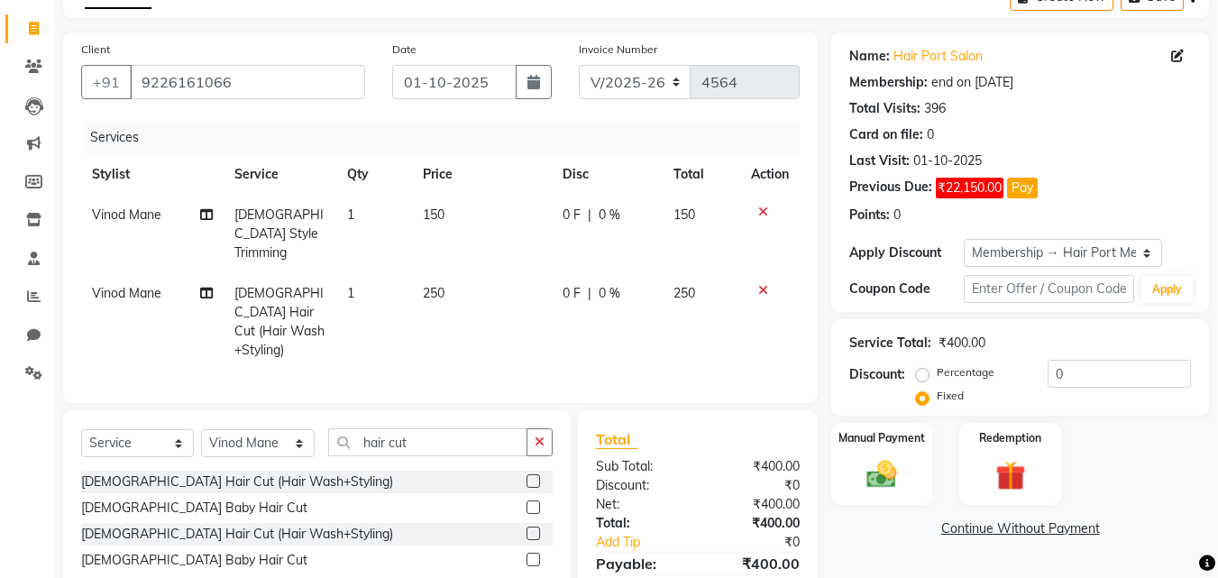
scroll to position [165, 0]
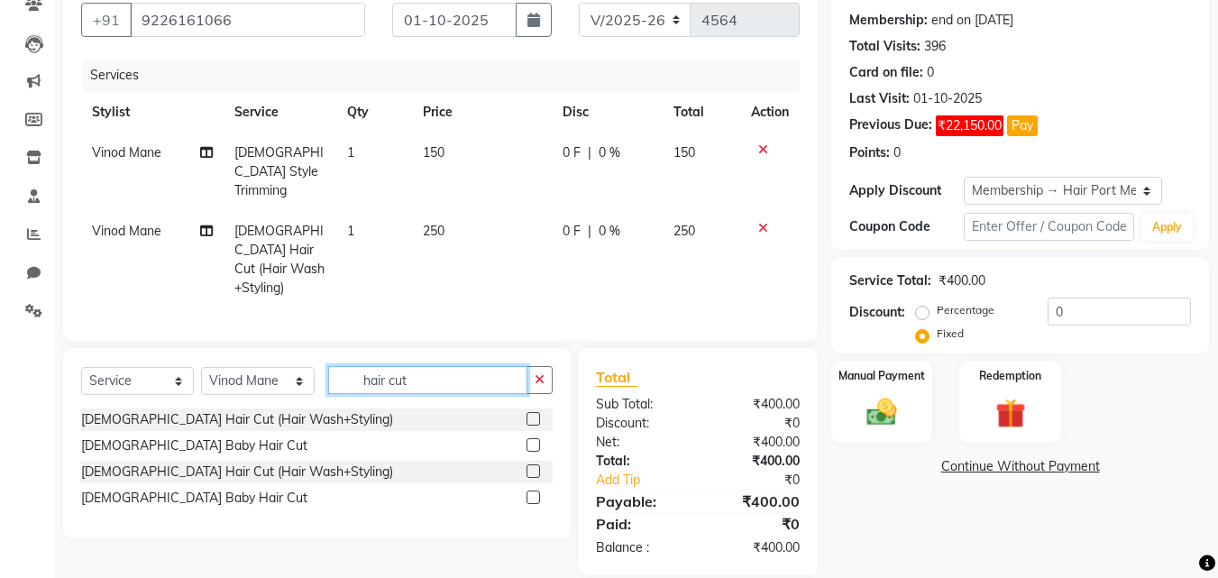
click at [429, 366] on input "hair cut" at bounding box center [427, 380] width 199 height 28
type input "h"
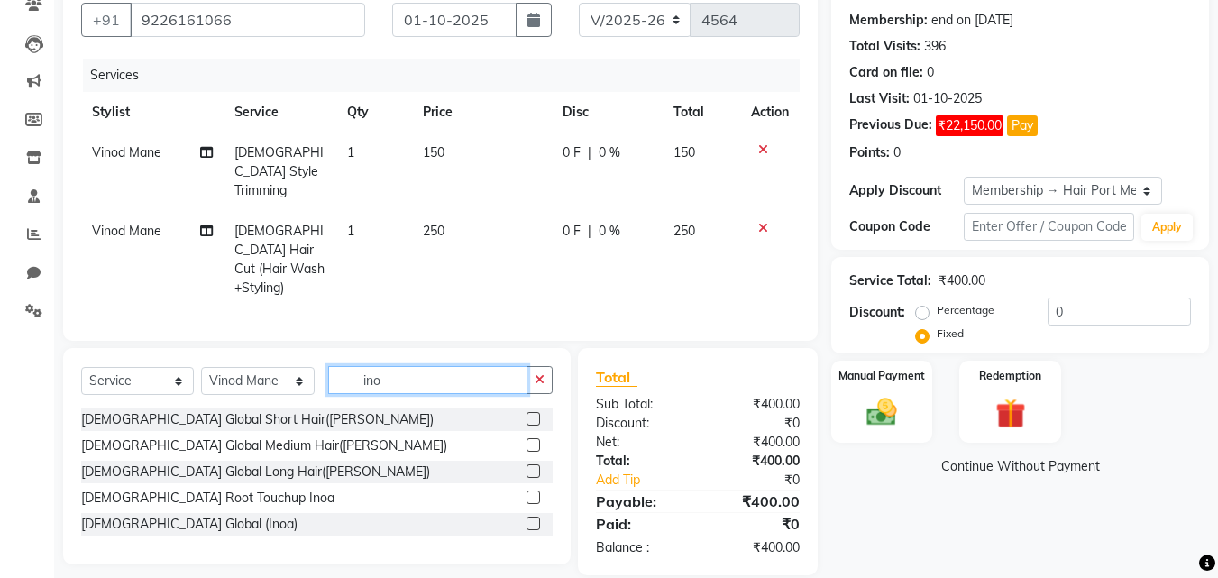
type input "ino"
click at [533, 517] on label at bounding box center [533, 524] width 14 height 14
click at [533, 518] on input "checkbox" at bounding box center [532, 524] width 12 height 12
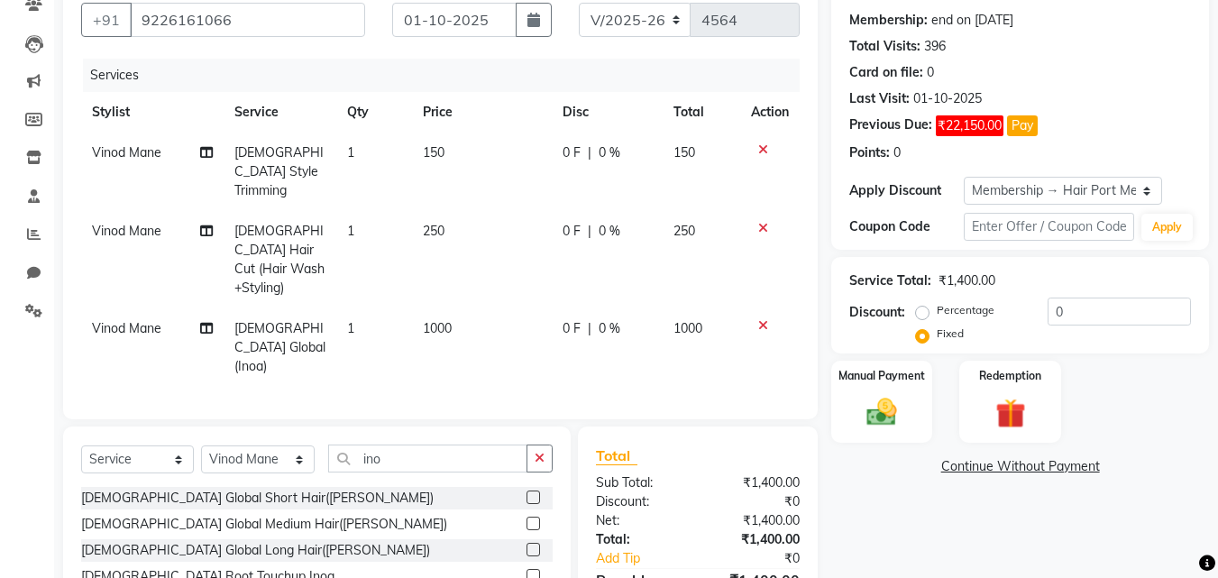
checkbox input "false"
click at [437, 320] on span "1000" at bounding box center [437, 328] width 29 height 16
select select "58688"
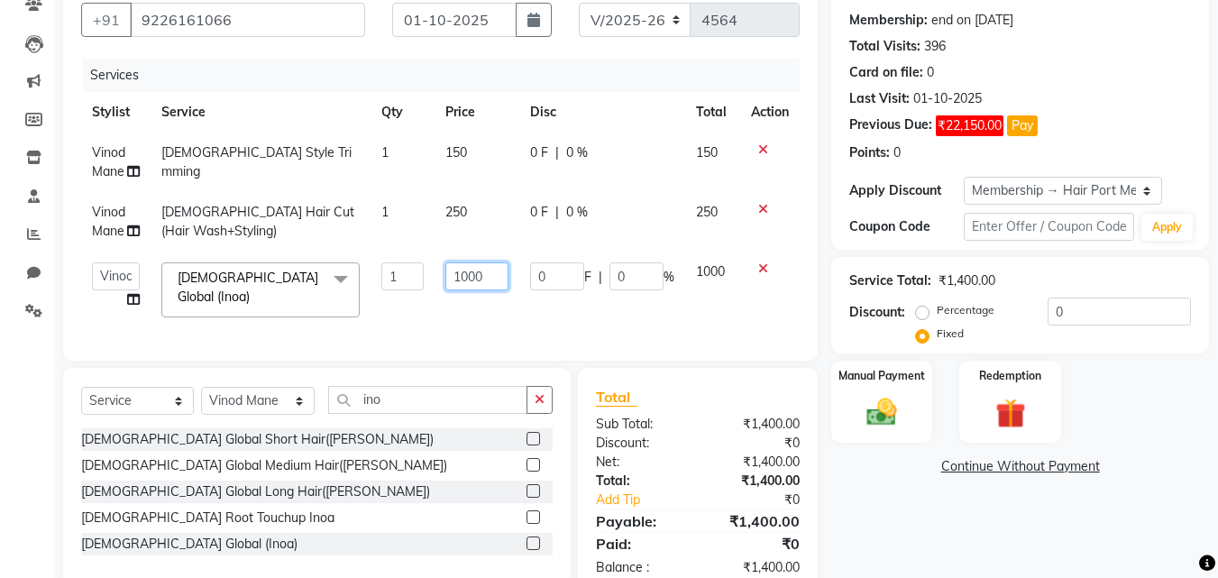
click at [489, 280] on input "1000" at bounding box center [476, 276] width 62 height 28
type input "1"
type input "900"
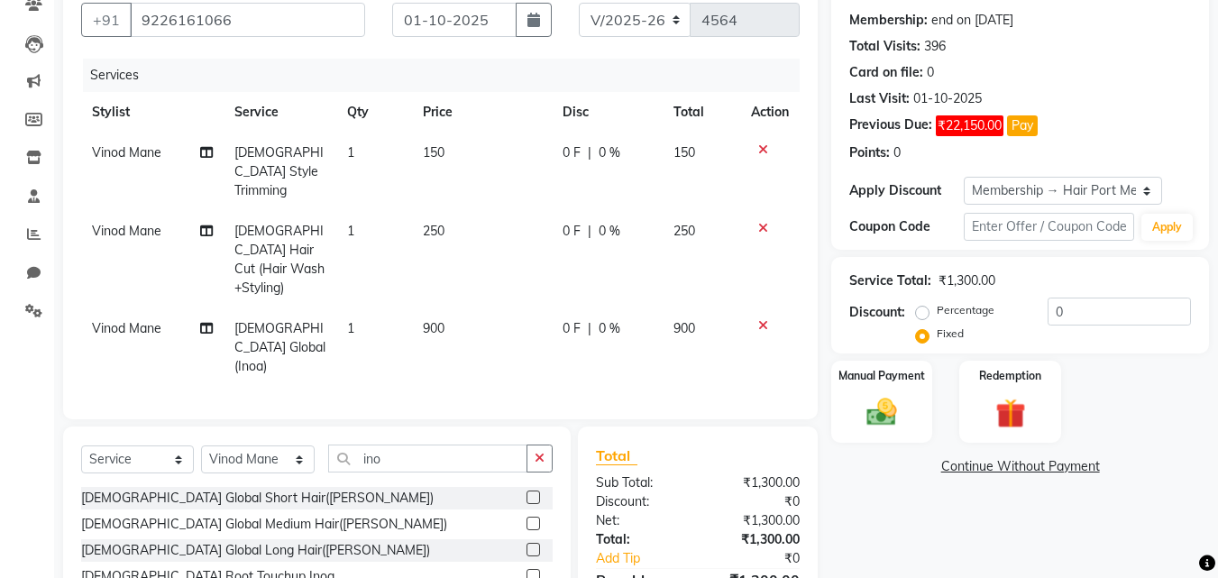
click at [537, 308] on tr "Vinod Mane Male Global (Inoa) 1 900 0 F | 0 % 900" at bounding box center [440, 347] width 718 height 78
click at [876, 417] on img at bounding box center [881, 412] width 50 height 36
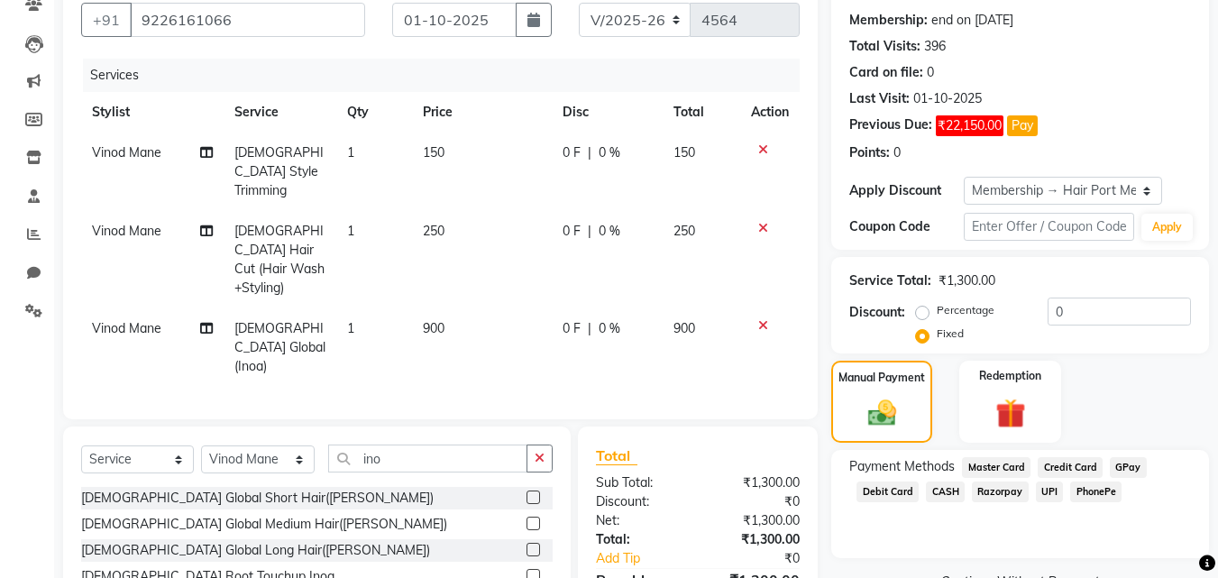
click at [1047, 490] on span "UPI" at bounding box center [1050, 491] width 28 height 21
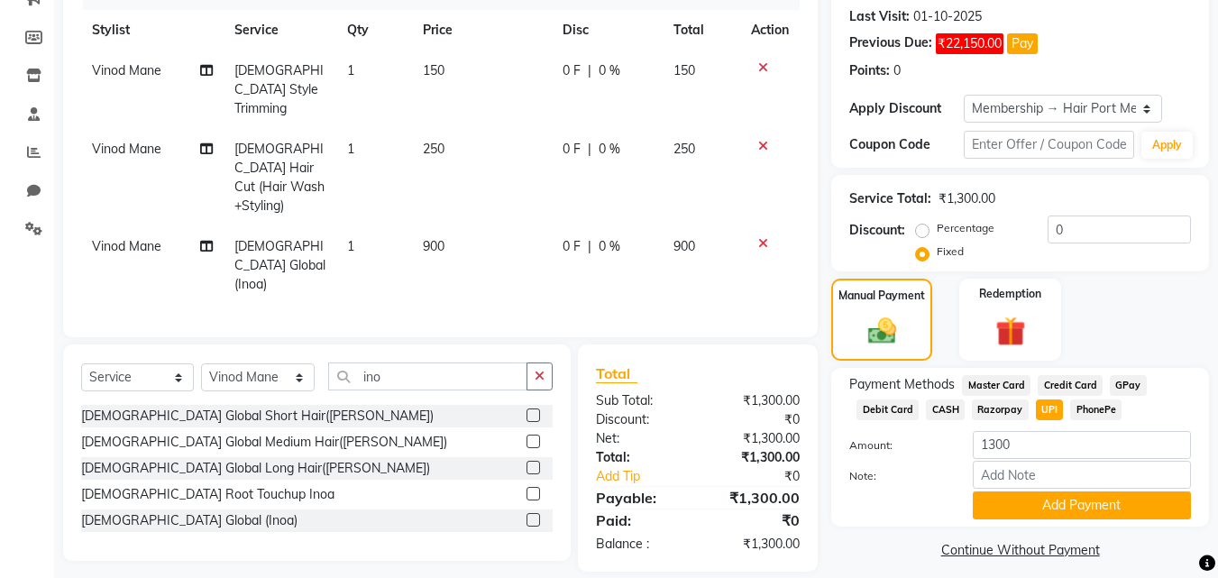
scroll to position [260, 0]
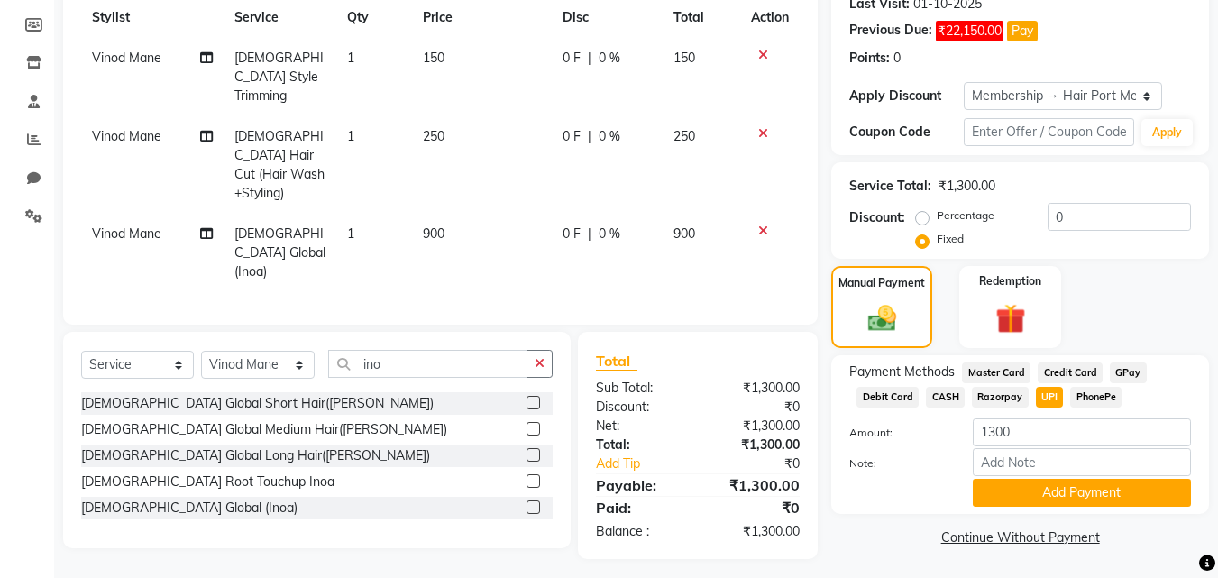
click at [1047, 490] on button "Add Payment" at bounding box center [1082, 493] width 218 height 28
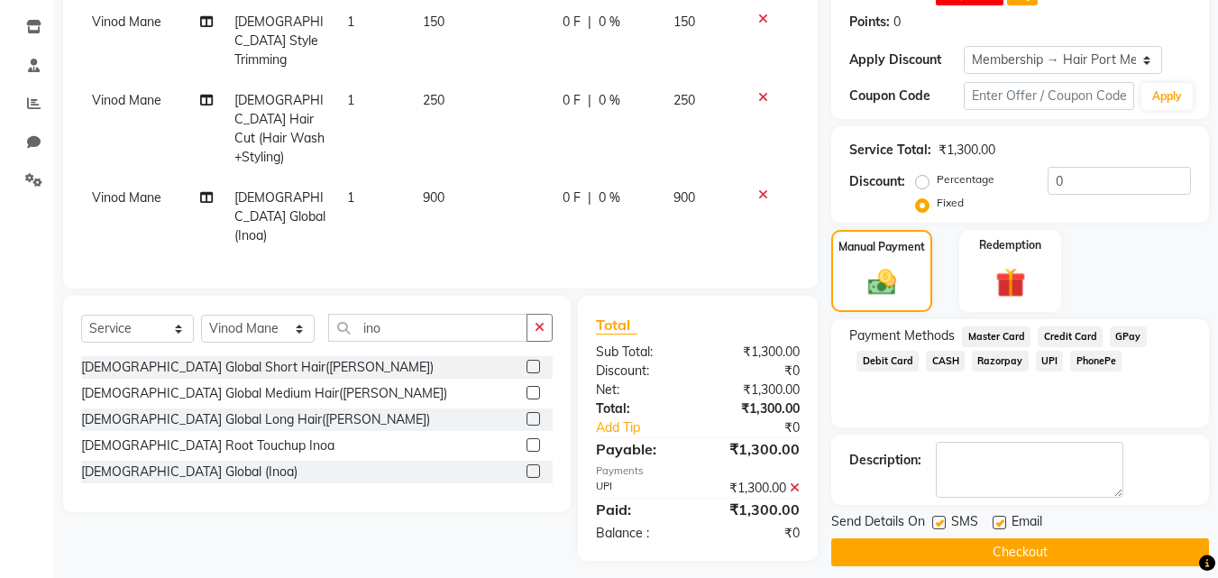
scroll to position [311, 0]
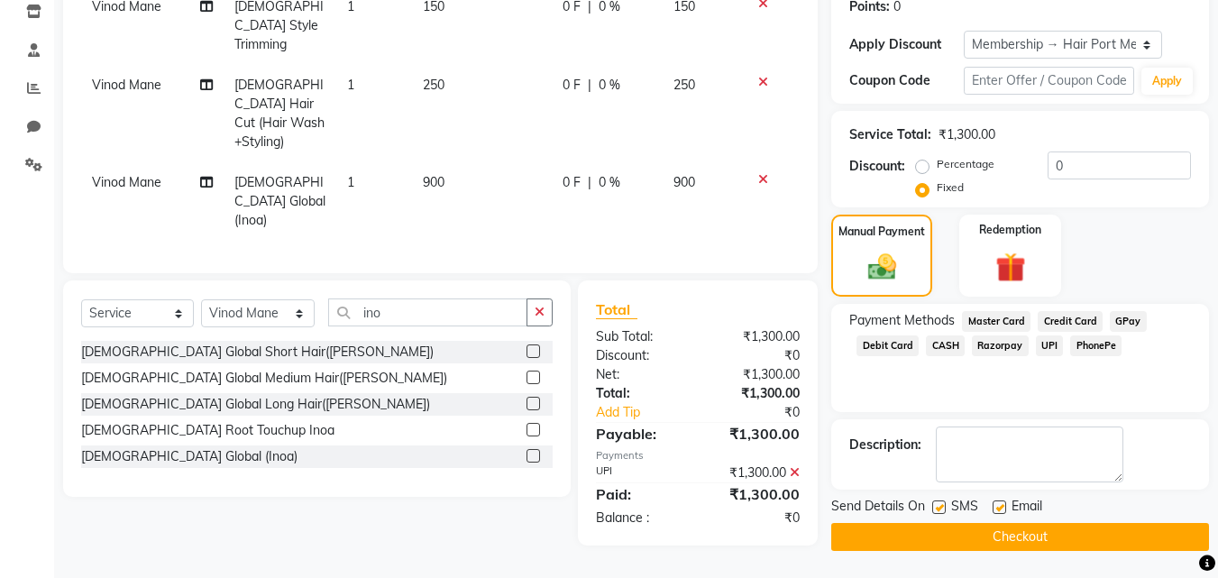
click at [1089, 529] on button "Checkout" at bounding box center [1020, 537] width 378 height 28
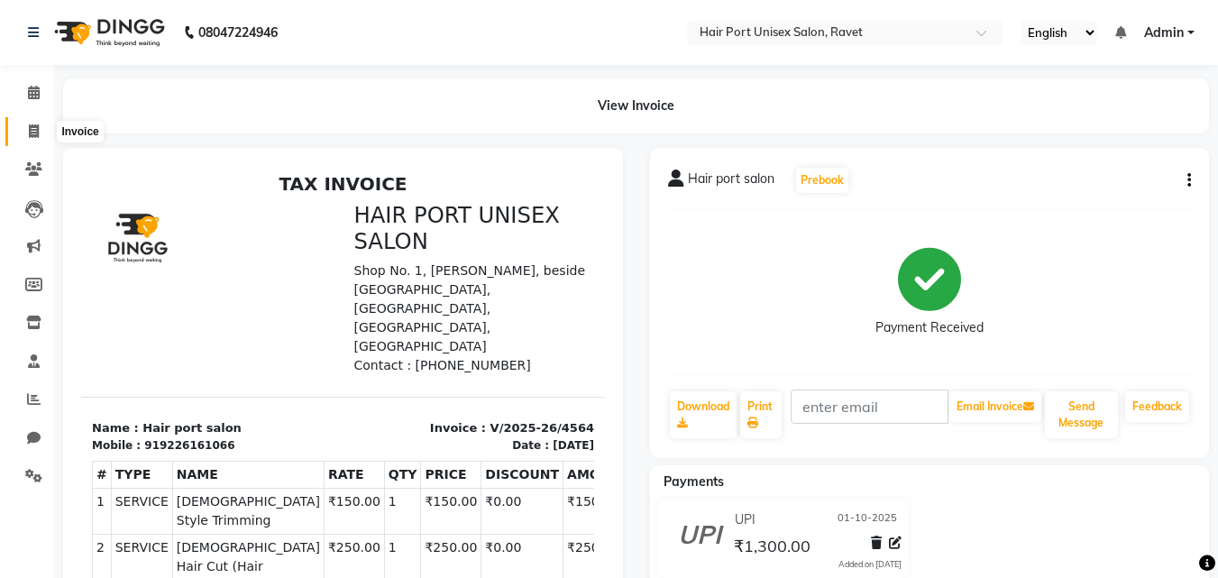
click at [29, 129] on icon at bounding box center [34, 131] width 10 height 14
select select "service"
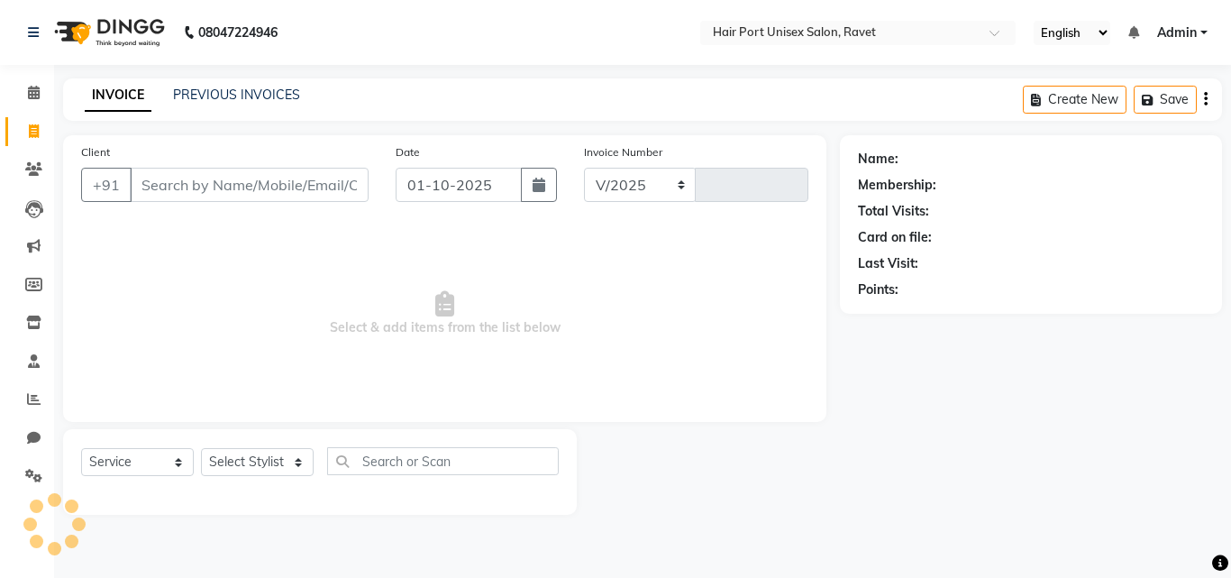
select select "7015"
type input "4565"
click at [152, 180] on input "Client" at bounding box center [249, 185] width 239 height 34
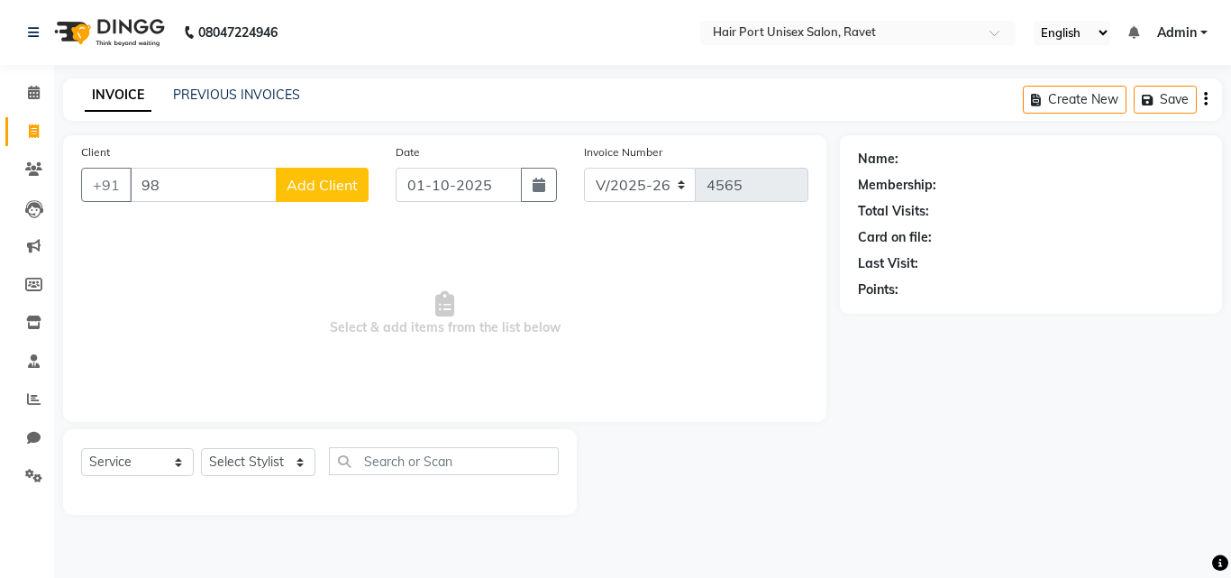
type input "9"
click at [169, 215] on button "mega 9511867 116" at bounding box center [219, 226] width 179 height 29
type input "9511867116"
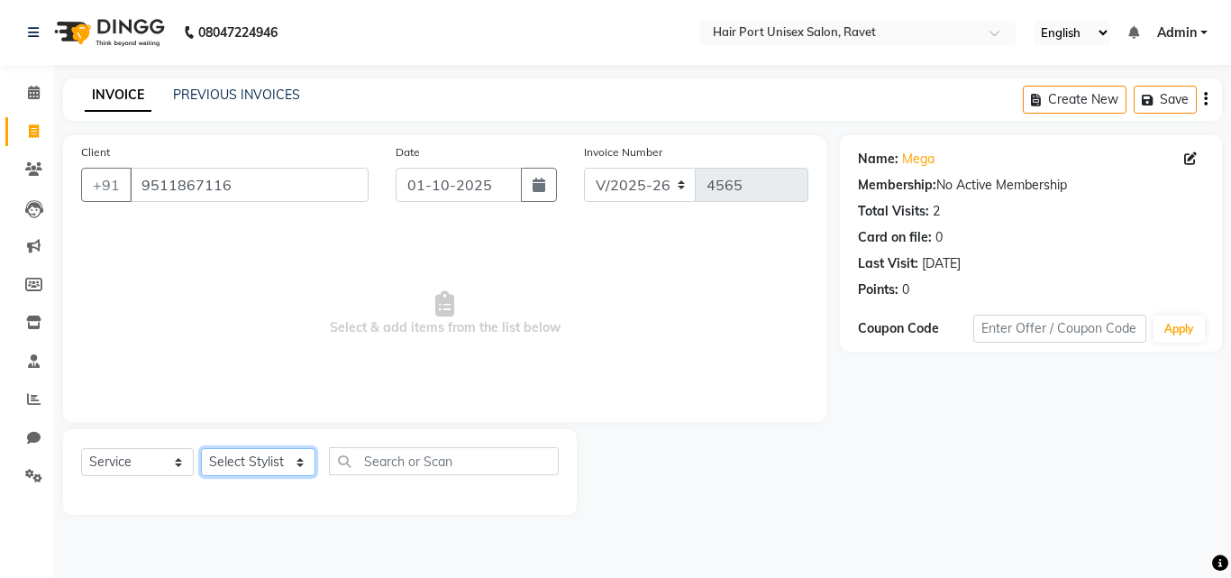
click at [265, 468] on select "Select Stylist Anushaka Parihar Esmail Gufran Jyoti Disale Netaji Vishwanath Su…" at bounding box center [258, 462] width 114 height 28
select select "58688"
click at [201, 448] on select "Select Stylist Anushaka Parihar Esmail Gufran Jyoti Disale Netaji Vishwanath Su…" at bounding box center [258, 462] width 114 height 28
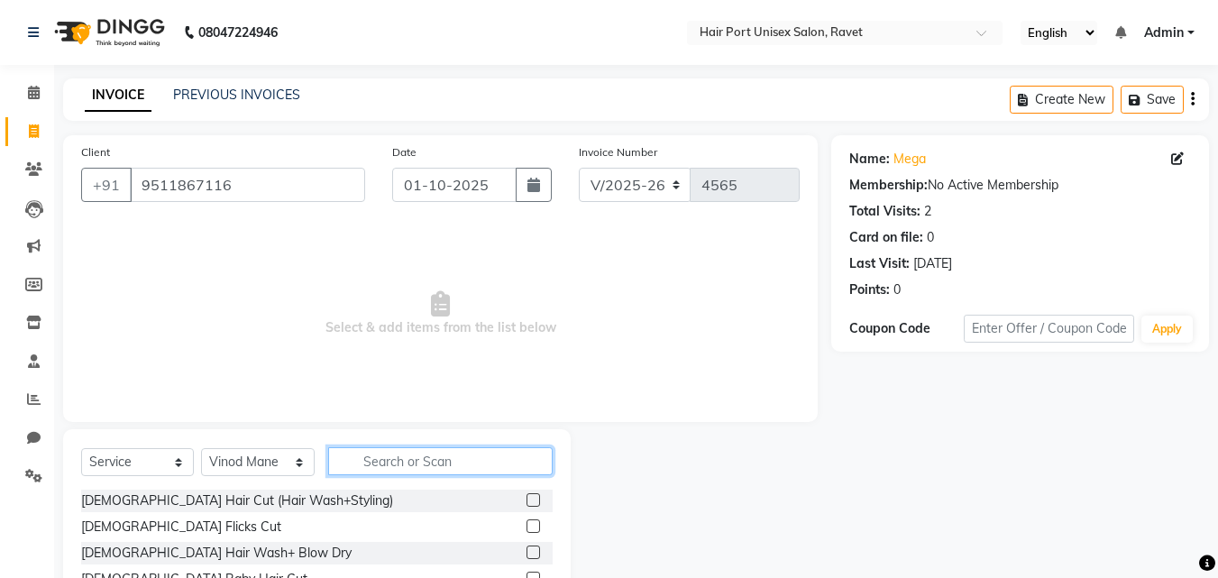
click at [385, 463] on input "text" at bounding box center [440, 461] width 224 height 28
type input "hair cut"
click at [419, 515] on div "Female Hair Cut (Hair Wash+Styling) Female Baby Hair Cut Male Hair Cut (Hair Wa…" at bounding box center [316, 541] width 471 height 105
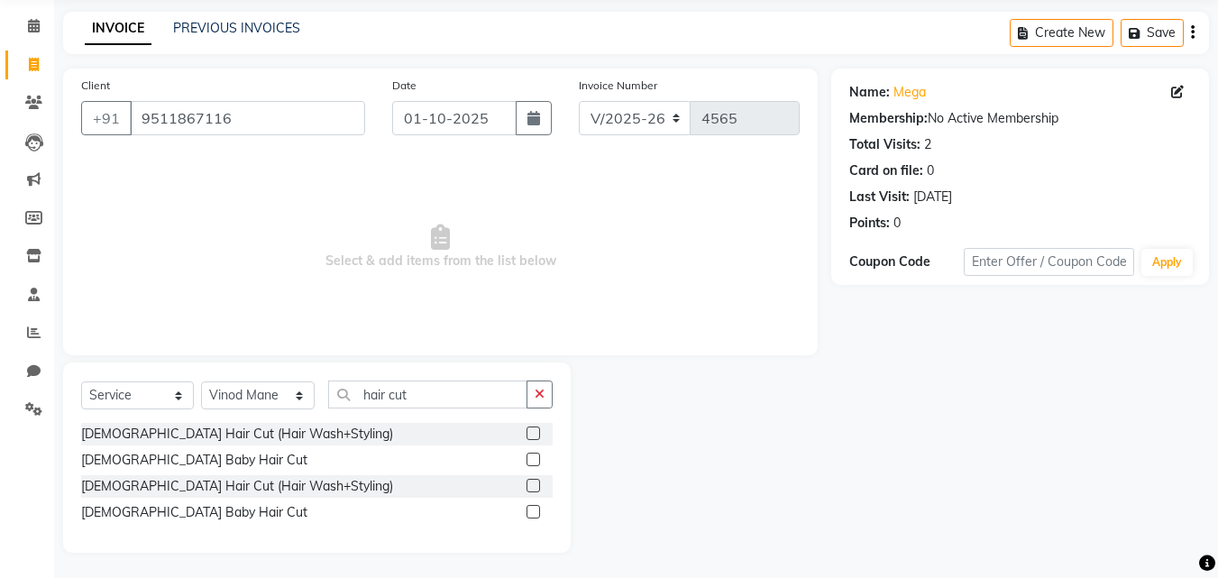
scroll to position [69, 0]
click at [530, 508] on label at bounding box center [533, 510] width 14 height 14
click at [530, 508] on input "checkbox" at bounding box center [532, 511] width 12 height 12
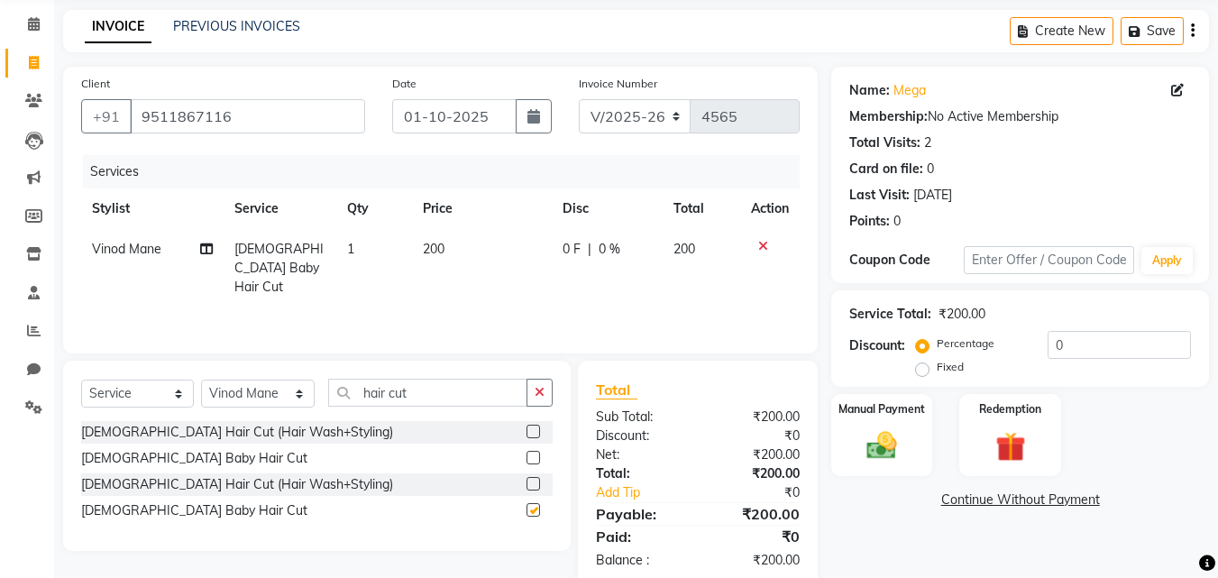
checkbox input "false"
click at [875, 449] on img at bounding box center [881, 445] width 50 height 36
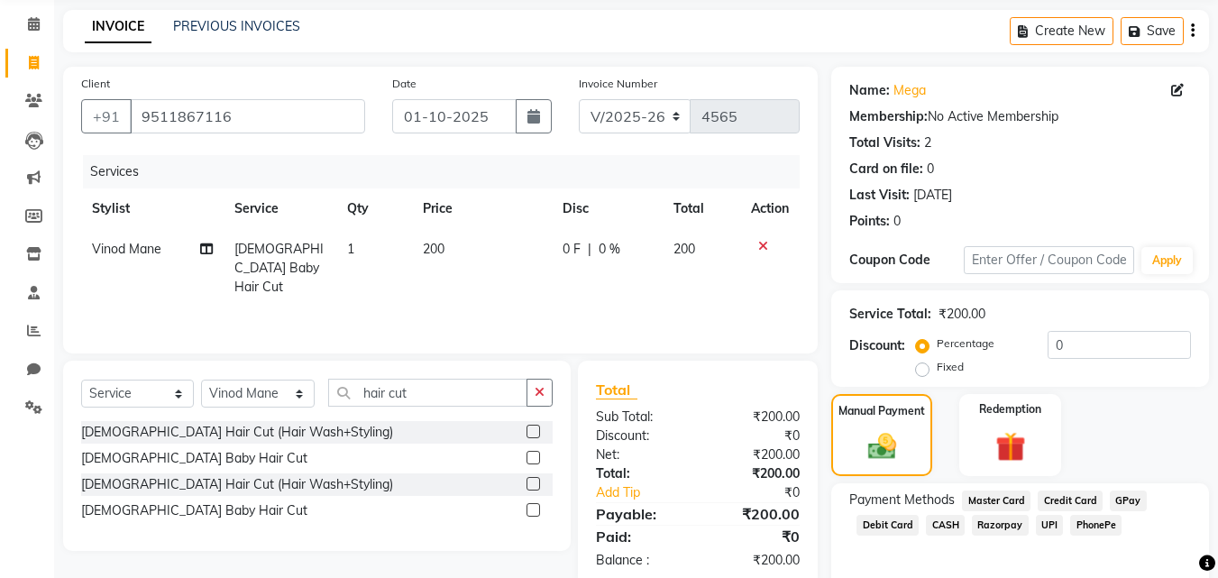
click at [1036, 521] on span "UPI" at bounding box center [1050, 525] width 28 height 21
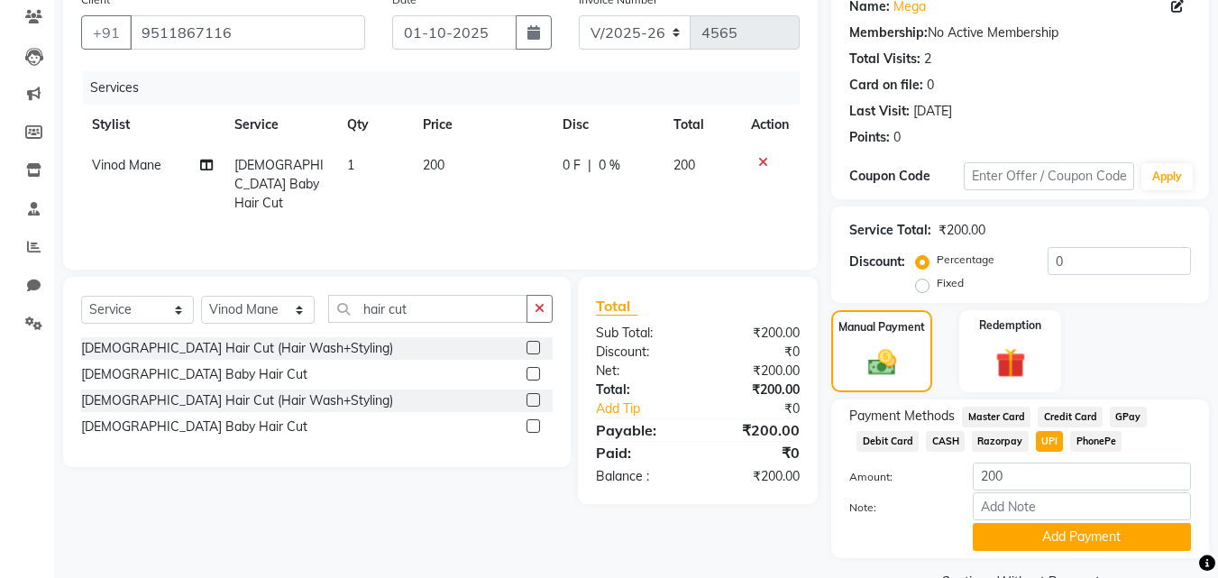
scroll to position [197, 0]
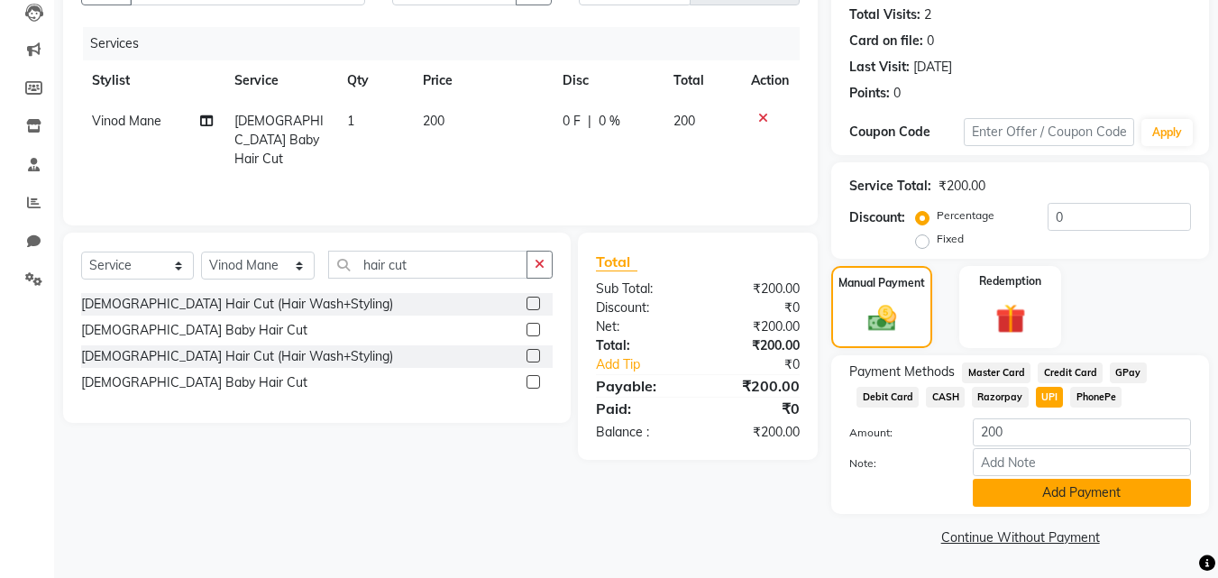
click at [1106, 489] on button "Add Payment" at bounding box center [1082, 493] width 218 height 28
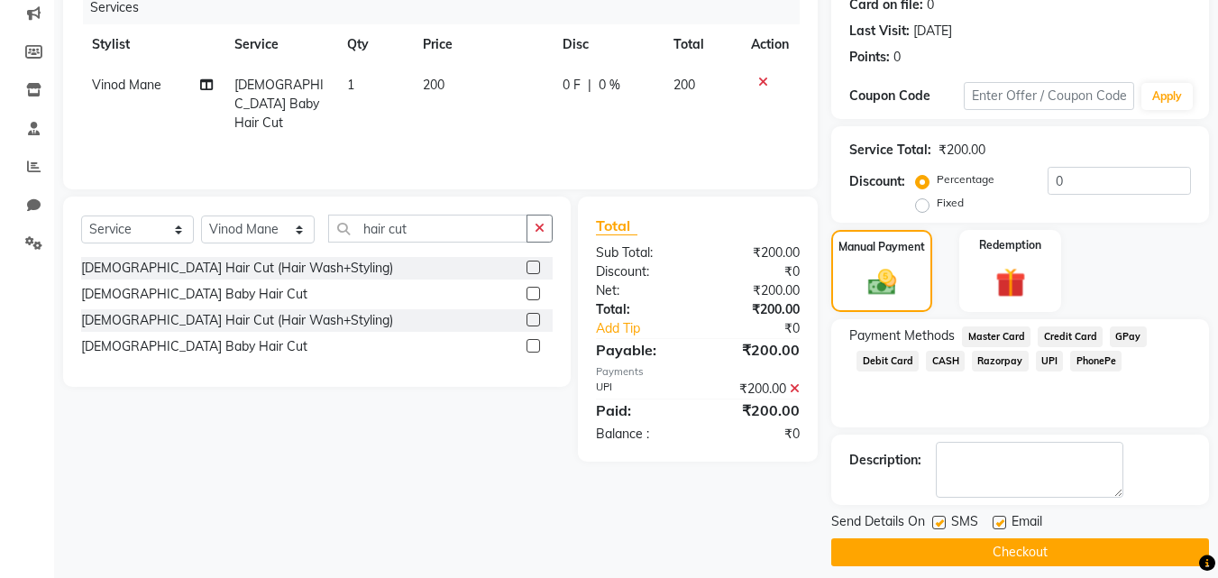
scroll to position [248, 0]
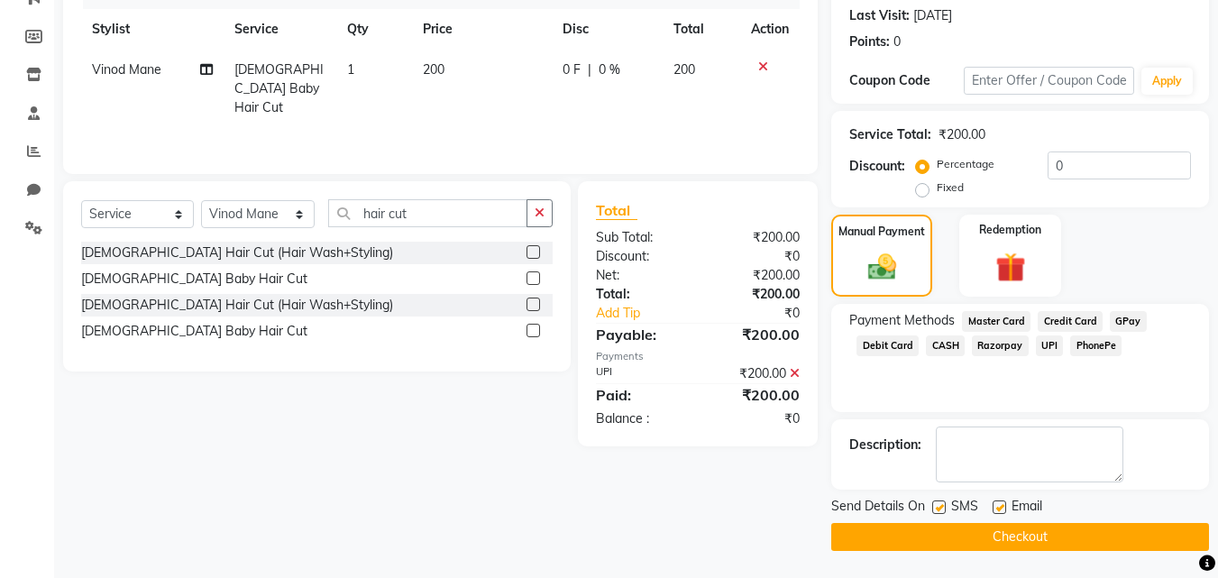
click at [1153, 532] on button "Checkout" at bounding box center [1020, 537] width 378 height 28
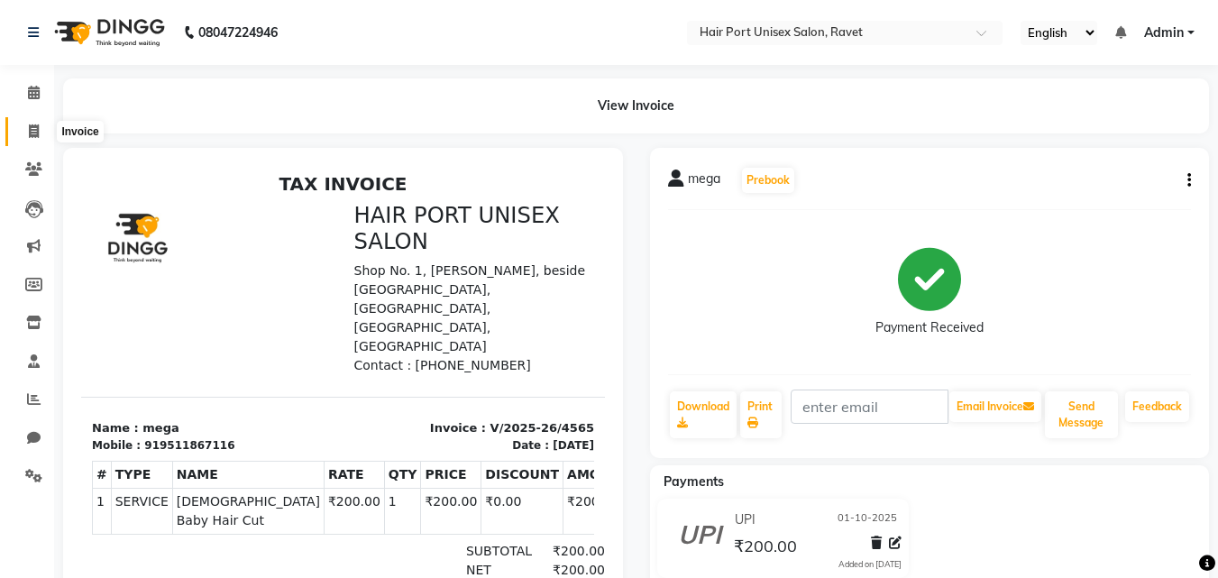
click at [37, 127] on icon at bounding box center [34, 131] width 10 height 14
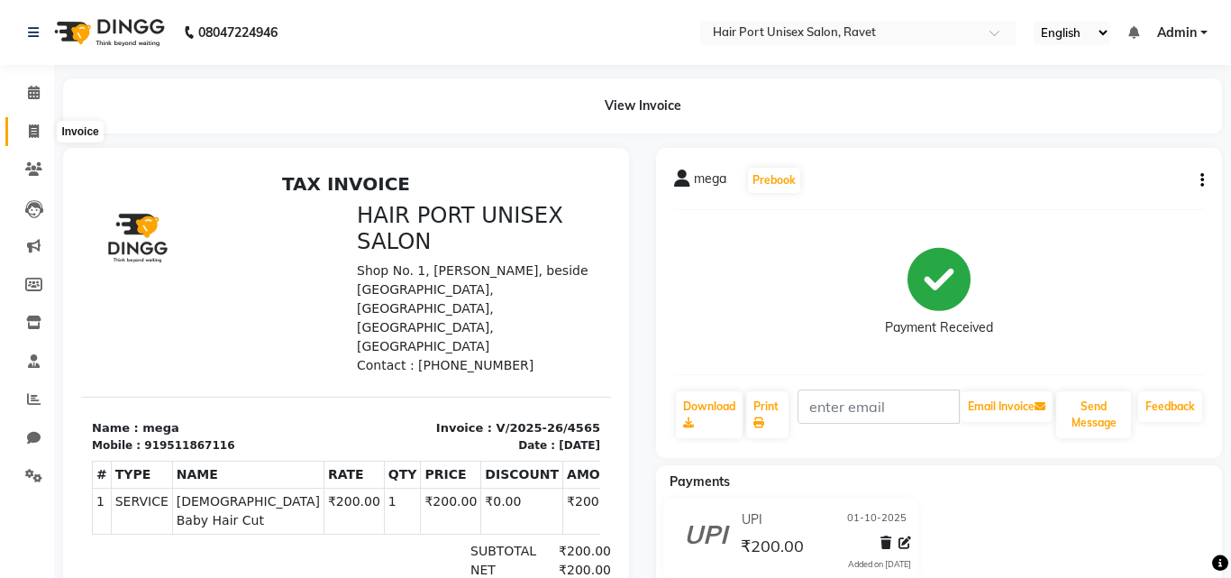
select select "7015"
select select "service"
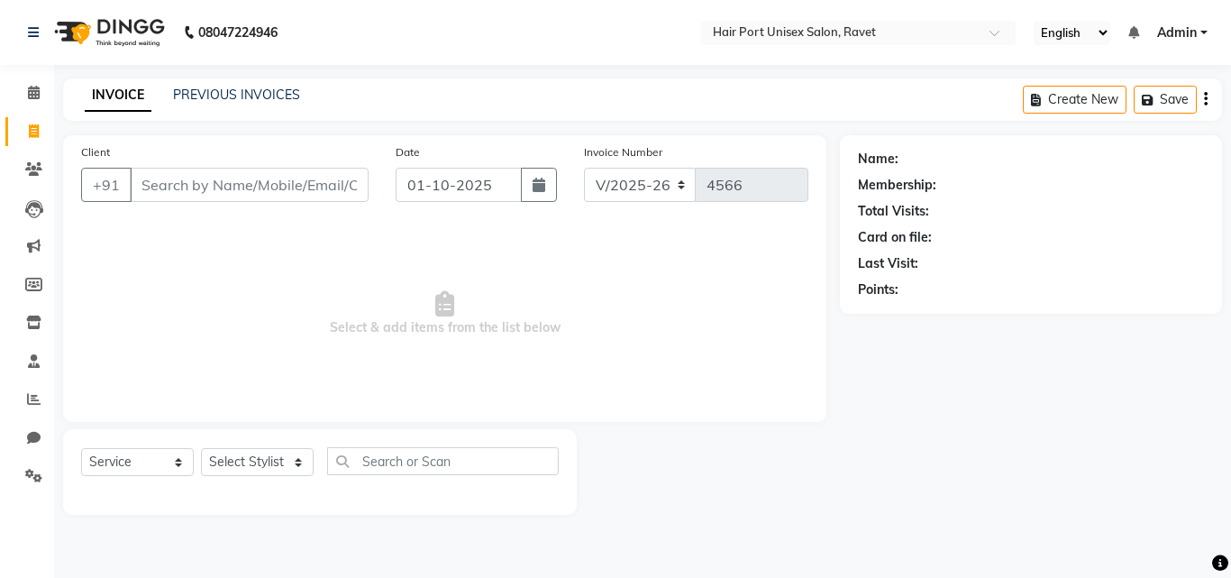
click at [169, 180] on input "Client" at bounding box center [249, 185] width 239 height 34
click at [160, 191] on input "Client" at bounding box center [249, 185] width 239 height 34
type input "9673787501"
click at [330, 185] on span "Add Client" at bounding box center [322, 185] width 71 height 18
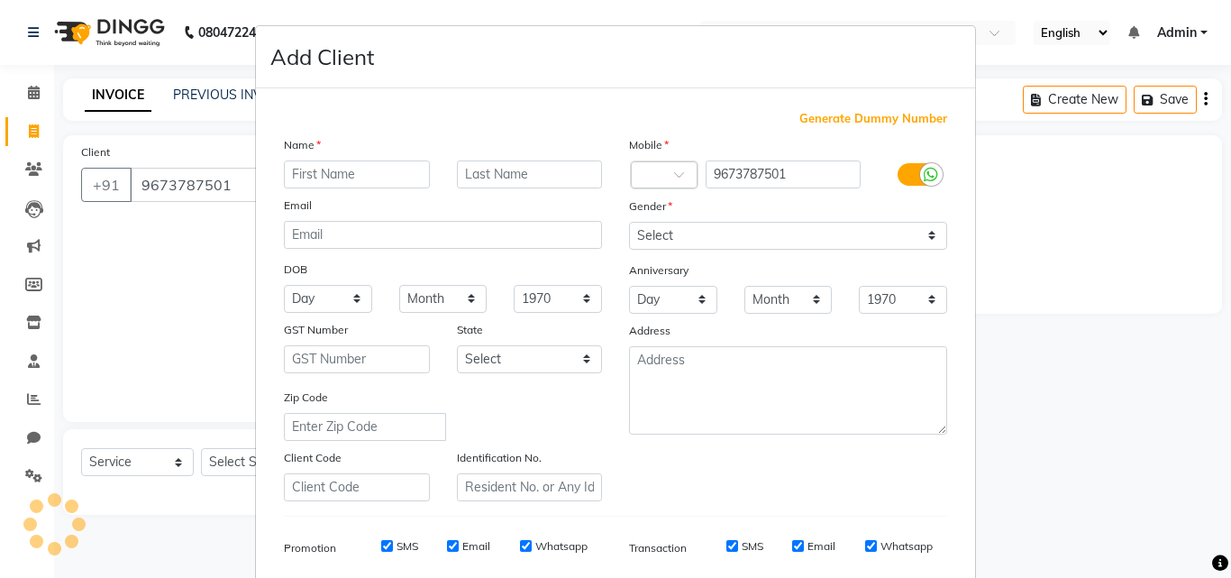
click at [291, 170] on input "text" at bounding box center [357, 174] width 146 height 28
type input "Sagar"
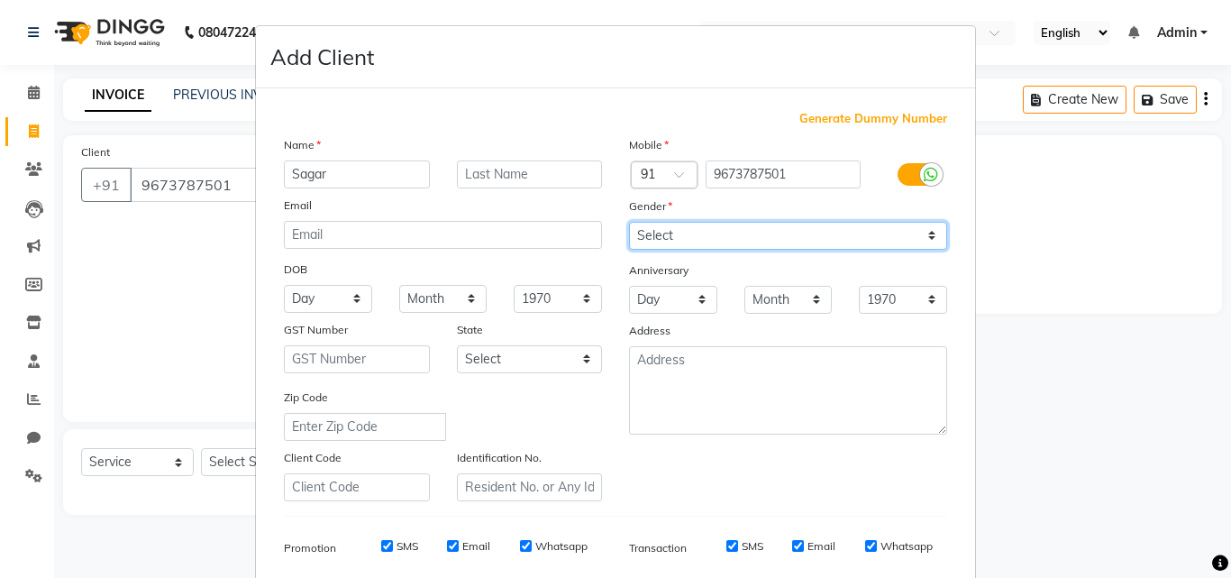
click at [669, 238] on select "Select Male Female Other Prefer Not To Say" at bounding box center [788, 236] width 318 height 28
click at [629, 222] on select "Select Male Female Other Prefer Not To Say" at bounding box center [788, 236] width 318 height 28
click at [710, 237] on select "Select Male Female Other Prefer Not To Say" at bounding box center [788, 236] width 318 height 28
select select "male"
click at [629, 222] on select "Select Male Female Other Prefer Not To Say" at bounding box center [788, 236] width 318 height 28
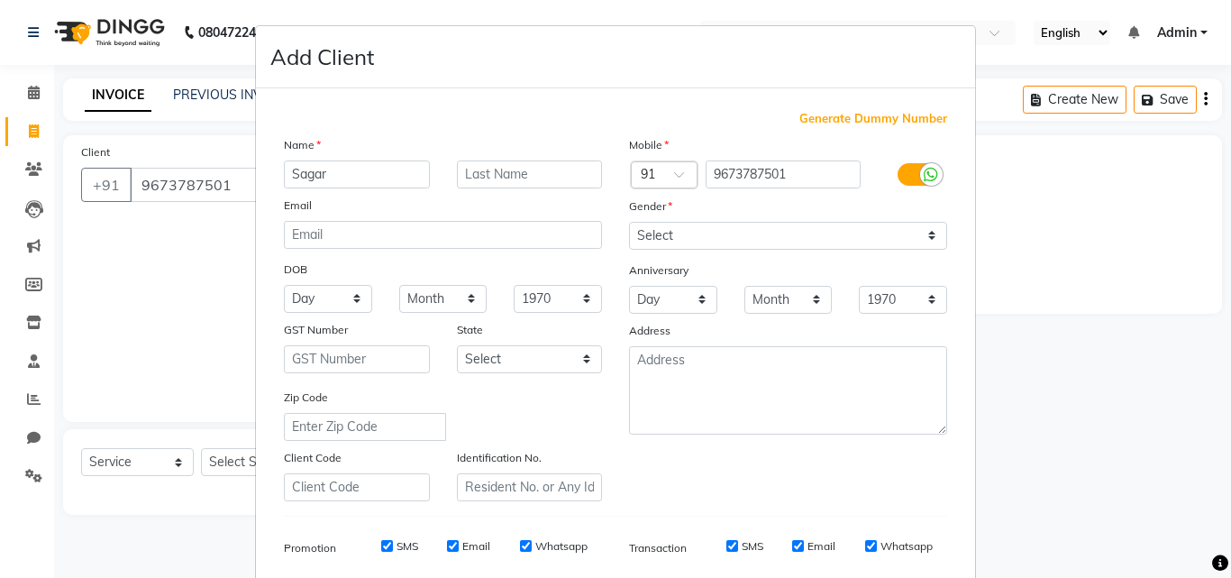
click at [968, 410] on div "Generate Dummy Number Name Sagar Email DOB Day 01 02 03 04 05 06 07 08 09 10 11…" at bounding box center [615, 411] width 719 height 646
click at [989, 417] on ngb-modal-window "Add Client Generate Dummy Number Name Sagar Email DOB Day 01 02 03 04 05 06 07 …" at bounding box center [615, 289] width 1231 height 578
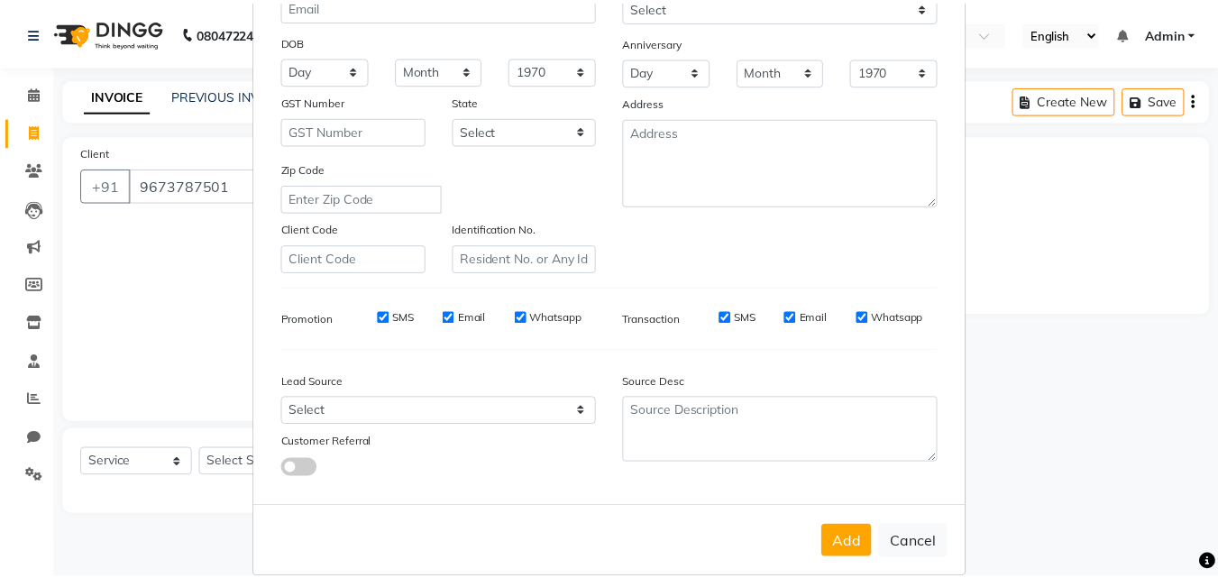
scroll to position [254, 0]
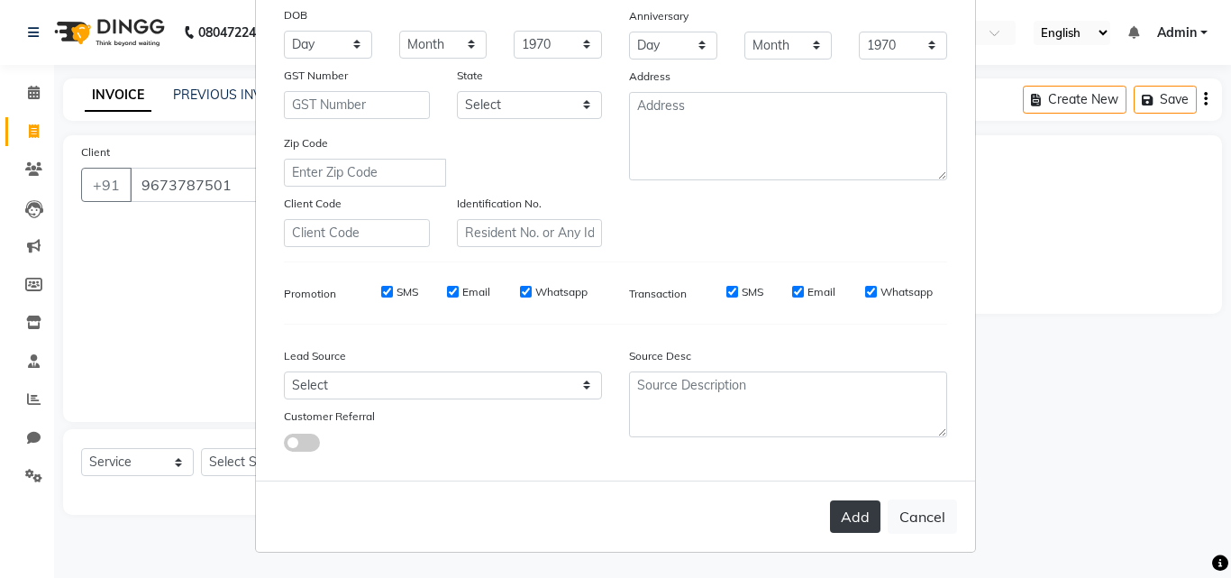
click at [837, 531] on button "Add" at bounding box center [855, 516] width 50 height 32
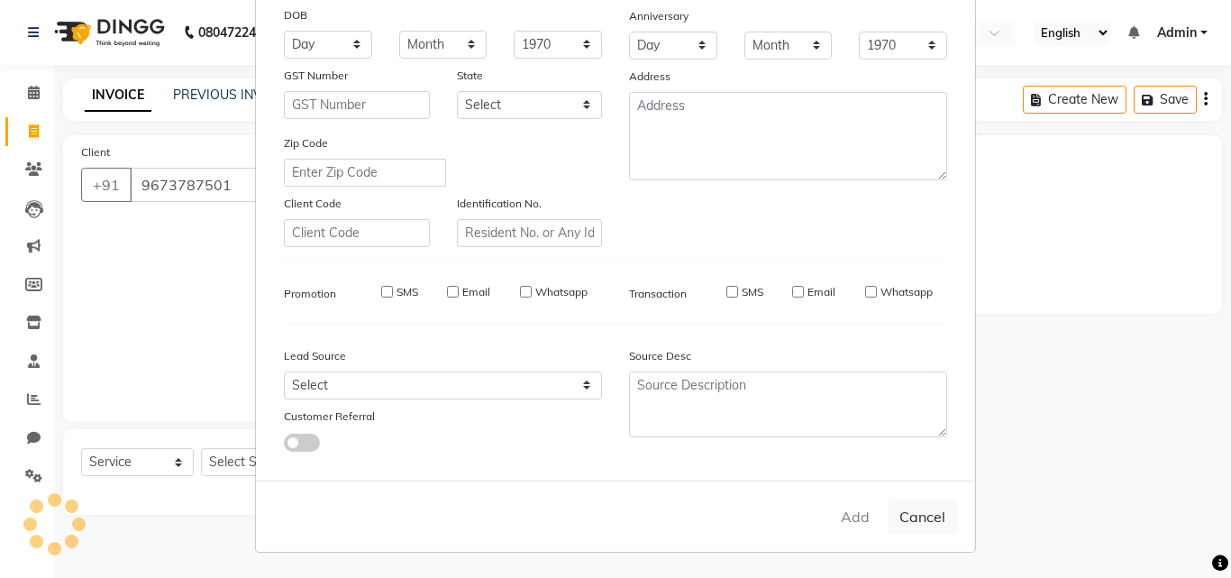
select select
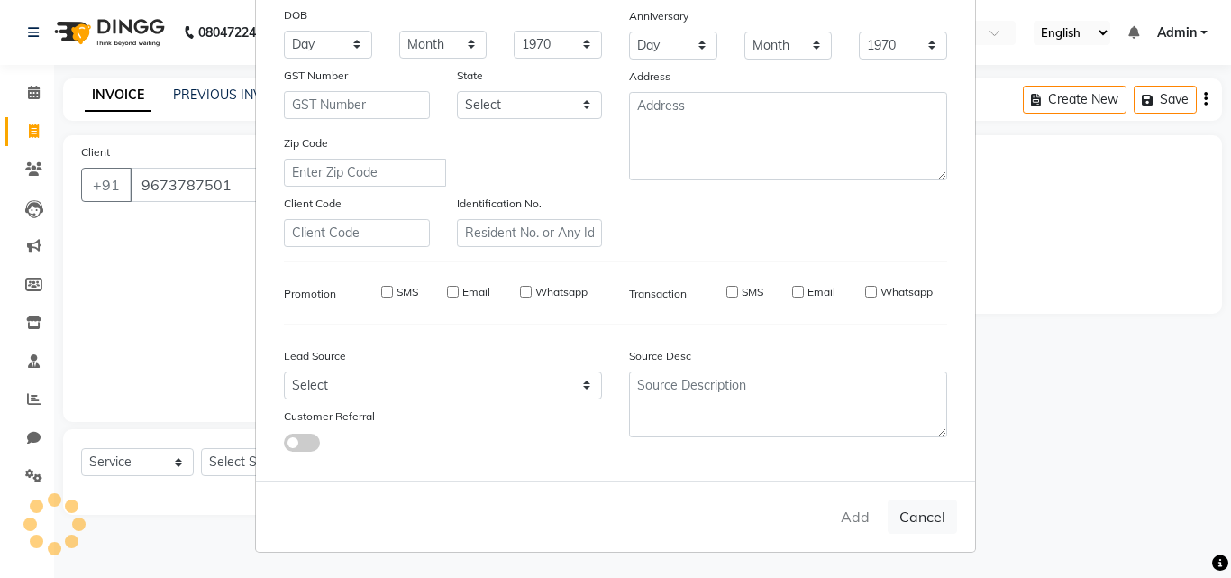
select select
checkbox input "false"
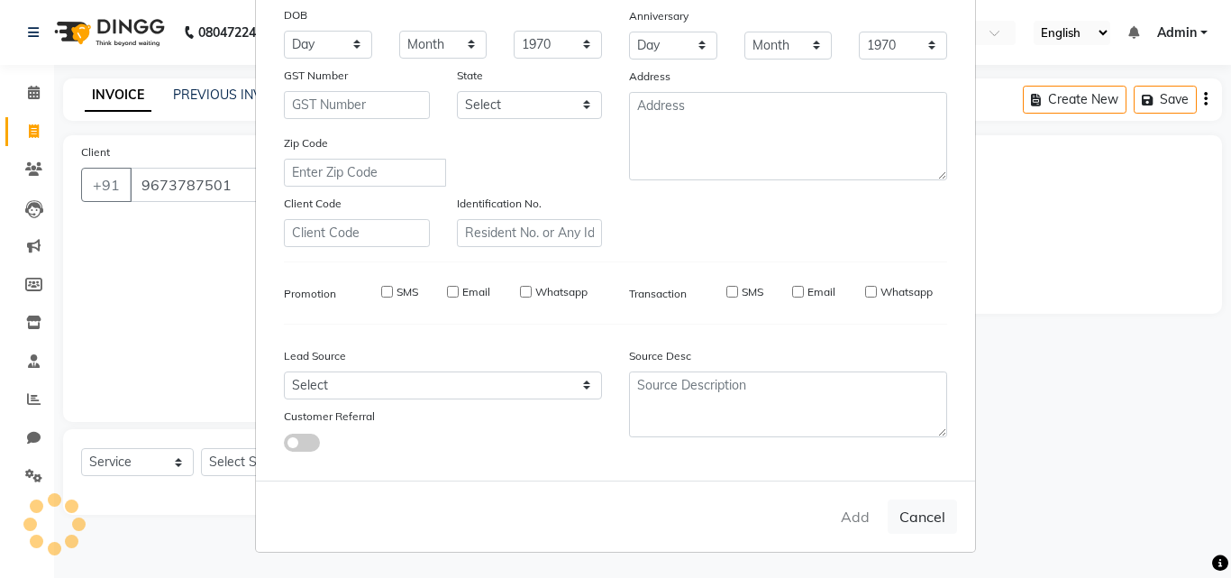
checkbox input "false"
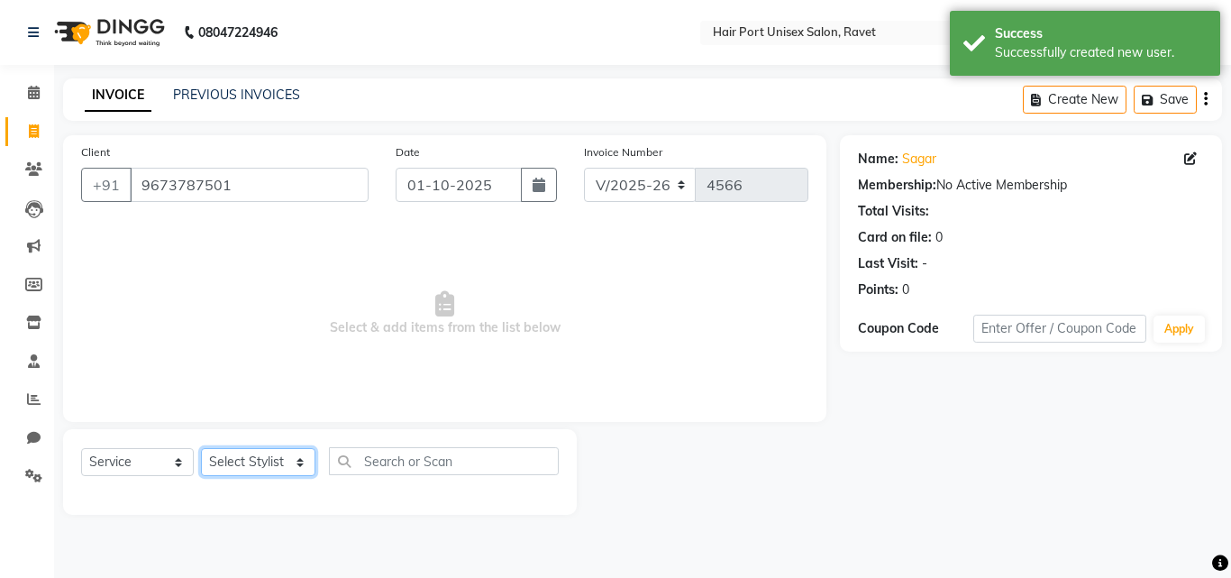
click at [271, 454] on select "Select Stylist Anushaka Parihar Esmail Gufran Jyoti Disale Netaji Vishwanath Su…" at bounding box center [258, 462] width 114 height 28
select select "63965"
click at [201, 448] on select "Select Stylist Anushaka Parihar Esmail Gufran Jyoti Disale Netaji Vishwanath Su…" at bounding box center [258, 462] width 114 height 28
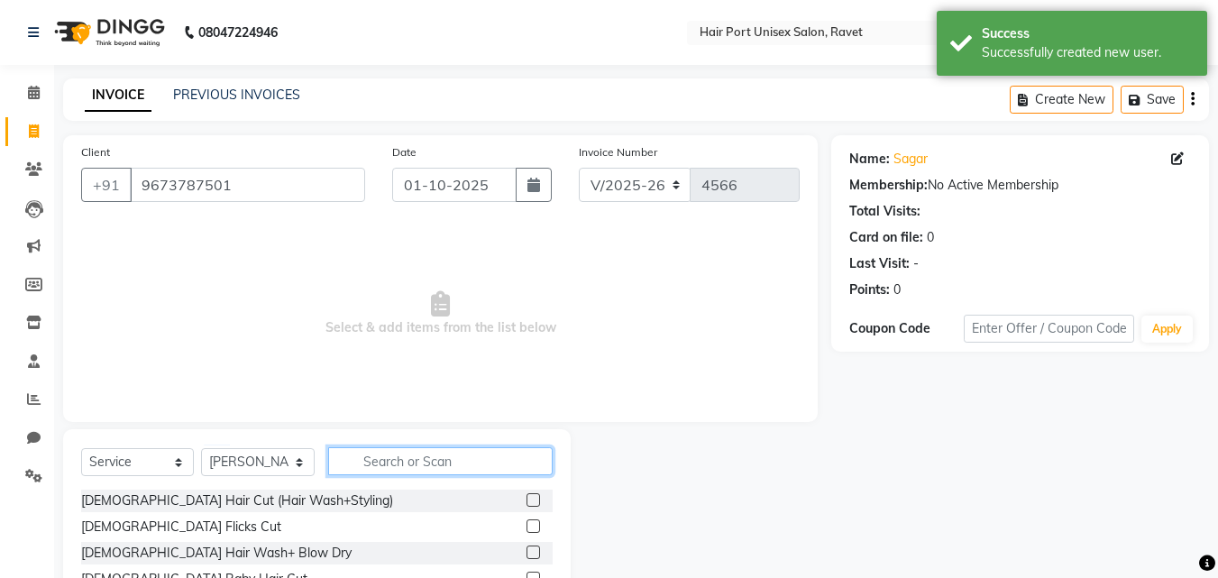
click at [366, 457] on input "text" at bounding box center [440, 461] width 224 height 28
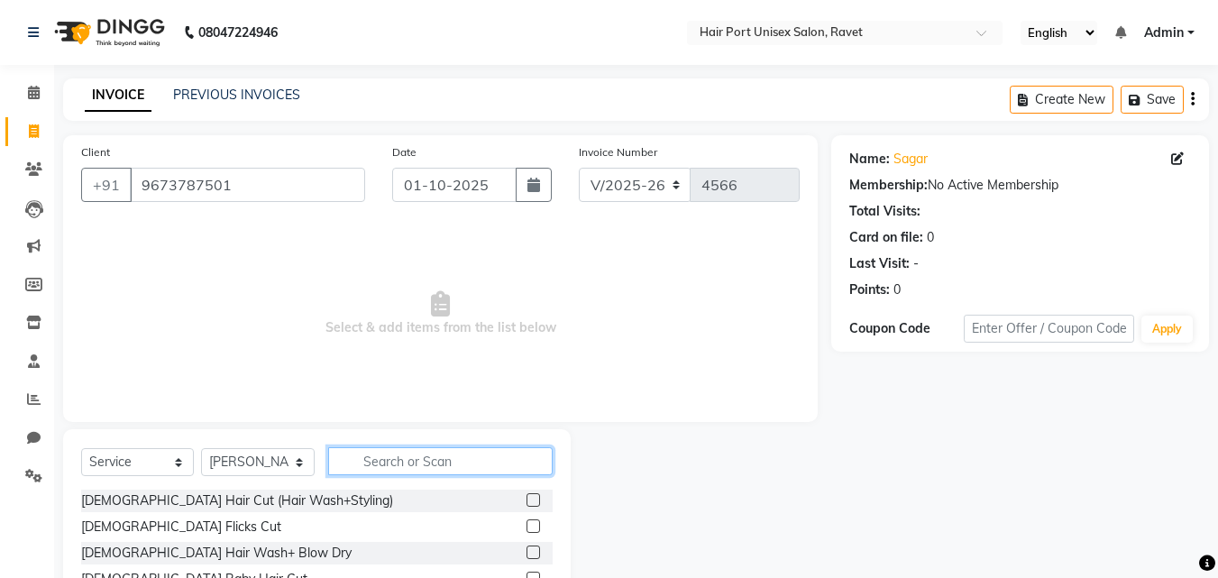
type input "j"
type input "hair cut"
click at [536, 552] on label at bounding box center [533, 552] width 14 height 14
click at [536, 552] on input "checkbox" at bounding box center [532, 553] width 12 height 12
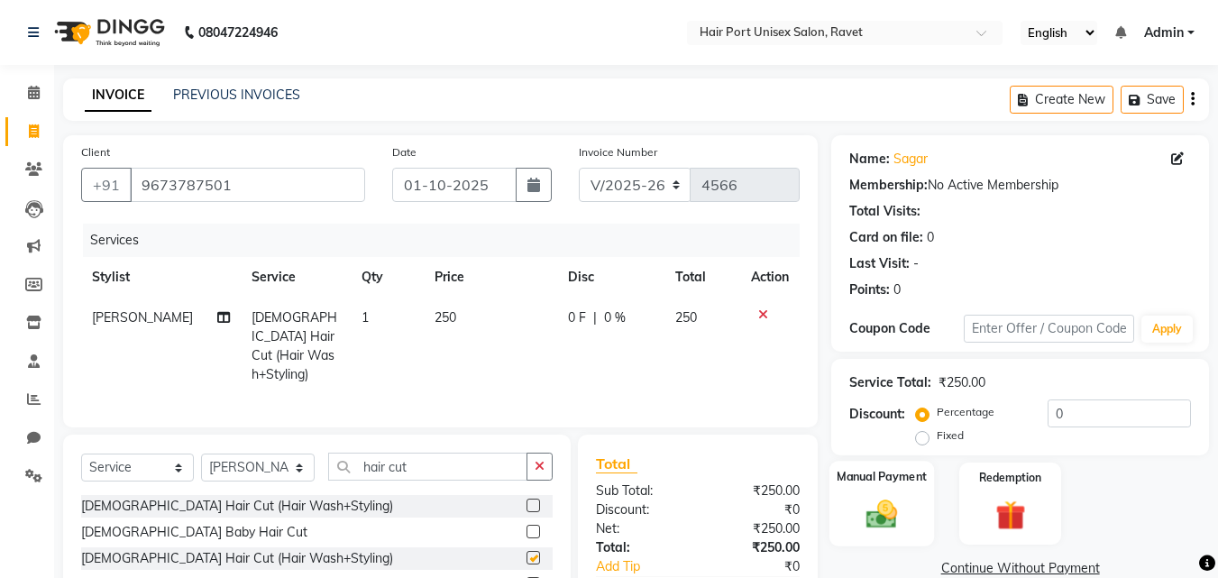
checkbox input "false"
click at [874, 531] on img at bounding box center [881, 514] width 50 height 36
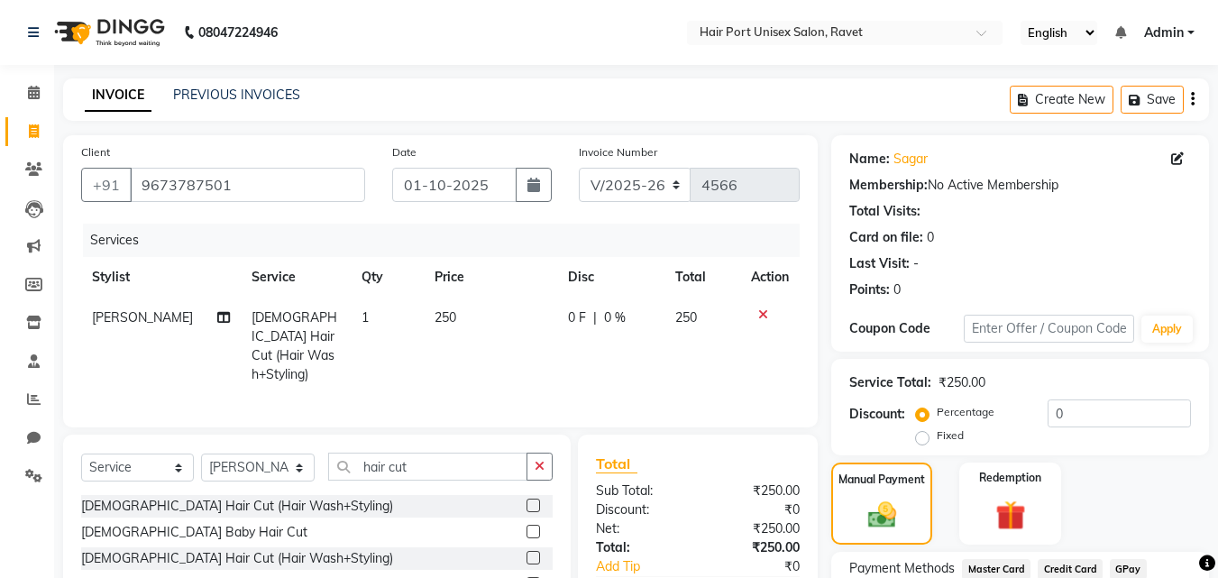
click at [944, 530] on div "Manual Payment Redemption" at bounding box center [1020, 503] width 405 height 82
click at [941, 534] on div "Manual Payment Redemption" at bounding box center [1020, 503] width 405 height 82
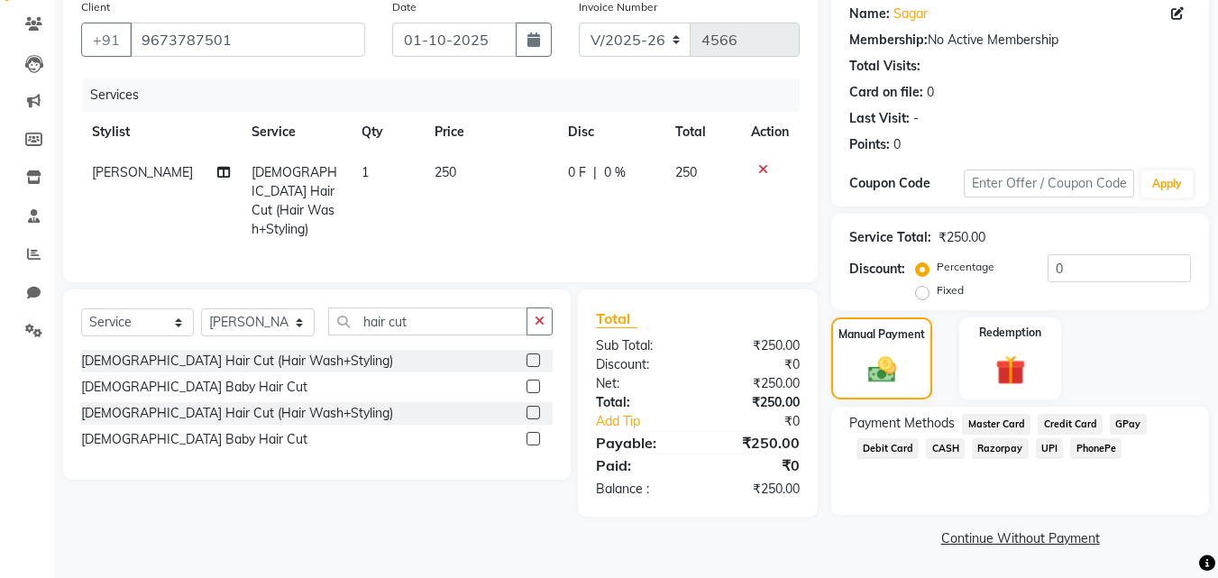
scroll to position [146, 0]
click at [1051, 447] on span "UPI" at bounding box center [1050, 447] width 28 height 21
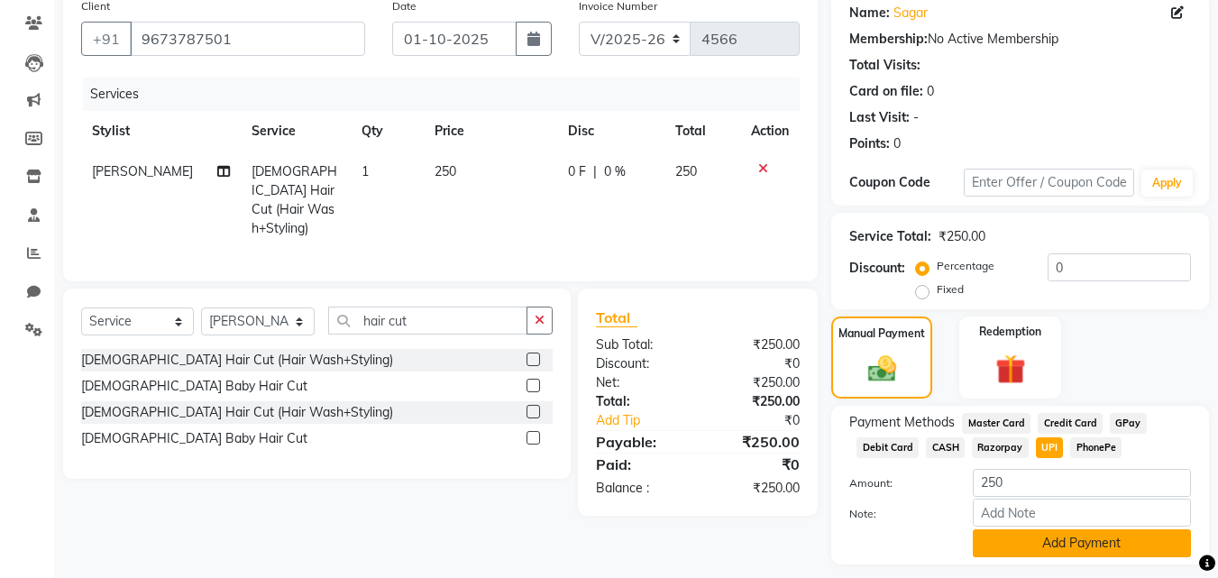
click at [1038, 545] on button "Add Payment" at bounding box center [1082, 543] width 218 height 28
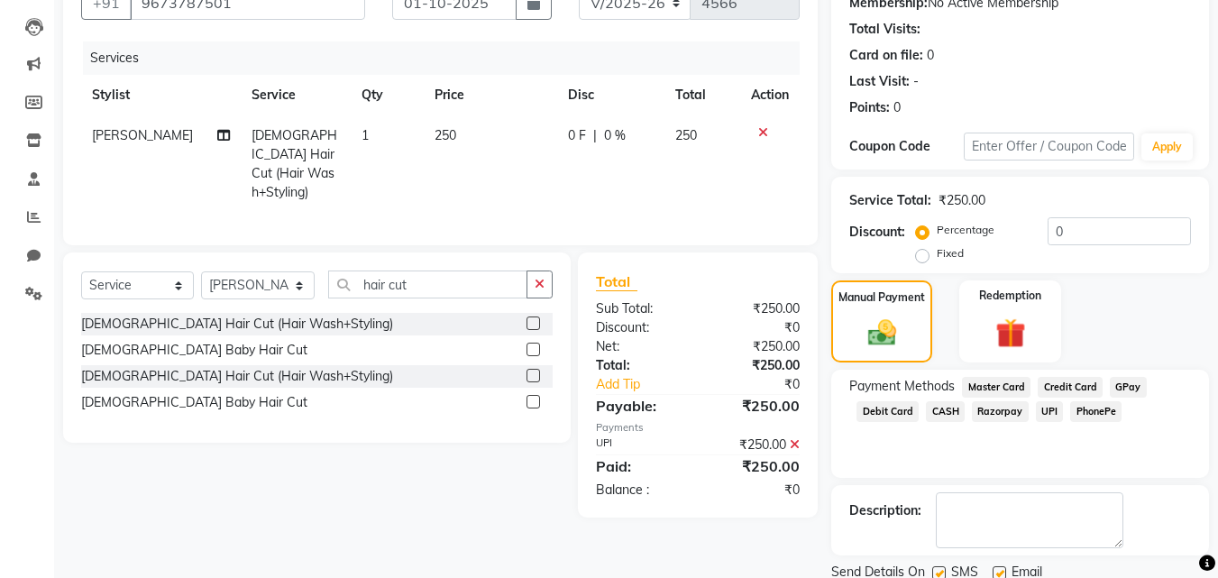
scroll to position [248, 0]
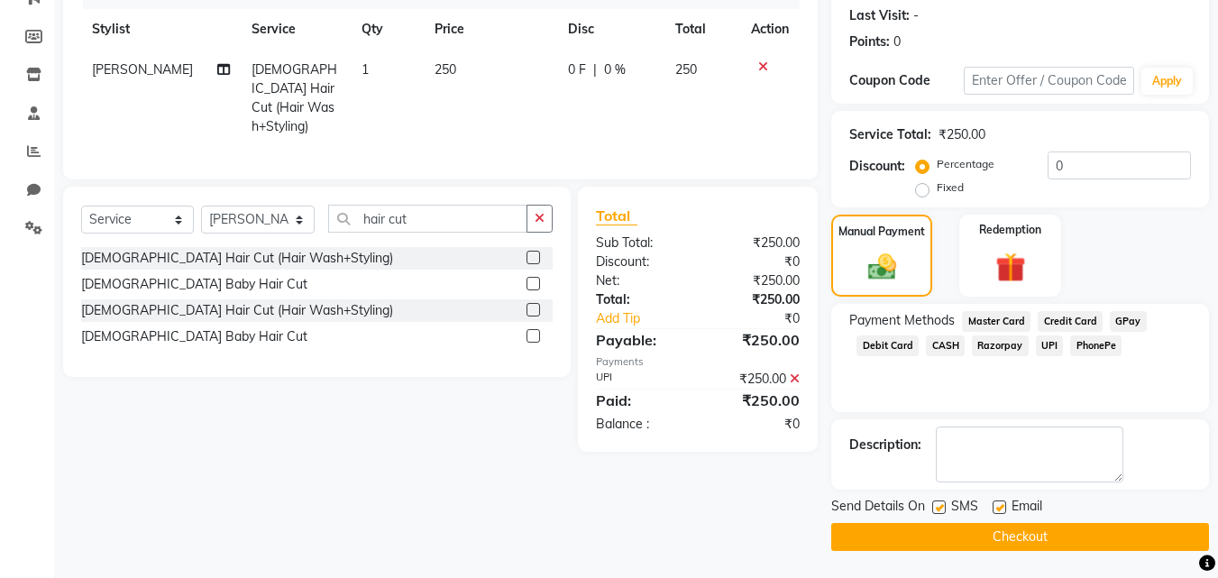
click at [1038, 545] on button "Checkout" at bounding box center [1020, 537] width 378 height 28
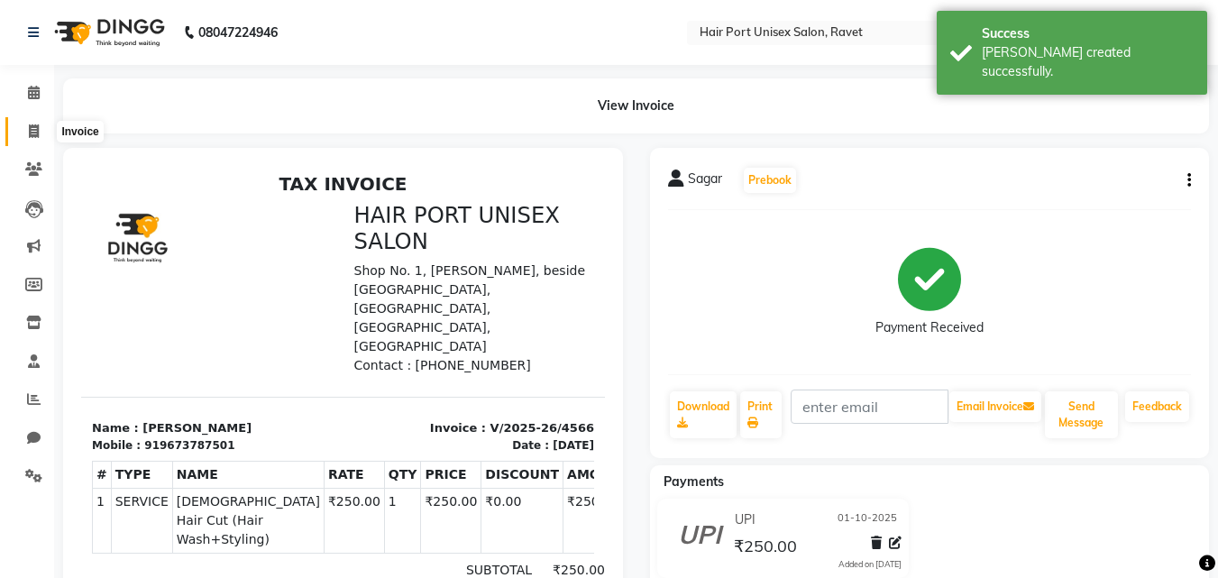
click at [33, 133] on icon at bounding box center [34, 131] width 10 height 14
select select "service"
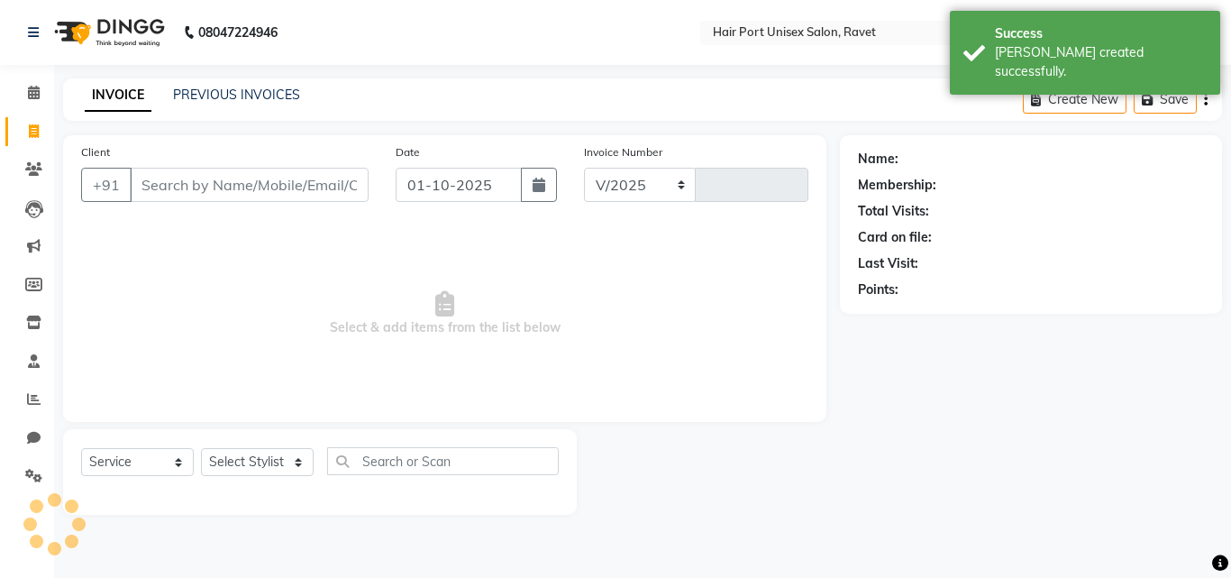
select select "7015"
type input "4567"
click at [198, 186] on input "Client" at bounding box center [249, 185] width 239 height 34
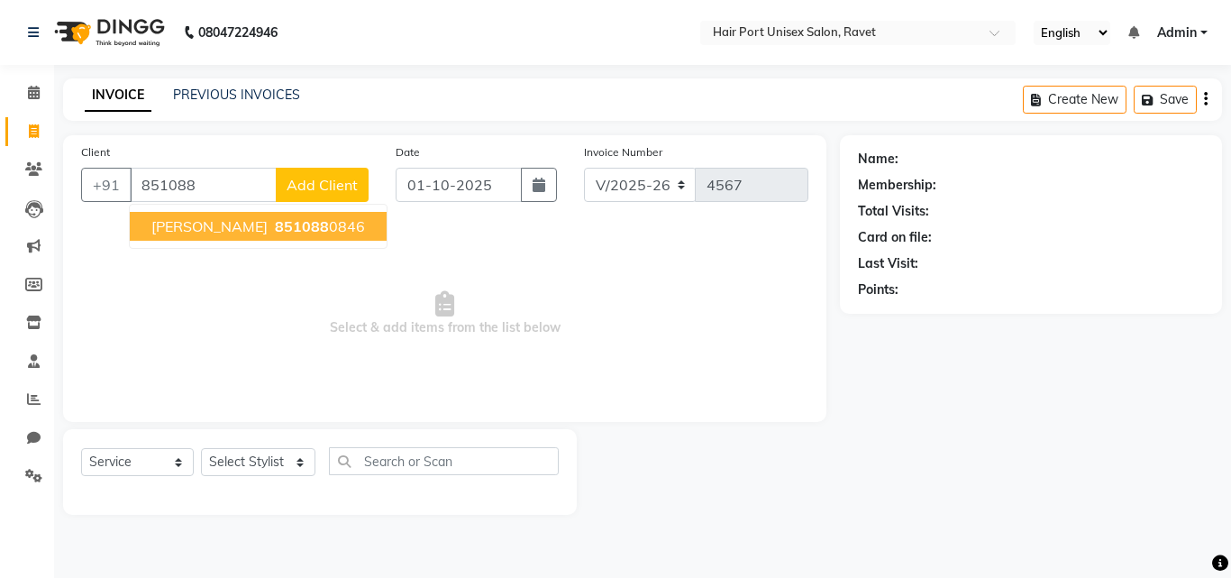
click at [224, 233] on span "[PERSON_NAME]" at bounding box center [209, 226] width 116 height 18
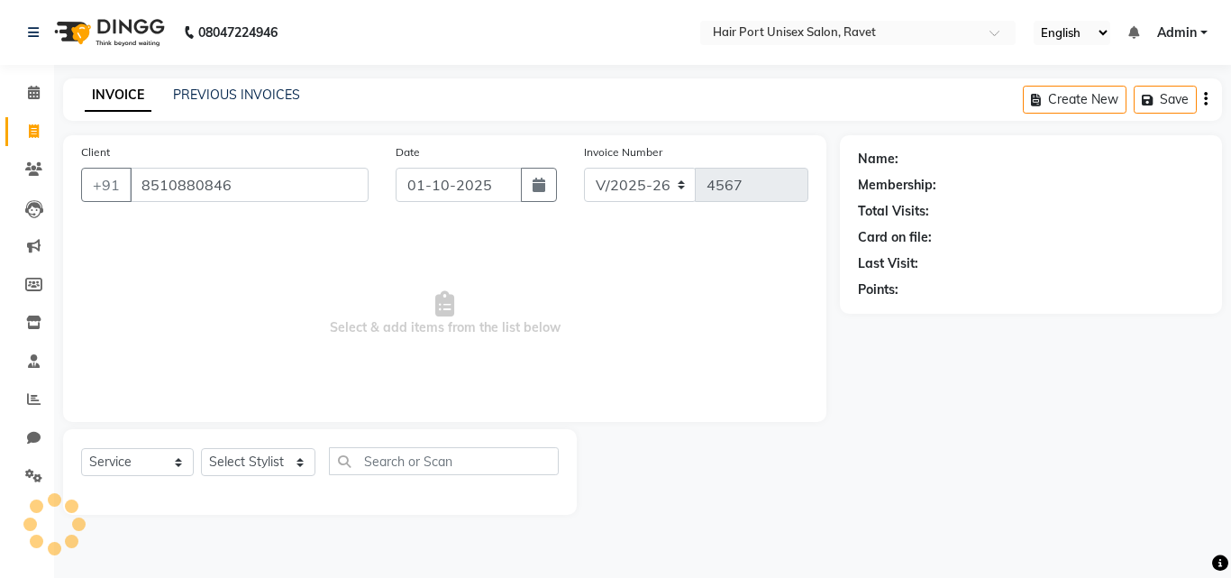
type input "8510880846"
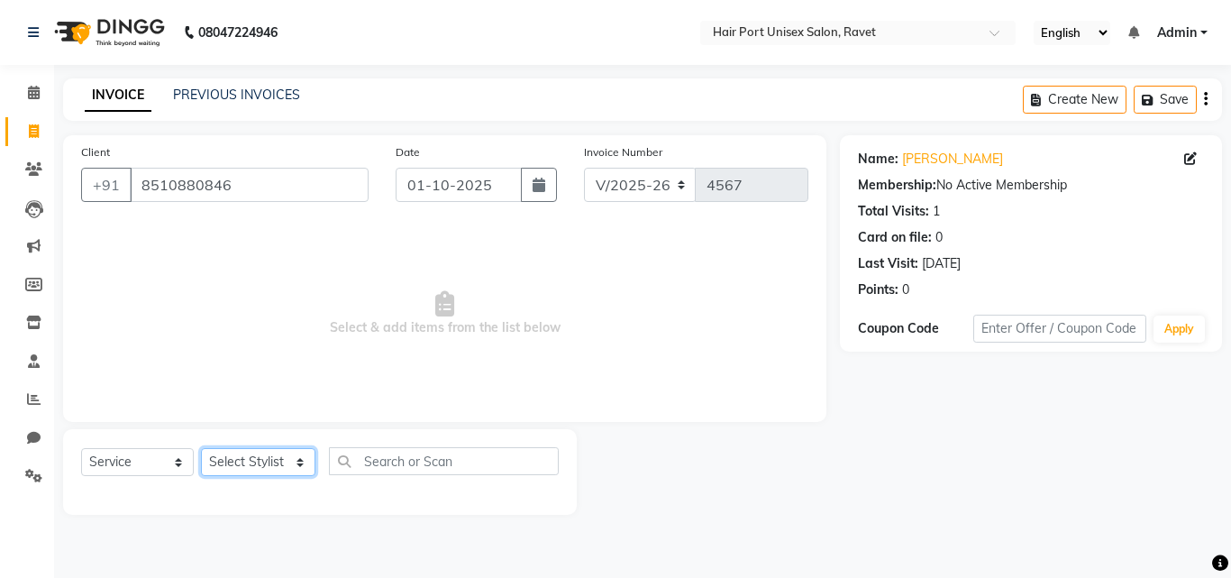
click at [250, 462] on select "Select Stylist Anushaka Parihar Esmail Gufran Jyoti Disale Netaji Vishwanath Su…" at bounding box center [258, 462] width 114 height 28
select select "66342"
click at [201, 448] on select "Select Stylist Anushaka Parihar Esmail Gufran Jyoti Disale Netaji Vishwanath Su…" at bounding box center [258, 462] width 114 height 28
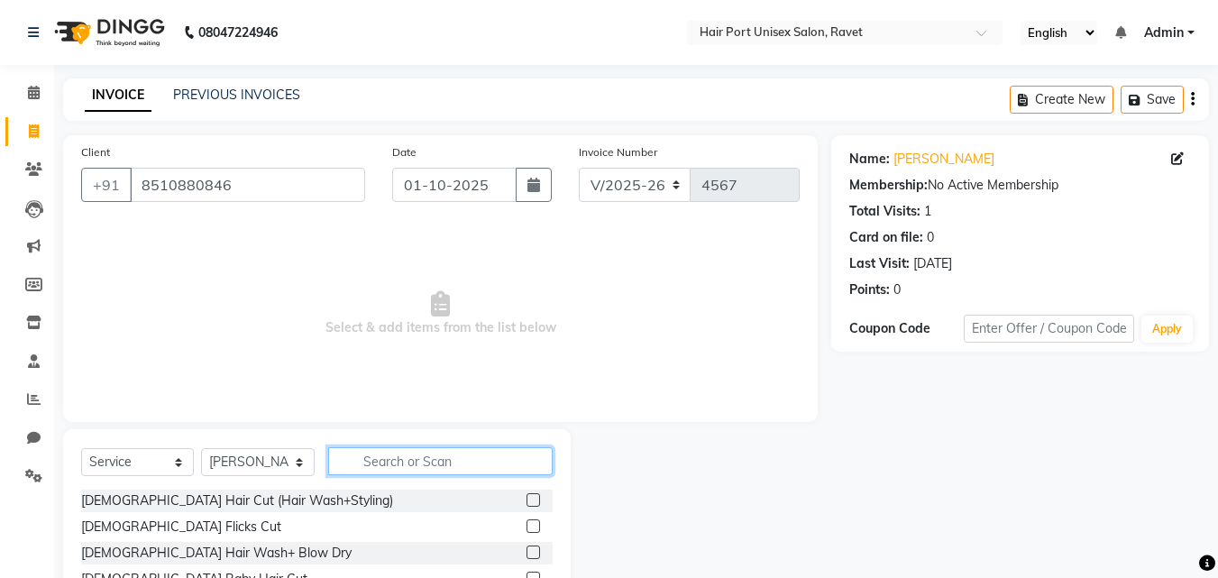
click at [379, 461] on input "text" at bounding box center [440, 461] width 224 height 28
type input "hair cut"
click at [530, 553] on label at bounding box center [533, 552] width 14 height 14
click at [530, 553] on input "checkbox" at bounding box center [532, 553] width 12 height 12
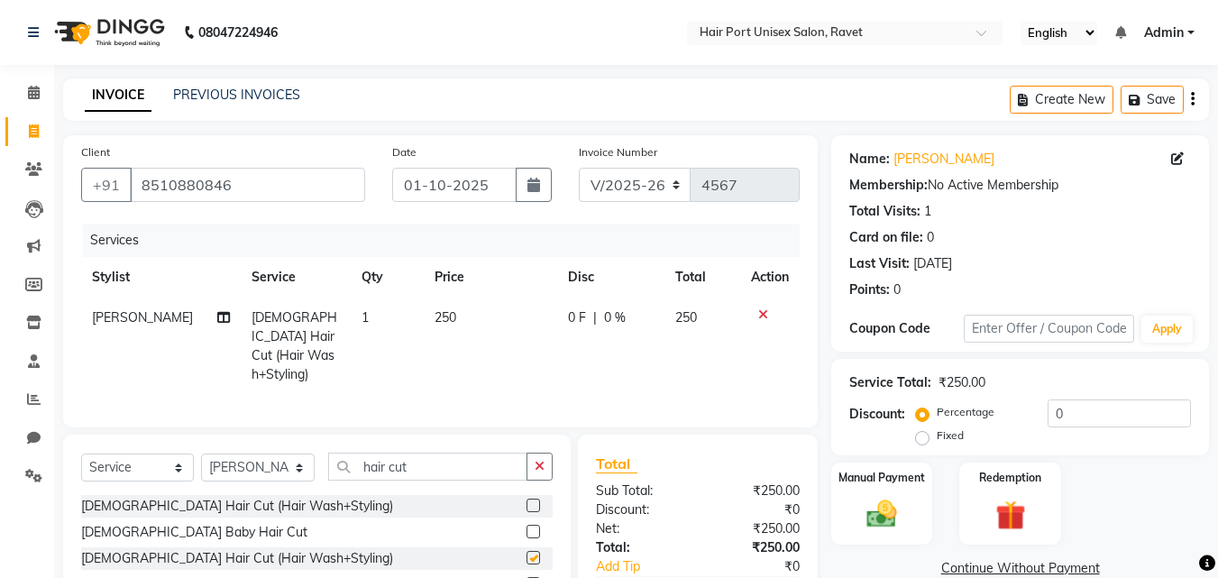
checkbox input "false"
click at [877, 519] on img at bounding box center [881, 514] width 50 height 36
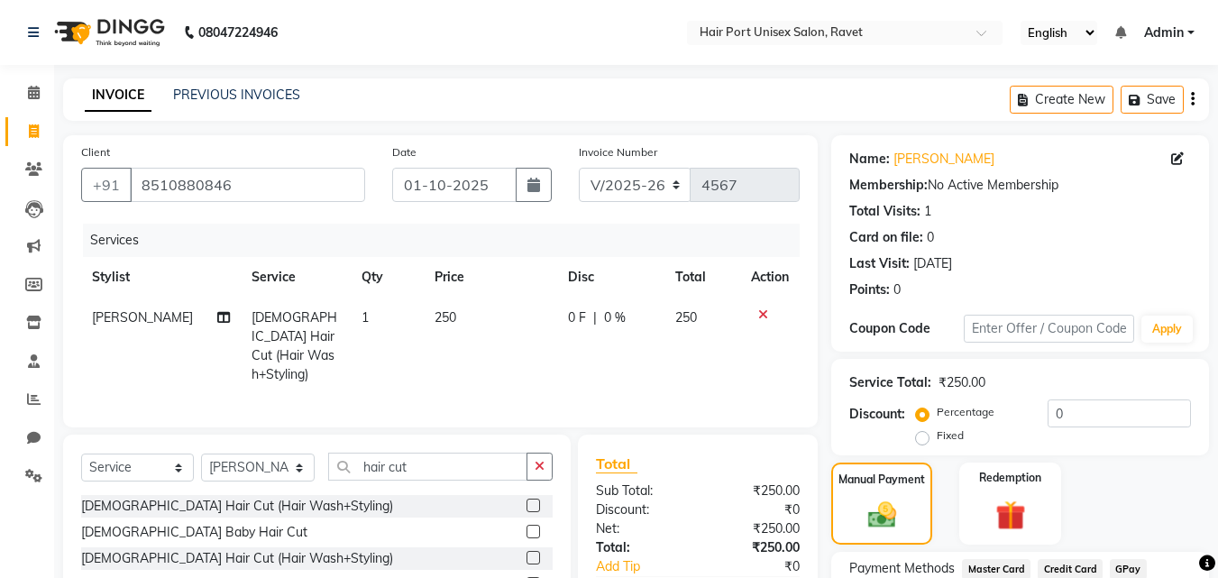
click at [939, 510] on div "Manual Payment Redemption" at bounding box center [1020, 503] width 405 height 82
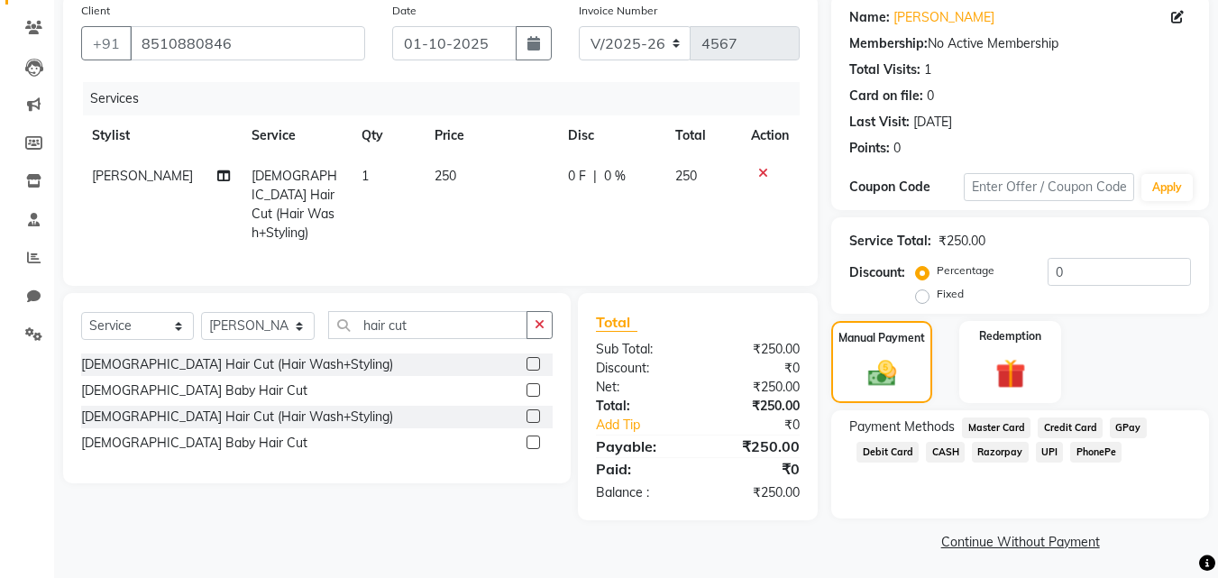
scroll to position [146, 0]
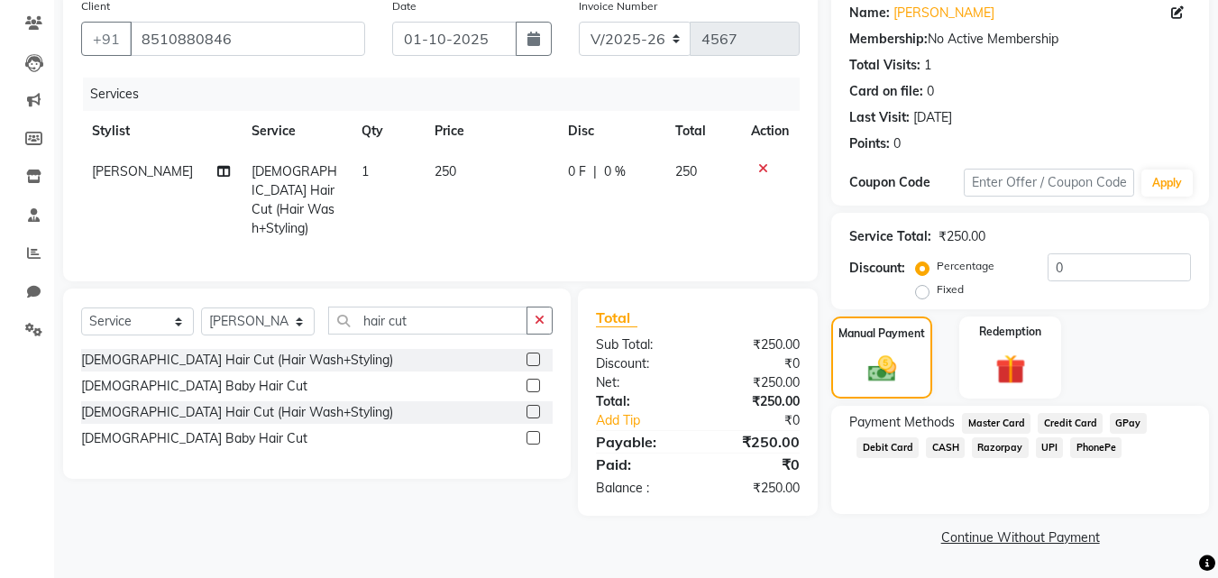
click at [1046, 444] on span "UPI" at bounding box center [1050, 447] width 28 height 21
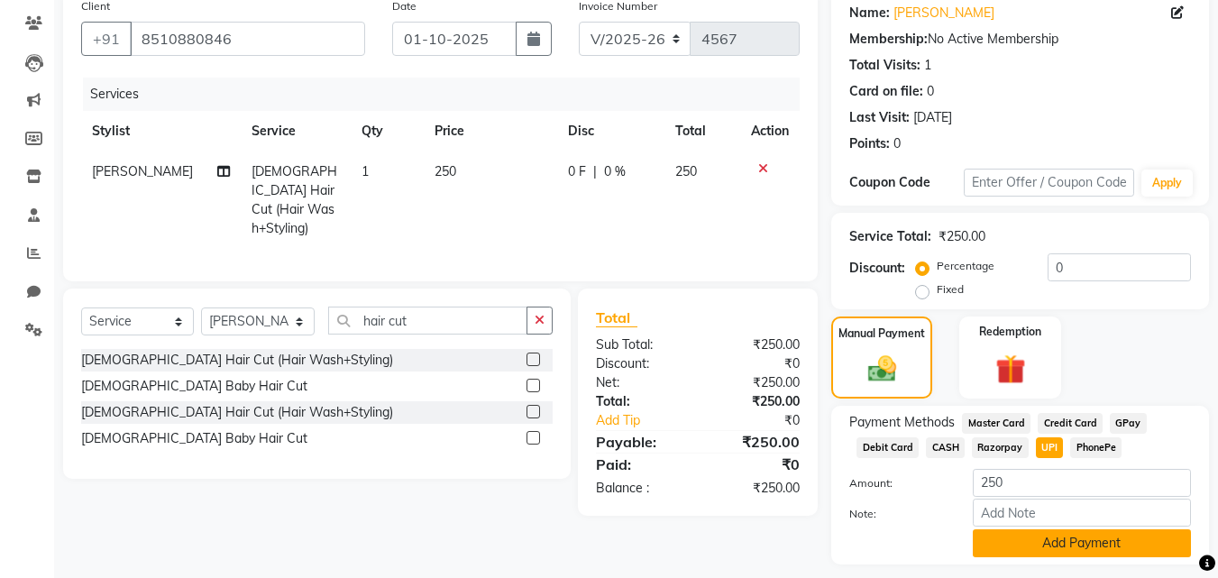
click at [1040, 543] on button "Add Payment" at bounding box center [1082, 543] width 218 height 28
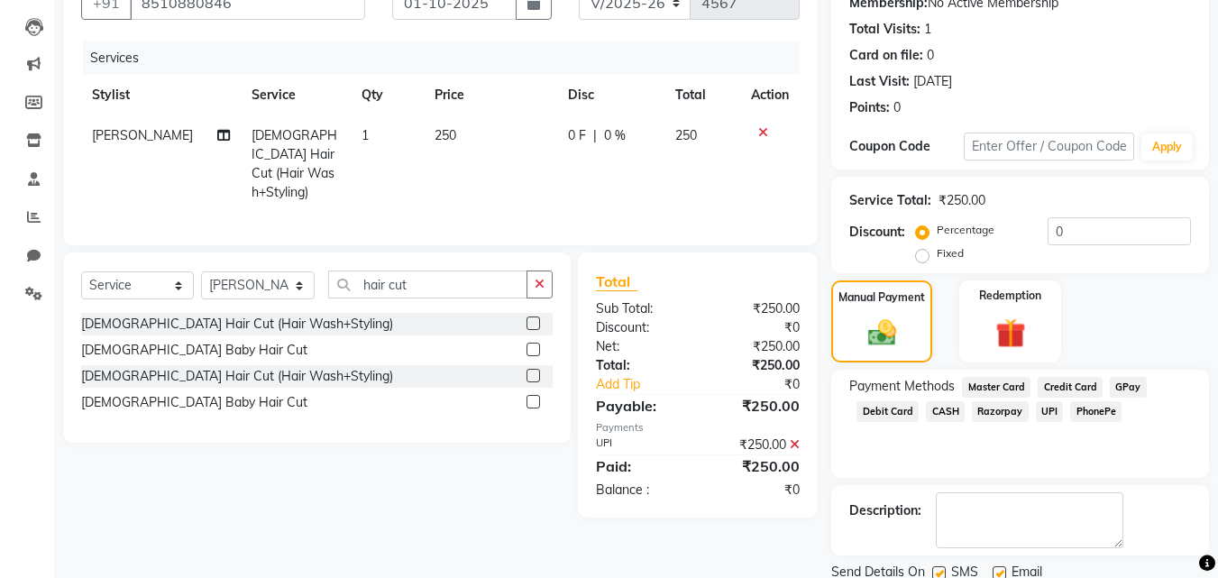
scroll to position [248, 0]
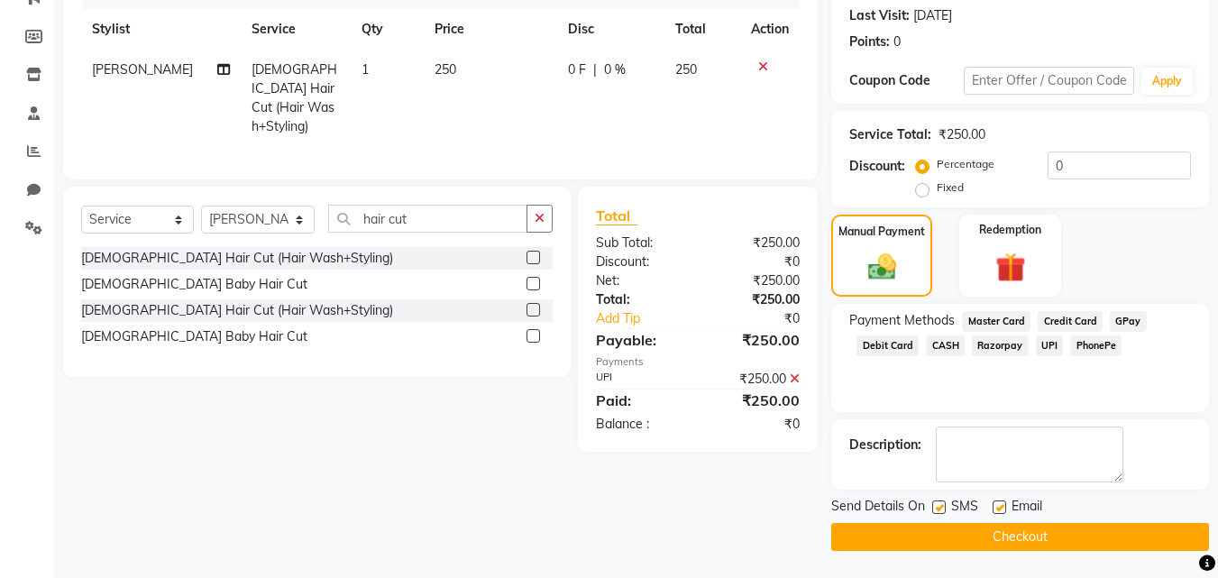
click at [1040, 543] on button "Checkout" at bounding box center [1020, 537] width 378 height 28
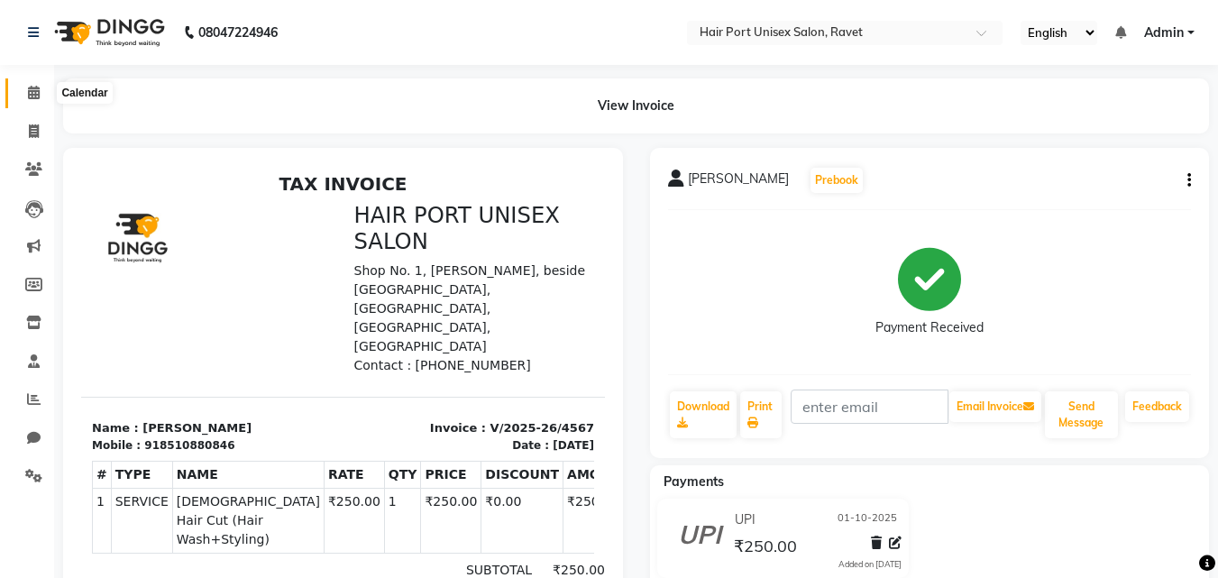
click at [32, 89] on icon at bounding box center [34, 93] width 12 height 14
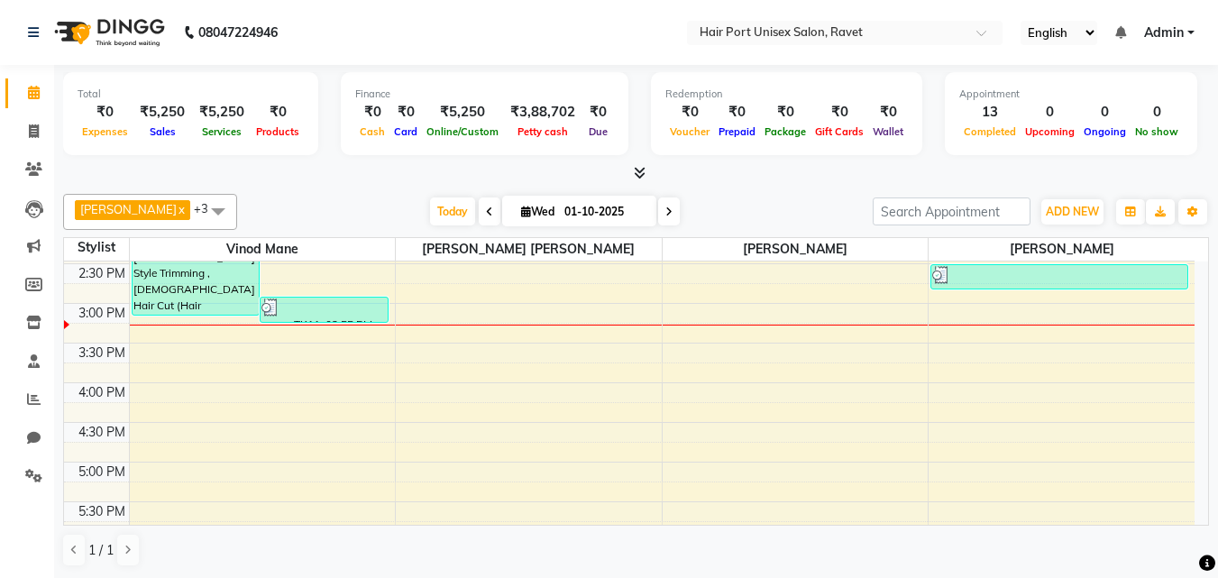
scroll to position [530, 0]
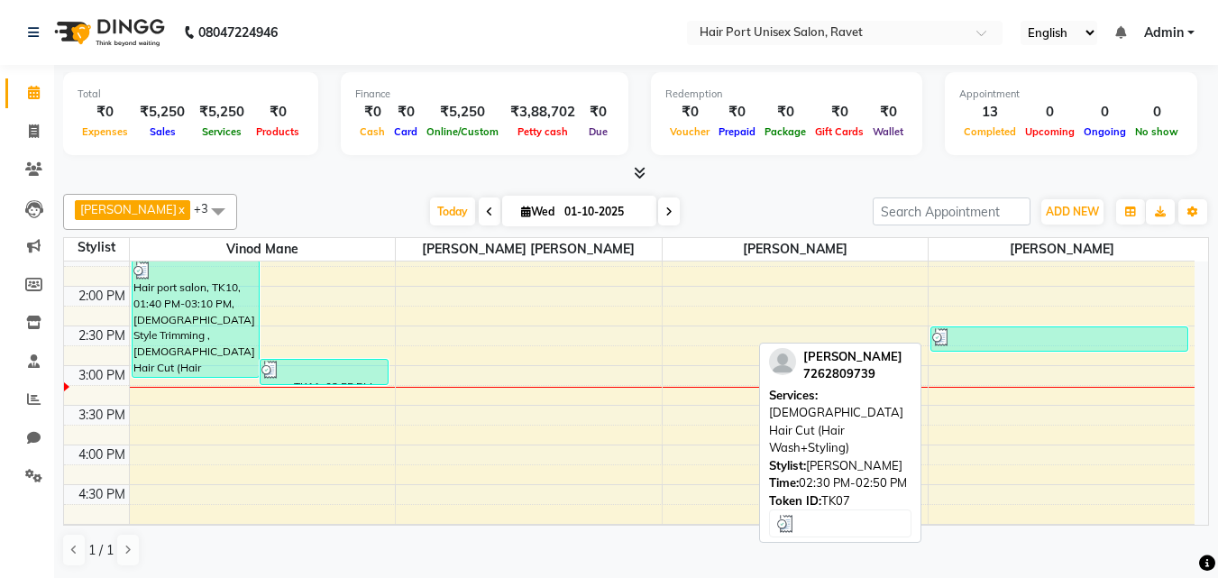
click at [1112, 334] on div at bounding box center [1059, 337] width 254 height 18
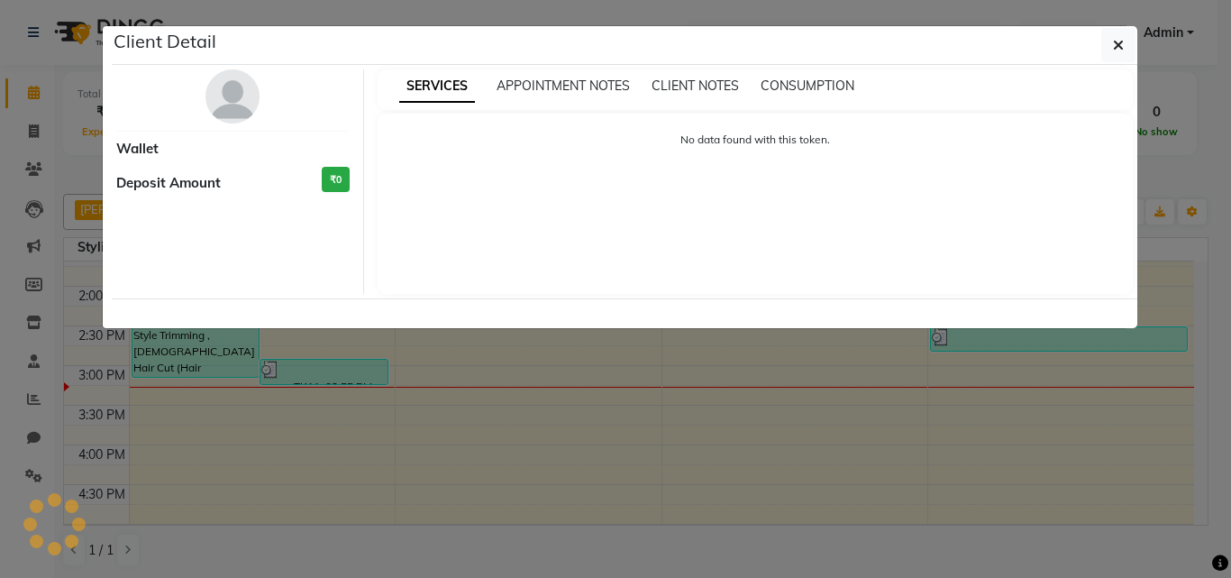
select select "3"
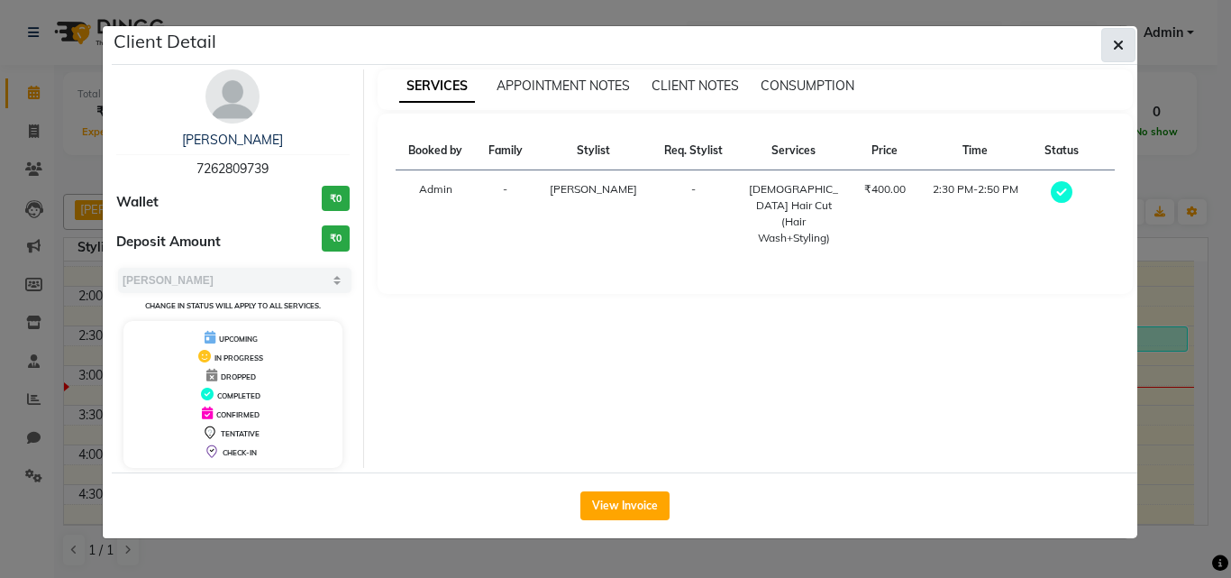
click at [1119, 37] on span "button" at bounding box center [1118, 45] width 11 height 18
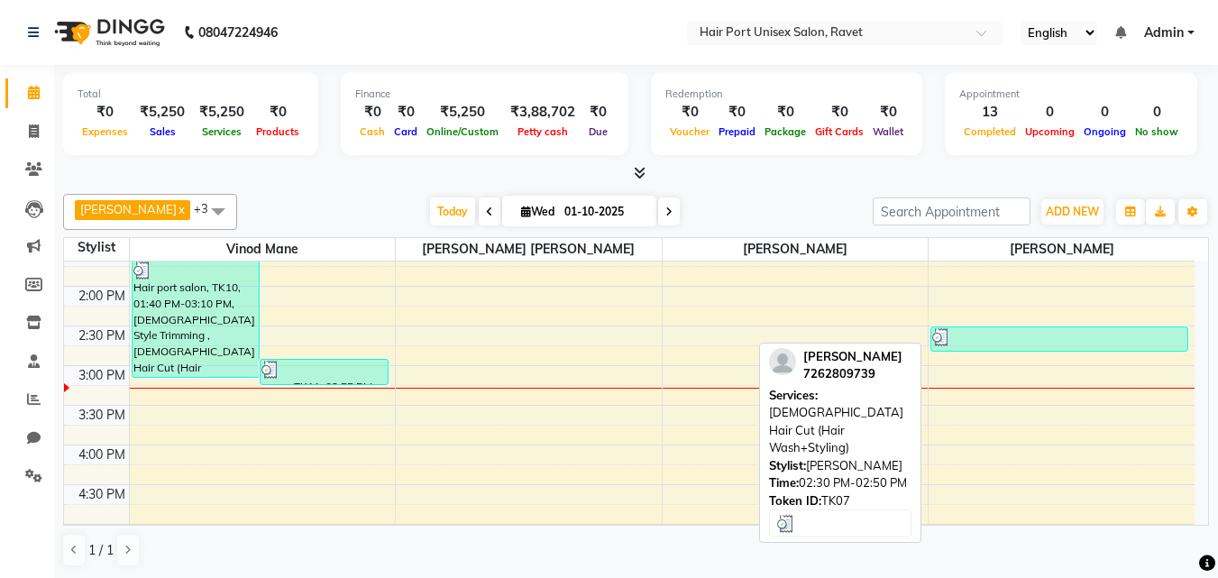
click at [1002, 336] on div at bounding box center [1059, 337] width 254 height 18
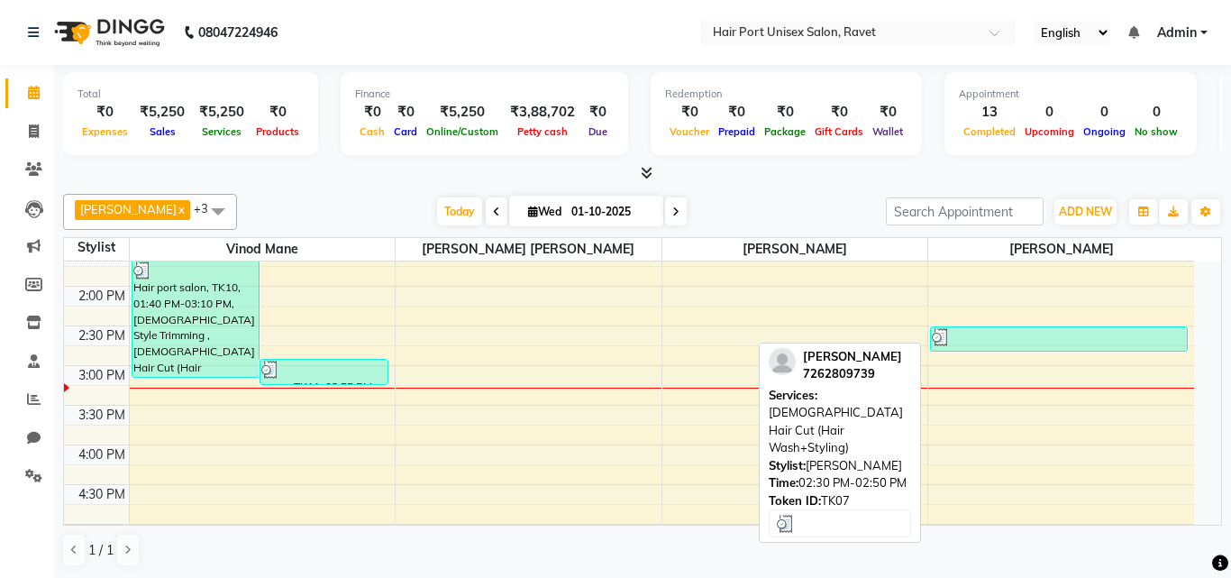
select select "3"
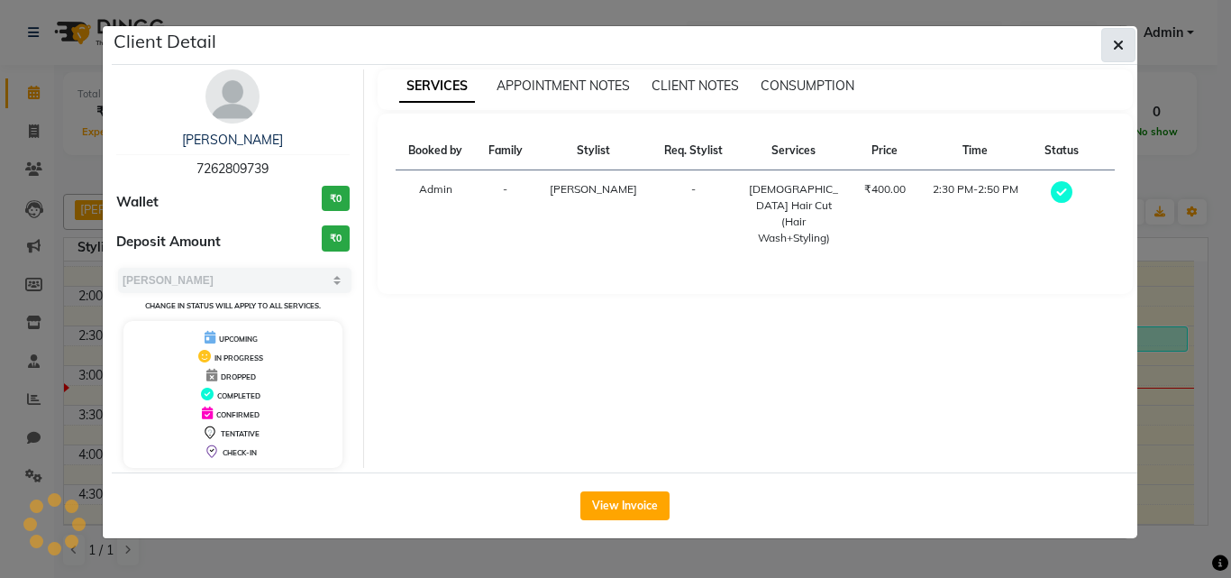
click at [1116, 36] on span "button" at bounding box center [1118, 45] width 11 height 18
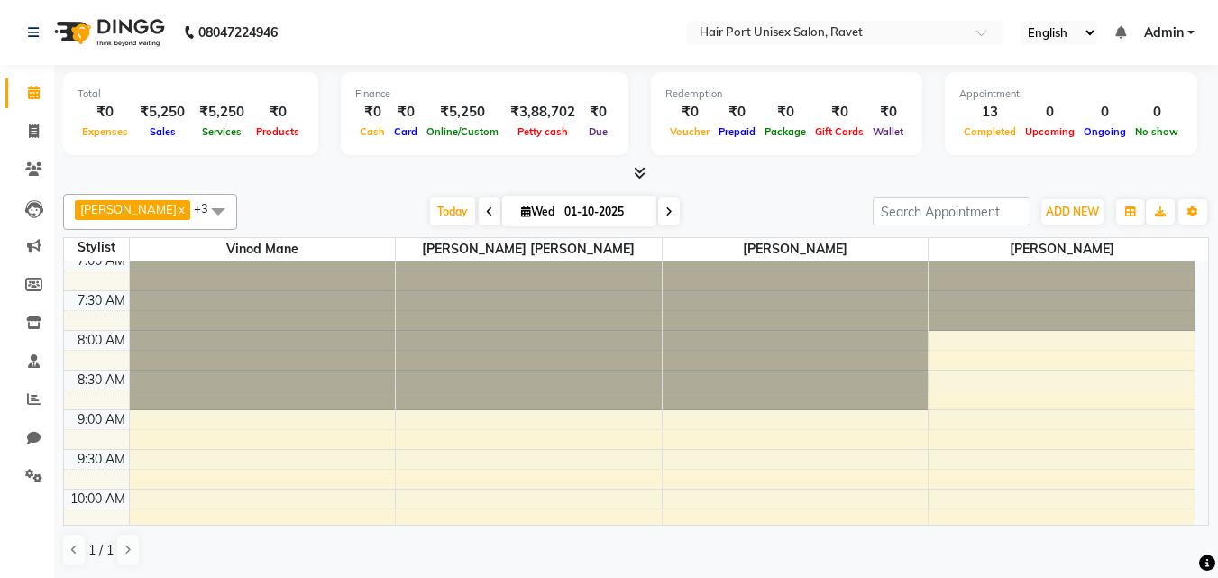
scroll to position [0, 0]
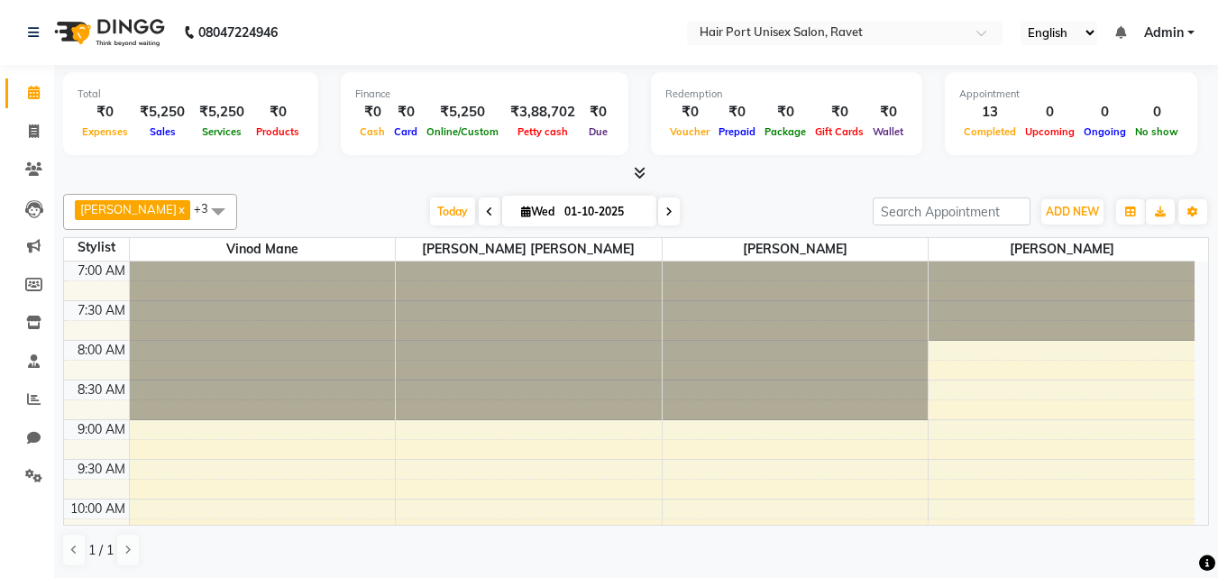
click at [1210, 420] on div "Total ₹0 Expenses ₹5,250 Sales ₹5,250 Services ₹0 Products Finance ₹0 Cash ₹0 C…" at bounding box center [636, 322] width 1164 height 514
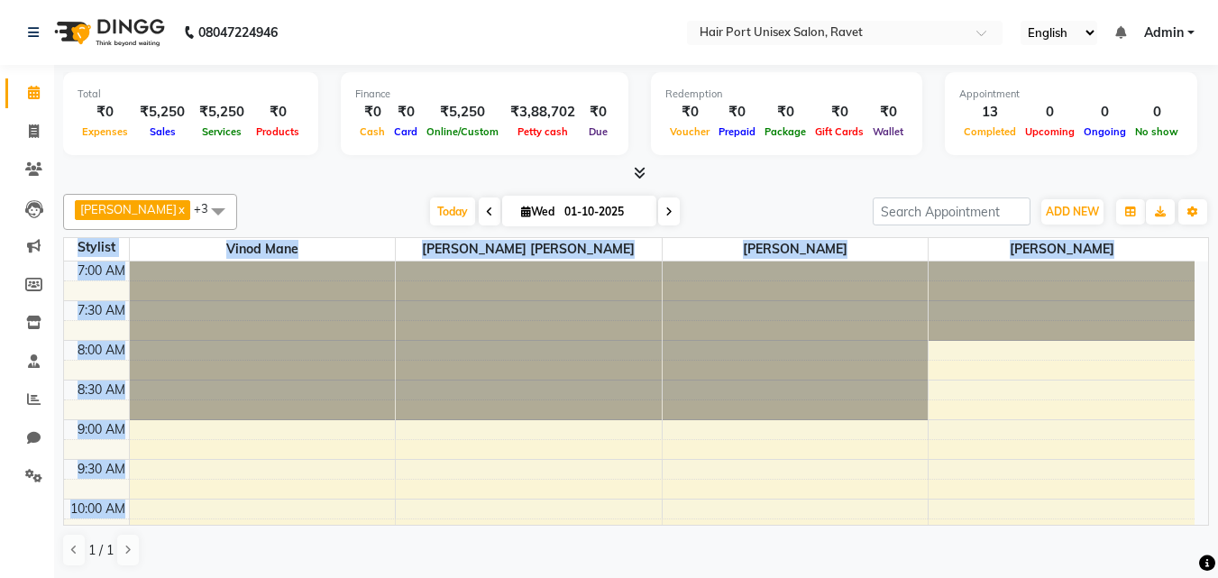
click at [1210, 420] on div "Total ₹0 Expenses ₹5,250 Sales ₹5,250 Services ₹0 Products Finance ₹0 Cash ₹0 C…" at bounding box center [636, 322] width 1164 height 514
click at [1200, 243] on div "Stylist Vinod Mane Tanaji Vishwanath Suryavanshi Netaji Vishwanath Suryavanshi …" at bounding box center [636, 249] width 1144 height 23
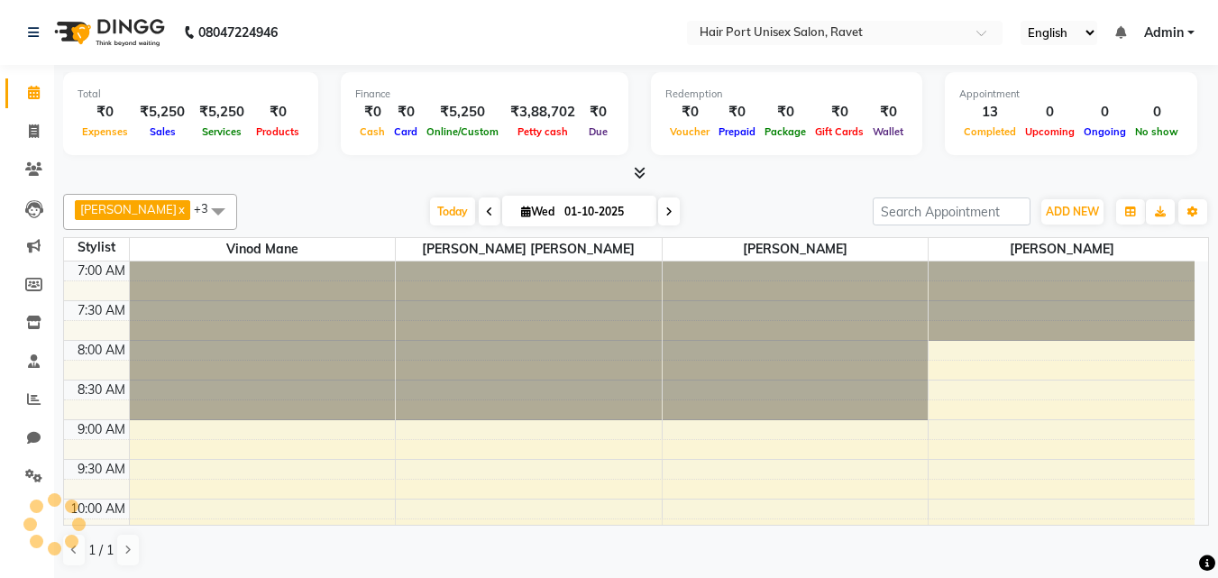
click at [1200, 243] on div "Stylist Vinod Mane Tanaji Vishwanath Suryavanshi Netaji Vishwanath Suryavanshi …" at bounding box center [636, 249] width 1144 height 23
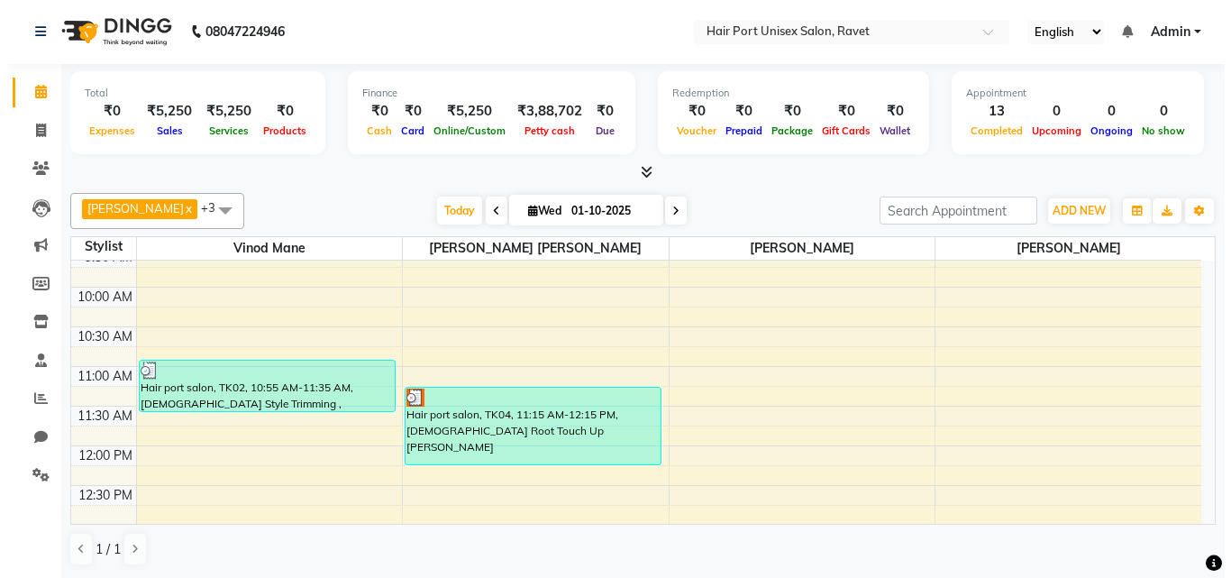
scroll to position [216, 0]
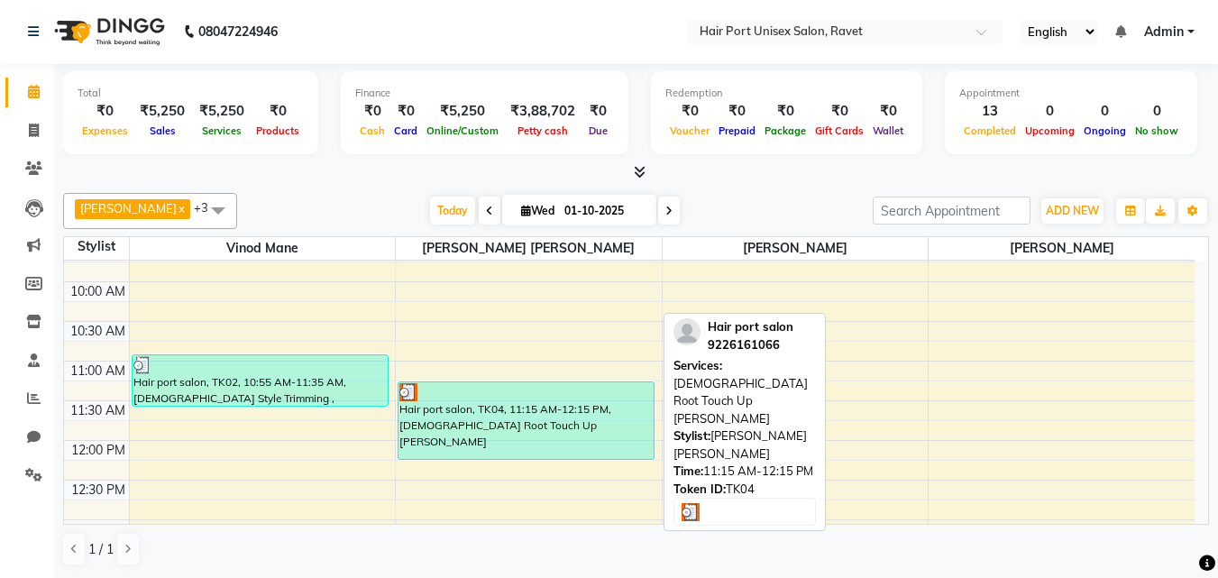
click at [578, 444] on div "Hair port salon, TK04, 11:15 AM-12:15 PM, [DEMOGRAPHIC_DATA] Root Touch Up [PER…" at bounding box center [525, 420] width 255 height 77
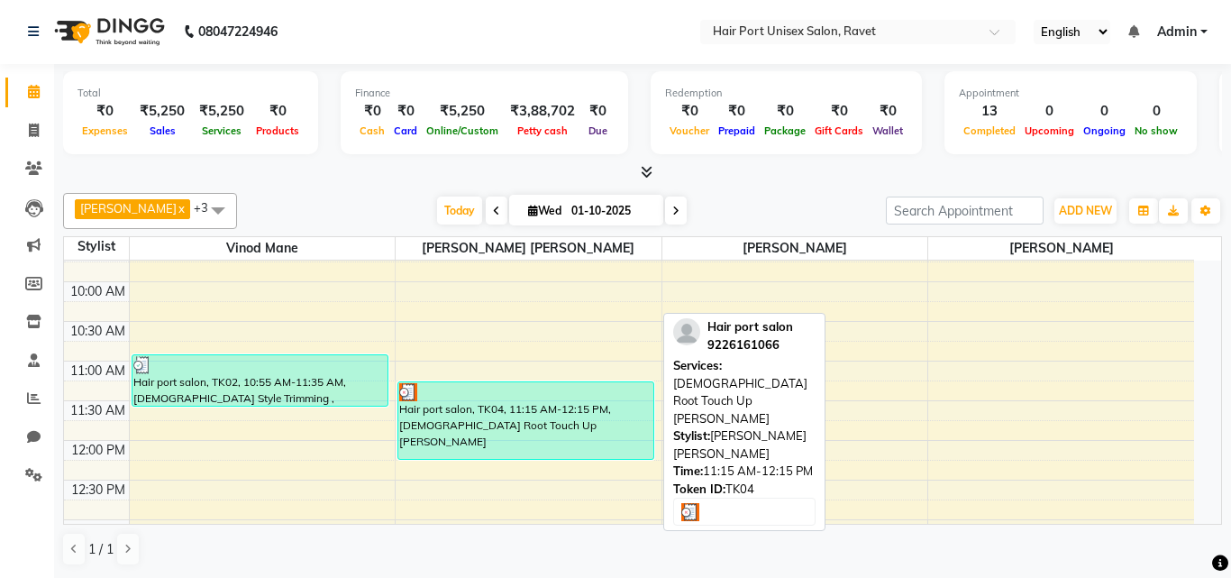
select select "3"
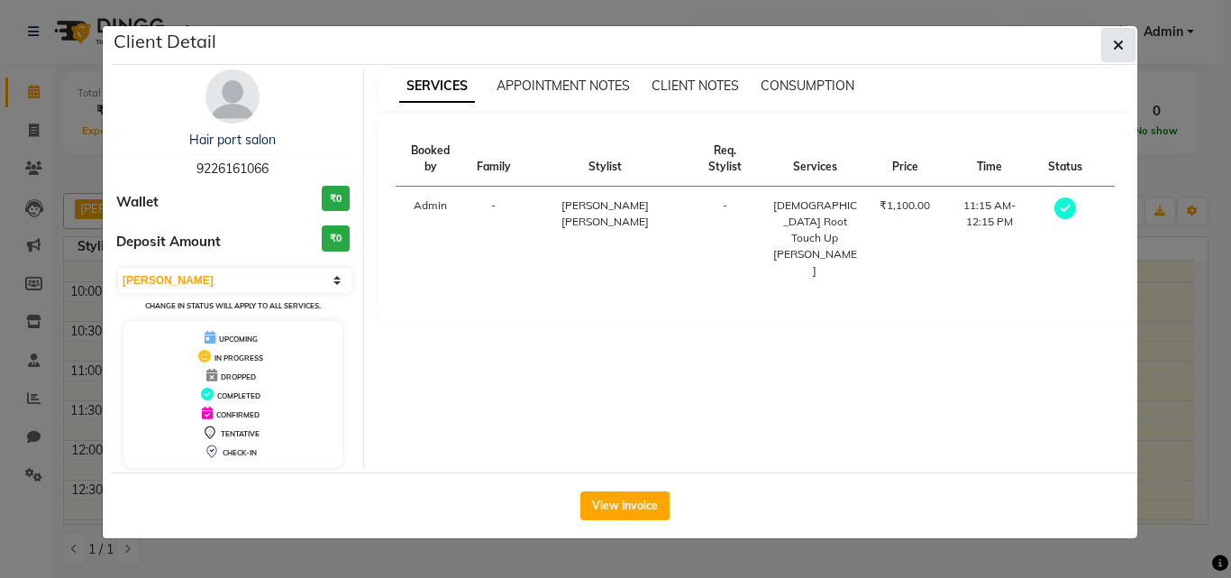
click at [1114, 33] on button "button" at bounding box center [1119, 45] width 34 height 34
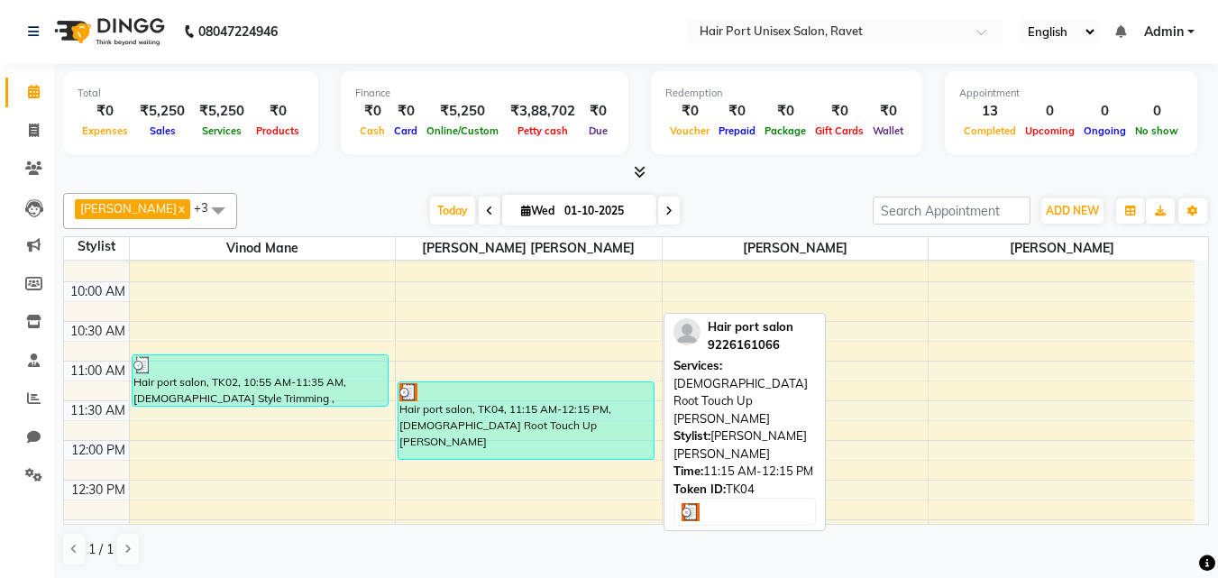
click at [608, 412] on div "Hair port salon, TK04, 11:15 AM-12:15 PM, [DEMOGRAPHIC_DATA] Root Touch Up [PER…" at bounding box center [525, 420] width 255 height 77
select select "3"
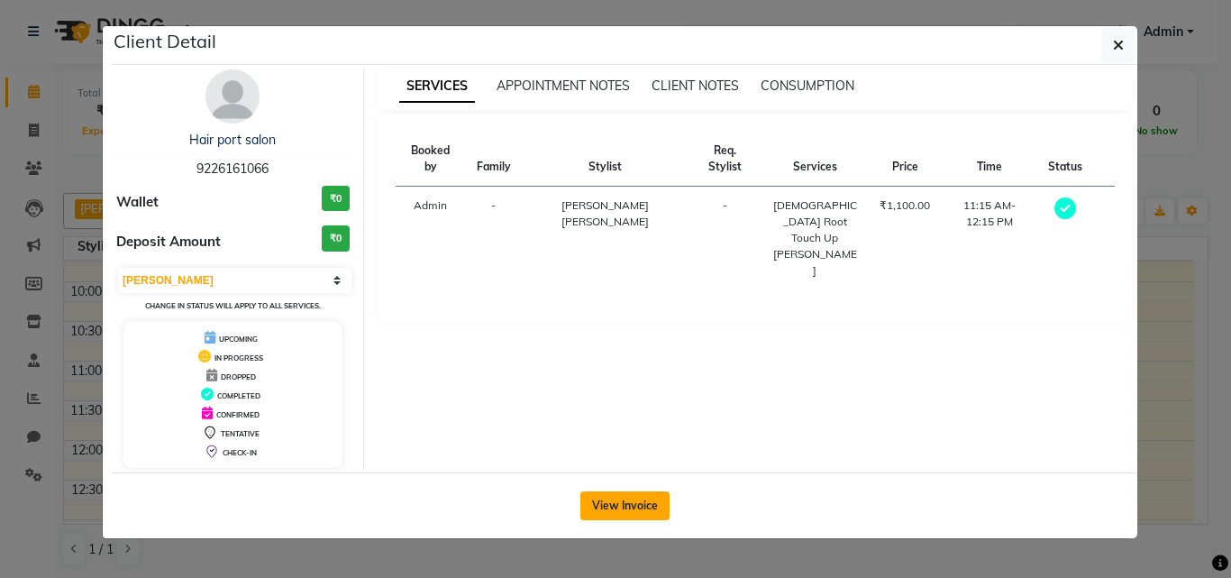
click at [626, 514] on button "View Invoice" at bounding box center [625, 505] width 89 height 29
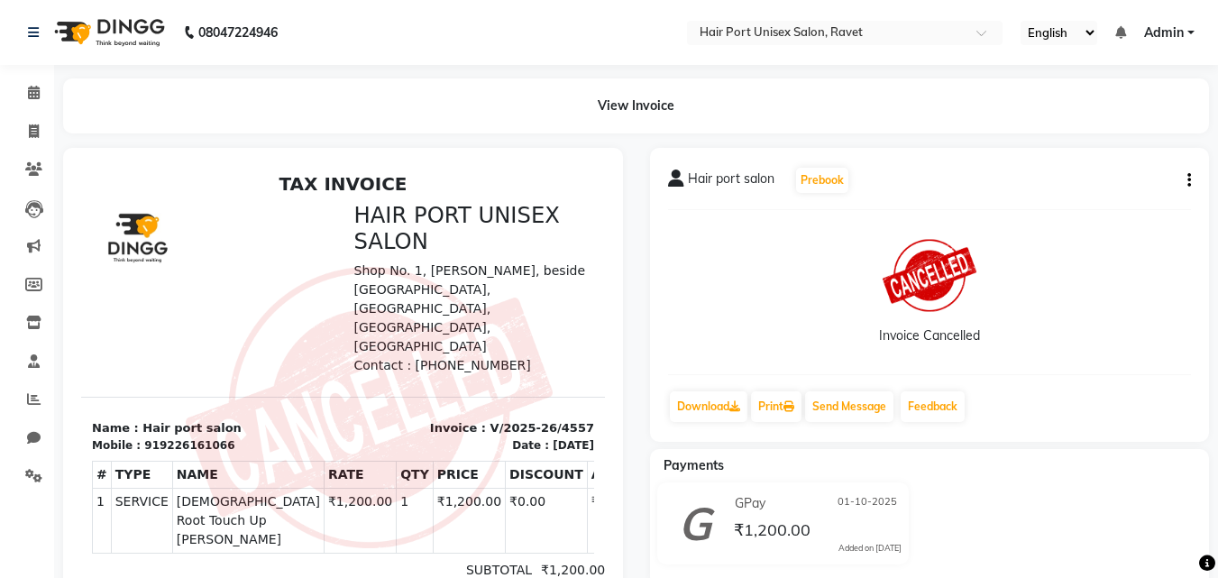
click at [1189, 180] on icon "button" at bounding box center [1189, 180] width 4 height 1
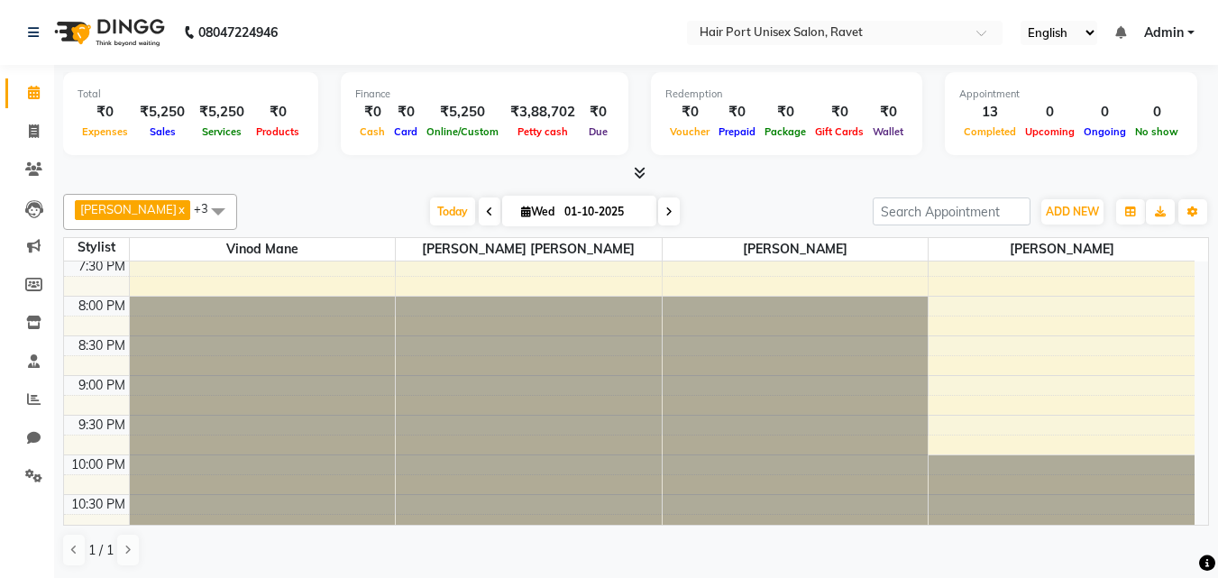
scroll to position [1005, 0]
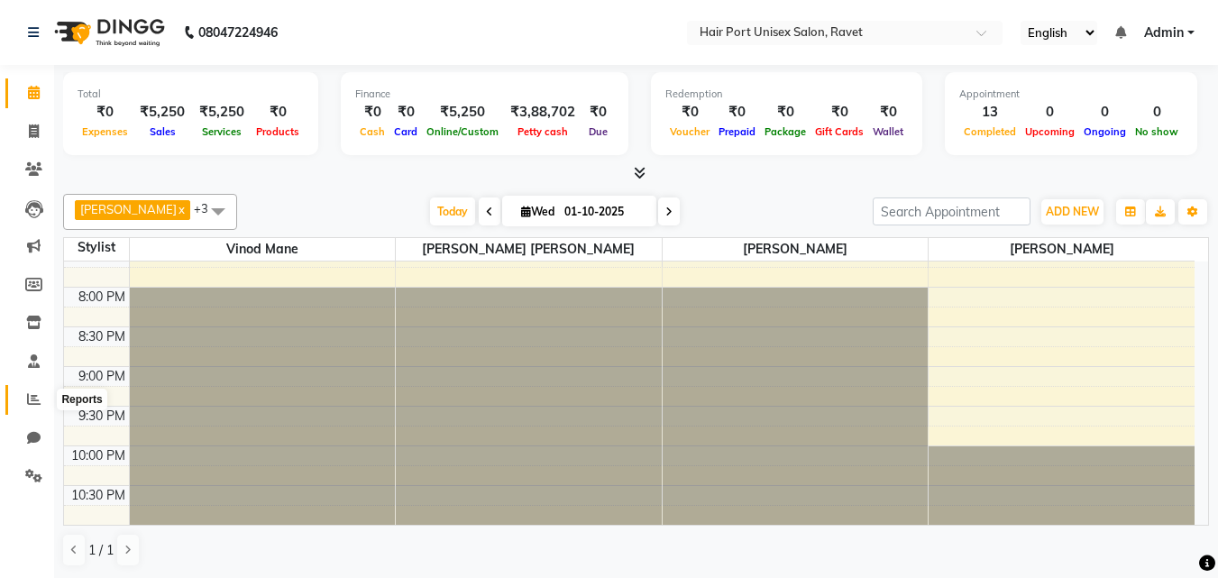
click at [31, 391] on span at bounding box center [34, 399] width 32 height 21
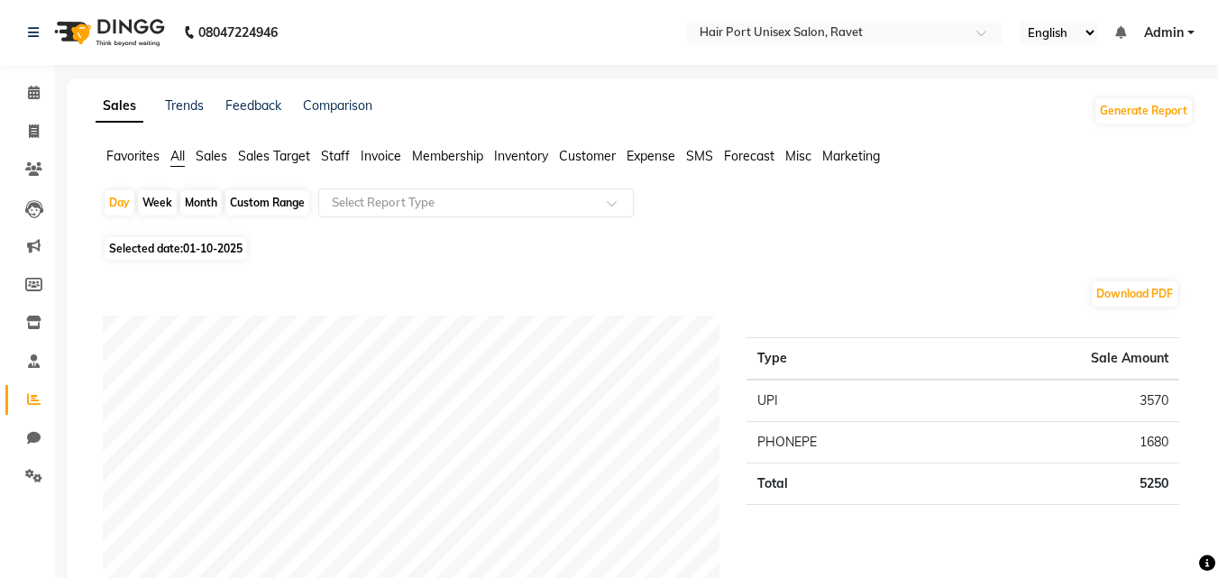
click at [345, 157] on span "Staff" at bounding box center [335, 156] width 29 height 16
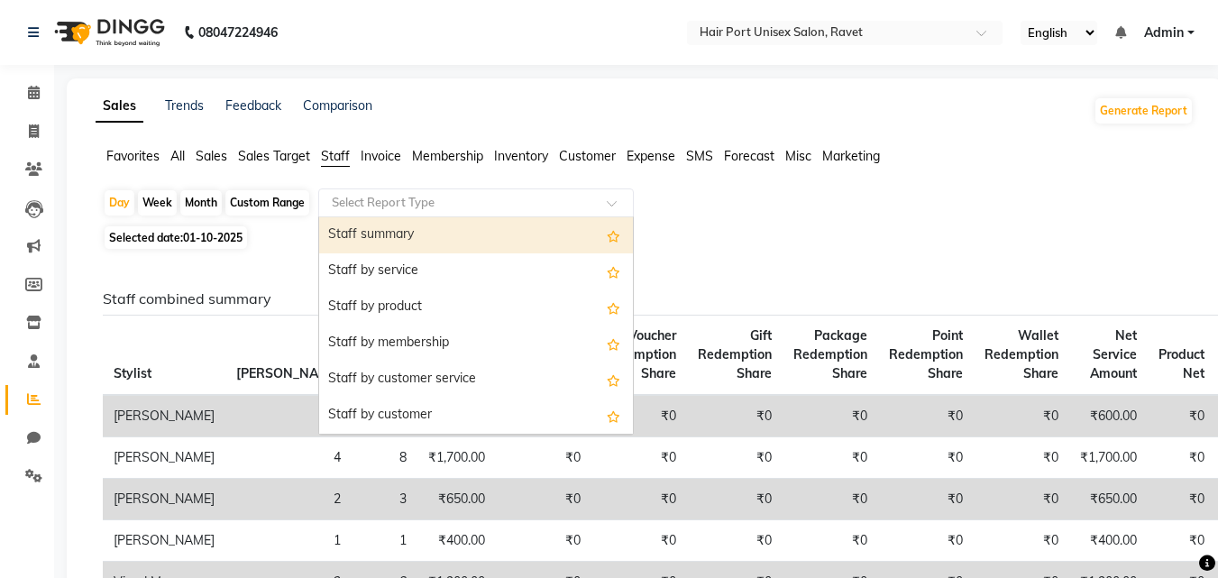
click at [448, 206] on input "text" at bounding box center [458, 203] width 260 height 18
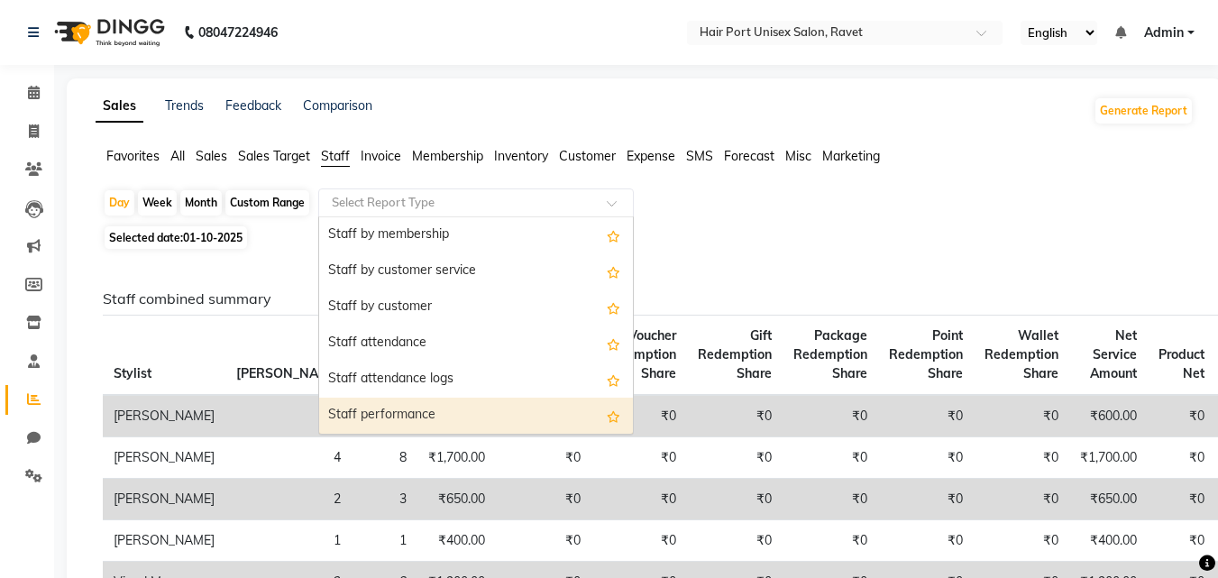
scroll to position [144, 0]
click at [575, 407] on div "Staff performance service" at bounding box center [476, 416] width 314 height 36
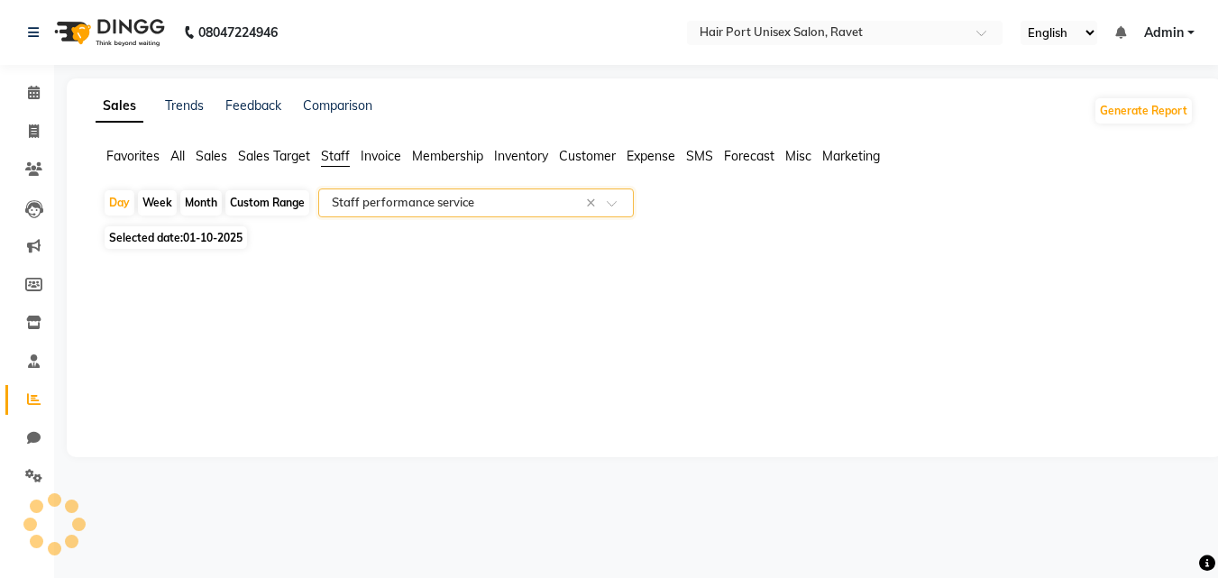
select select "filtered_report"
select select "csv"
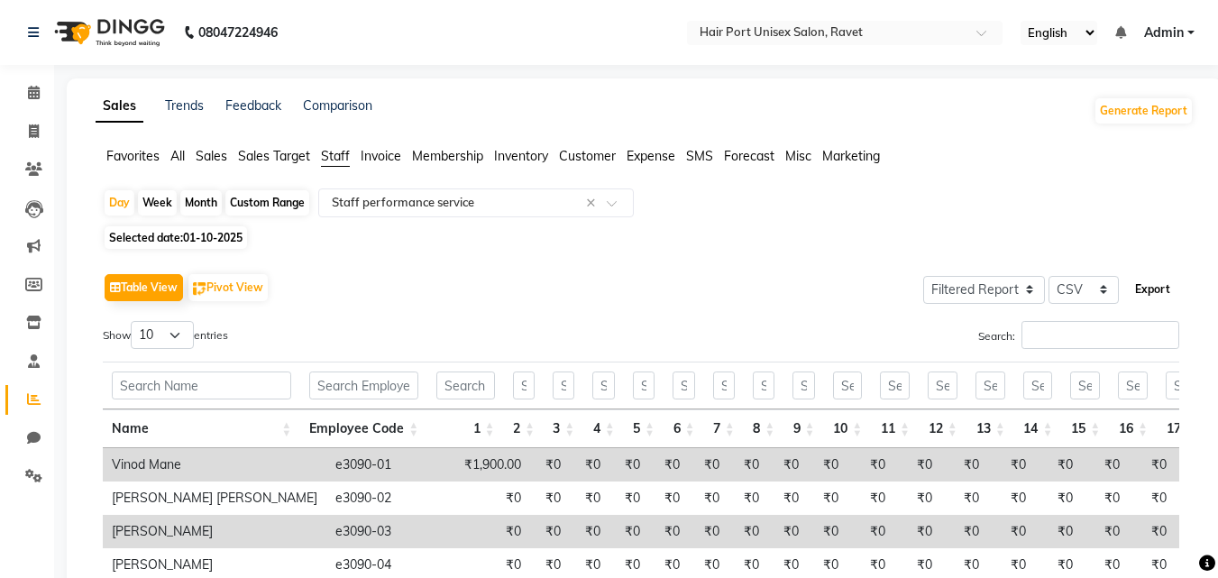
click at [1159, 286] on button "Export" at bounding box center [1153, 289] width 50 height 31
click at [32, 86] on icon at bounding box center [34, 93] width 12 height 14
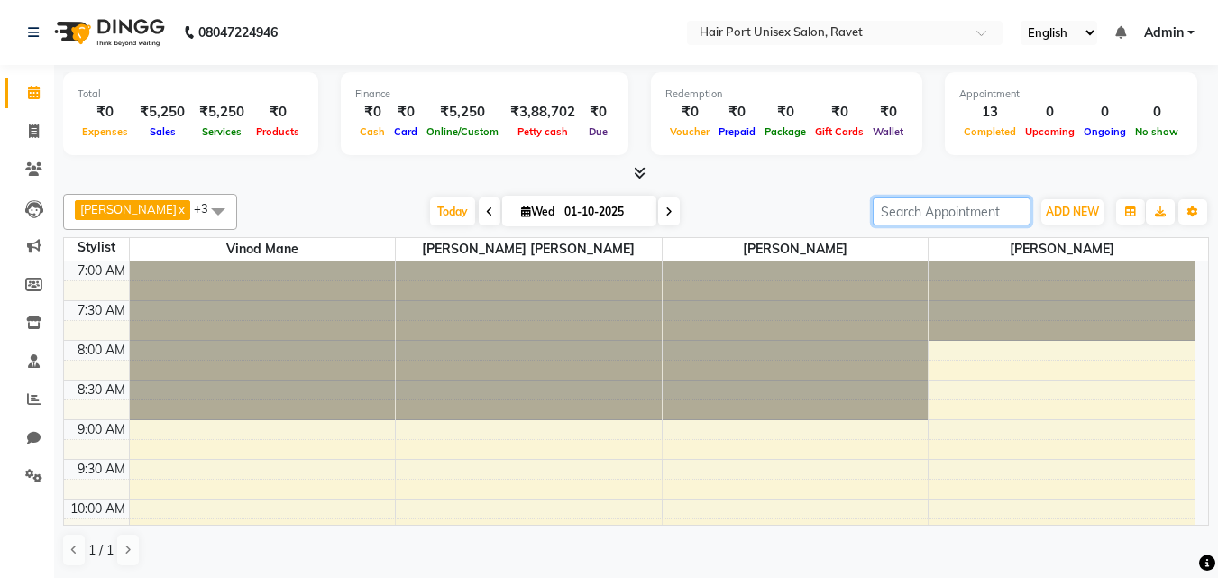
click at [882, 215] on input "search" at bounding box center [952, 211] width 158 height 28
type input "[DEMOGRAPHIC_DATA]"
click at [1019, 215] on input "[DEMOGRAPHIC_DATA]" at bounding box center [952, 211] width 158 height 28
click at [1013, 215] on input "[DEMOGRAPHIC_DATA]" at bounding box center [952, 211] width 158 height 28
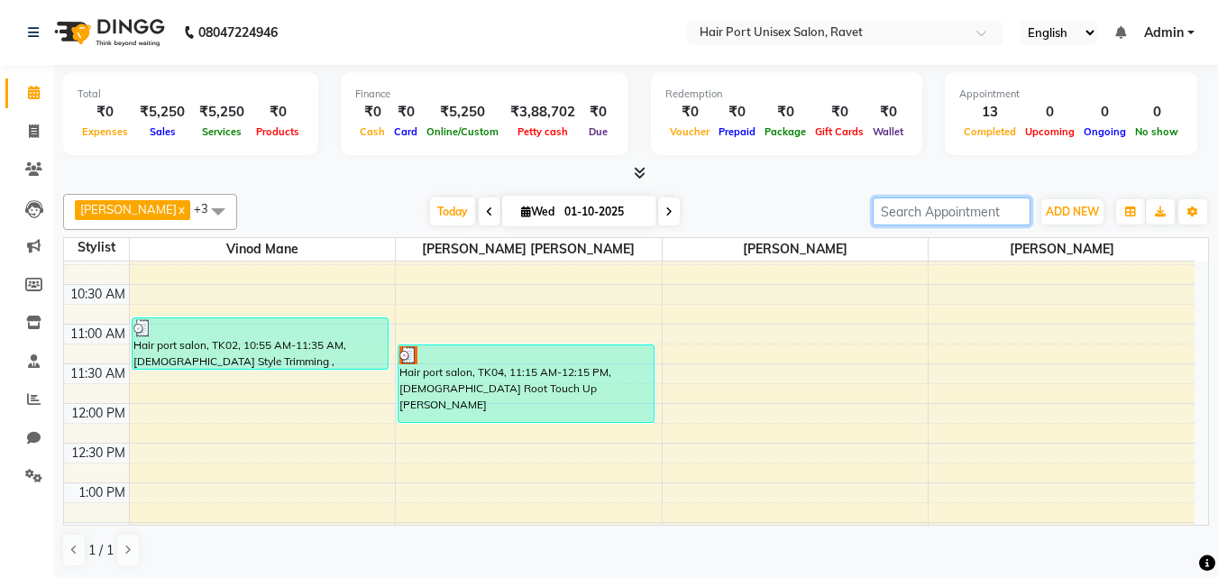
scroll to position [288, 0]
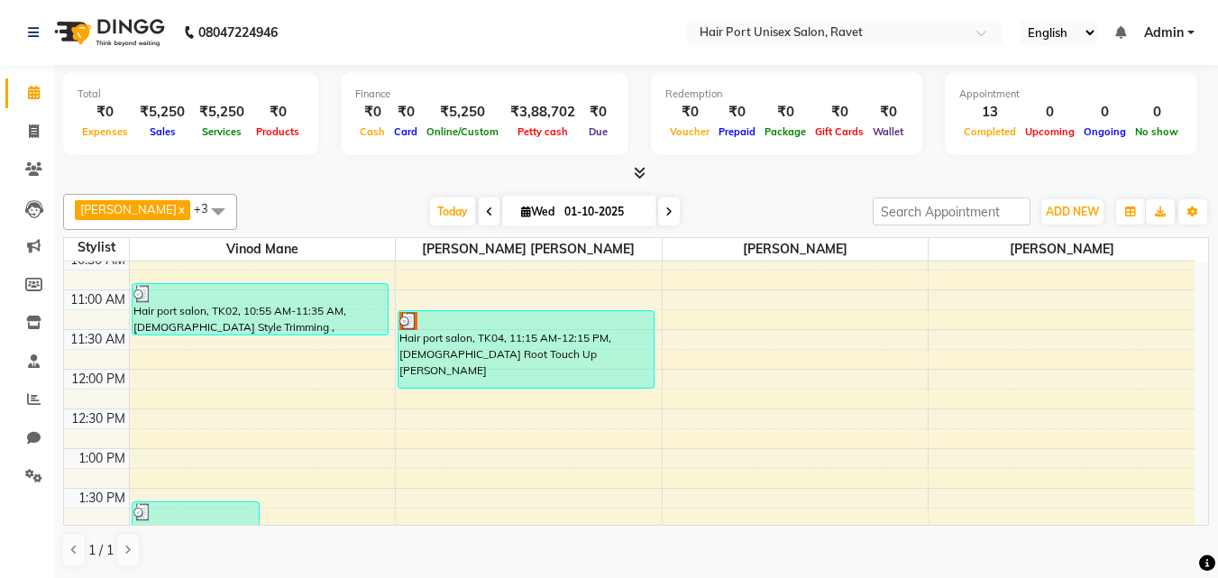
click at [112, 246] on div "Stylist" at bounding box center [96, 247] width 65 height 19
click at [104, 256] on div "Stylist" at bounding box center [96, 247] width 65 height 19
click at [100, 248] on div "Stylist" at bounding box center [96, 247] width 65 height 19
click at [222, 213] on span "+3" at bounding box center [208, 208] width 28 height 14
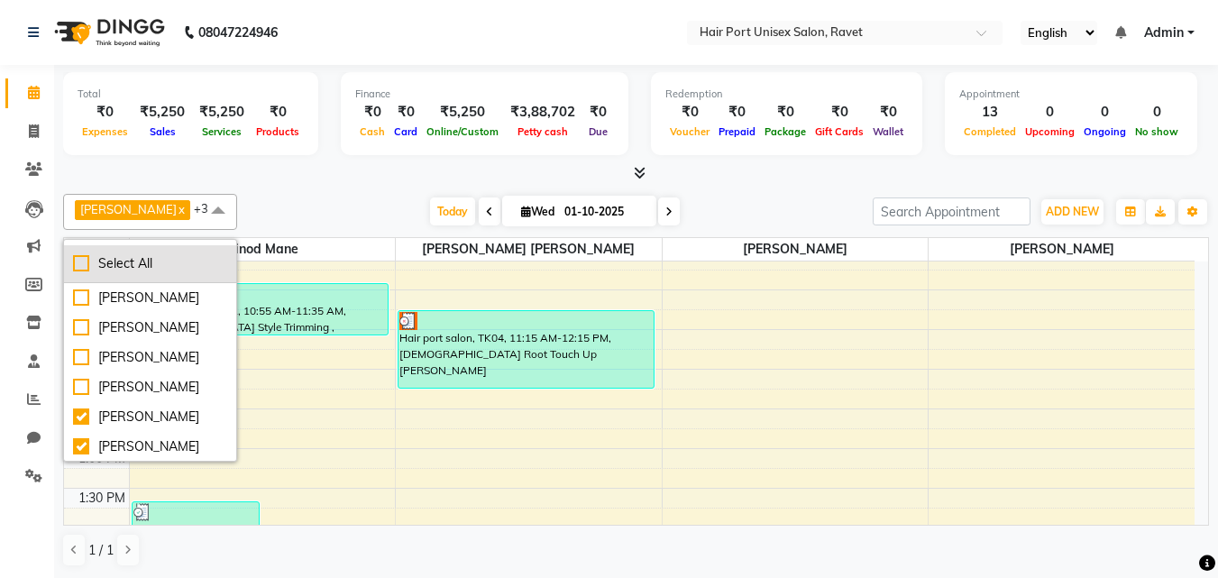
click at [81, 264] on div "Select All" at bounding box center [150, 263] width 154 height 19
checkbox input "true"
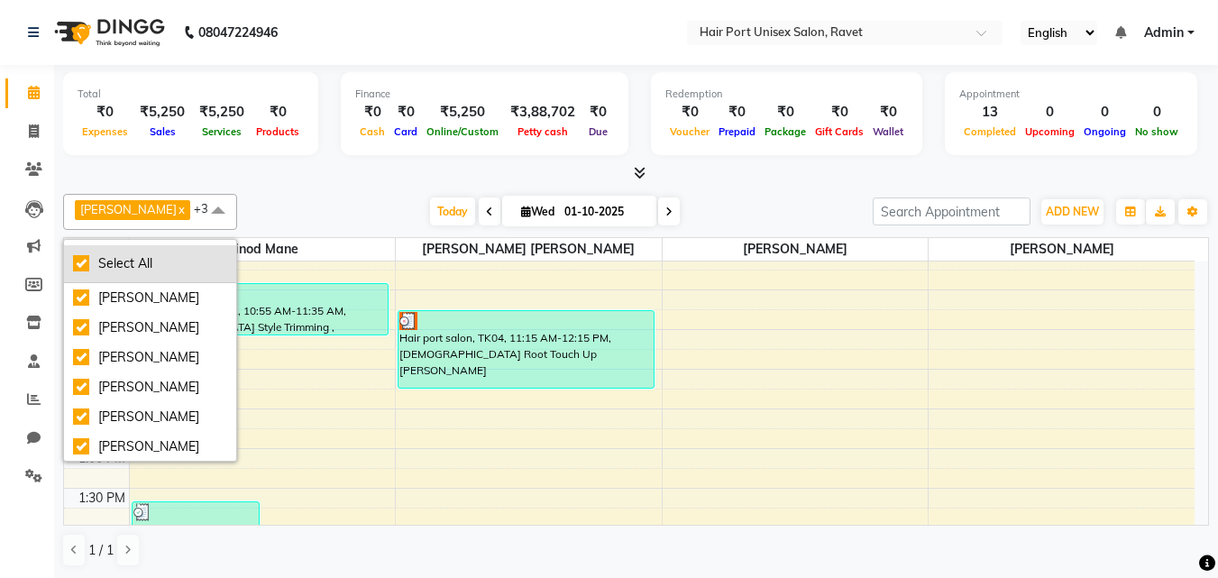
checkbox input "true"
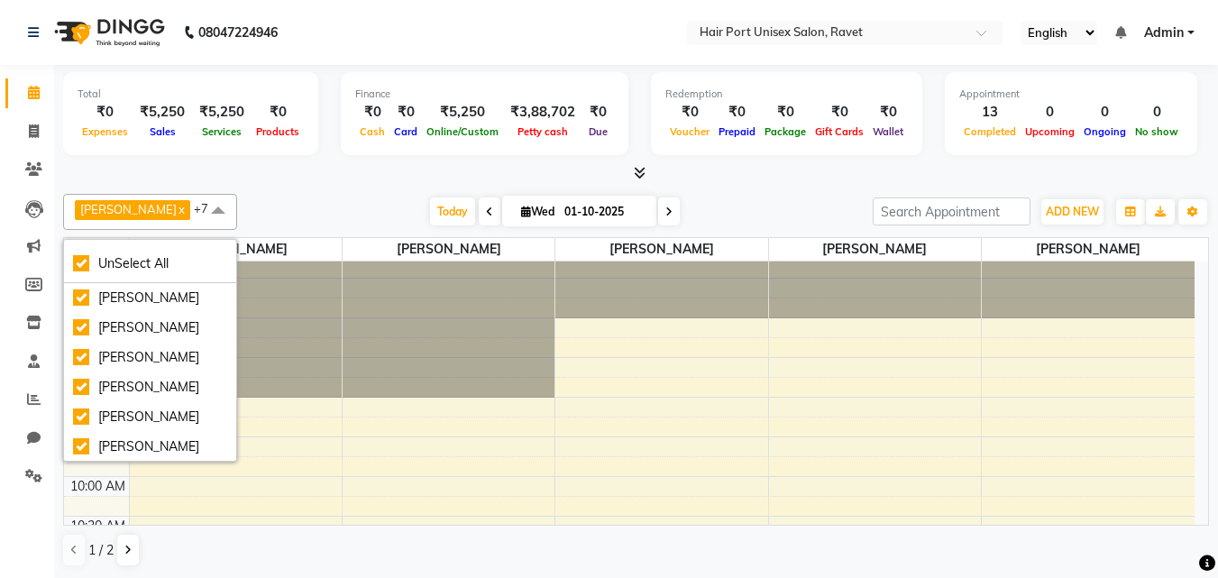
scroll to position [0, 0]
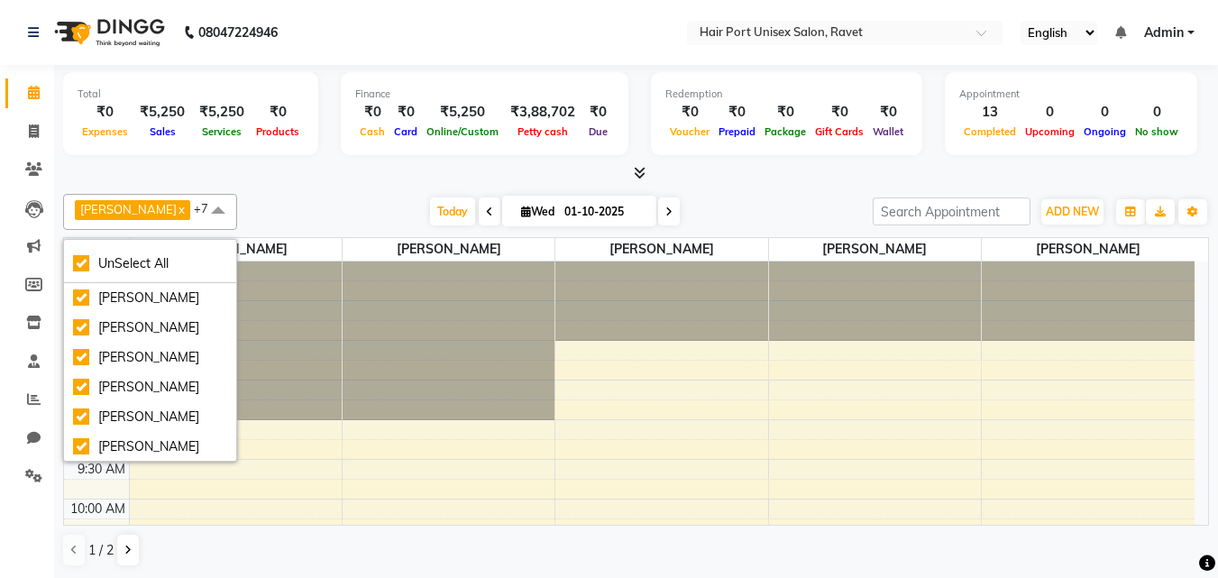
click at [568, 206] on input "01-10-2025" at bounding box center [604, 211] width 90 height 27
select select "10"
select select "2025"
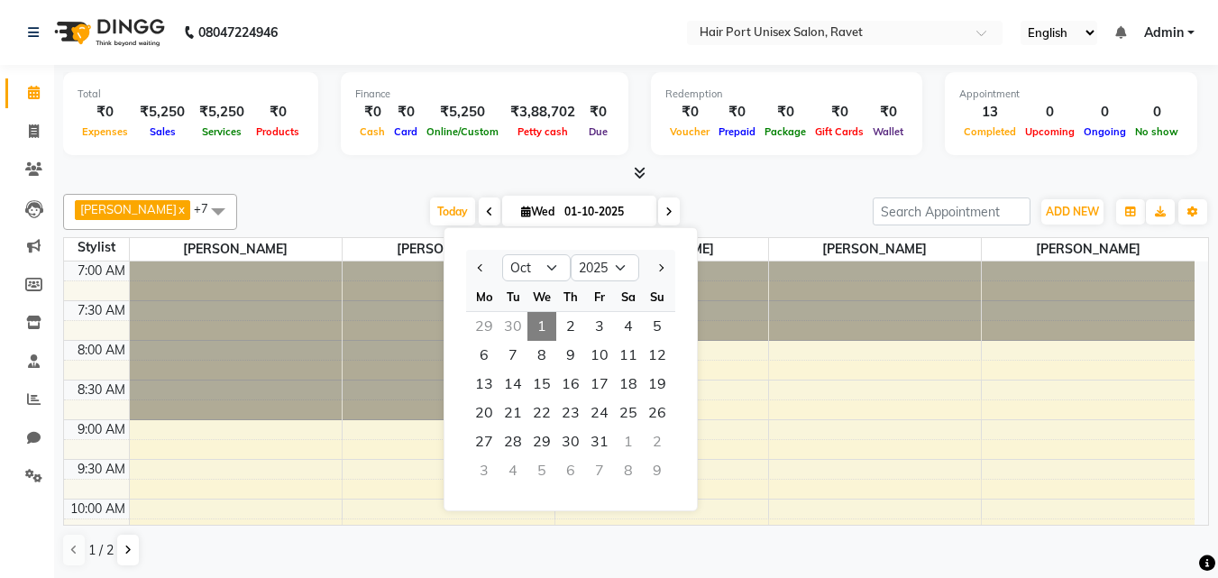
click at [508, 333] on div "30" at bounding box center [512, 326] width 29 height 29
type input "[DATE]"
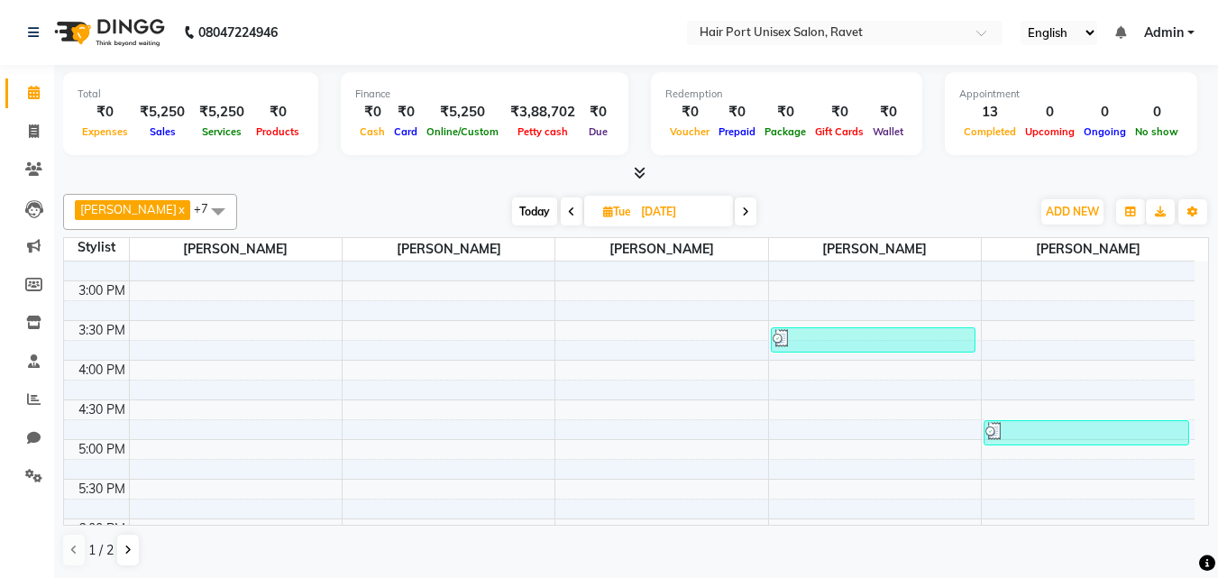
scroll to position [608, 0]
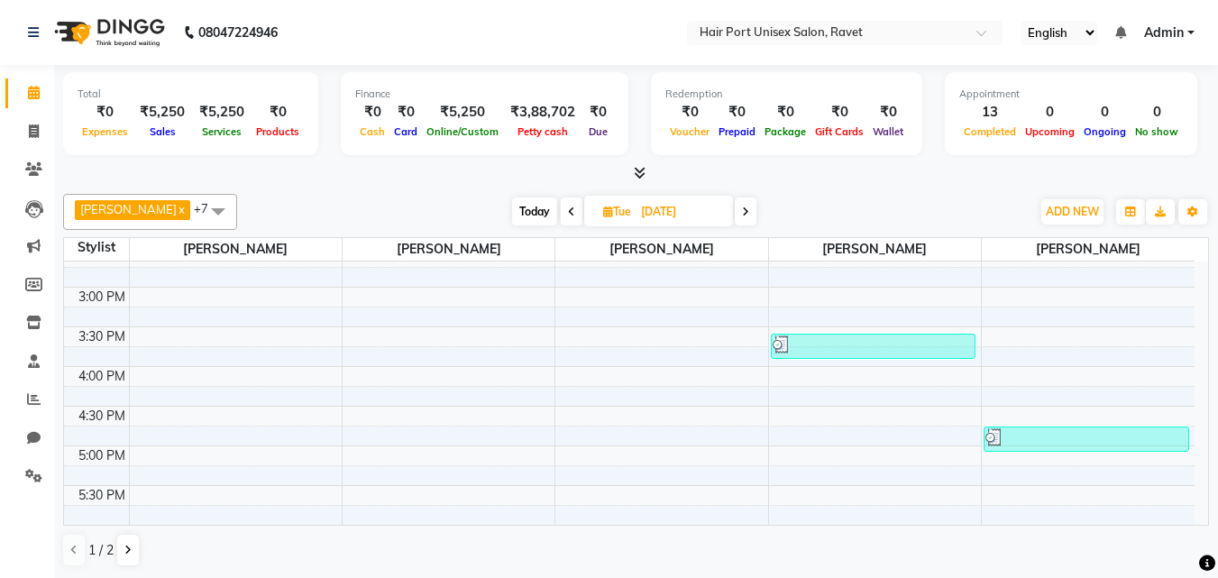
click at [617, 212] on span "Tue" at bounding box center [617, 212] width 37 height 14
select select "9"
select select "2025"
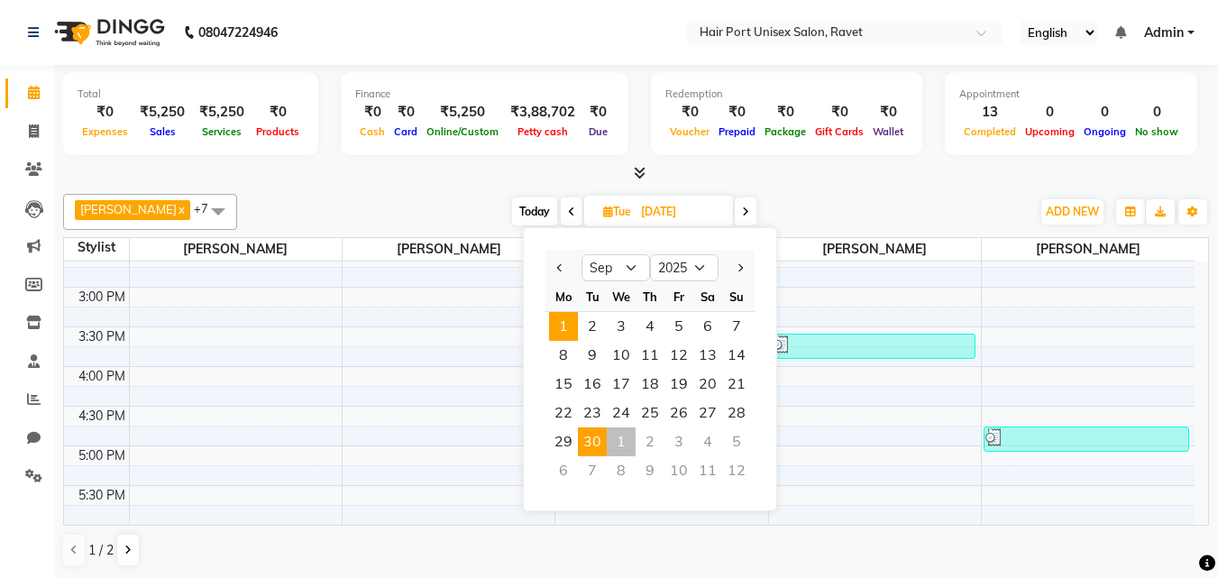
click at [568, 327] on span "1" at bounding box center [563, 326] width 29 height 29
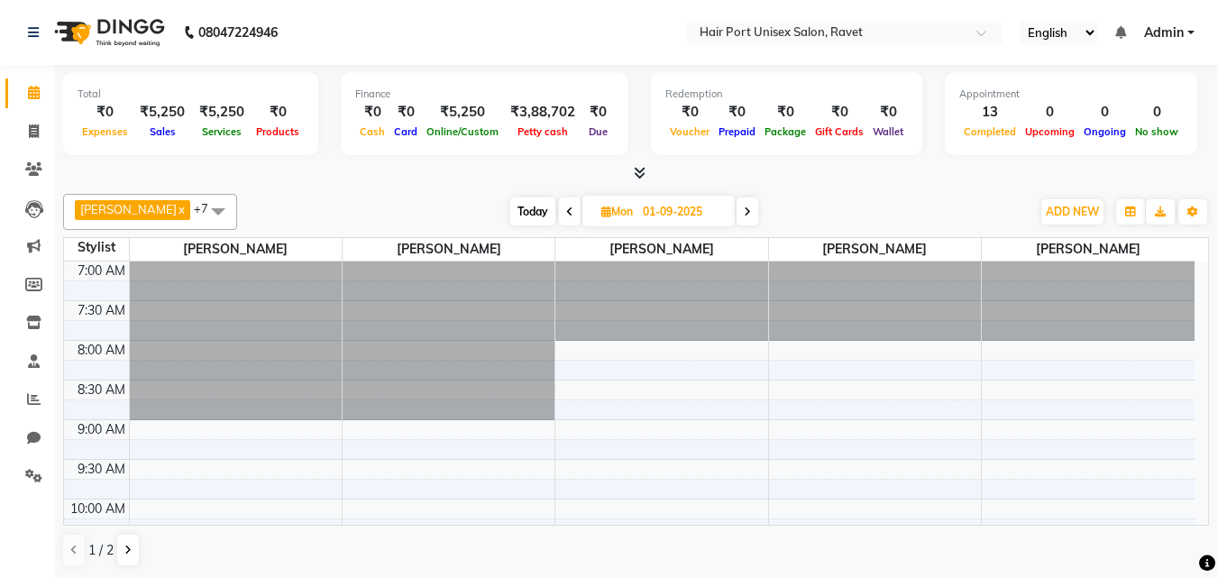
scroll to position [224, 0]
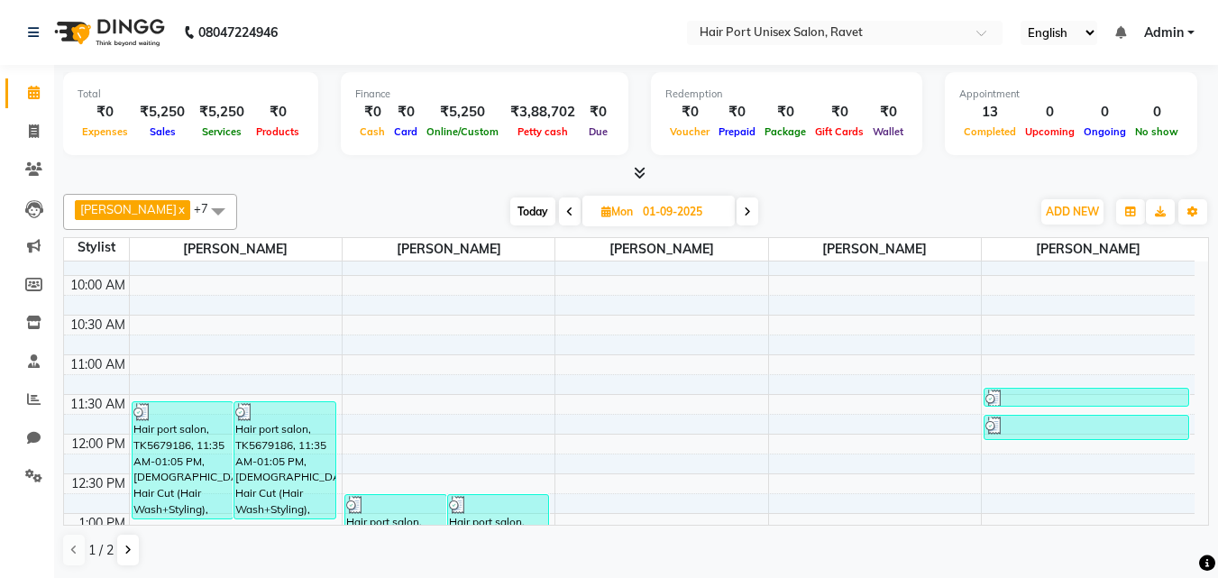
click at [617, 218] on span "[DATE]" at bounding box center [658, 211] width 152 height 31
click at [745, 216] on span at bounding box center [747, 211] width 22 height 28
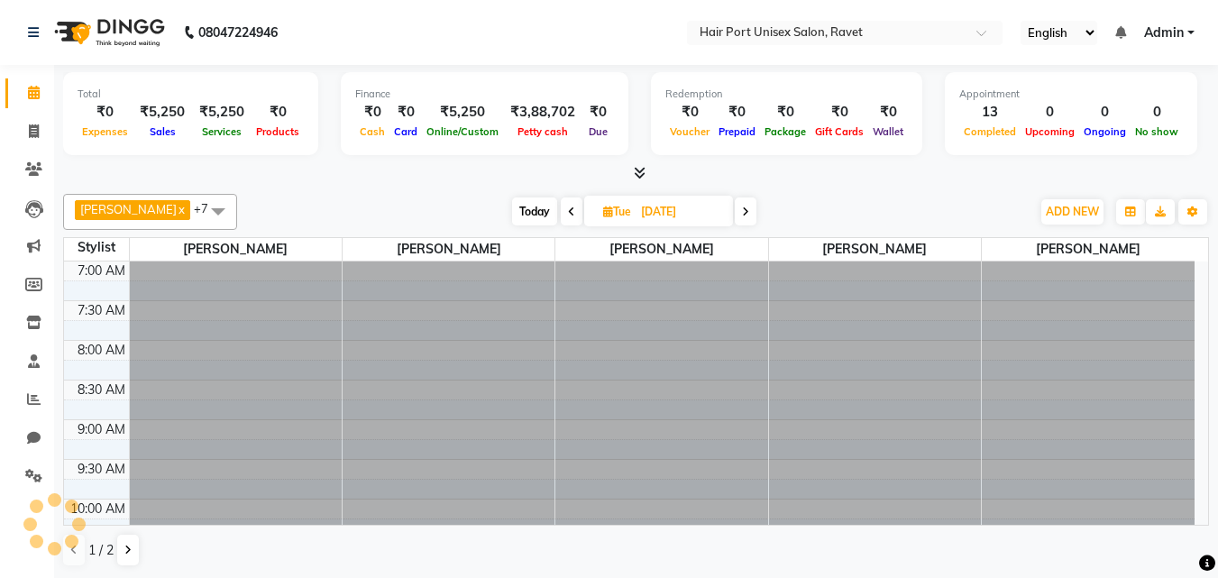
scroll to position [636, 0]
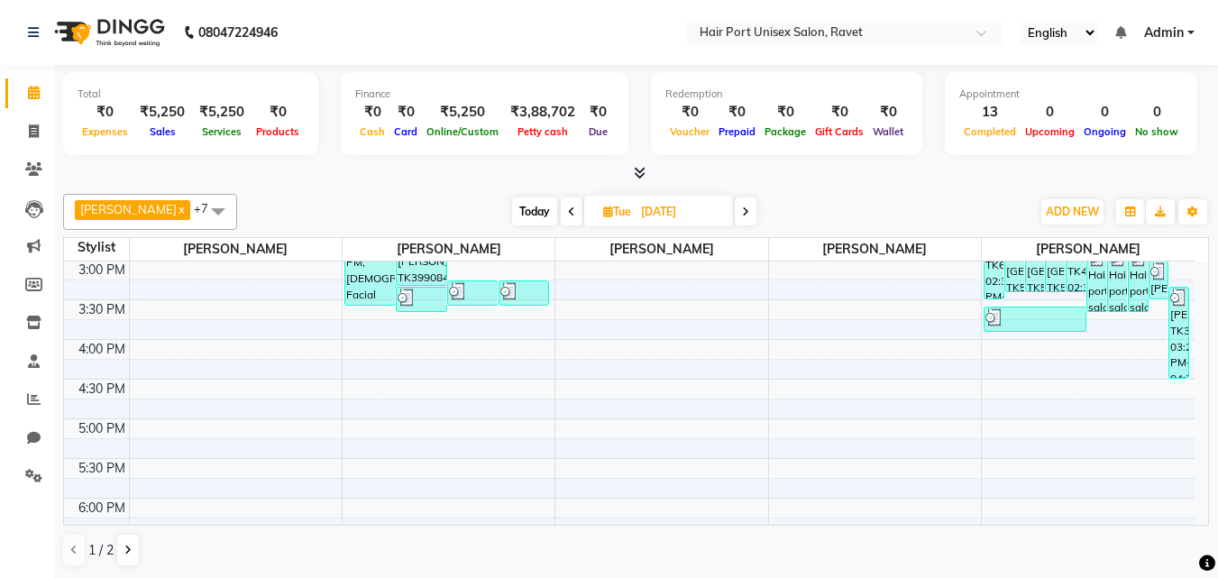
click at [745, 216] on span at bounding box center [746, 211] width 22 height 28
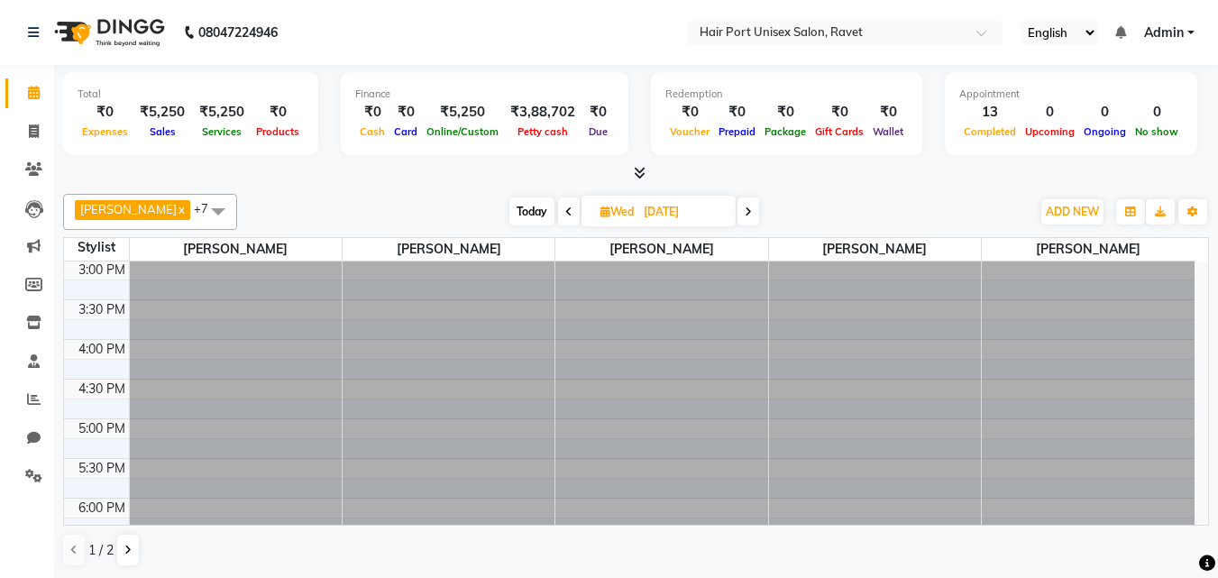
scroll to position [0, 0]
click at [745, 216] on span at bounding box center [748, 211] width 22 height 28
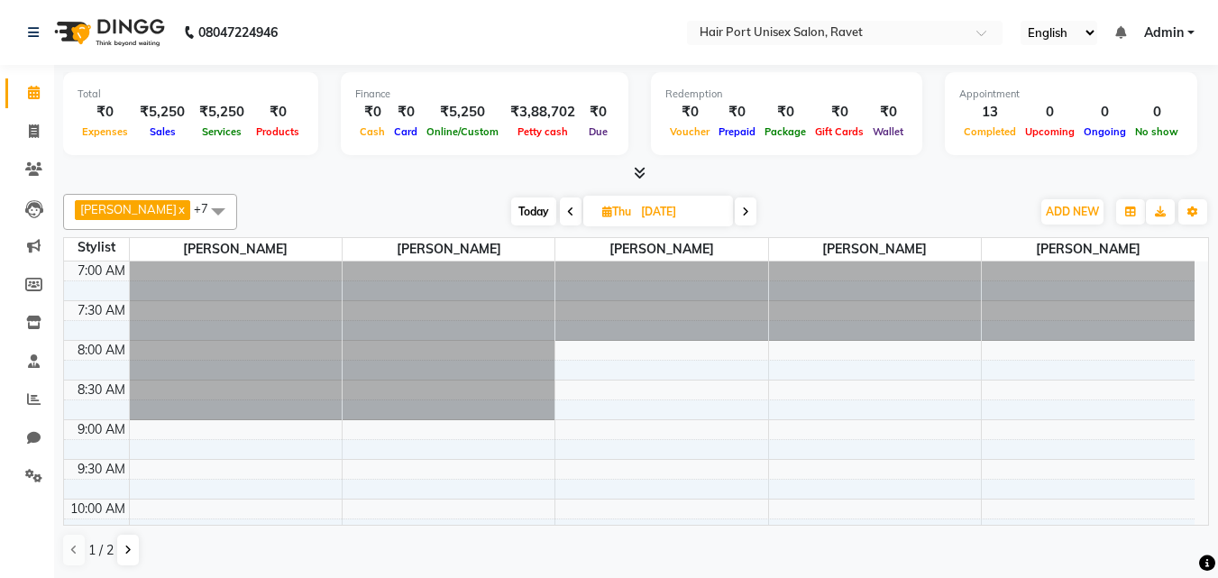
scroll to position [636, 0]
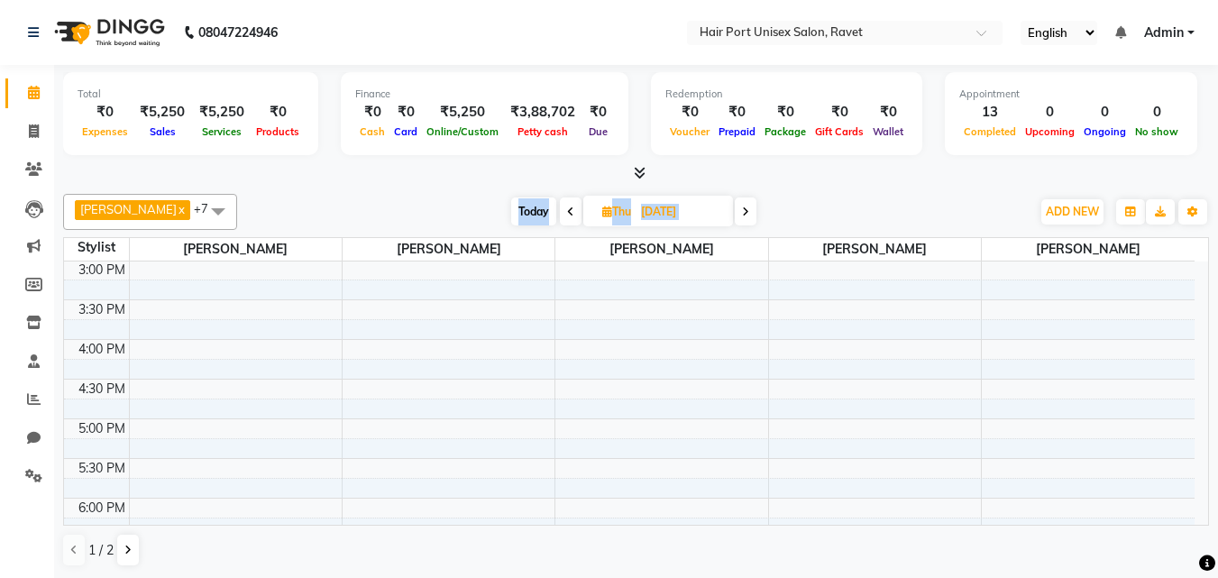
click at [745, 216] on span at bounding box center [746, 211] width 22 height 28
click at [745, 216] on icon at bounding box center [745, 211] width 7 height 11
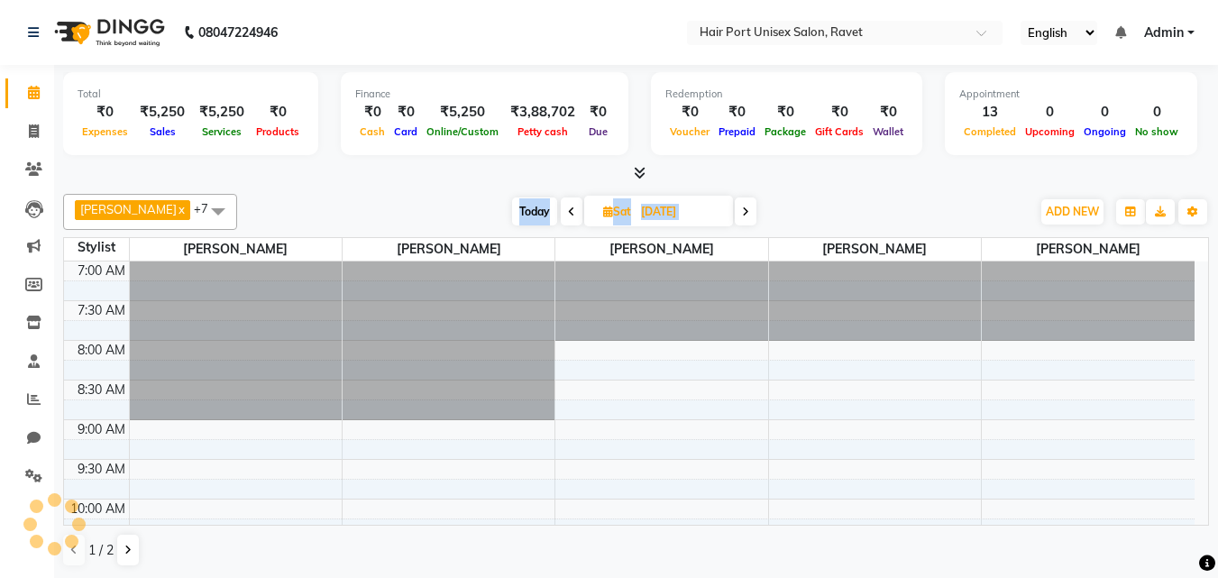
click at [745, 216] on span at bounding box center [746, 211] width 22 height 28
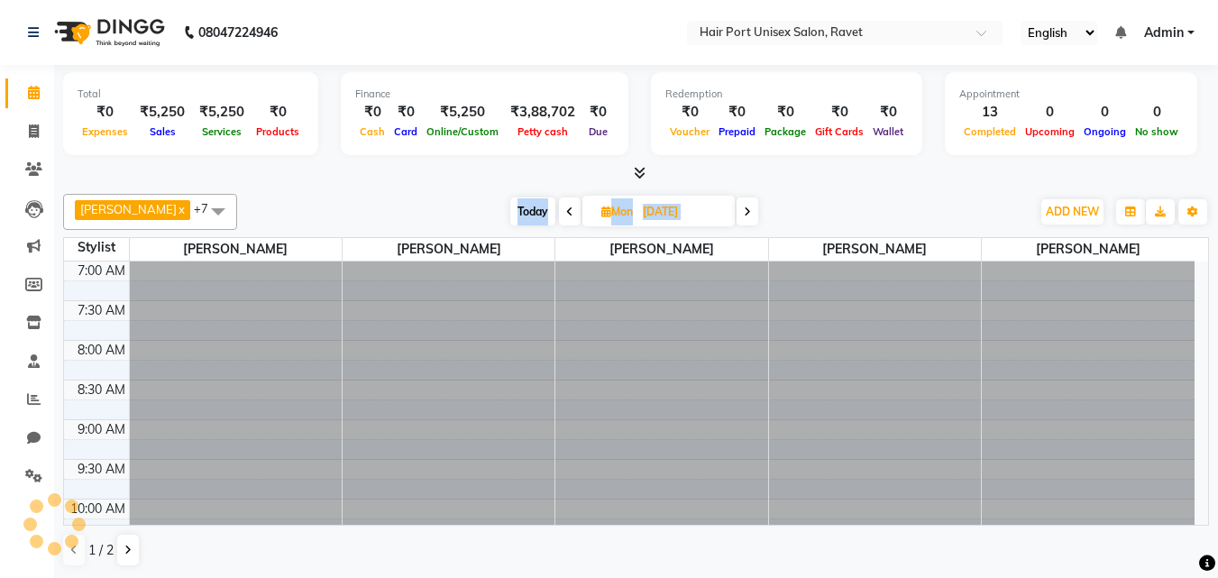
click at [745, 216] on span at bounding box center [747, 211] width 22 height 28
click at [745, 216] on span at bounding box center [746, 211] width 22 height 28
click at [745, 216] on span at bounding box center [748, 211] width 22 height 28
click at [745, 215] on icon at bounding box center [742, 211] width 7 height 11
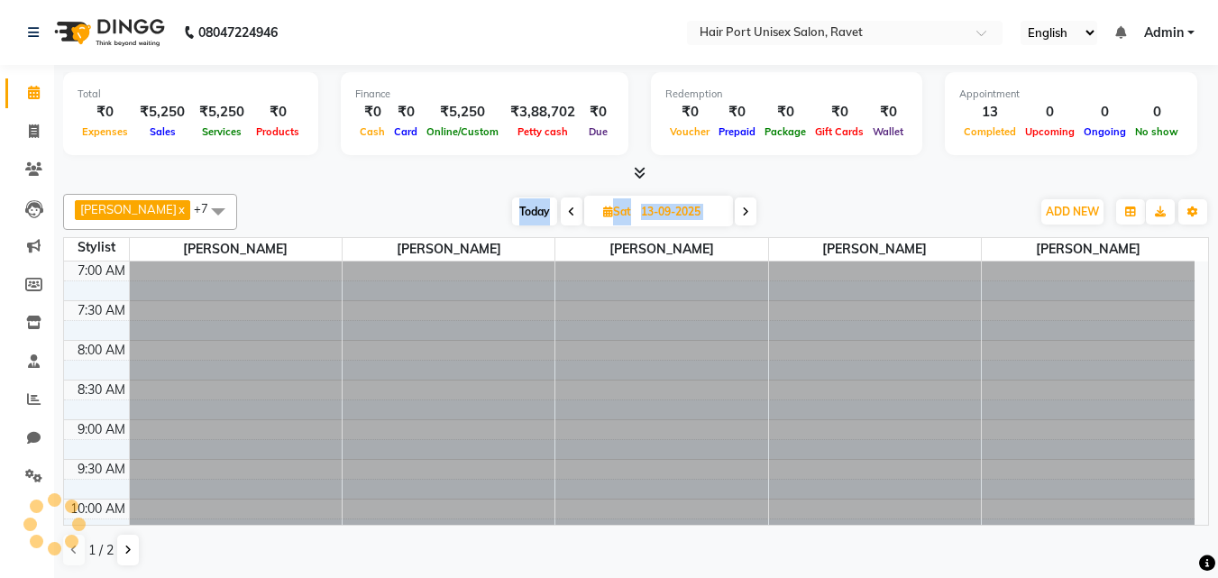
click at [745, 215] on span at bounding box center [746, 211] width 22 height 28
click at [745, 215] on span at bounding box center [747, 211] width 22 height 28
click at [745, 215] on span at bounding box center [746, 211] width 22 height 28
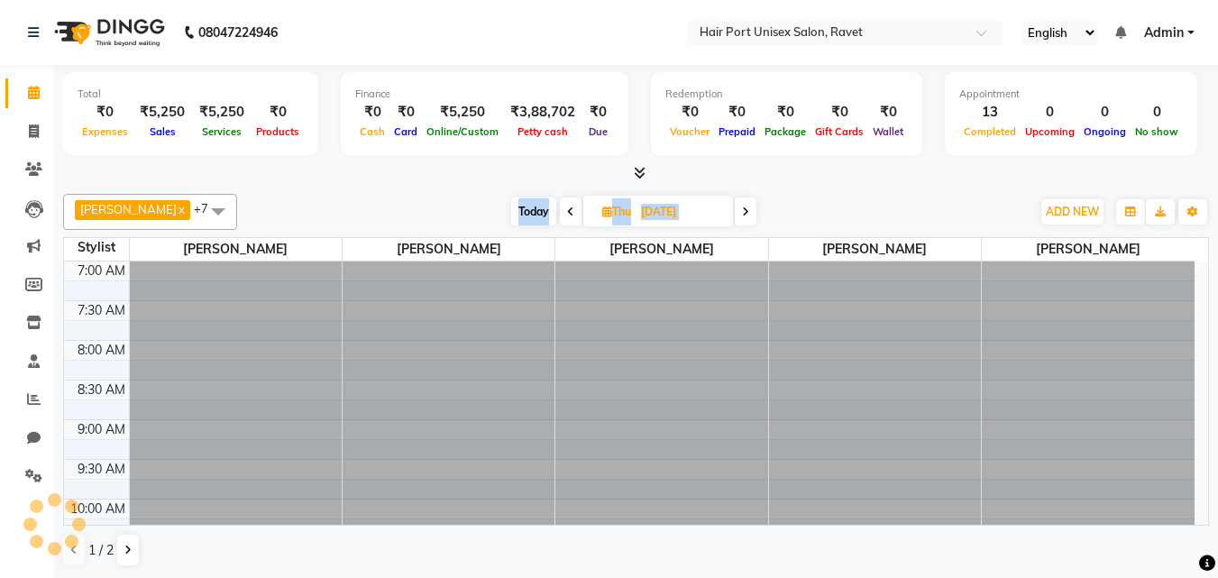
click at [745, 215] on span at bounding box center [746, 211] width 22 height 28
click at [745, 215] on icon at bounding box center [742, 211] width 7 height 11
click at [745, 215] on span at bounding box center [746, 211] width 22 height 28
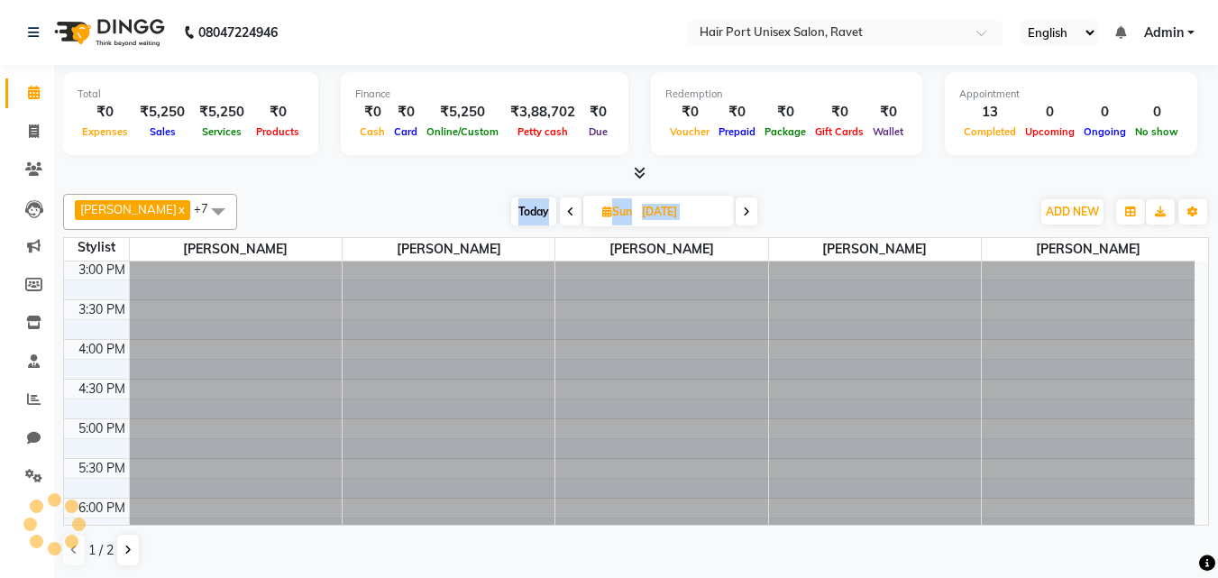
click at [745, 215] on span at bounding box center [747, 211] width 22 height 28
click at [745, 215] on span at bounding box center [746, 211] width 22 height 28
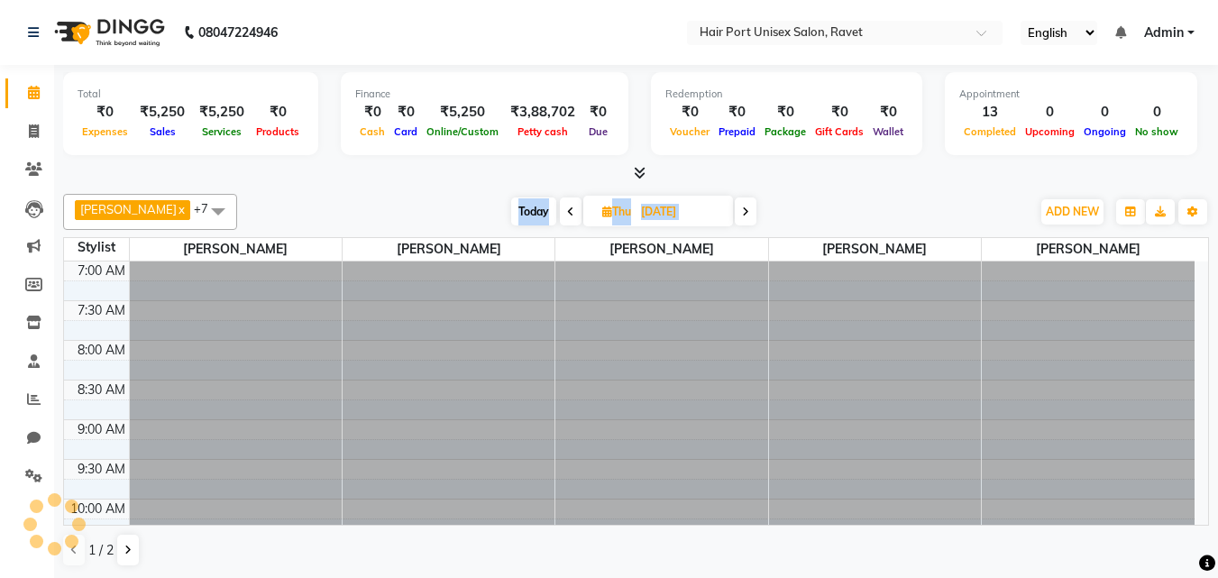
click at [745, 215] on span at bounding box center [746, 211] width 22 height 28
click at [745, 215] on icon at bounding box center [742, 211] width 7 height 11
click at [745, 215] on span at bounding box center [746, 211] width 22 height 28
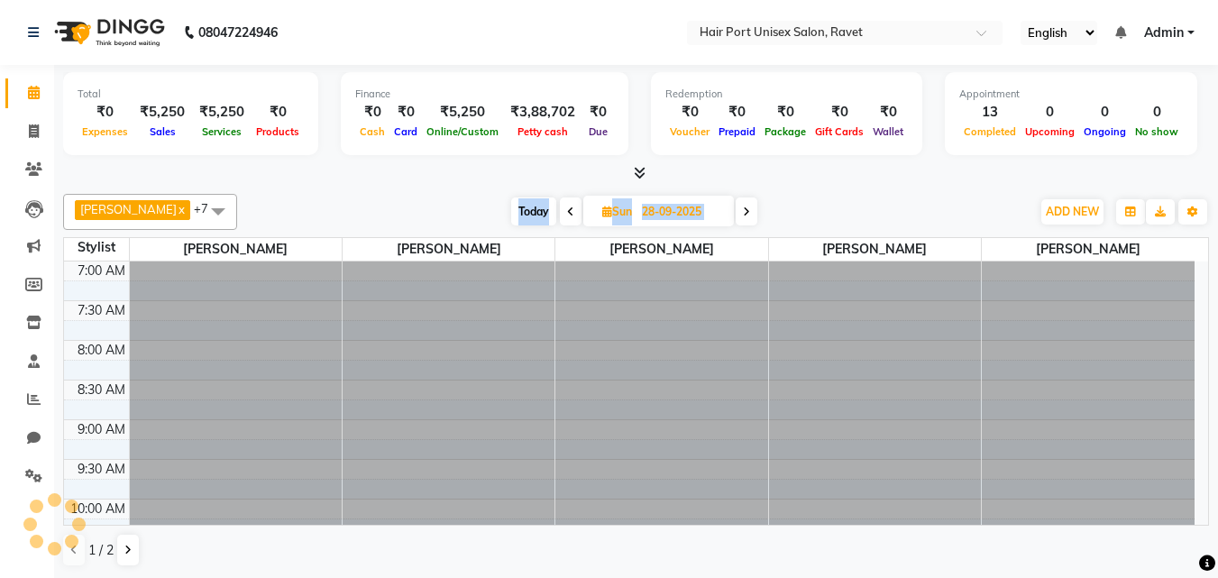
scroll to position [636, 0]
click at [745, 215] on span at bounding box center [747, 211] width 22 height 28
click at [745, 215] on span at bounding box center [746, 211] width 22 height 28
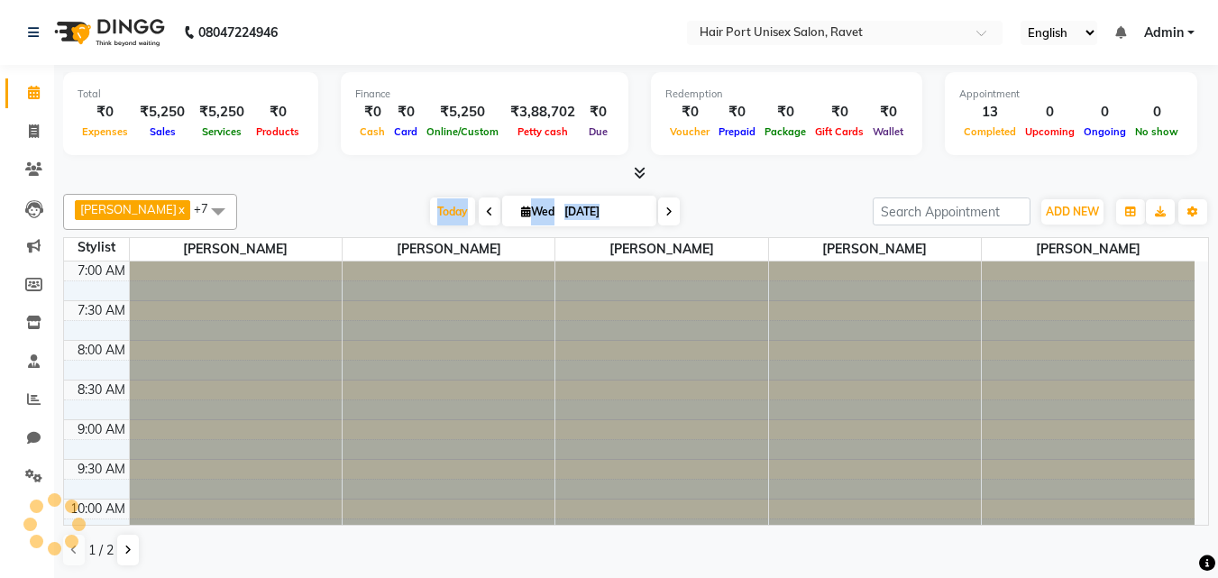
click at [745, 215] on div "Today Wed 30-09-2025" at bounding box center [554, 211] width 617 height 27
type input "01-10-2025"
click at [745, 215] on div "Today Wed 01-10-2025" at bounding box center [554, 211] width 617 height 27
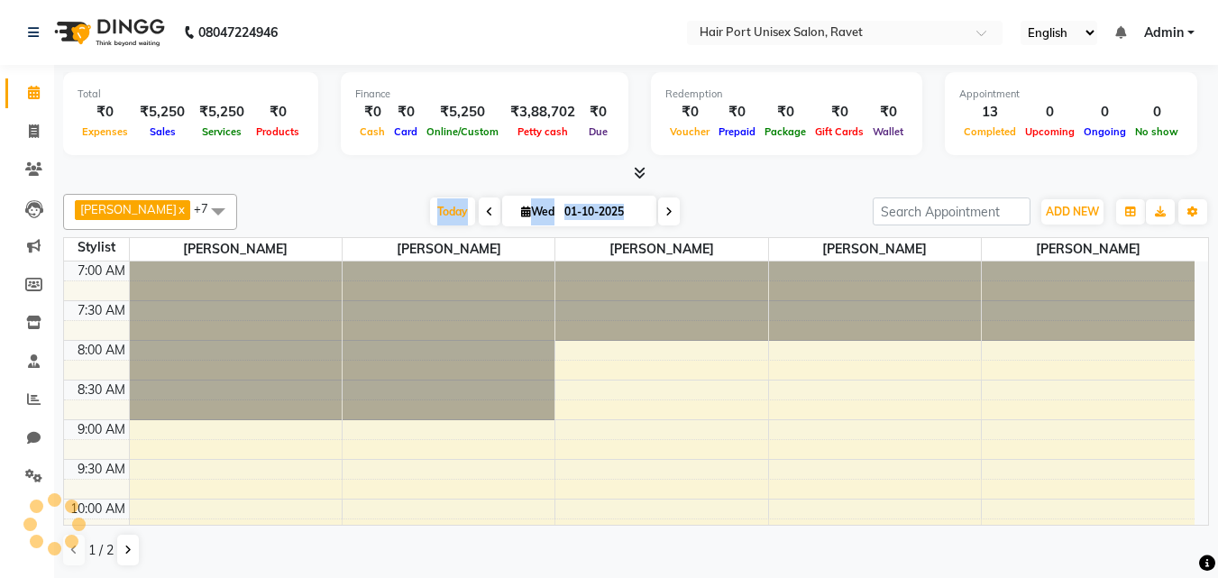
scroll to position [636, 0]
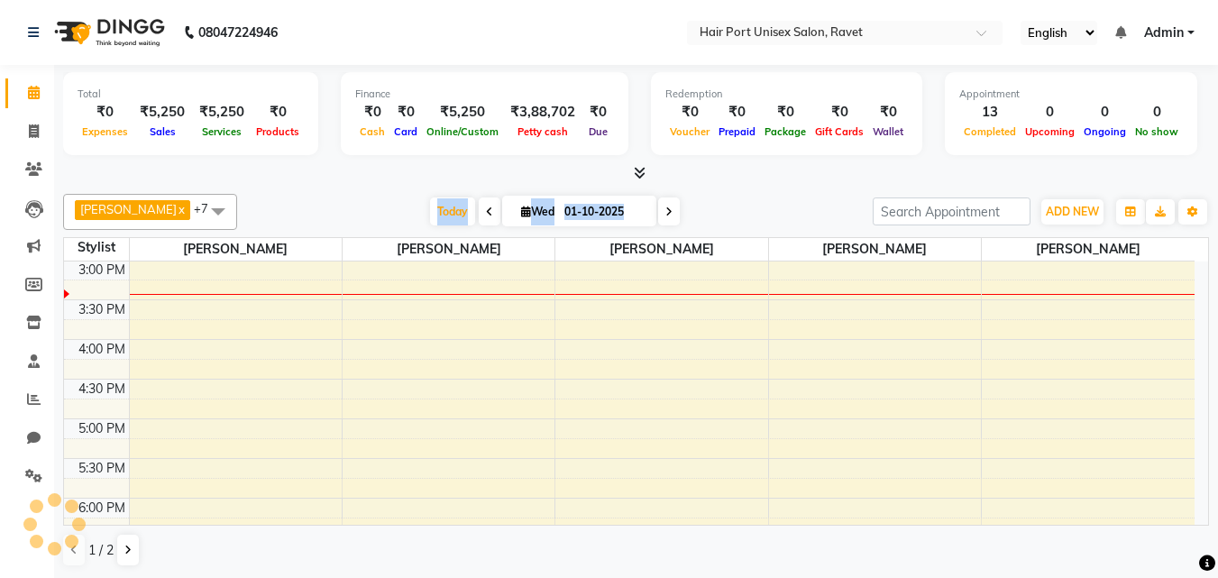
click at [745, 215] on div "Today Wed 01-10-2025" at bounding box center [554, 211] width 617 height 27
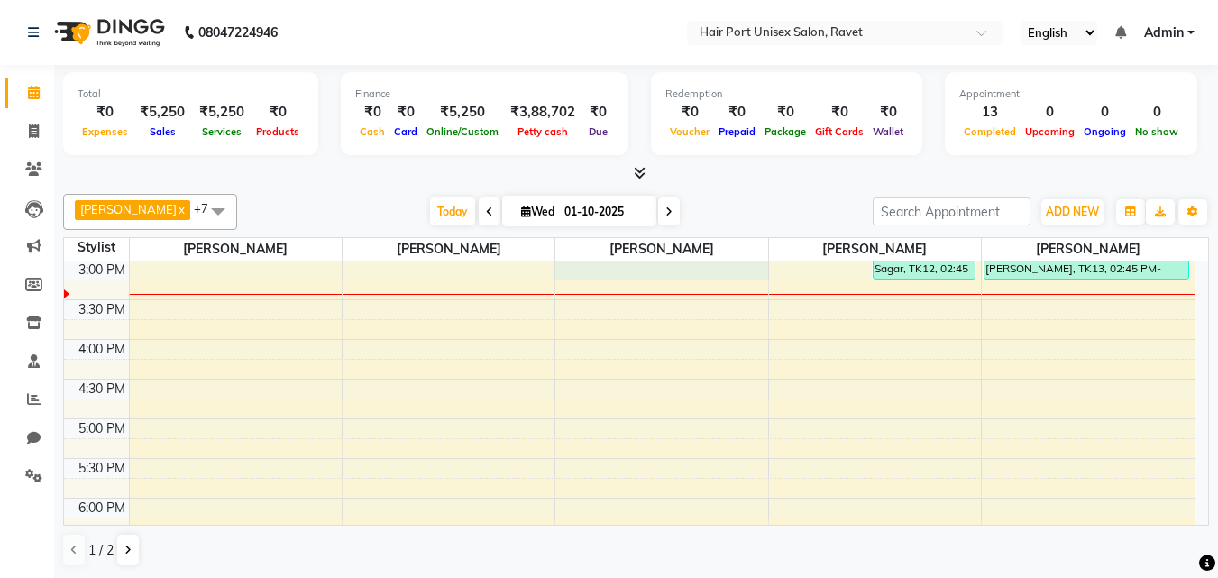
click at [674, 271] on div "7:00 AM 7:30 AM 8:00 AM 8:30 AM 9:00 AM 9:30 AM 10:00 AM 10:30 AM 11:00 AM 11:3…" at bounding box center [629, 260] width 1130 height 1268
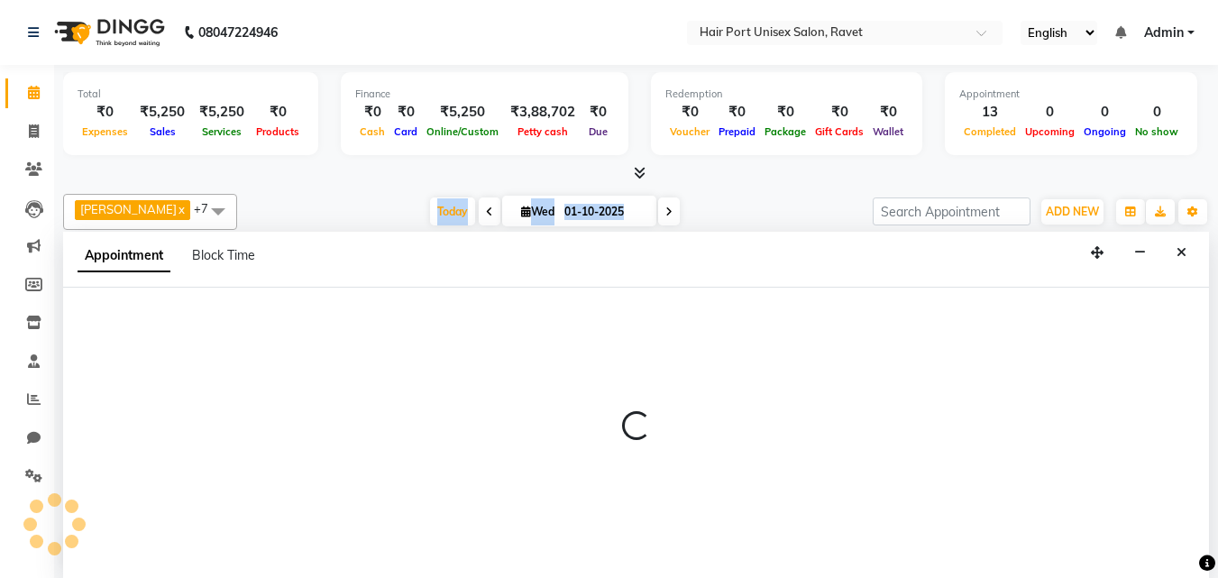
scroll to position [1, 0]
select select "60513"
select select "900"
select select "tentative"
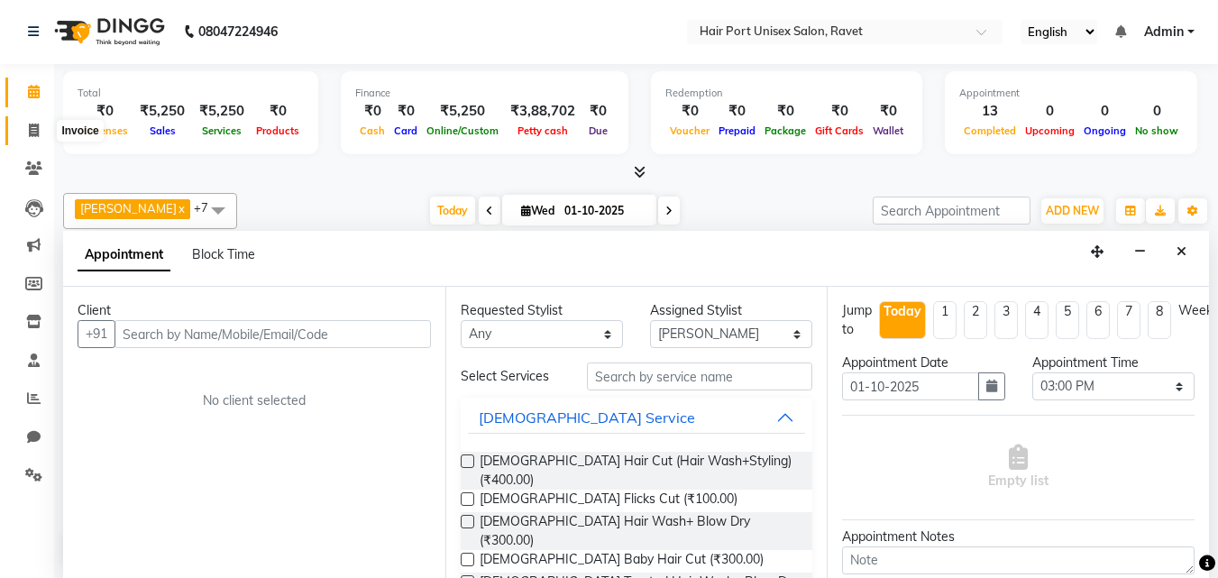
click at [44, 123] on span at bounding box center [34, 131] width 32 height 21
select select "service"
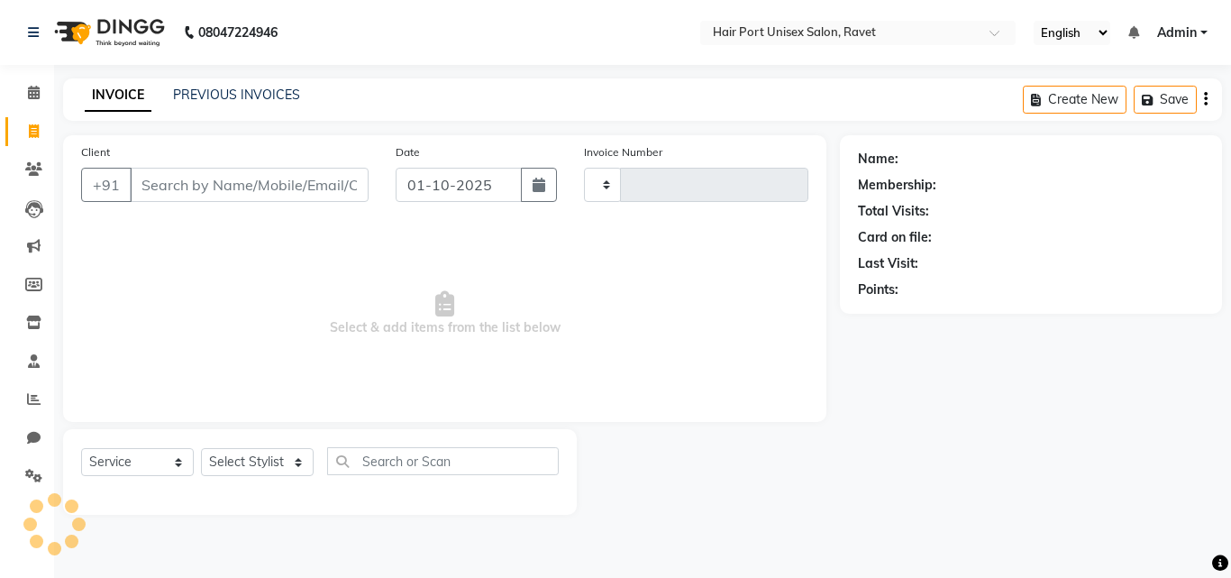
type input "4568"
select select "7015"
click at [32, 99] on span at bounding box center [34, 93] width 32 height 21
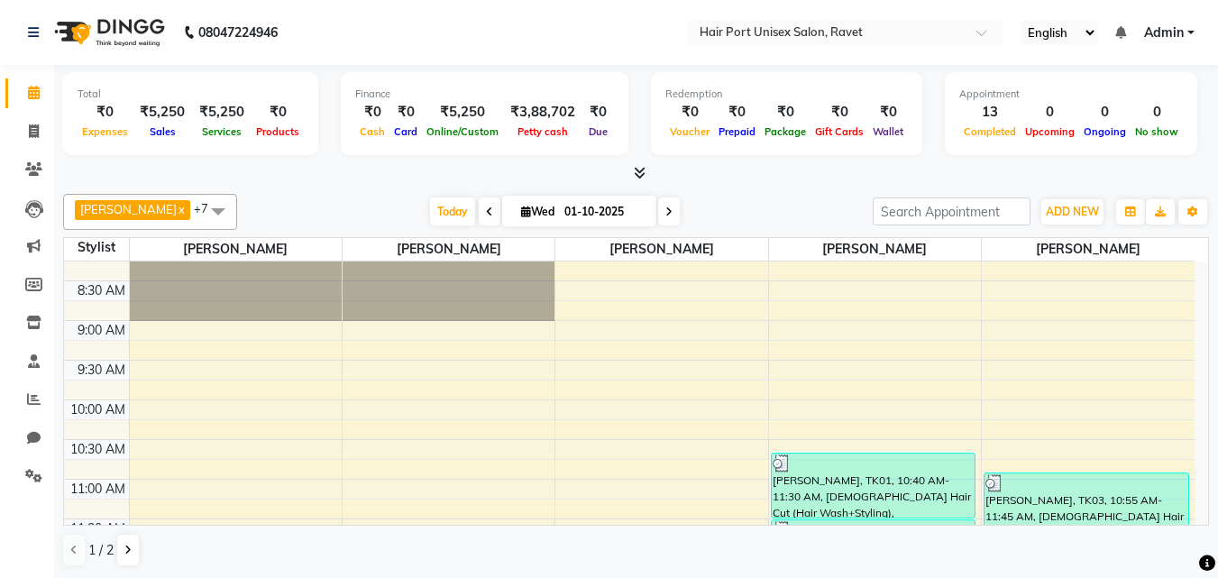
scroll to position [329, 0]
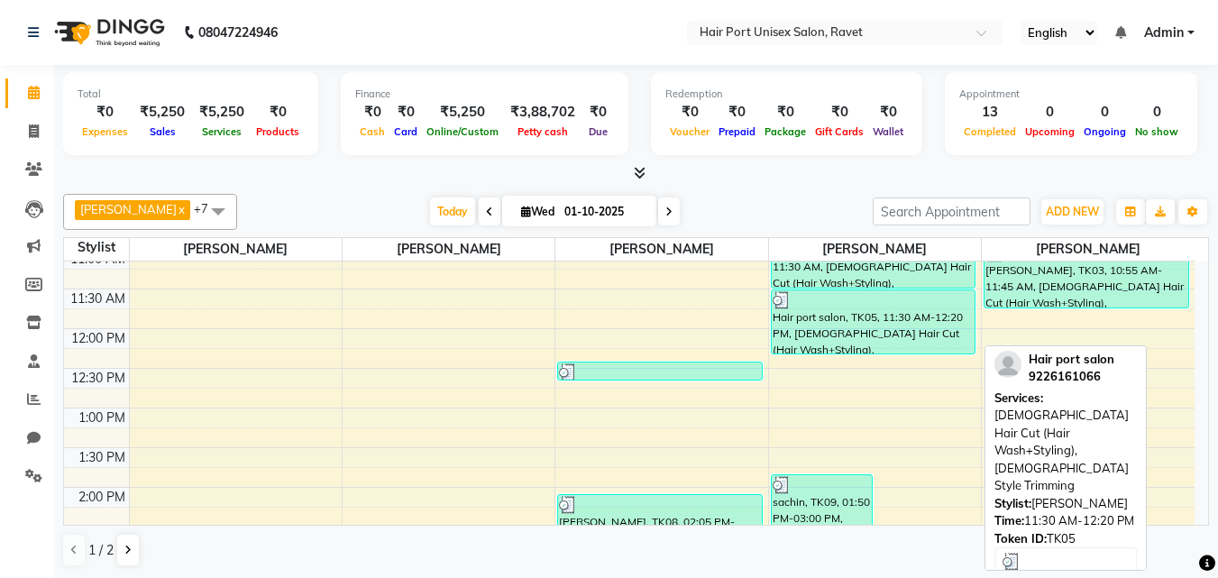
click at [885, 334] on div "Hair port salon, TK05, 11:30 AM-12:20 PM, [DEMOGRAPHIC_DATA] Hair Cut (Hair Was…" at bounding box center [874, 321] width 204 height 63
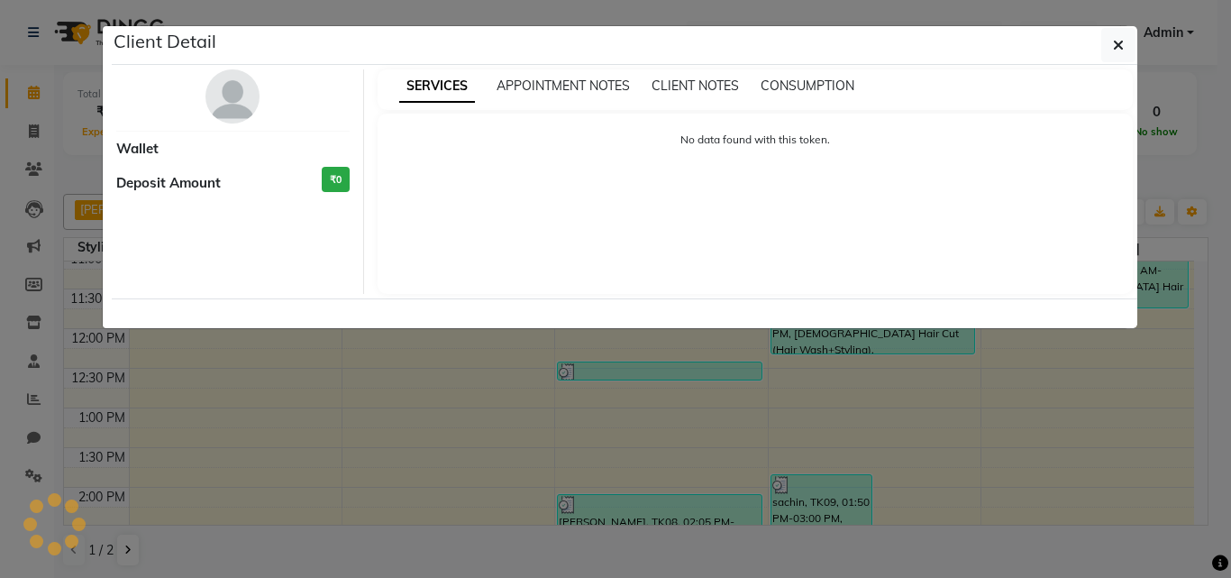
select select "3"
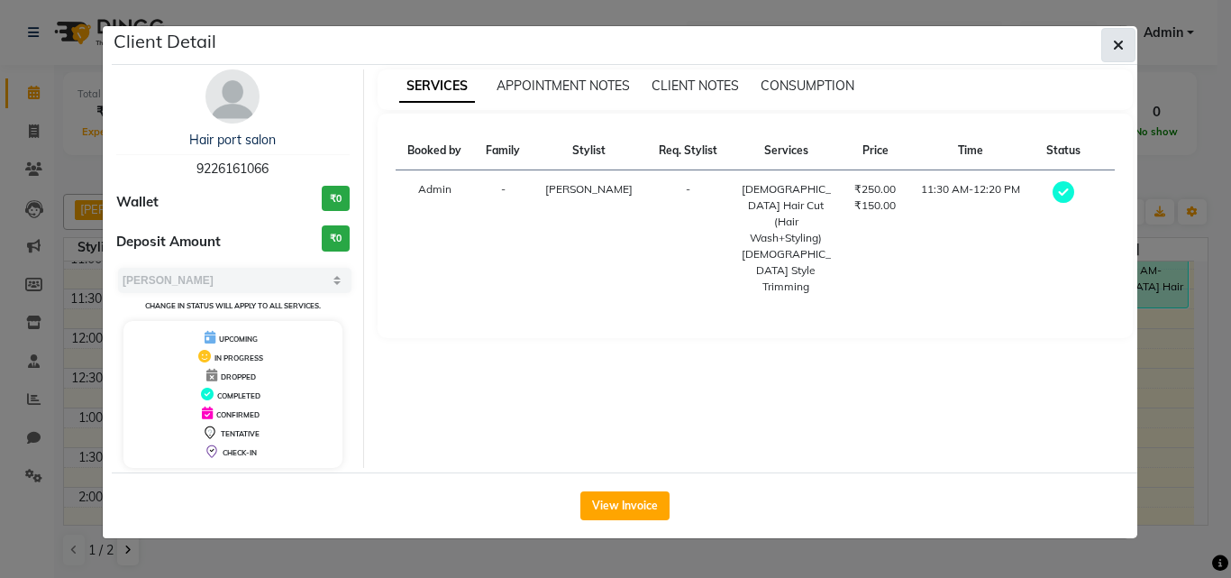
click at [1123, 41] on icon "button" at bounding box center [1118, 45] width 11 height 14
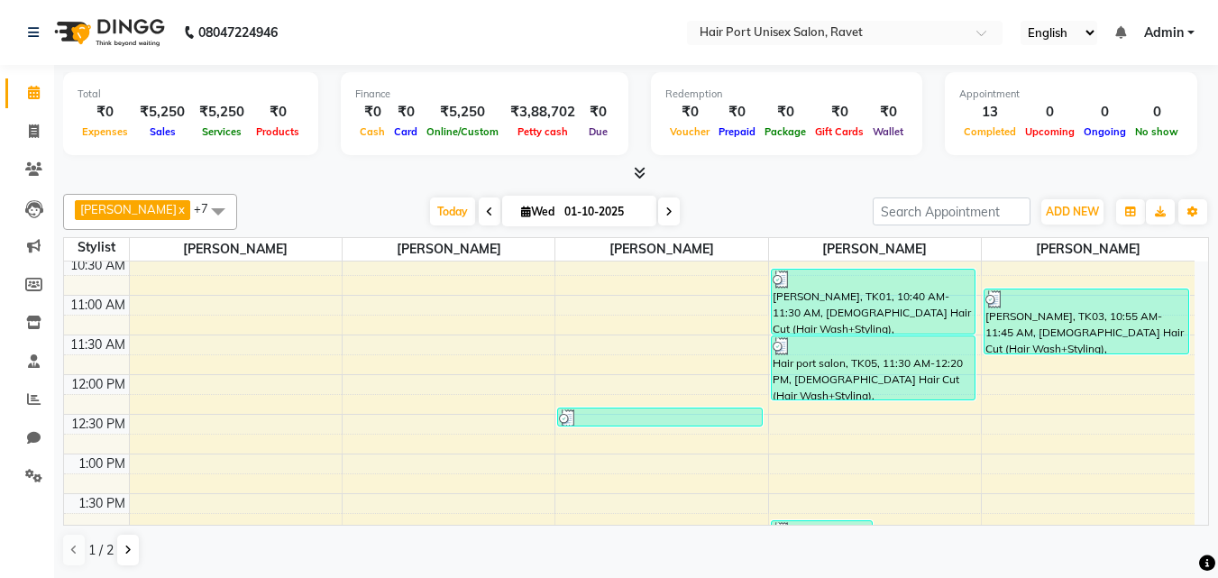
scroll to position [230, 0]
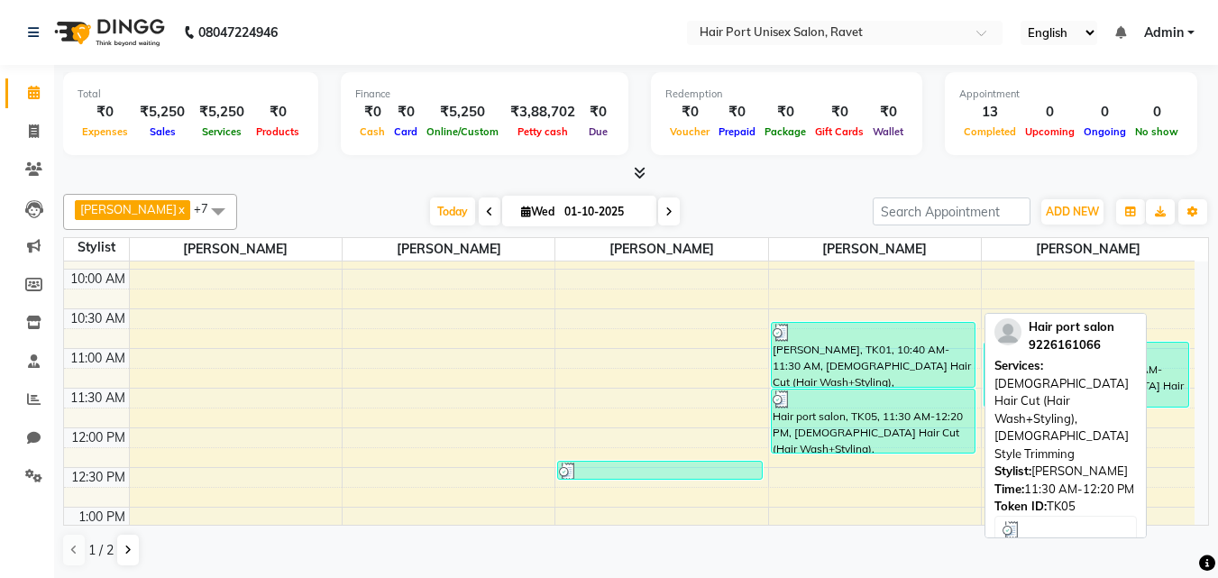
click at [855, 434] on div "Hair port salon, TK05, 11:30 AM-12:20 PM, [DEMOGRAPHIC_DATA] Hair Cut (Hair Was…" at bounding box center [874, 420] width 204 height 63
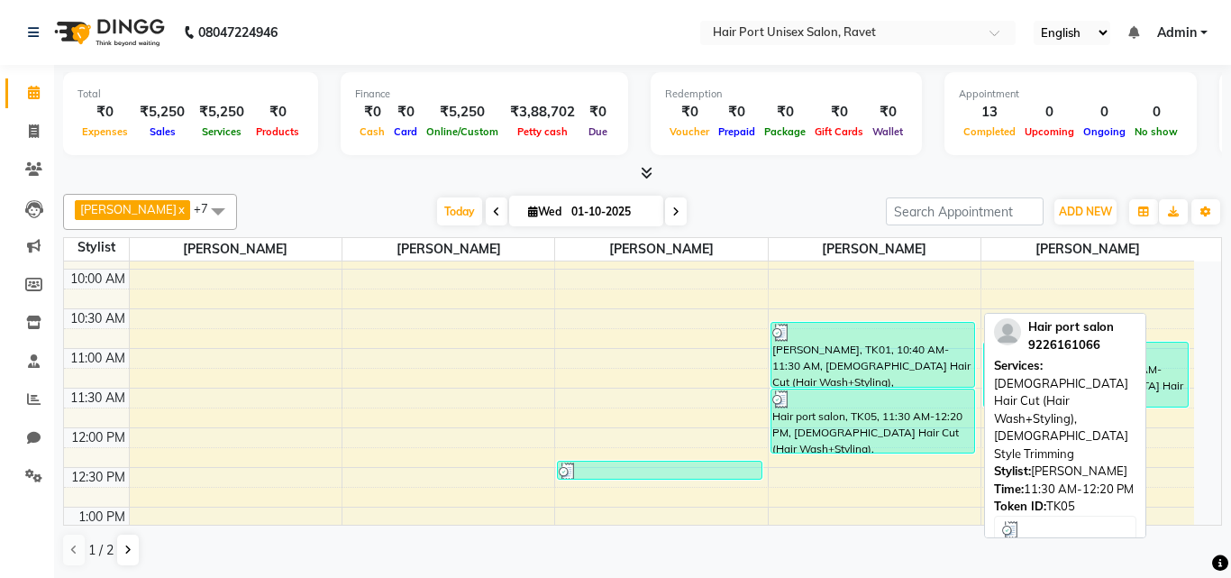
select select "3"
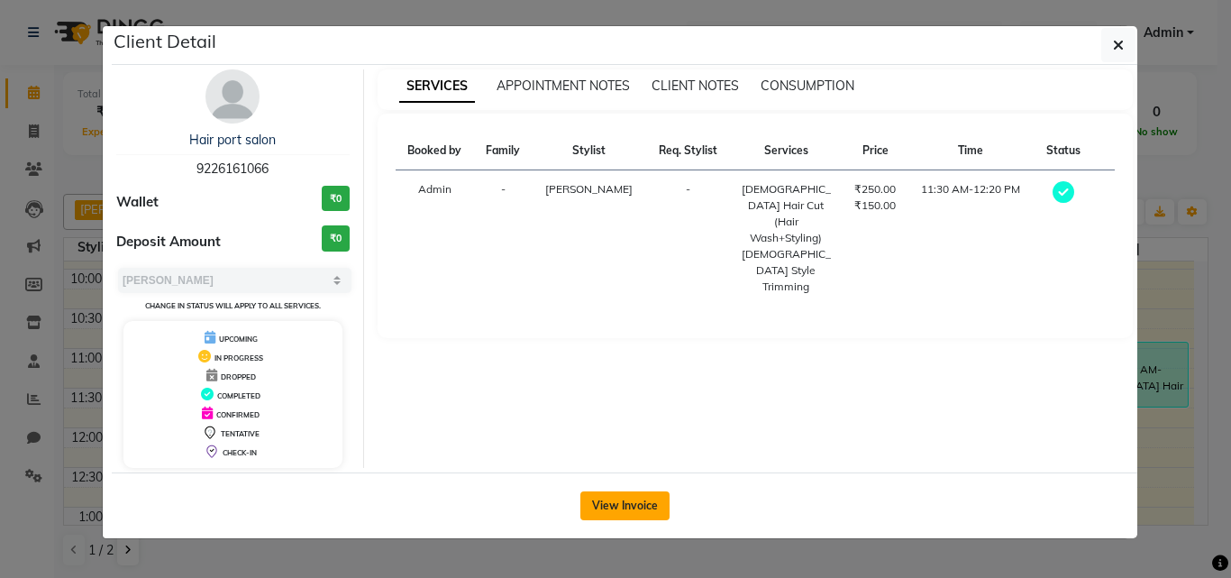
click at [655, 512] on button "View Invoice" at bounding box center [625, 505] width 89 height 29
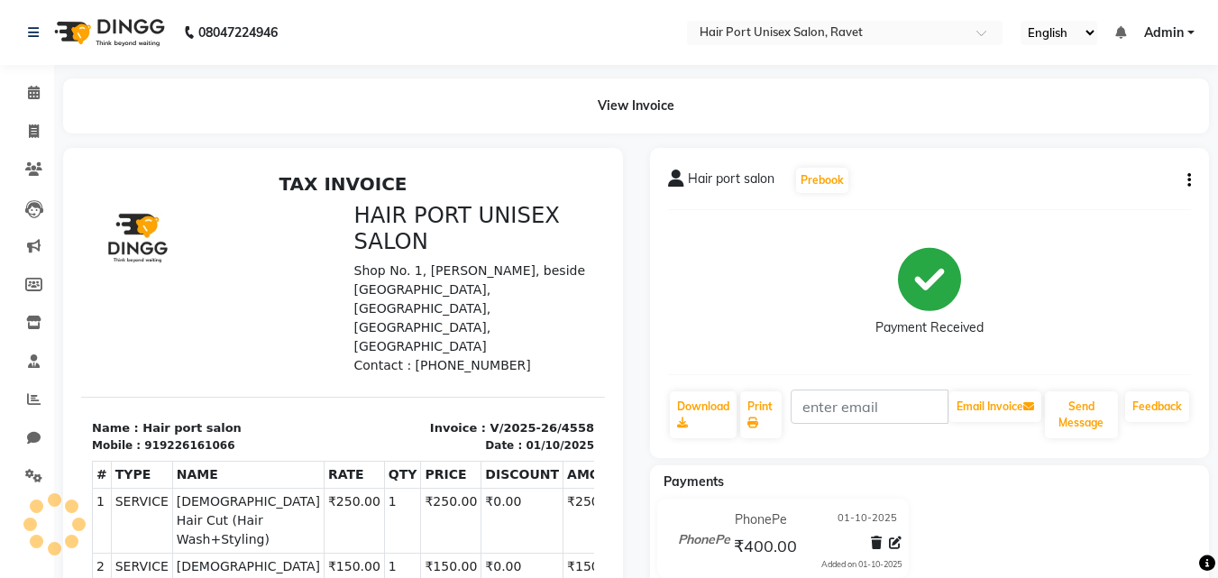
click at [1188, 180] on icon "button" at bounding box center [1189, 180] width 4 height 1
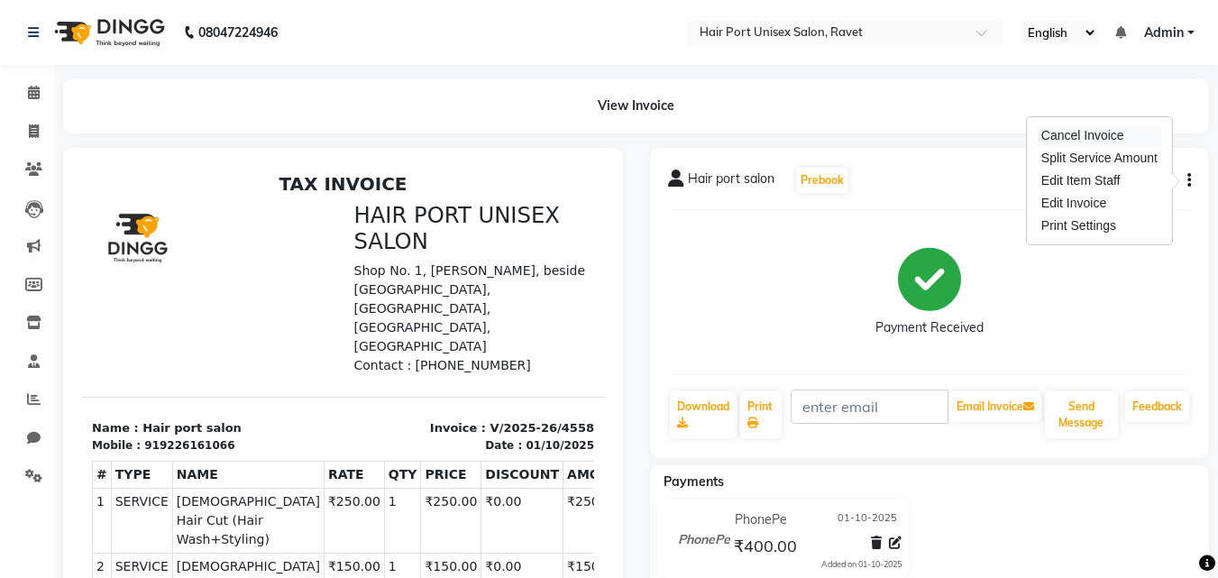
click at [1110, 134] on div "Cancel Invoice" at bounding box center [1099, 135] width 123 height 23
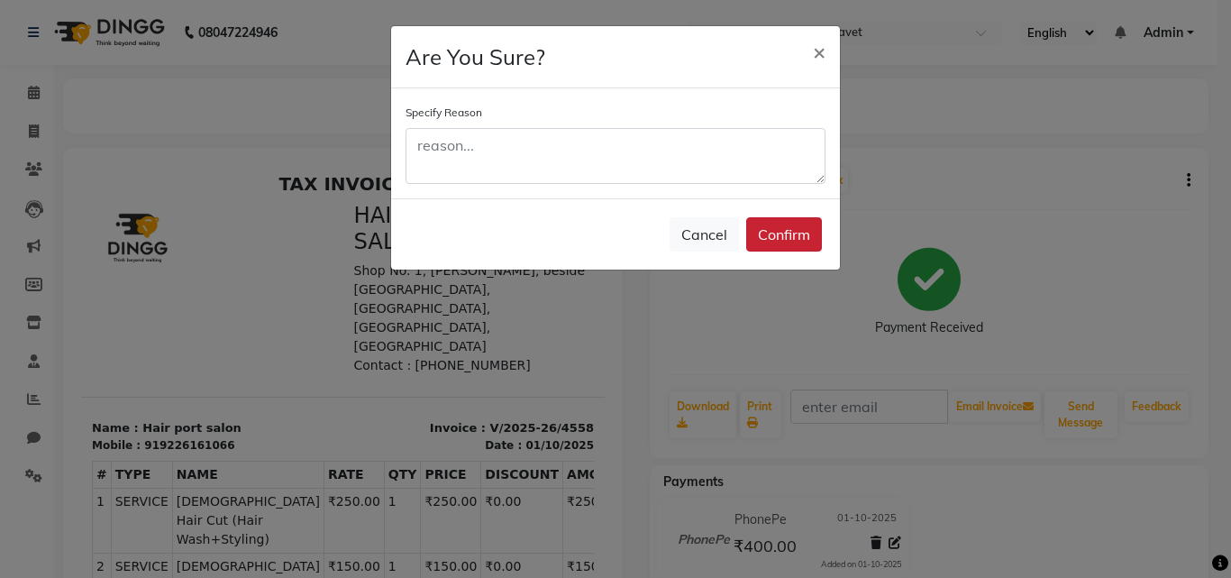
click at [794, 244] on button "Confirm" at bounding box center [784, 234] width 76 height 34
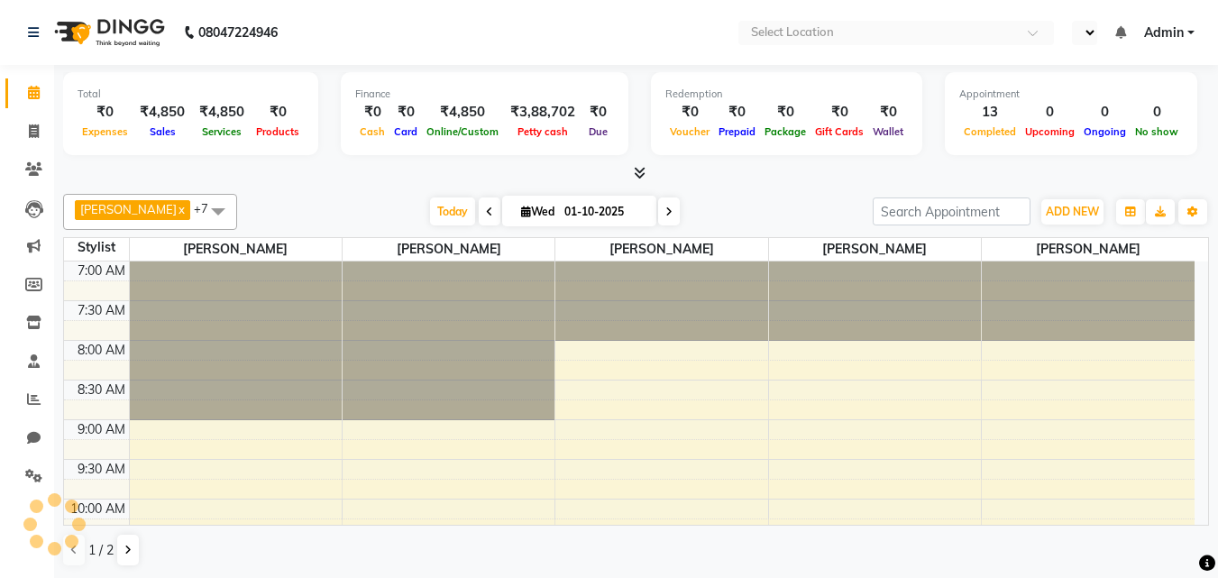
select select "en"
click at [33, 87] on icon at bounding box center [34, 93] width 12 height 14
click at [29, 398] on icon at bounding box center [34, 399] width 14 height 14
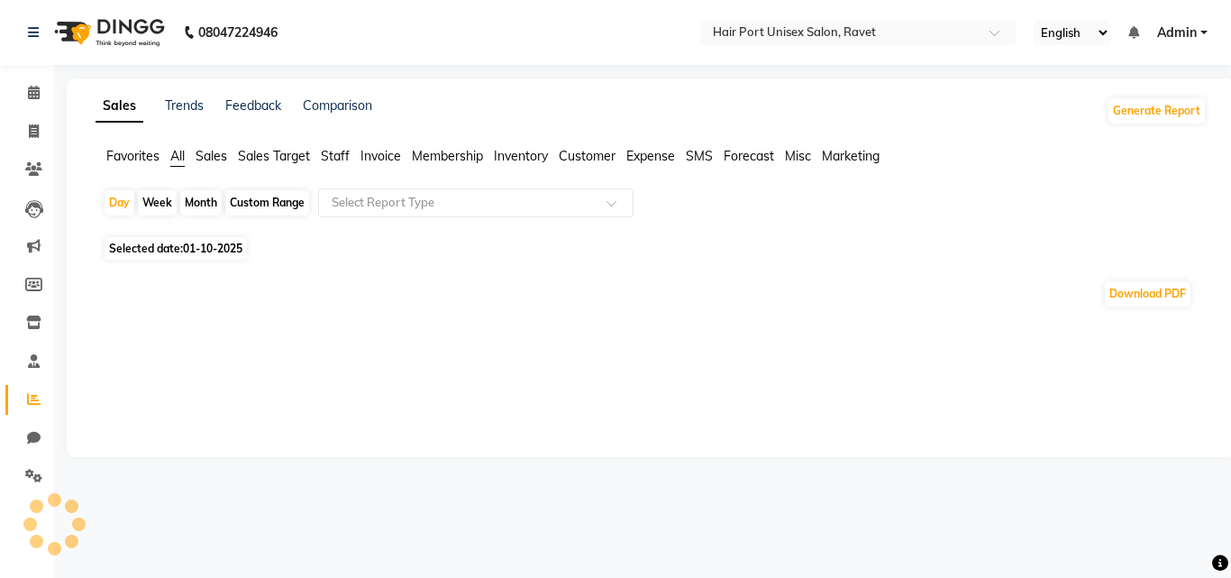
click at [329, 150] on span "Staff" at bounding box center [335, 156] width 29 height 16
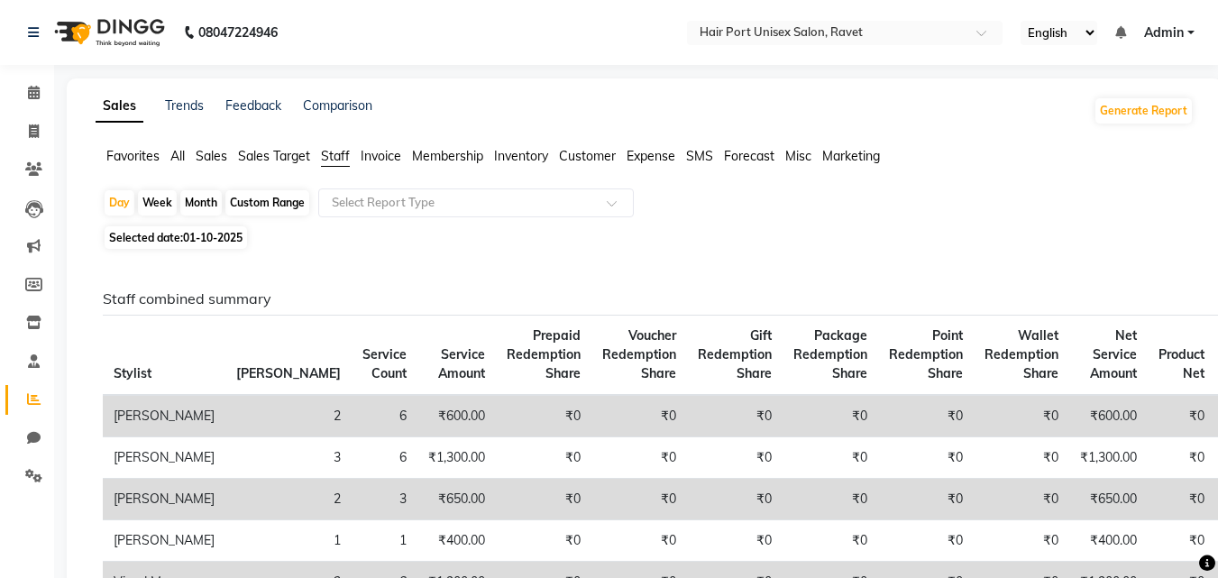
click at [341, 160] on span "Staff" at bounding box center [335, 156] width 29 height 16
click at [402, 204] on input "text" at bounding box center [458, 203] width 260 height 18
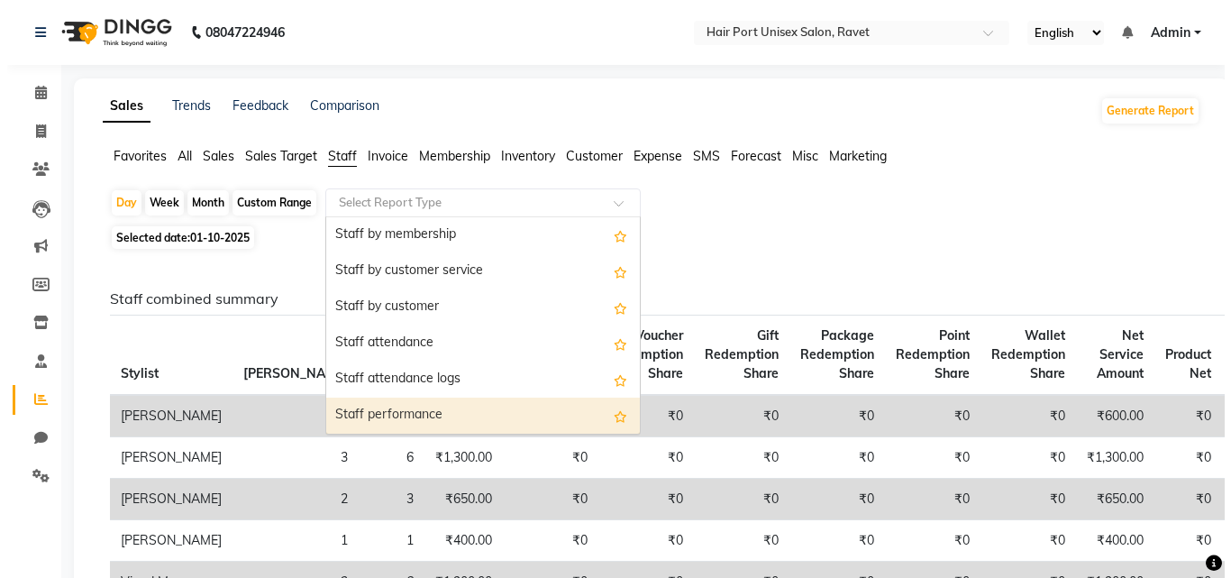
scroll to position [144, 0]
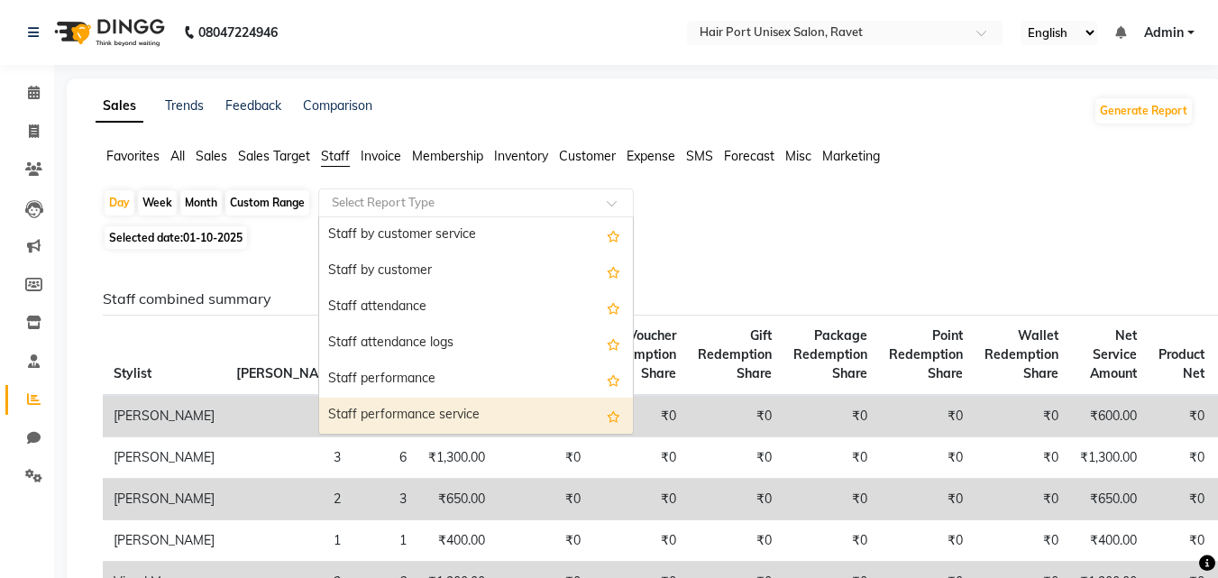
click at [563, 421] on div "Staff performance service" at bounding box center [476, 416] width 314 height 36
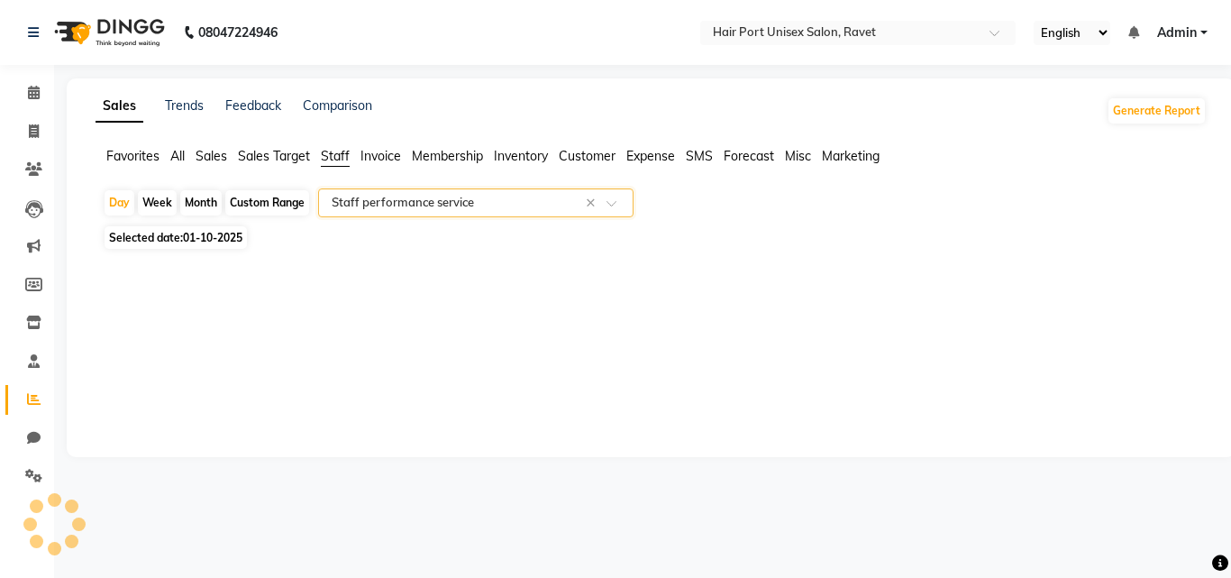
select select "filtered_report"
select select "csv"
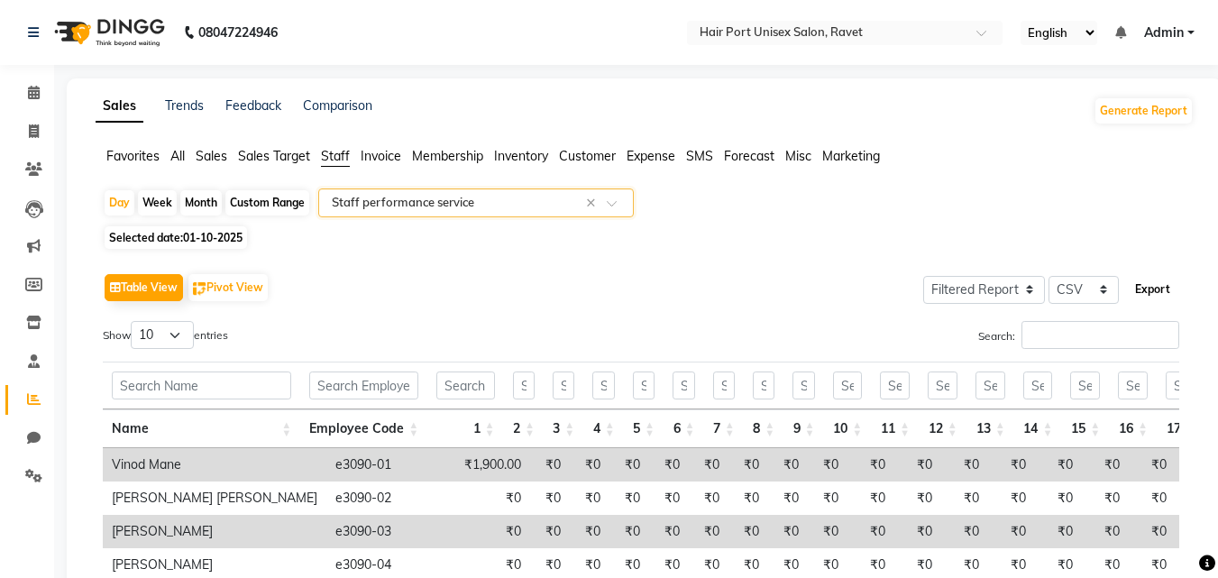
click at [1159, 285] on button "Export" at bounding box center [1153, 289] width 50 height 31
drag, startPoint x: 939, startPoint y: 32, endPoint x: 407, endPoint y: 332, distance: 611.5
click at [407, 332] on div "Show 10 25 50 100 entries" at bounding box center [365, 338] width 525 height 35
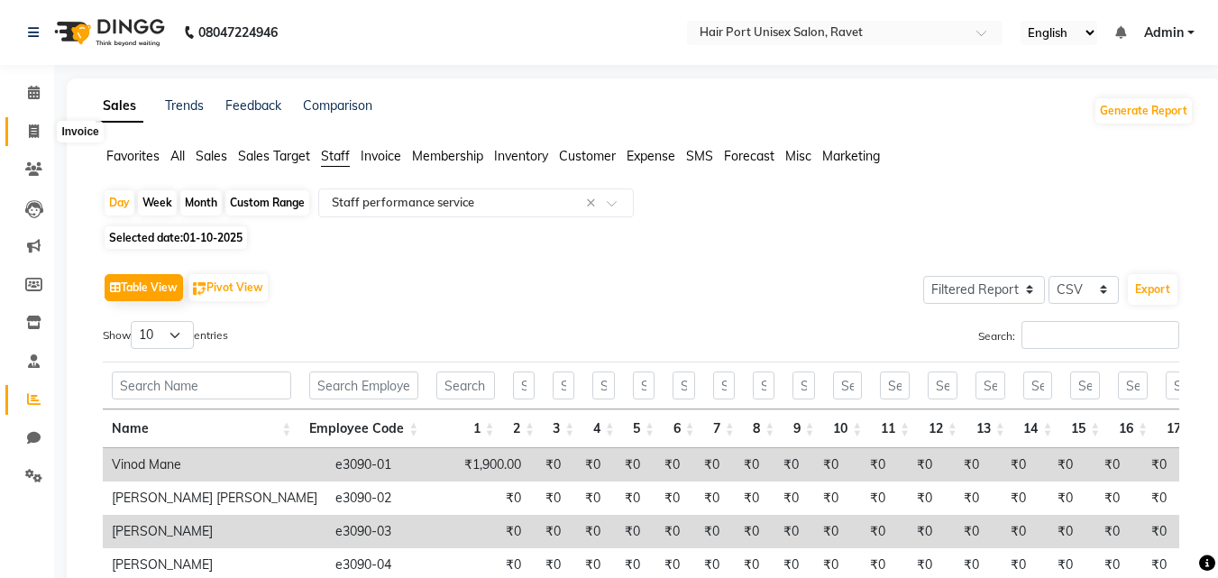
click at [26, 129] on span at bounding box center [34, 132] width 32 height 21
select select "service"
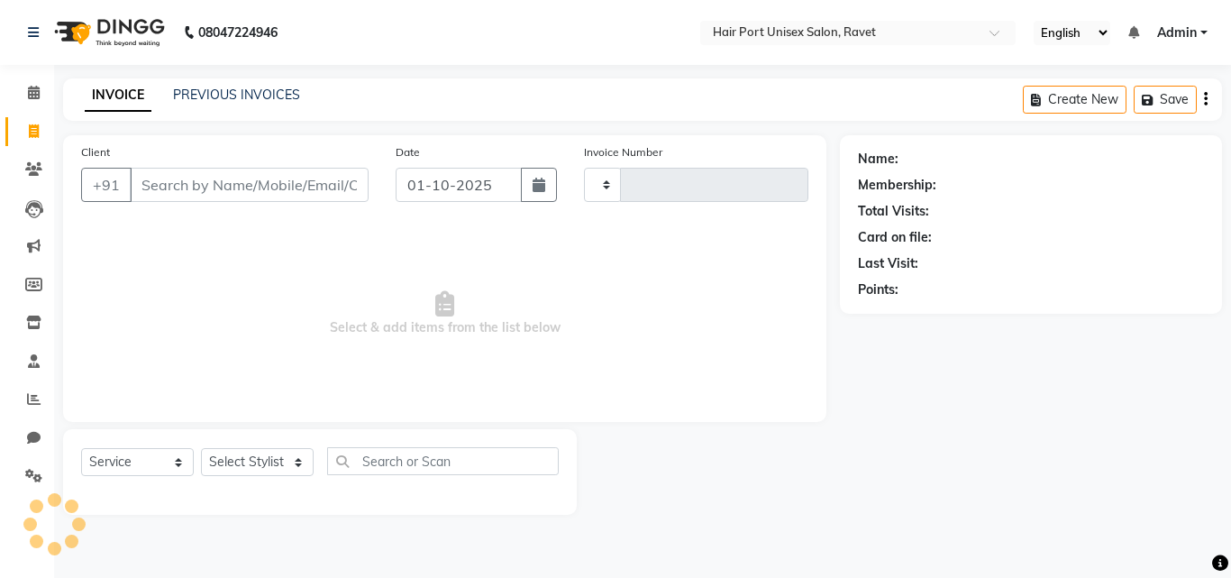
type input "4568"
select select "7015"
click at [198, 193] on input "Client" at bounding box center [249, 185] width 239 height 34
click at [177, 179] on input "Client" at bounding box center [249, 185] width 239 height 34
click at [169, 178] on input "Client" at bounding box center [249, 185] width 239 height 34
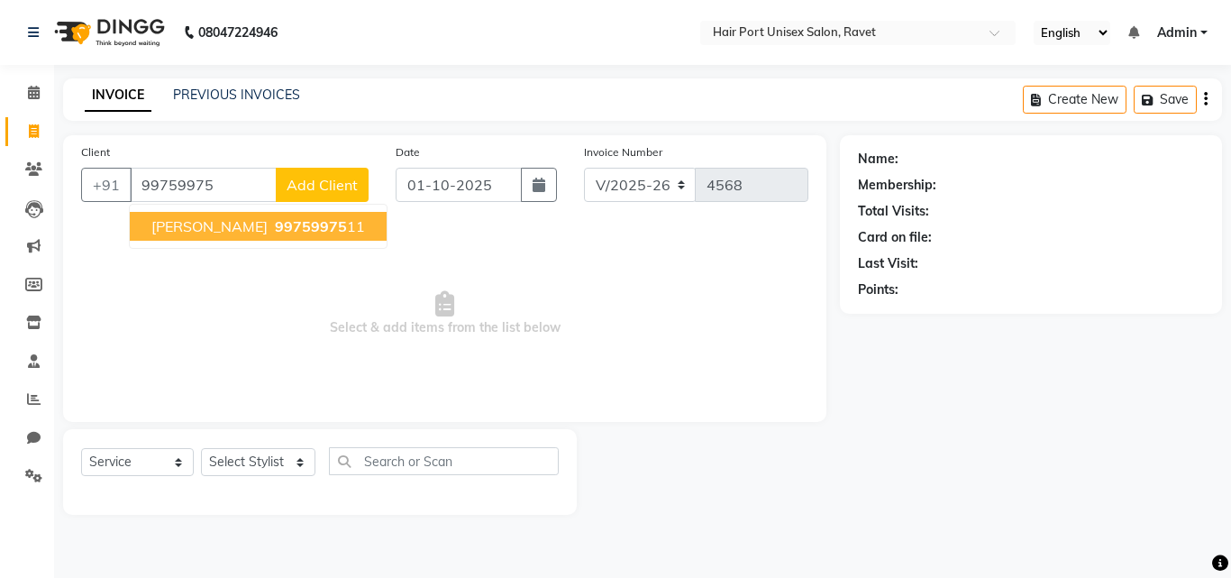
click at [214, 192] on input "99759975" at bounding box center [203, 185] width 147 height 34
type input "9"
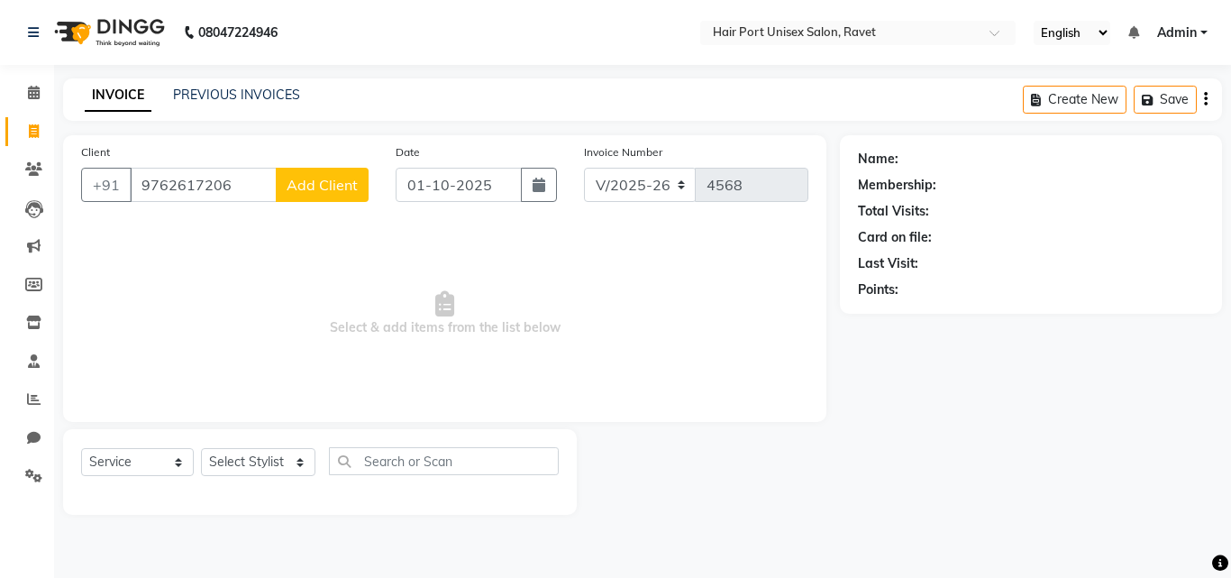
type input "9762617206"
click at [343, 189] on span "Add Client" at bounding box center [322, 185] width 71 height 18
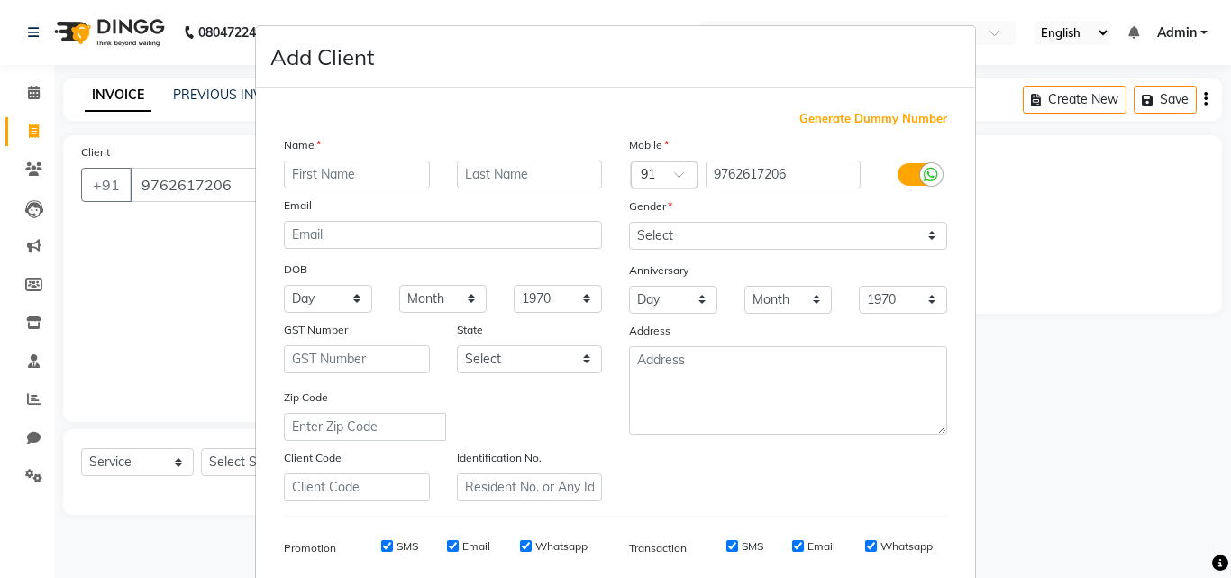
click at [335, 172] on input "text" at bounding box center [357, 174] width 146 height 28
type input "rahul"
click at [747, 233] on select "Select [DEMOGRAPHIC_DATA] [DEMOGRAPHIC_DATA] Other Prefer Not To Say" at bounding box center [788, 236] width 318 height 28
select select "[DEMOGRAPHIC_DATA]"
click at [629, 222] on select "Select [DEMOGRAPHIC_DATA] [DEMOGRAPHIC_DATA] Other Prefer Not To Say" at bounding box center [788, 236] width 318 height 28
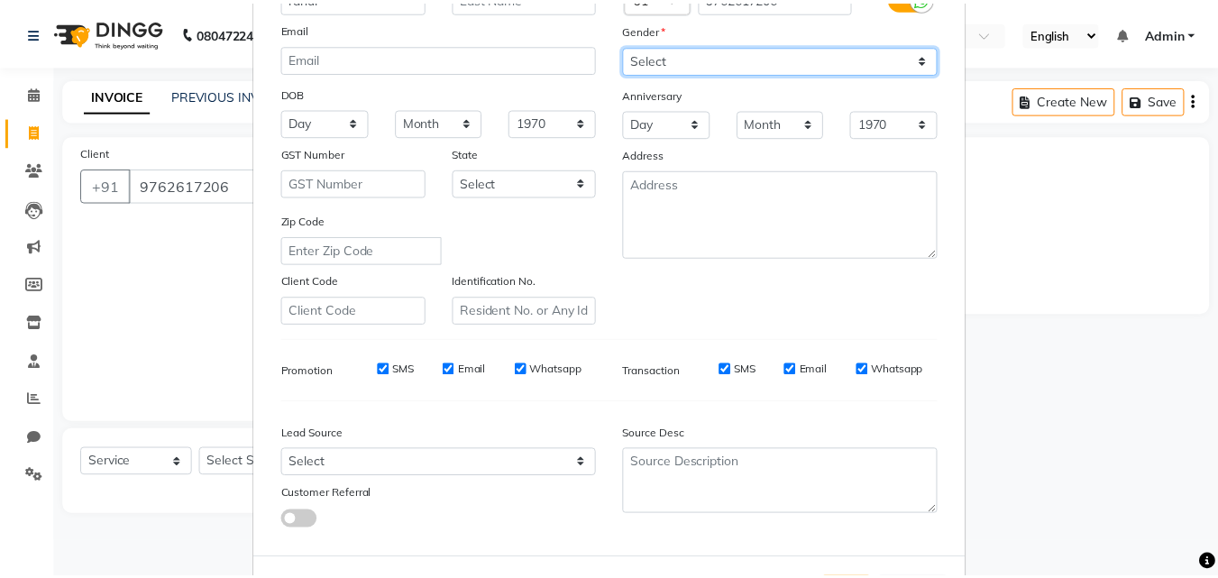
scroll to position [254, 0]
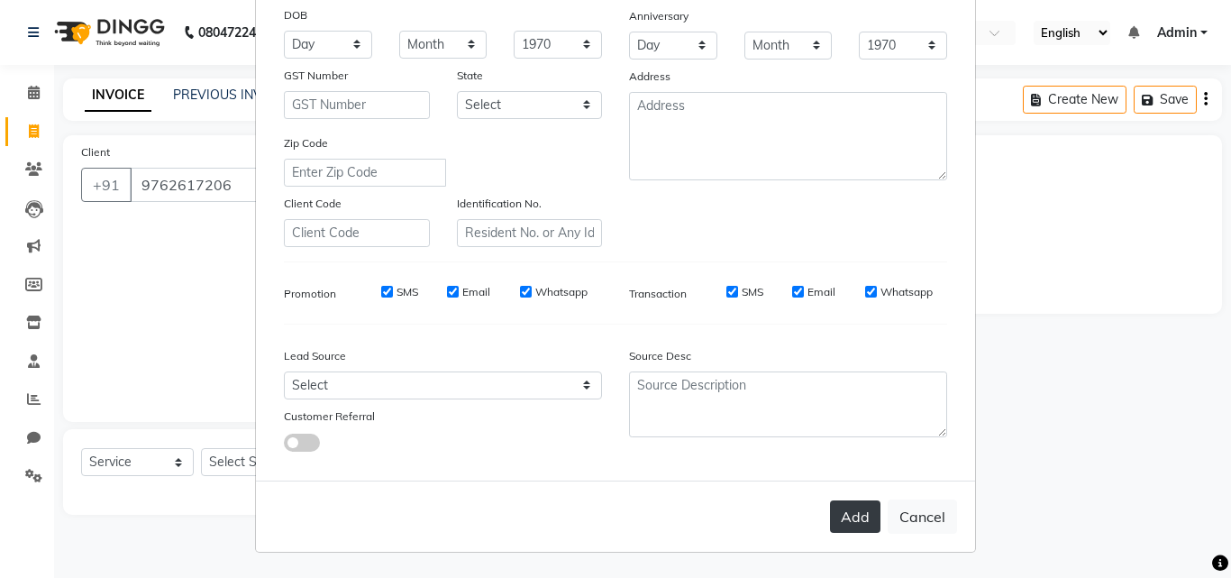
click at [844, 516] on button "Add" at bounding box center [855, 516] width 50 height 32
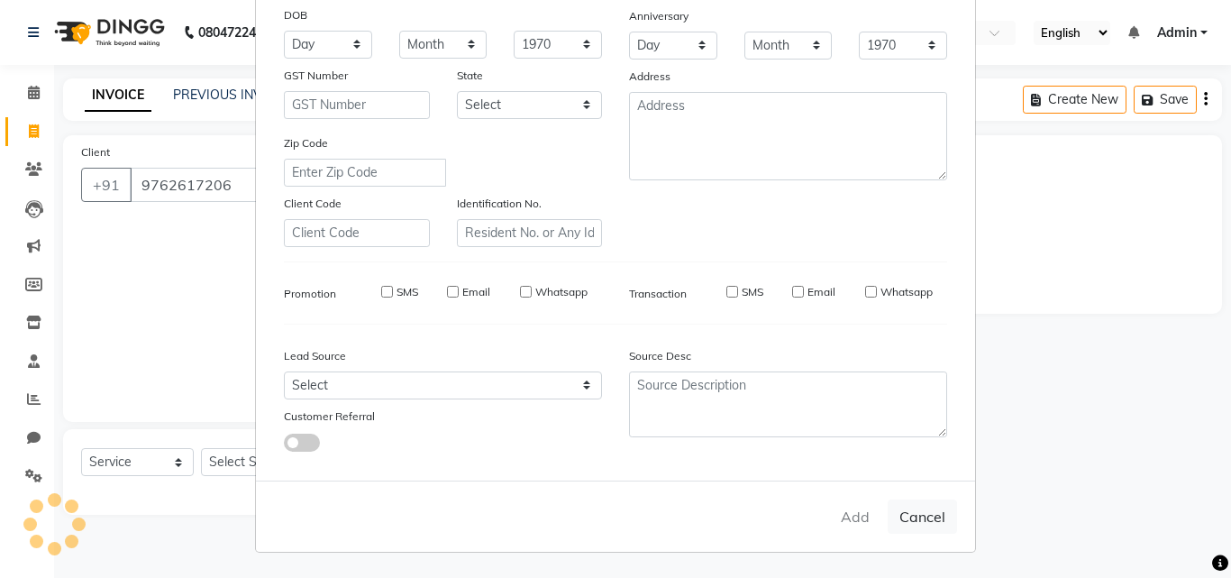
select select
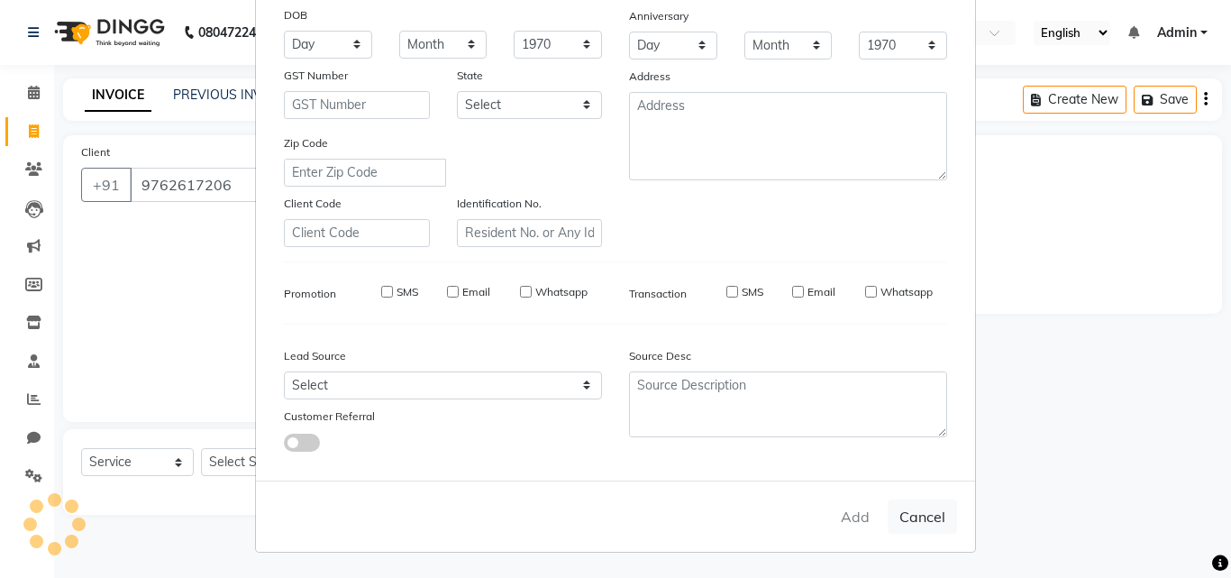
select select
checkbox input "false"
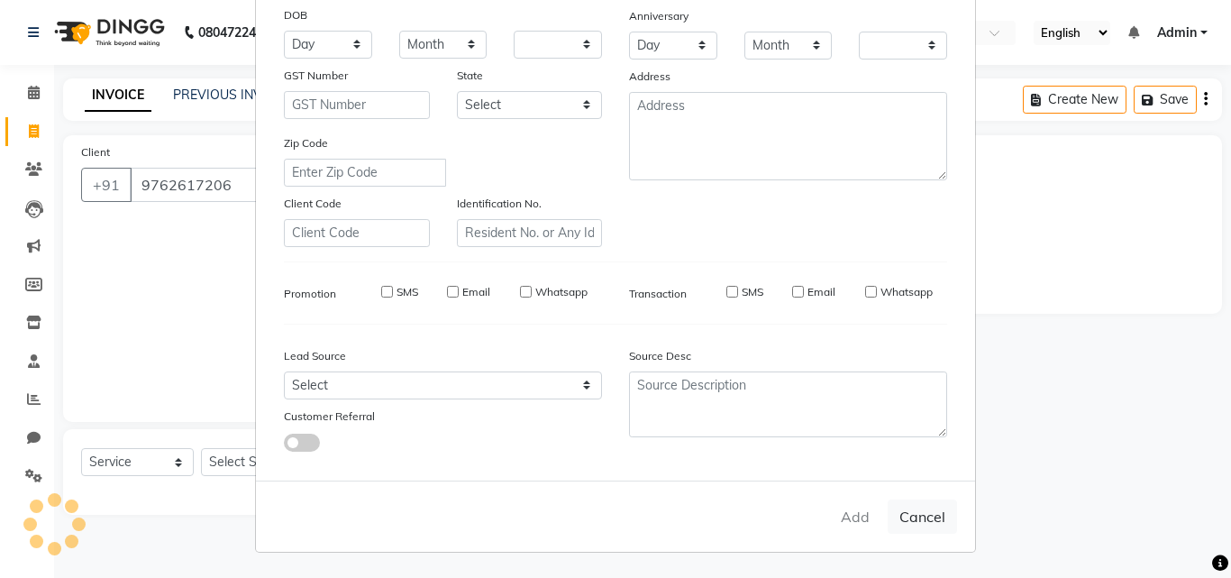
checkbox input "false"
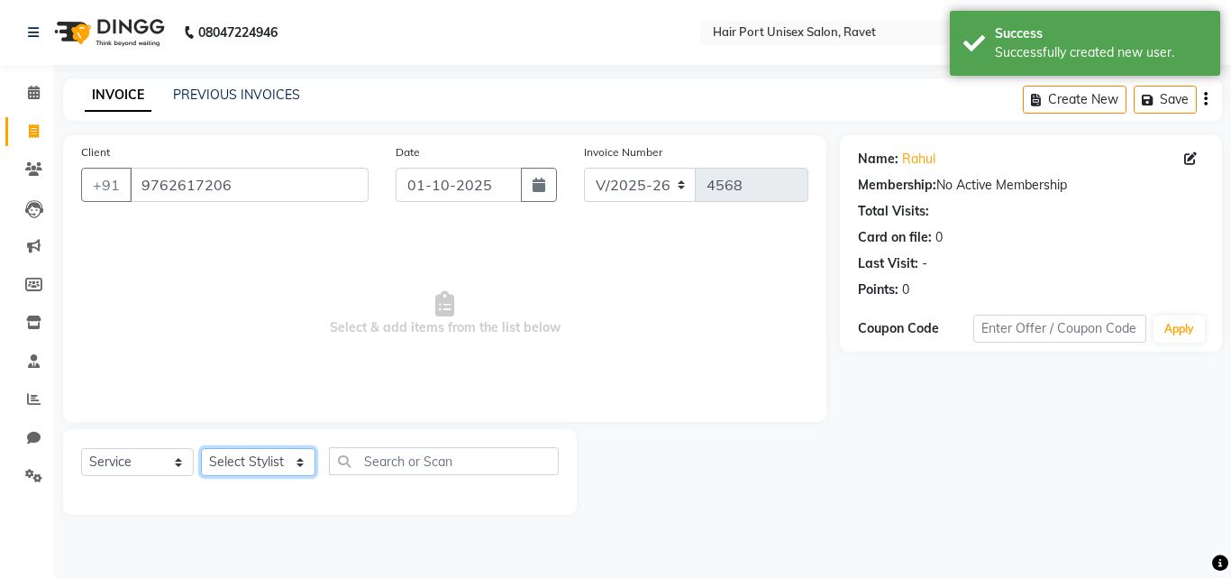
click at [281, 469] on select "Select Stylist [PERSON_NAME] [PERSON_NAME] [PERSON_NAME] [PERSON_NAME] [PERSON_…" at bounding box center [258, 462] width 114 height 28
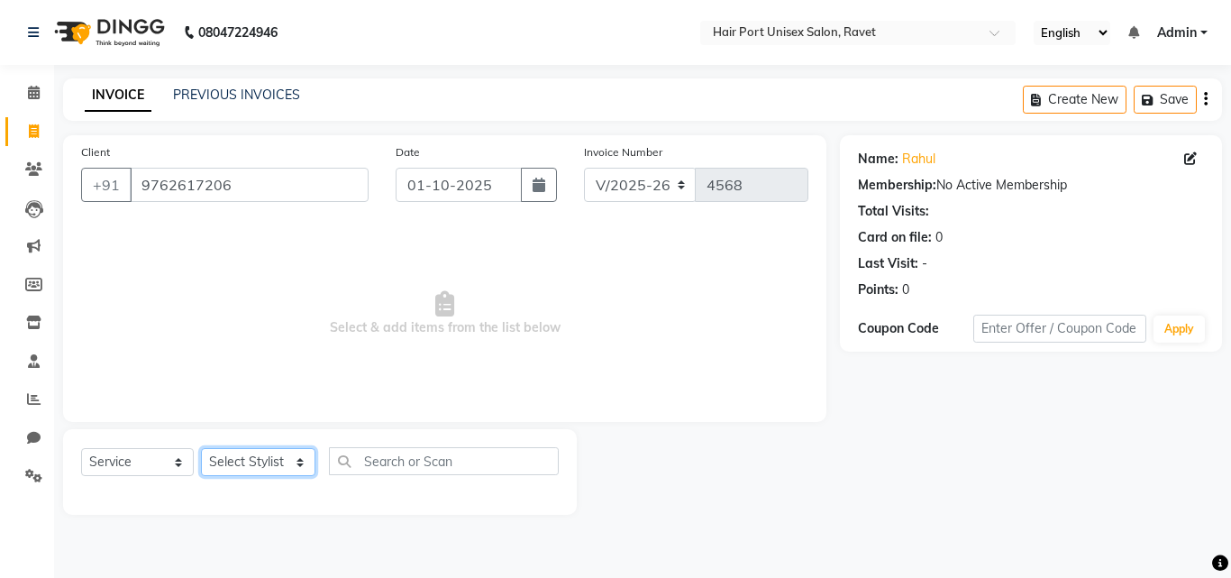
select select "63965"
click at [201, 448] on select "Select Stylist [PERSON_NAME] [PERSON_NAME] [PERSON_NAME] [PERSON_NAME] [PERSON_…" at bounding box center [258, 462] width 114 height 28
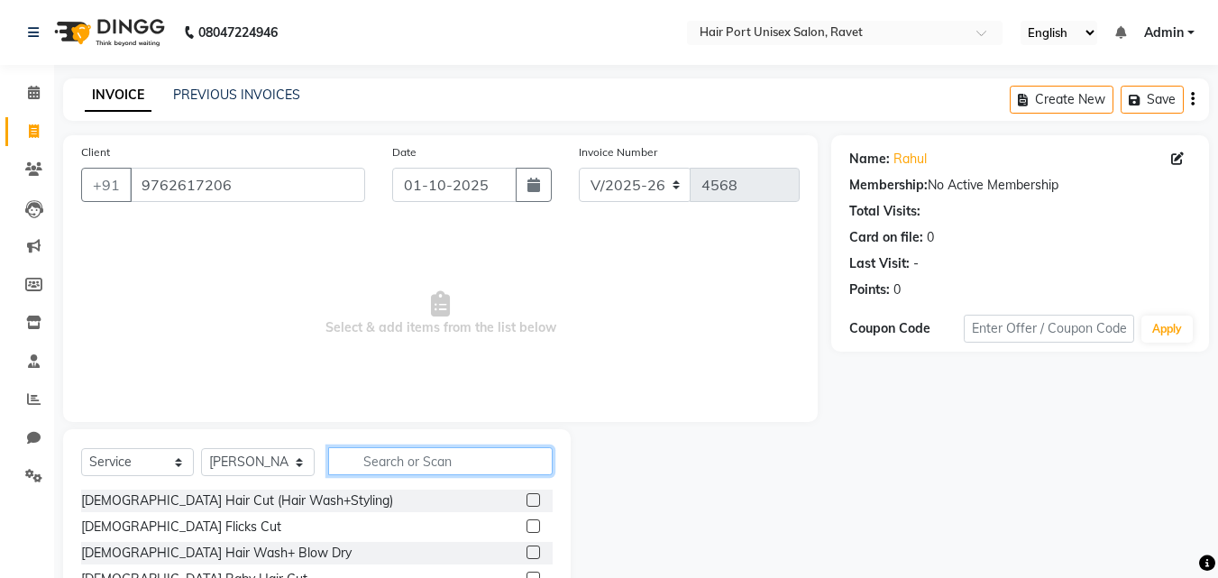
click at [415, 469] on input "text" at bounding box center [440, 461] width 224 height 28
type input "hair cut"
click at [533, 553] on label at bounding box center [533, 552] width 14 height 14
click at [533, 553] on input "checkbox" at bounding box center [532, 553] width 12 height 12
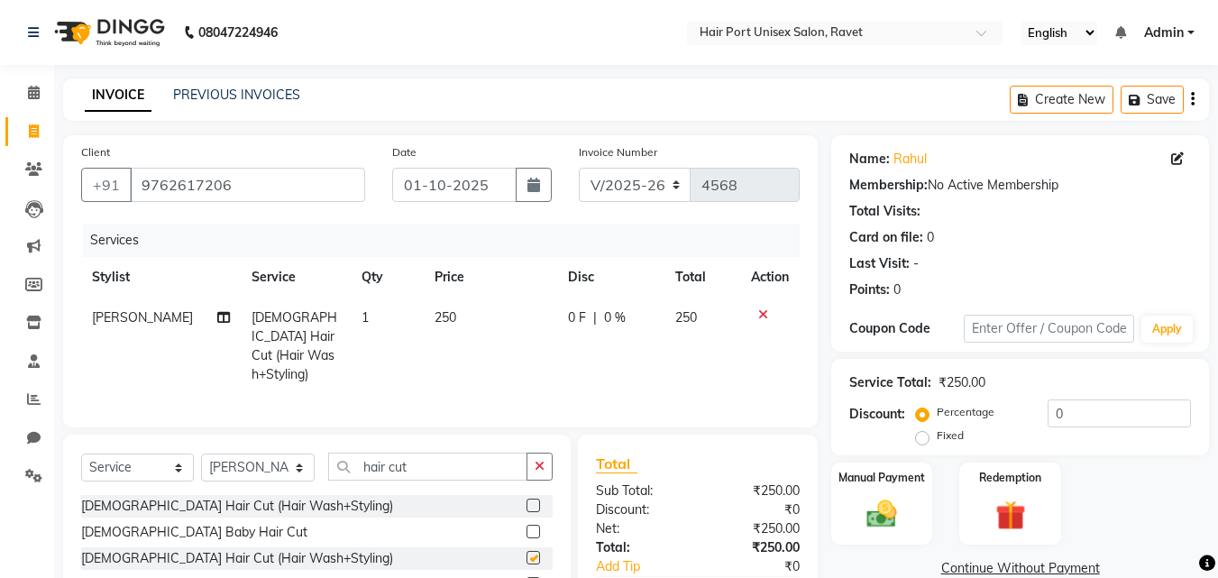
checkbox input "false"
click at [883, 496] on img at bounding box center [881, 514] width 50 height 36
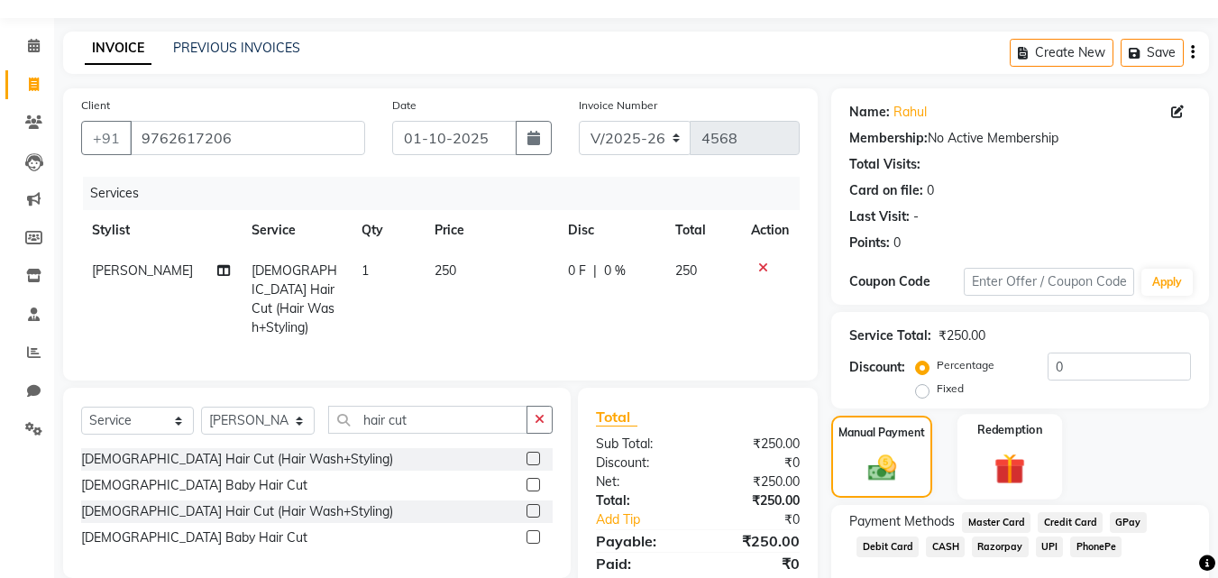
scroll to position [78, 0]
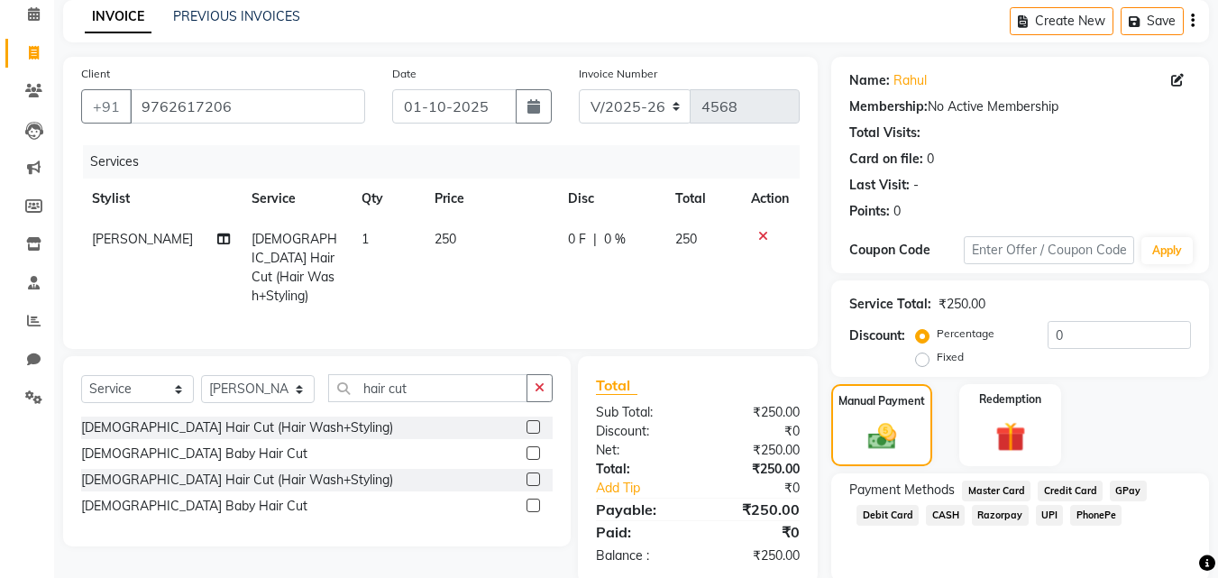
click at [1087, 512] on span "PhonePe" at bounding box center [1095, 515] width 51 height 21
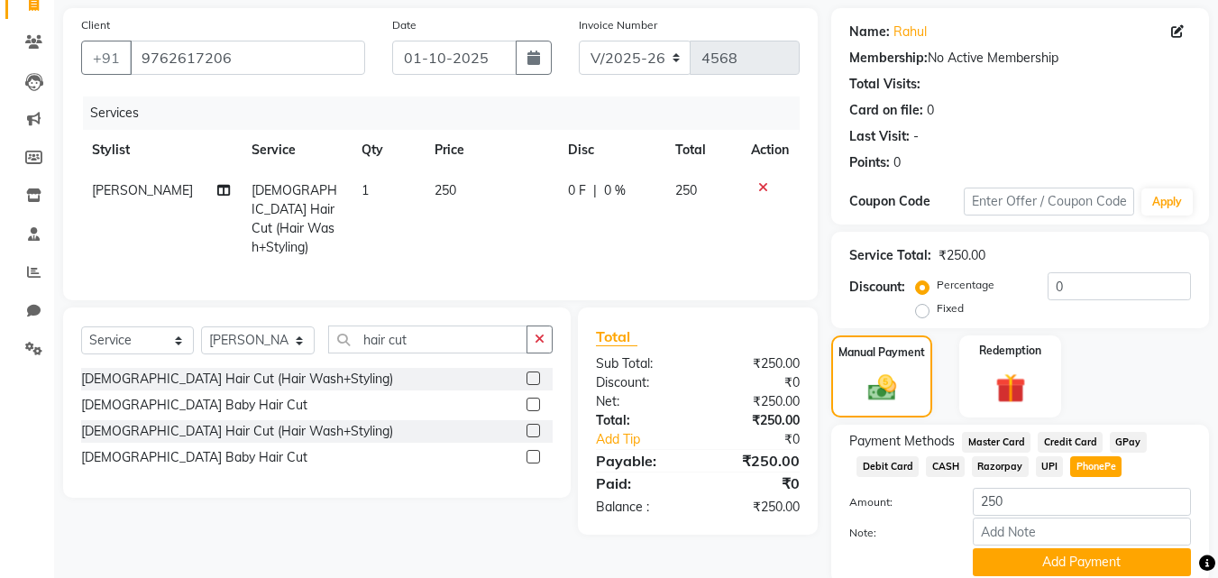
scroll to position [138, 0]
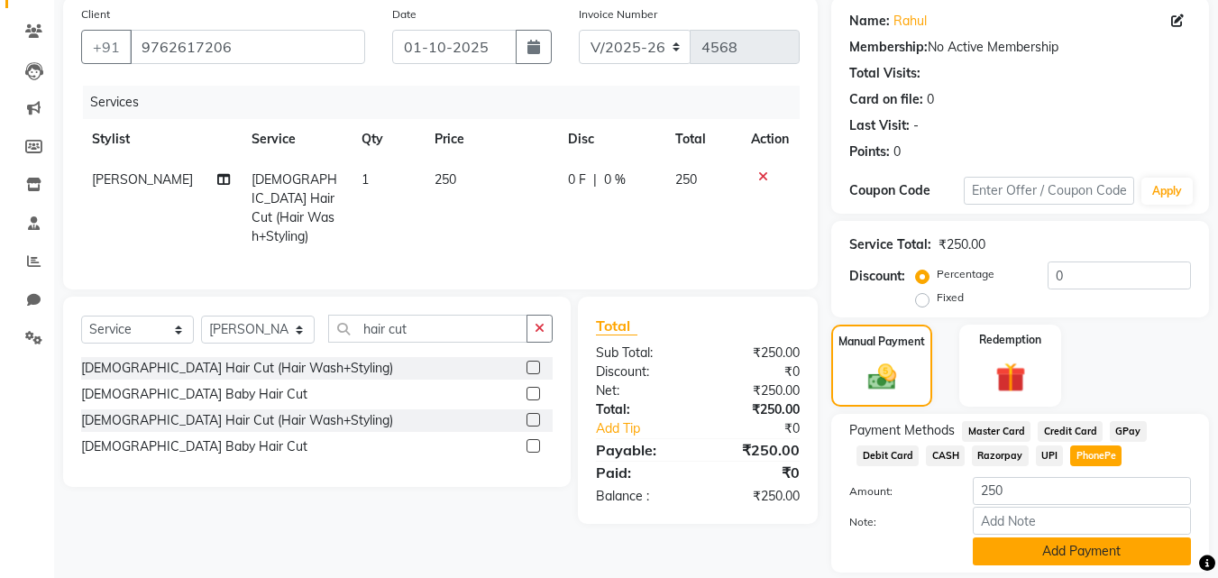
click at [1084, 550] on button "Add Payment" at bounding box center [1082, 551] width 218 height 28
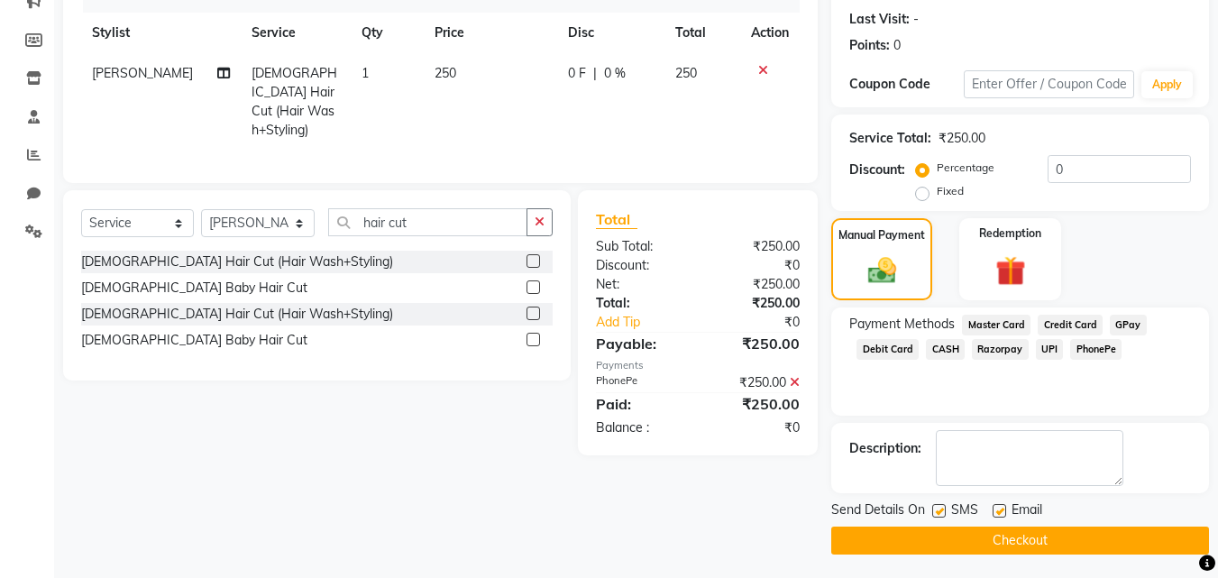
scroll to position [248, 0]
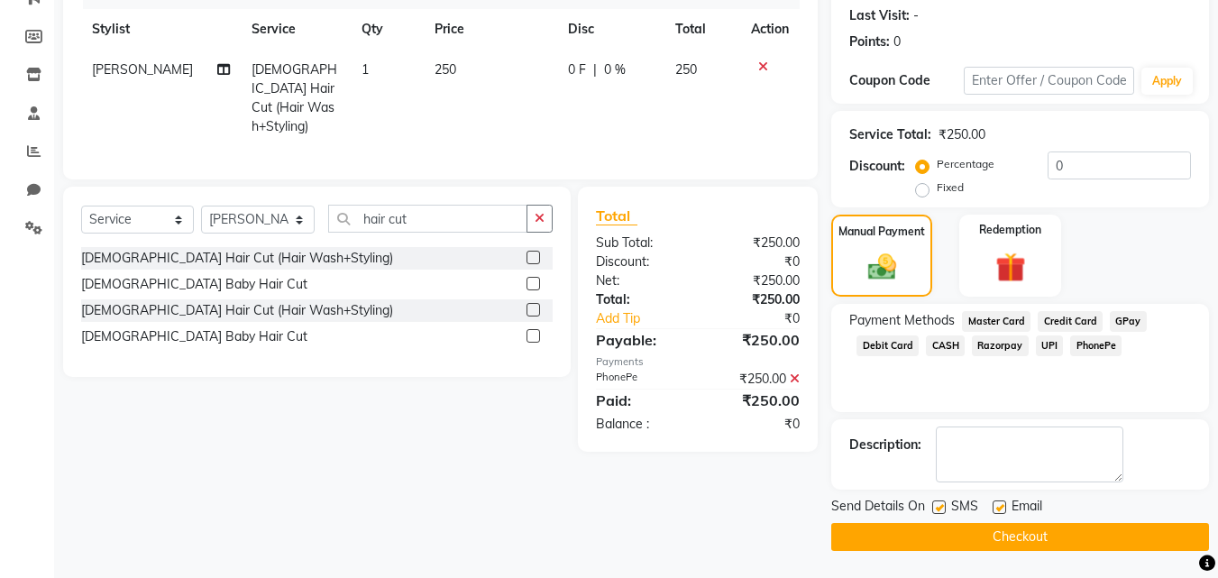
click at [1025, 539] on button "Checkout" at bounding box center [1020, 537] width 378 height 28
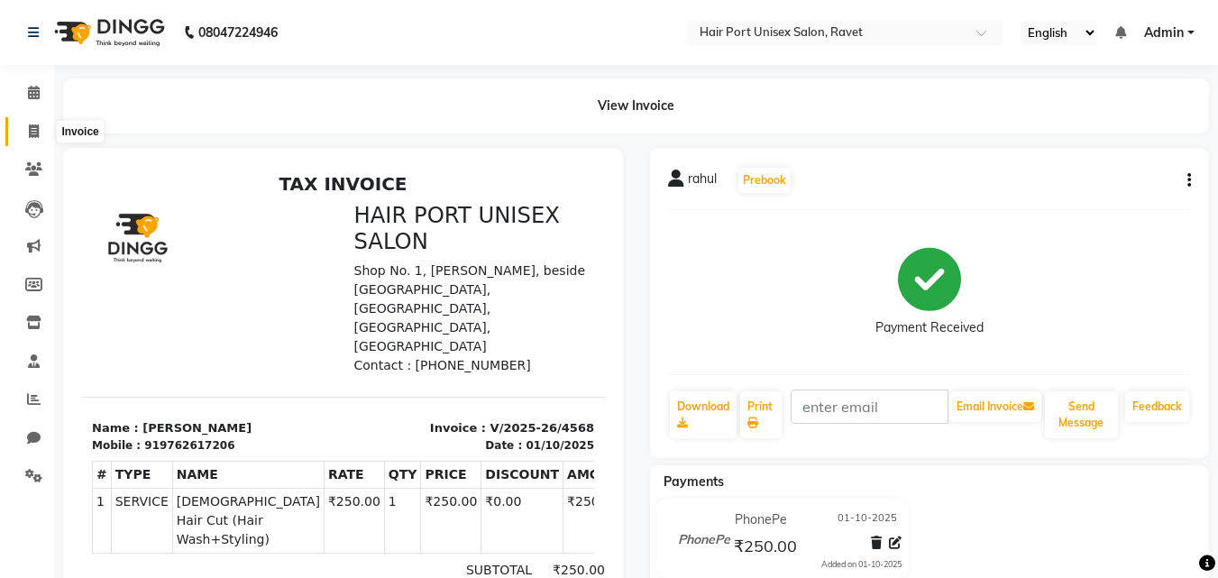
click at [32, 140] on span at bounding box center [34, 132] width 32 height 21
select select "service"
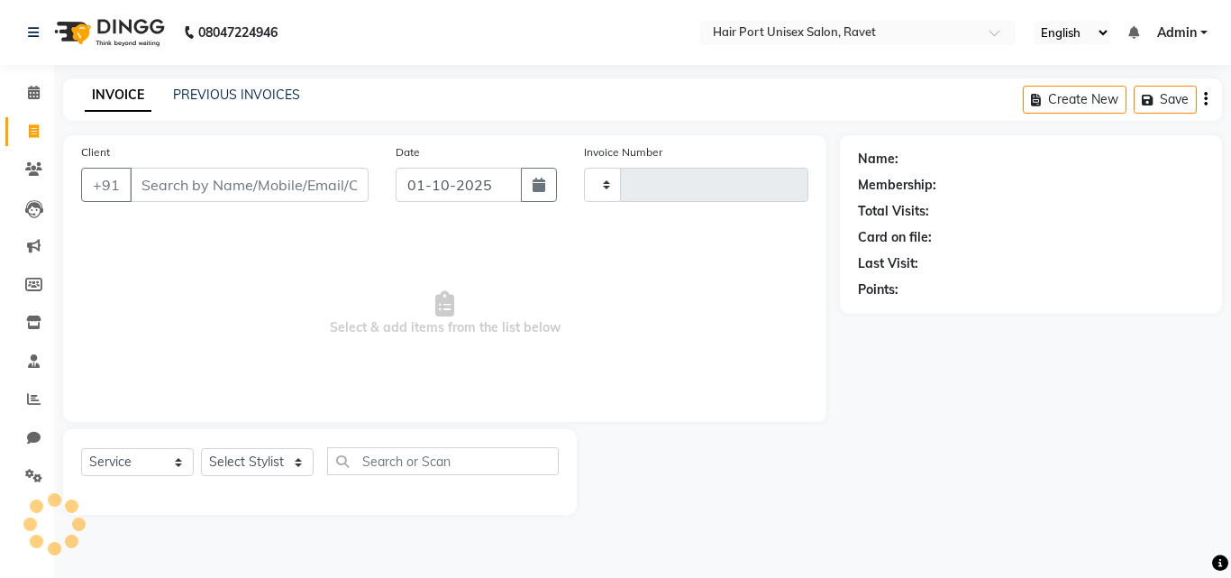
type input "4569"
select select "7015"
click at [181, 180] on input "Client" at bounding box center [249, 185] width 239 height 34
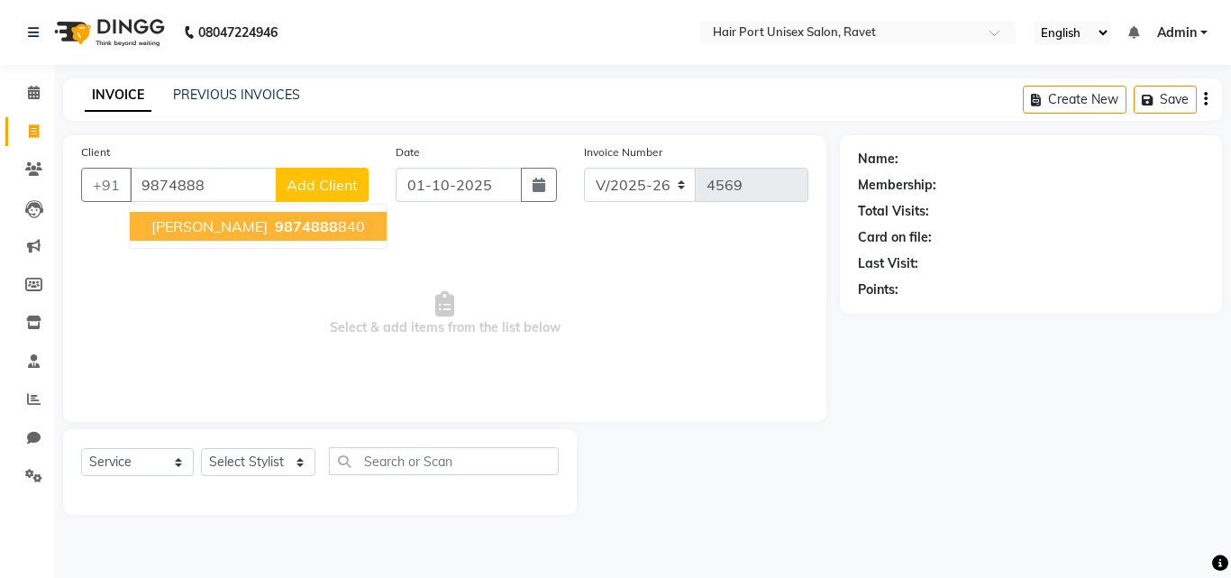
click at [187, 215] on button "[PERSON_NAME] 9874888 840" at bounding box center [258, 226] width 257 height 29
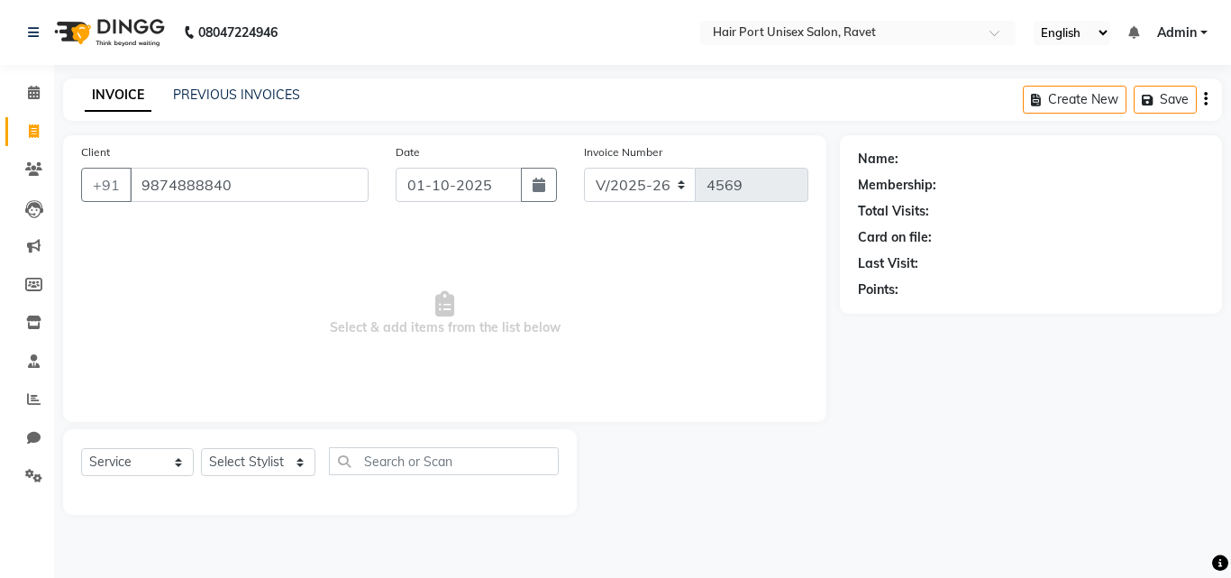
type input "9874888840"
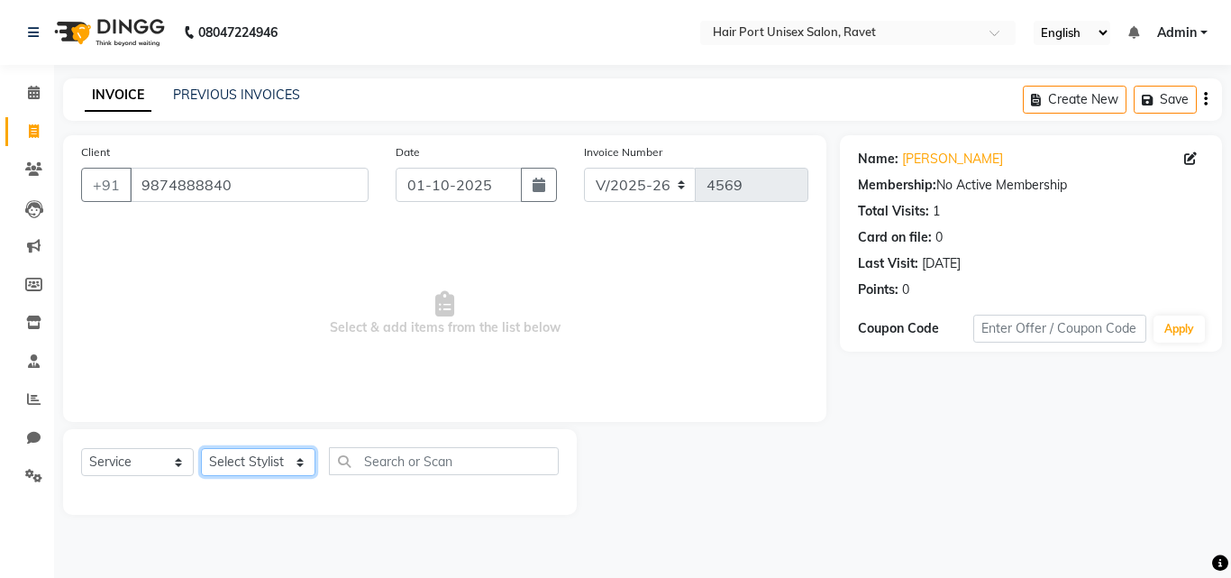
click at [288, 462] on select "Select Stylist [PERSON_NAME] [PERSON_NAME] [PERSON_NAME] [PERSON_NAME] [PERSON_…" at bounding box center [258, 462] width 114 height 28
select select "66342"
click at [201, 448] on select "Select Stylist [PERSON_NAME] [PERSON_NAME] [PERSON_NAME] [PERSON_NAME] [PERSON_…" at bounding box center [258, 462] width 114 height 28
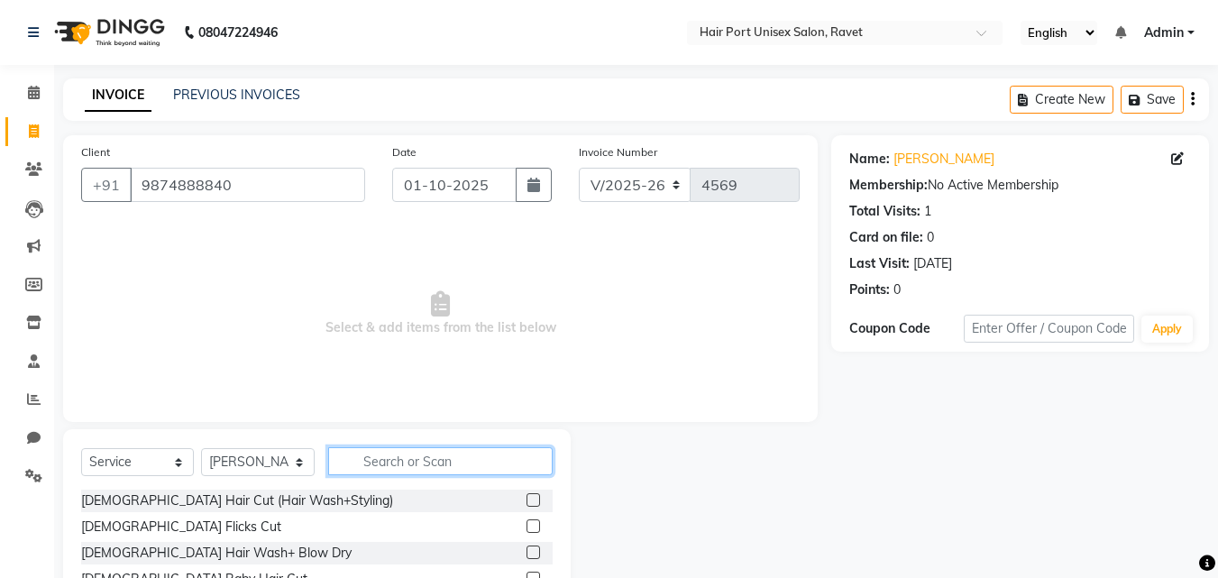
click at [430, 462] on input "text" at bounding box center [440, 461] width 224 height 28
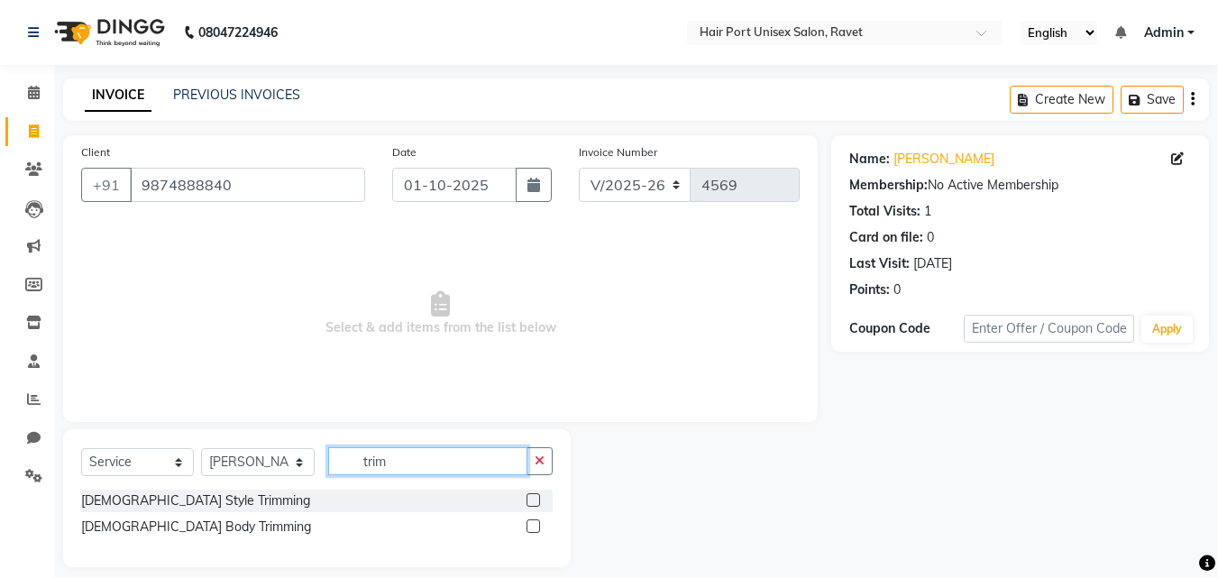
type input "trim"
click at [535, 498] on label at bounding box center [533, 500] width 14 height 14
click at [535, 498] on input "checkbox" at bounding box center [532, 501] width 12 height 12
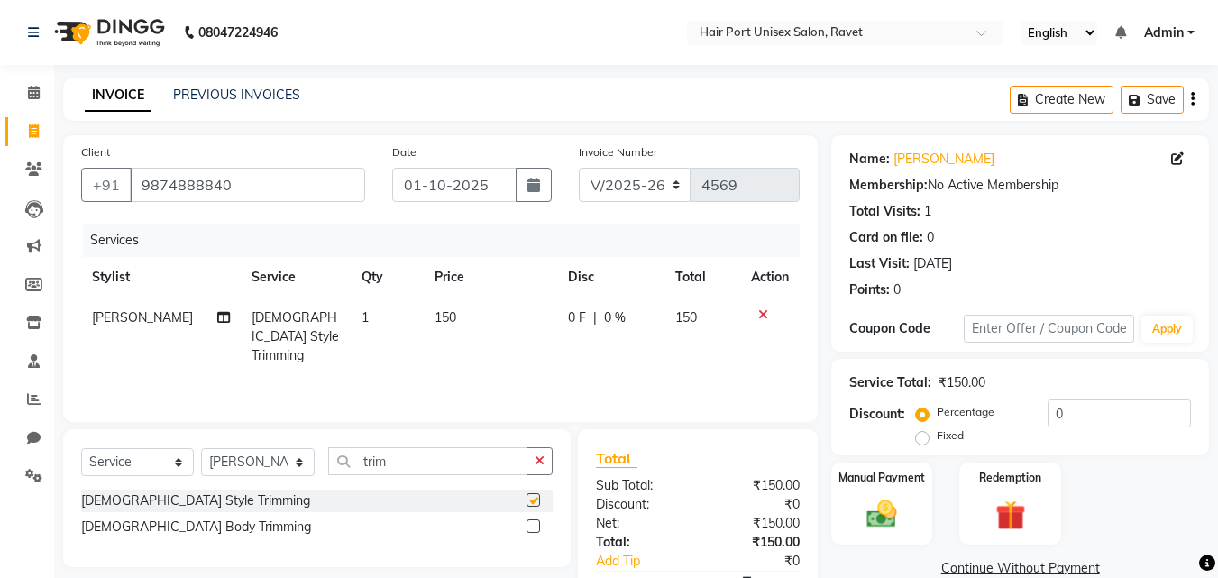
checkbox input "false"
click at [429, 465] on input "trim" at bounding box center [427, 461] width 199 height 28
type input "t"
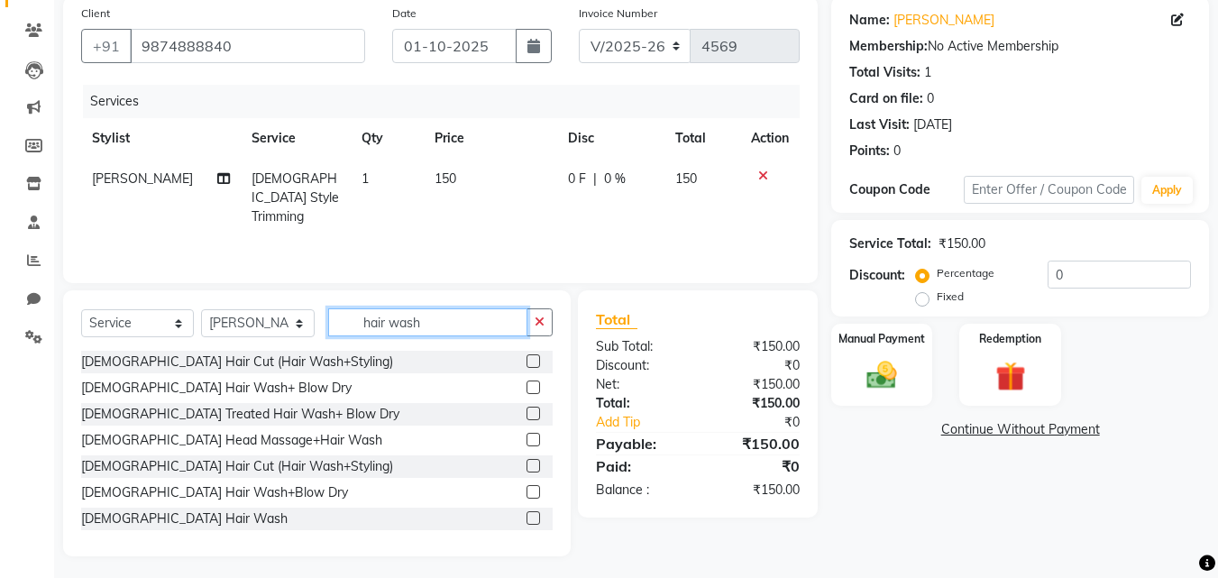
scroll to position [144, 0]
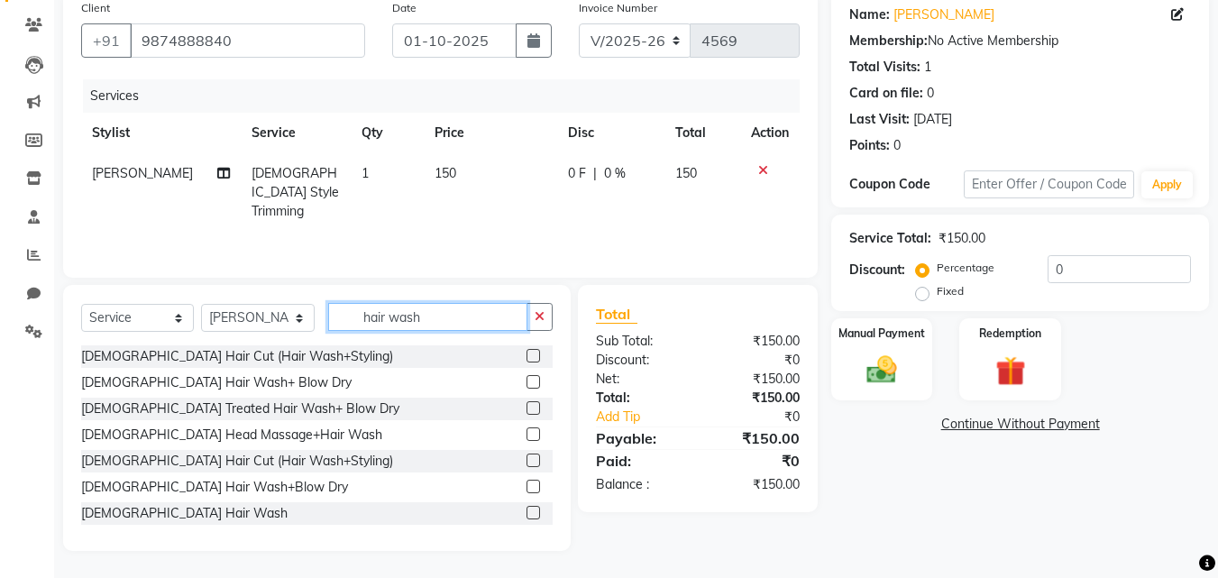
type input "hair wash"
click at [526, 513] on label at bounding box center [533, 513] width 14 height 14
click at [526, 513] on input "checkbox" at bounding box center [532, 514] width 12 height 12
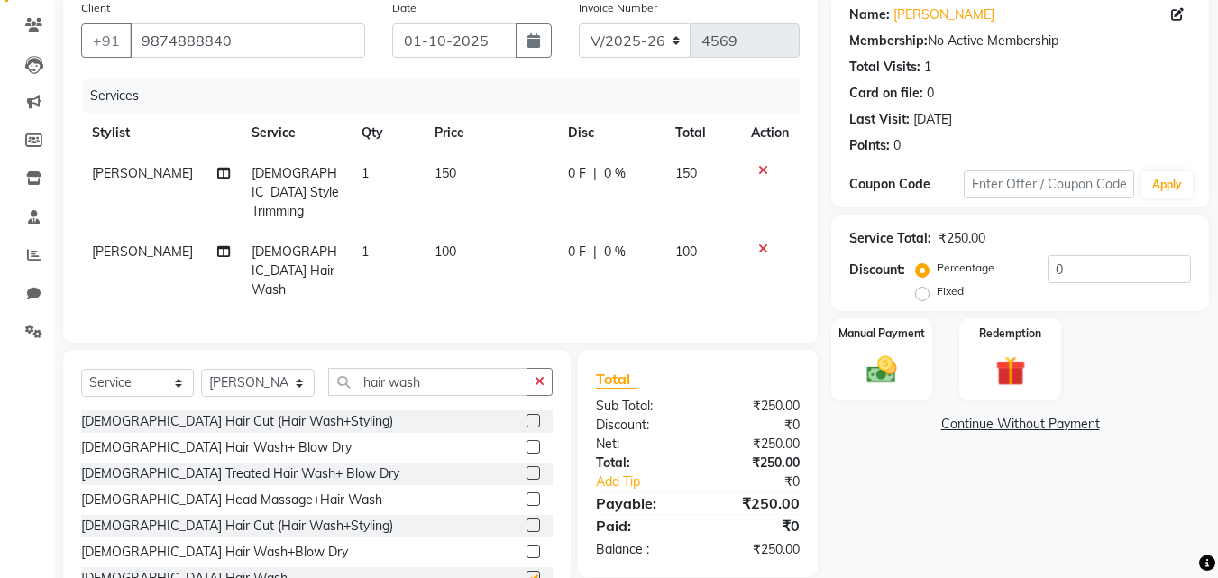
checkbox input "false"
click at [434, 368] on input "hair wash" at bounding box center [427, 382] width 199 height 28
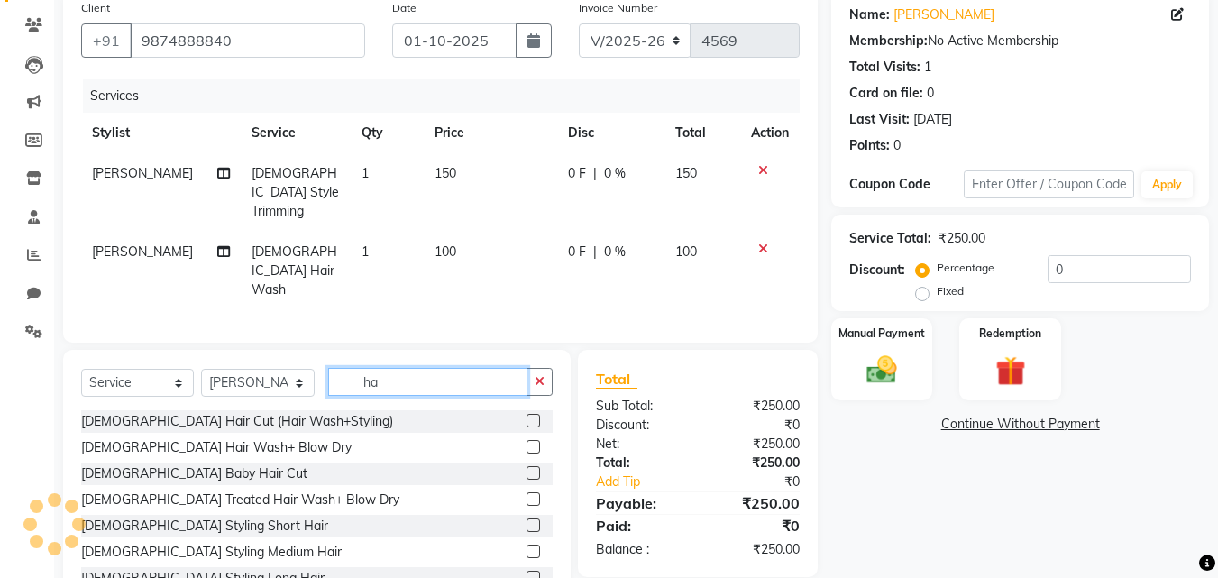
type input "h"
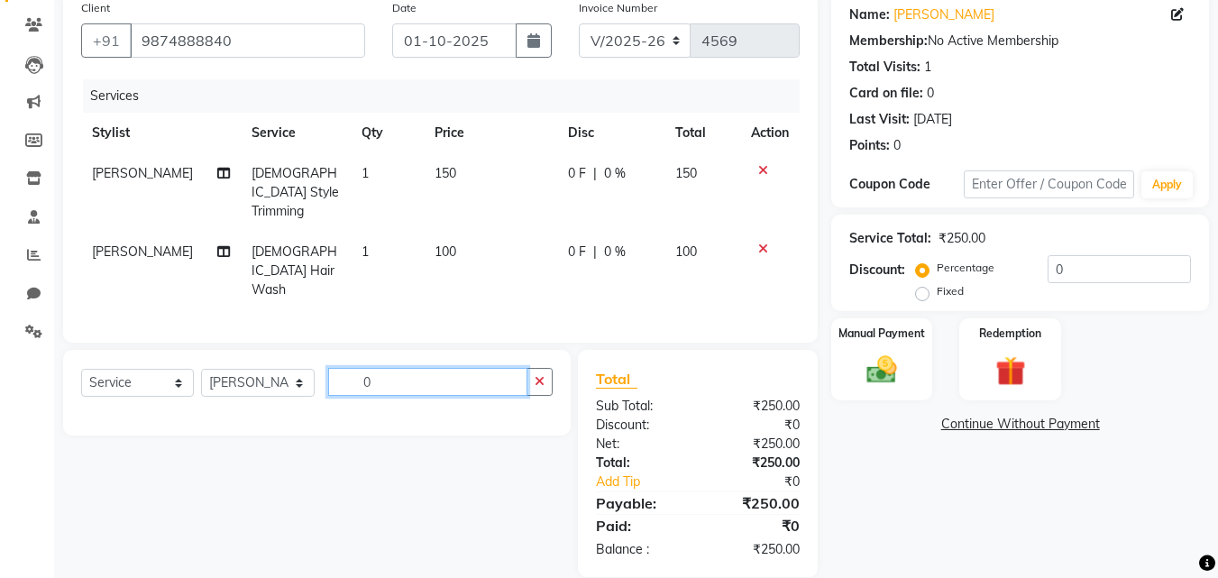
type input "0"
click at [760, 242] on icon at bounding box center [763, 248] width 10 height 13
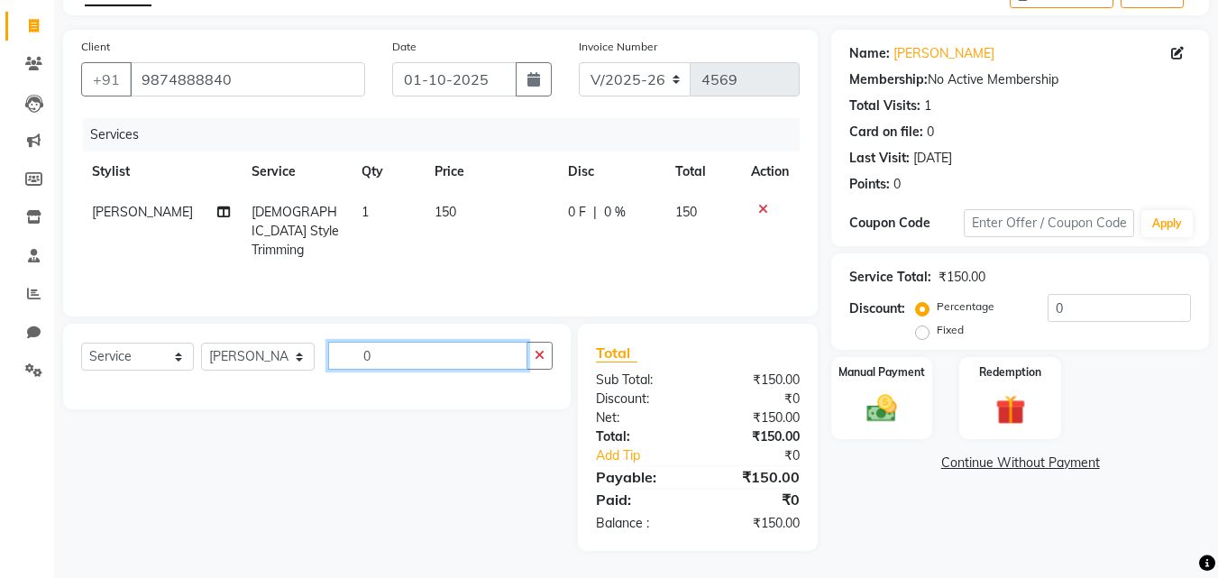
click at [445, 357] on input "0" at bounding box center [427, 356] width 199 height 28
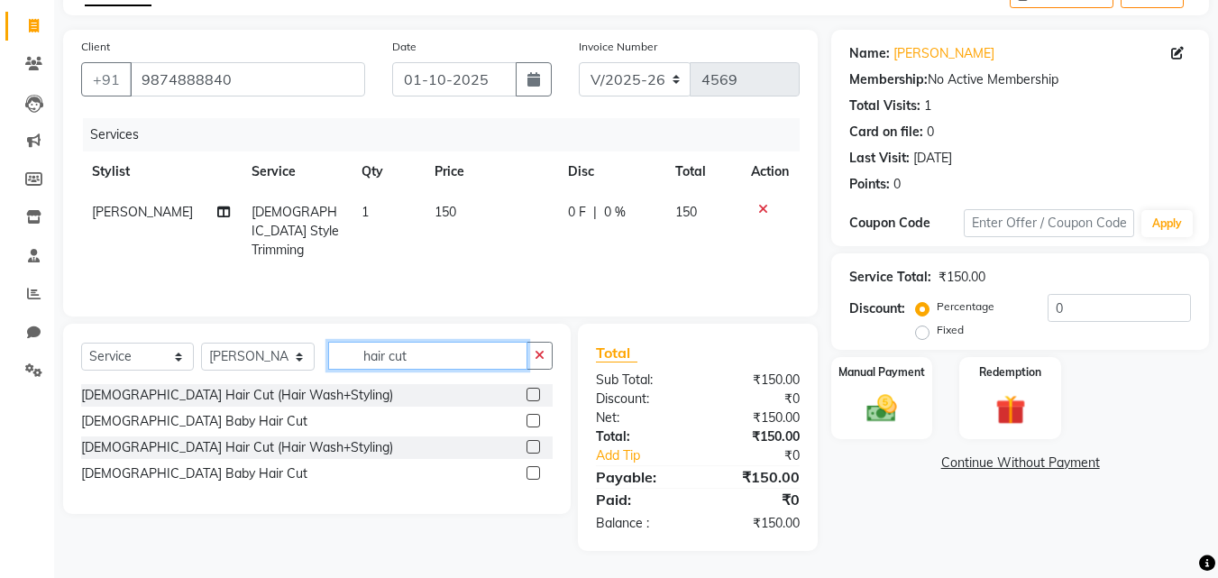
type input "hair cut"
click at [528, 443] on label at bounding box center [533, 447] width 14 height 14
click at [528, 443] on input "checkbox" at bounding box center [532, 448] width 12 height 12
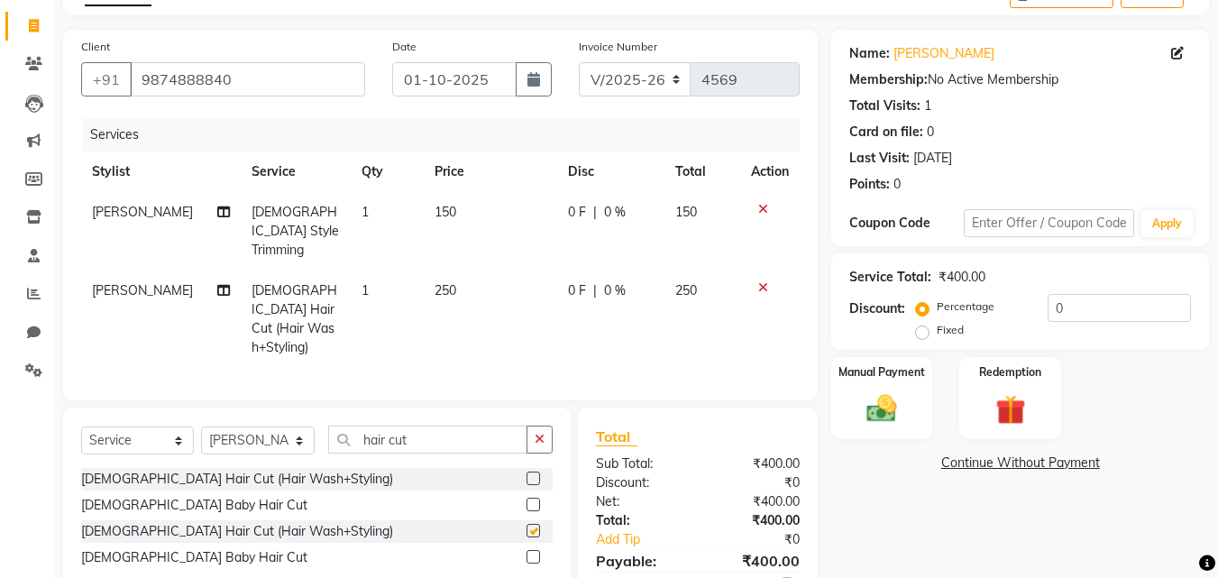
checkbox input "false"
click at [427, 425] on input "hair cut" at bounding box center [427, 439] width 199 height 28
type input "h"
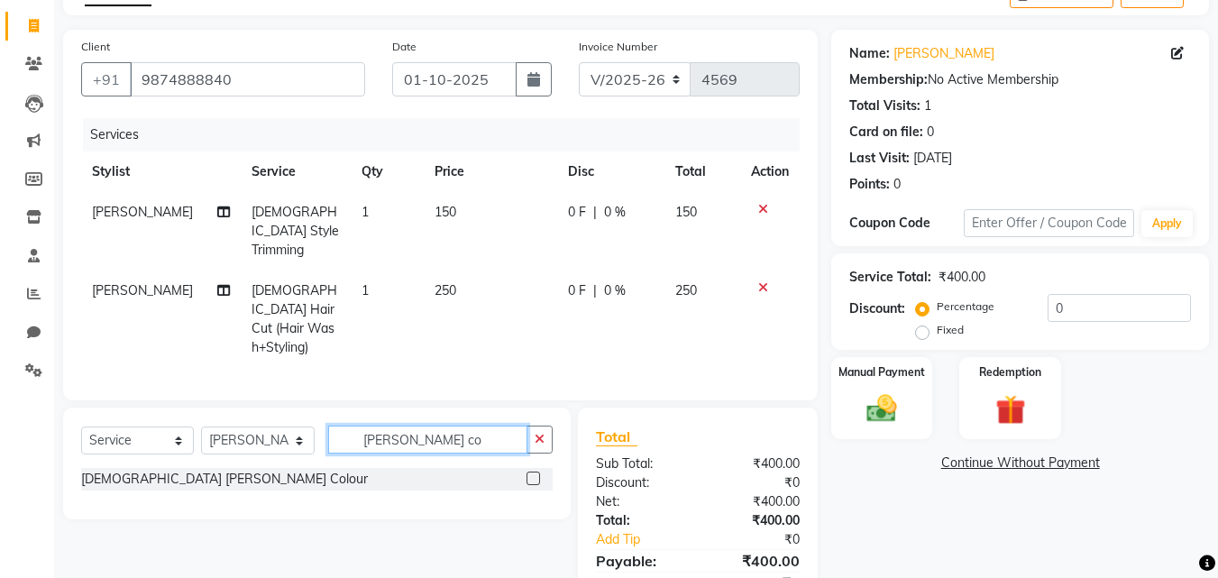
type input "[PERSON_NAME] co"
click at [535, 471] on label at bounding box center [533, 478] width 14 height 14
click at [535, 473] on input "checkbox" at bounding box center [532, 479] width 12 height 12
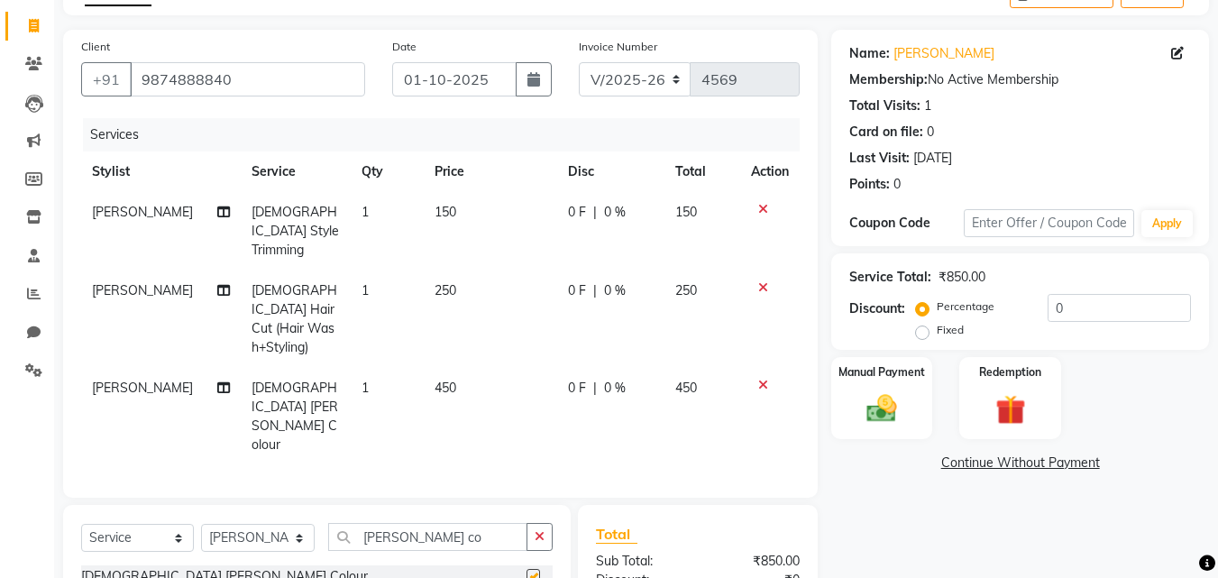
checkbox input "false"
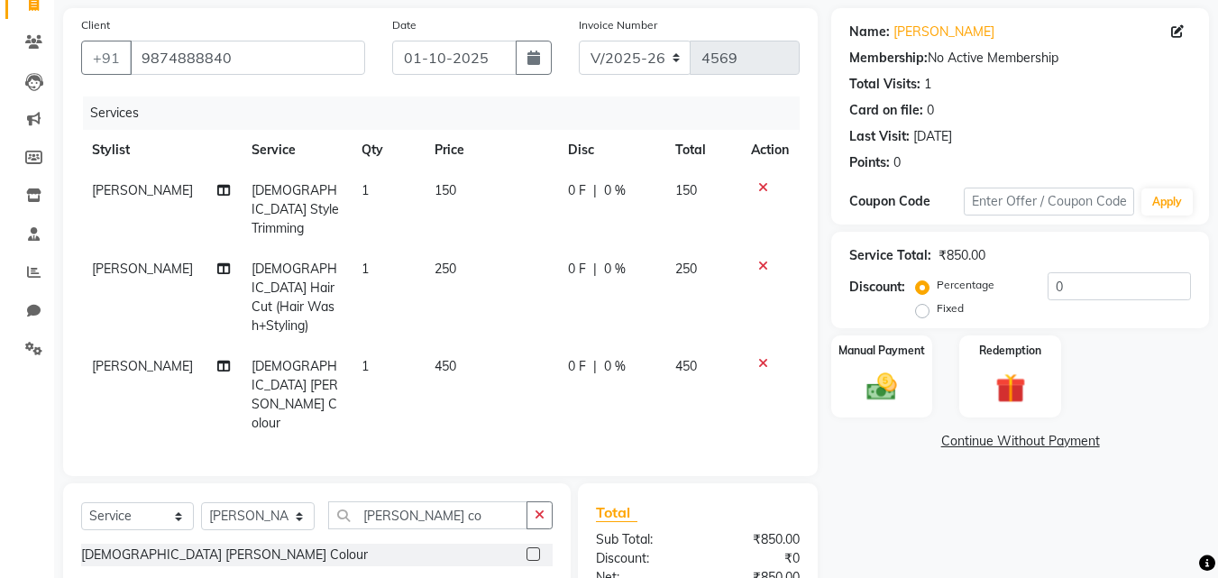
scroll to position [154, 0]
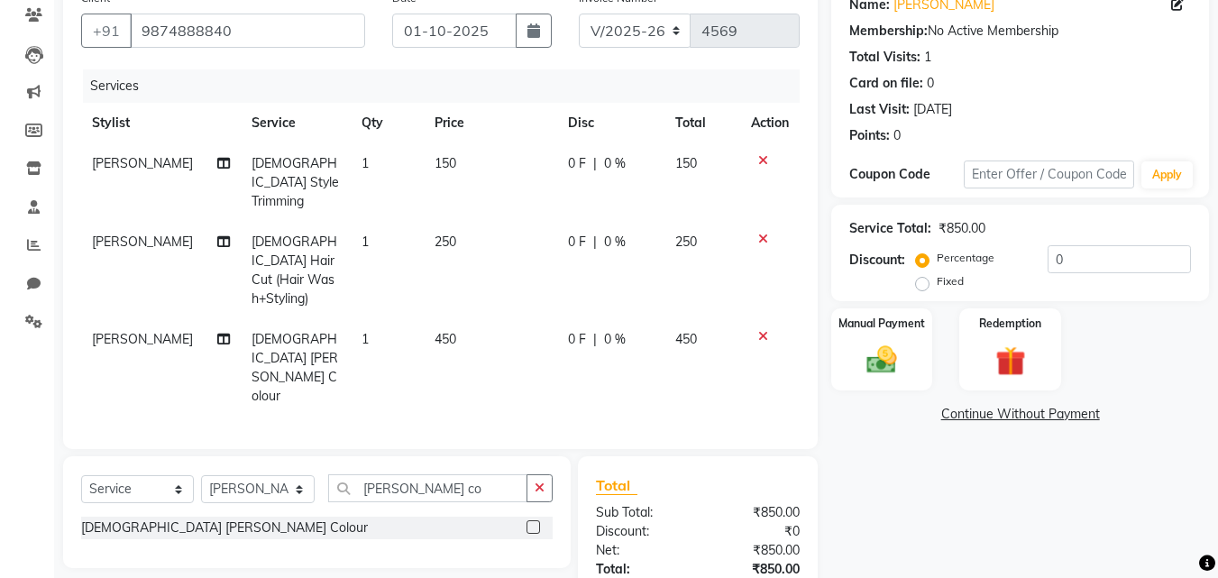
click at [765, 233] on icon at bounding box center [763, 239] width 10 height 13
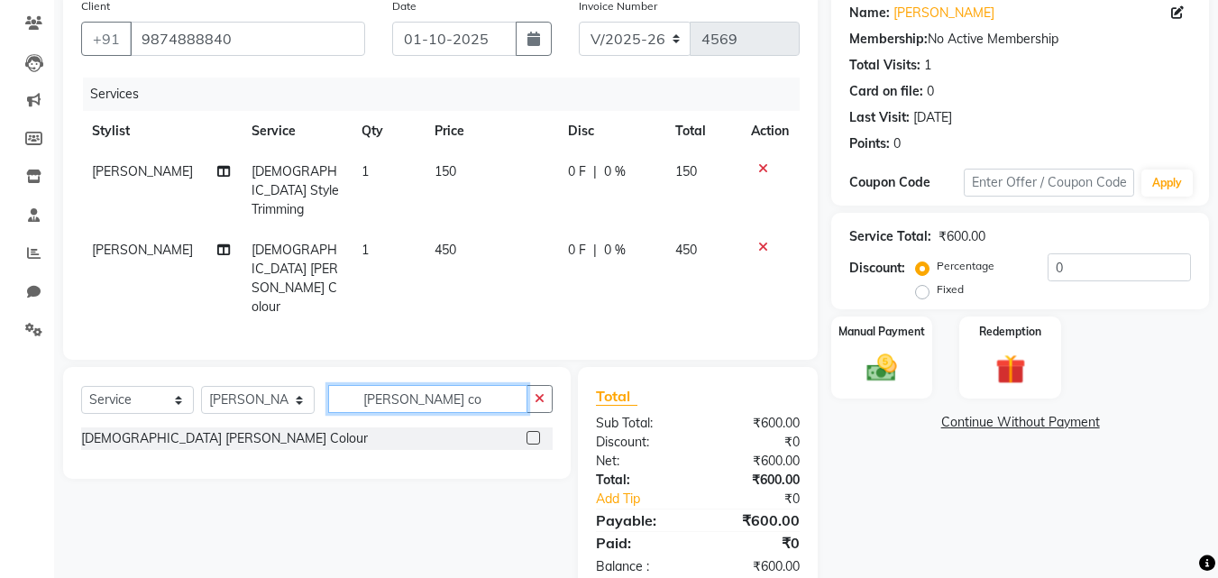
click at [471, 385] on input "[PERSON_NAME] co" at bounding box center [427, 399] width 199 height 28
type input "b"
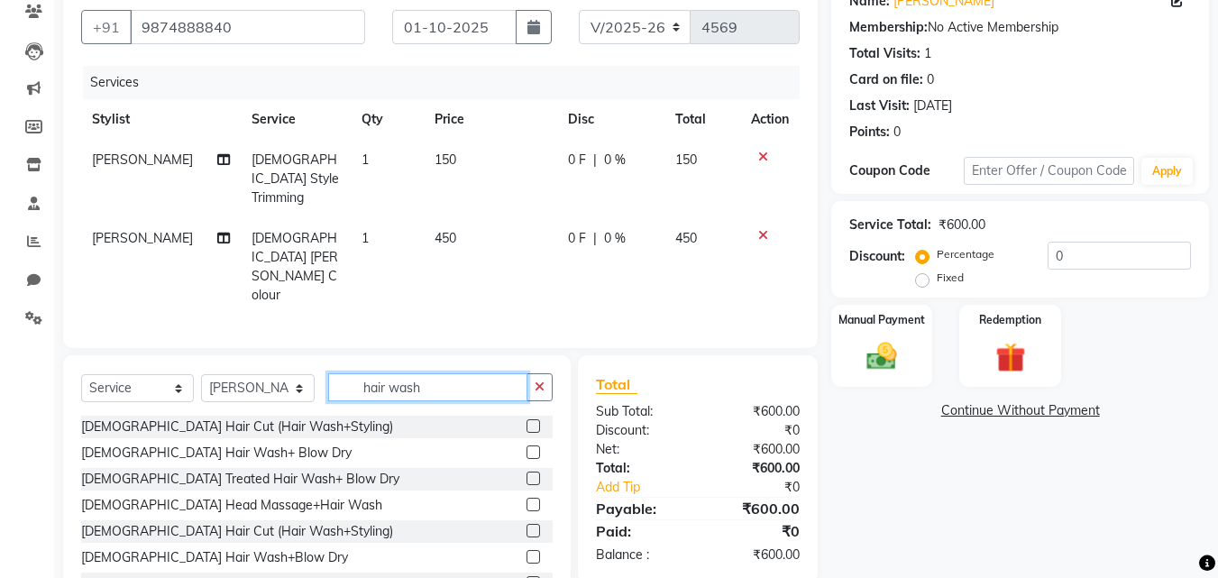
scroll to position [185, 0]
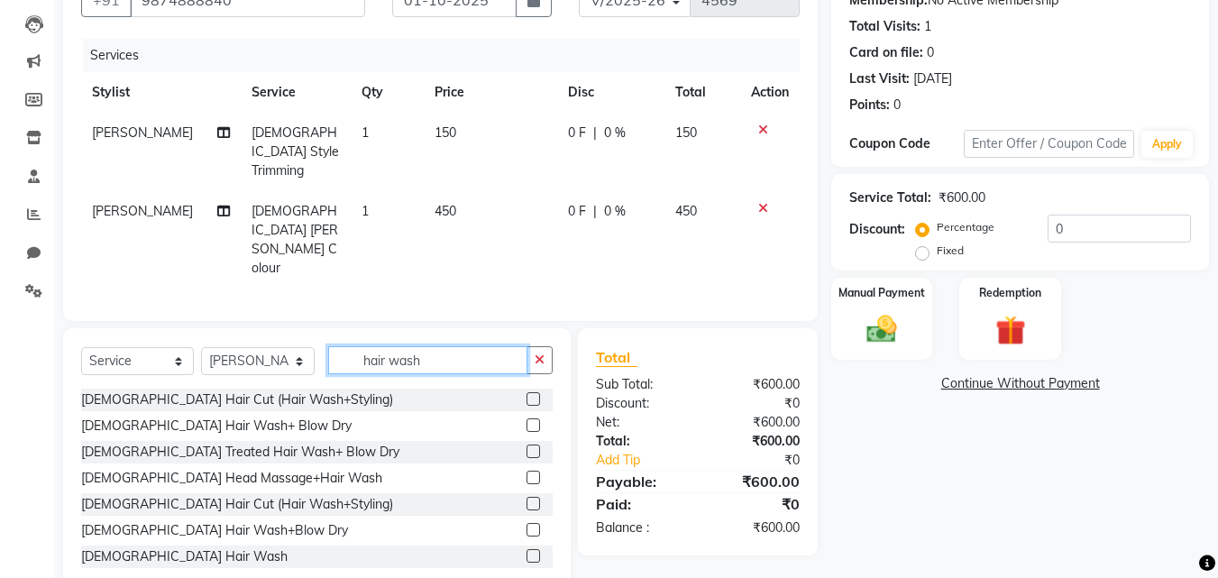
type input "hair wash"
click at [526, 549] on label at bounding box center [533, 556] width 14 height 14
click at [526, 551] on input "checkbox" at bounding box center [532, 557] width 12 height 12
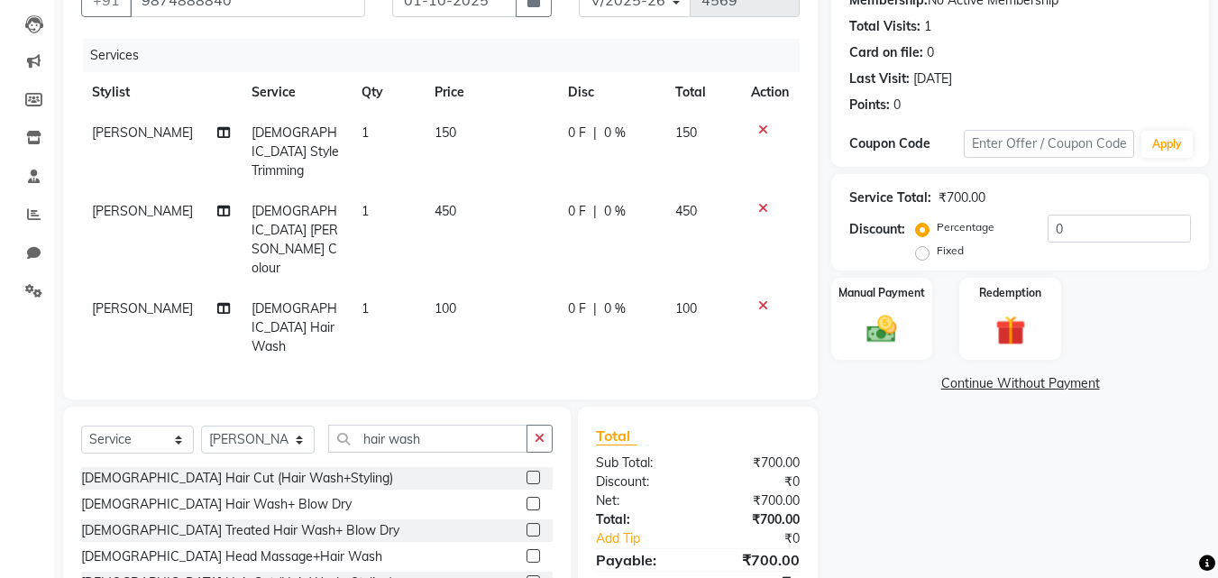
checkbox input "false"
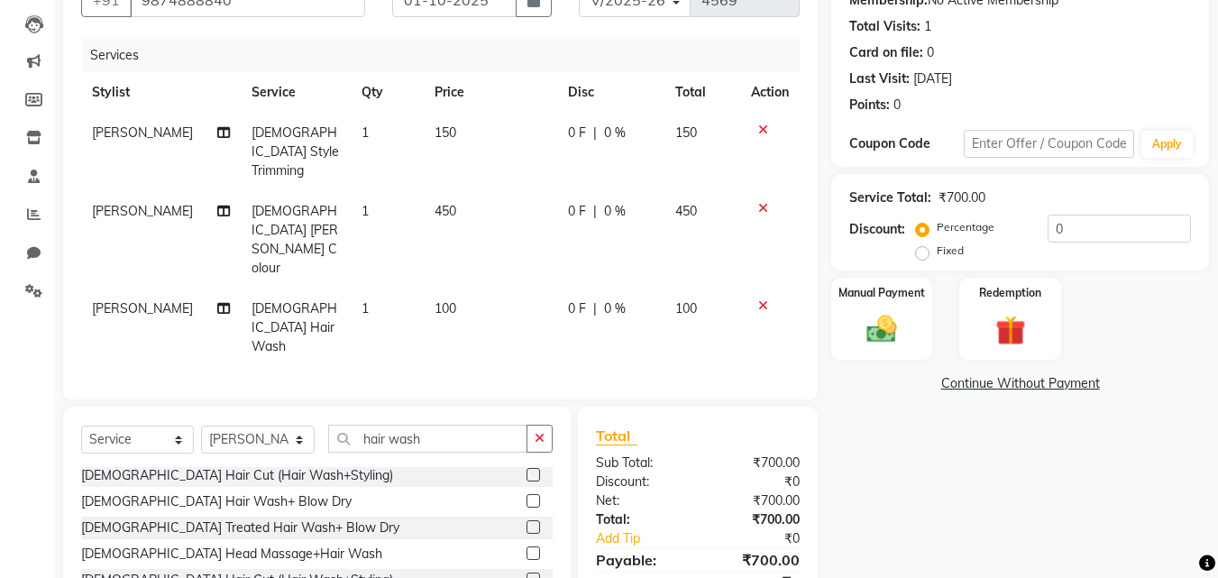
click at [438, 203] on span "450" at bounding box center [445, 211] width 22 height 16
select select "66342"
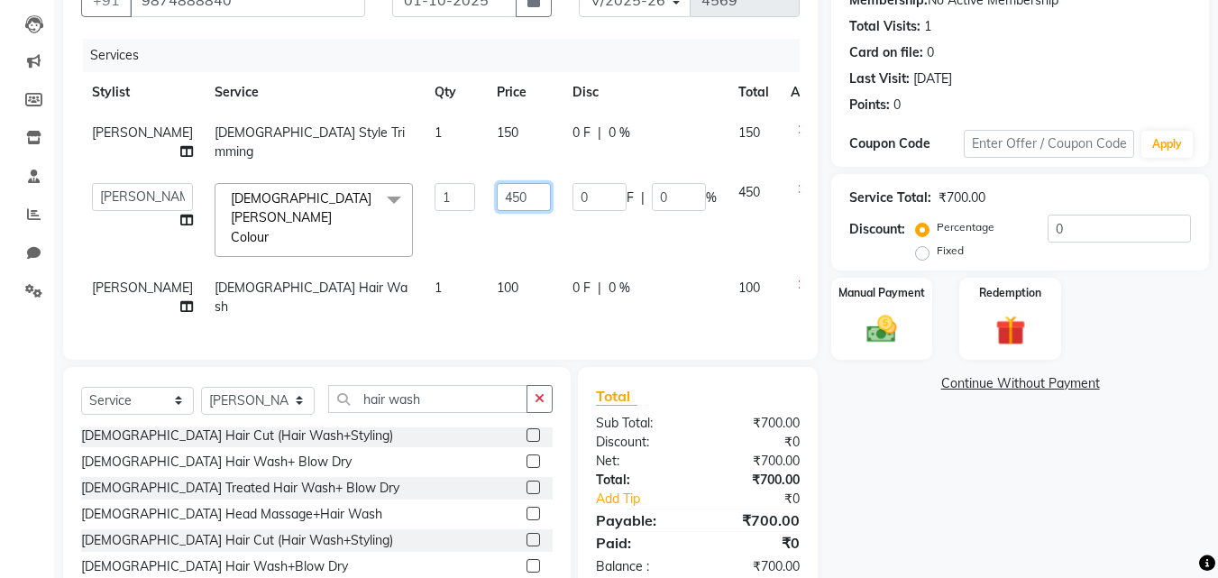
click at [497, 194] on input "450" at bounding box center [524, 197] width 54 height 28
type input "4"
type input "550"
click at [540, 223] on tr "[PERSON_NAME] [PERSON_NAME] [PERSON_NAME] [PERSON_NAME] [PERSON_NAME] [PERSON_N…" at bounding box center [460, 220] width 758 height 96
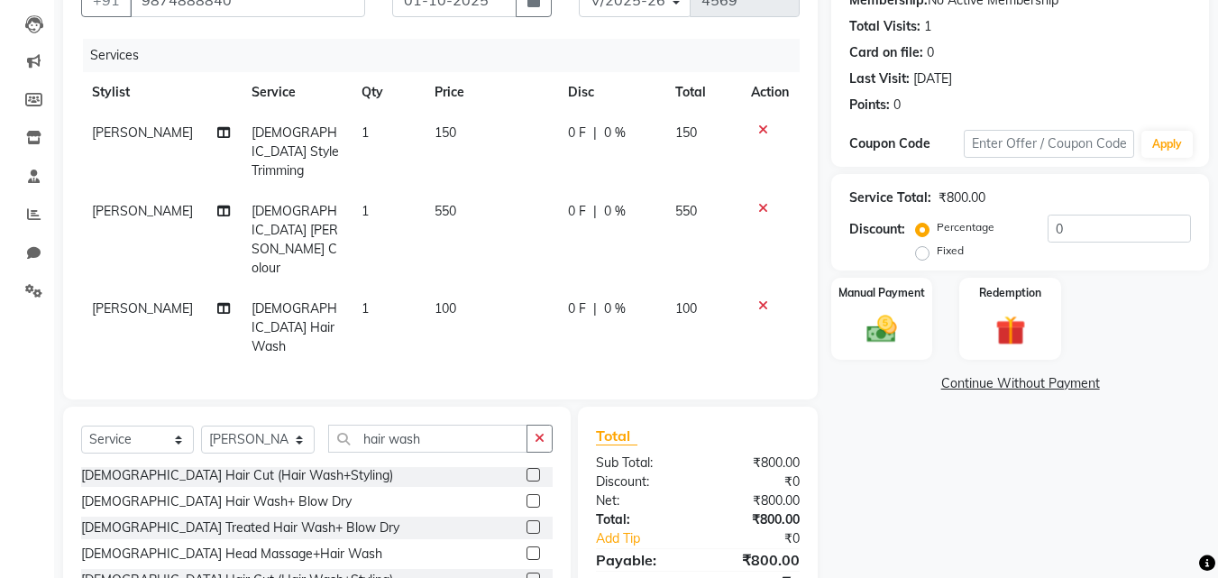
scroll to position [244, 0]
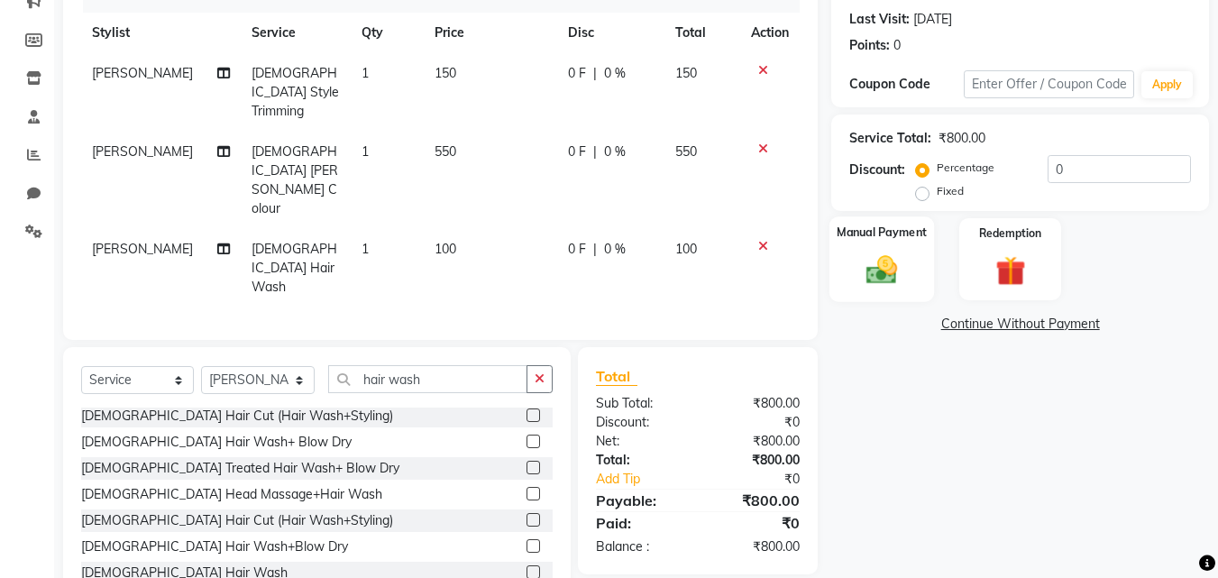
click at [904, 251] on div "Manual Payment" at bounding box center [881, 259] width 105 height 86
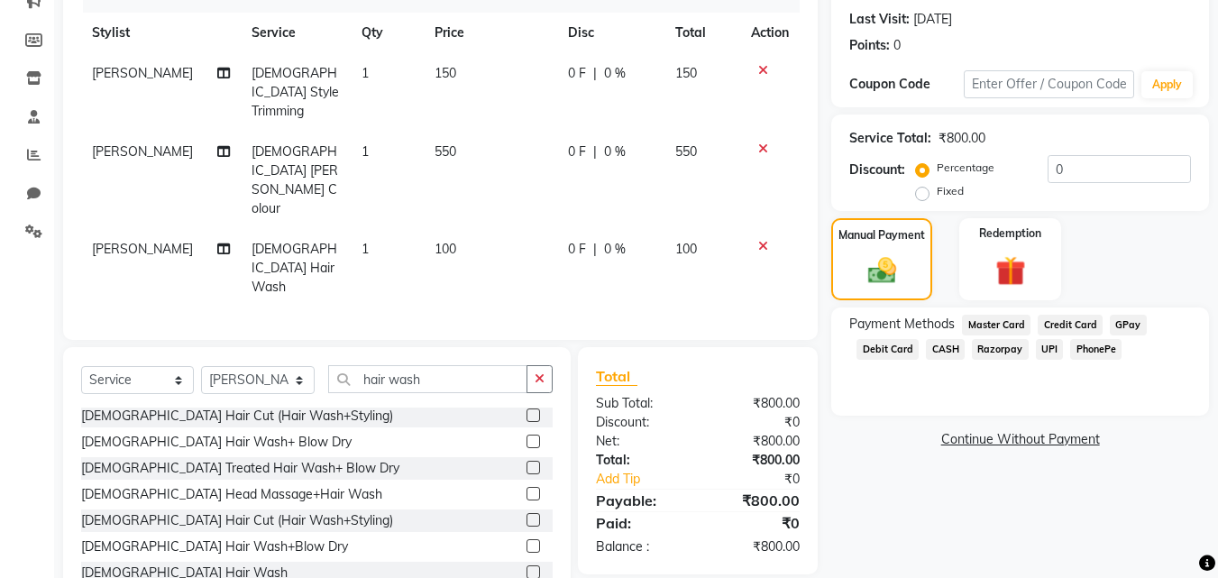
click at [1100, 346] on span "PhonePe" at bounding box center [1095, 349] width 51 height 21
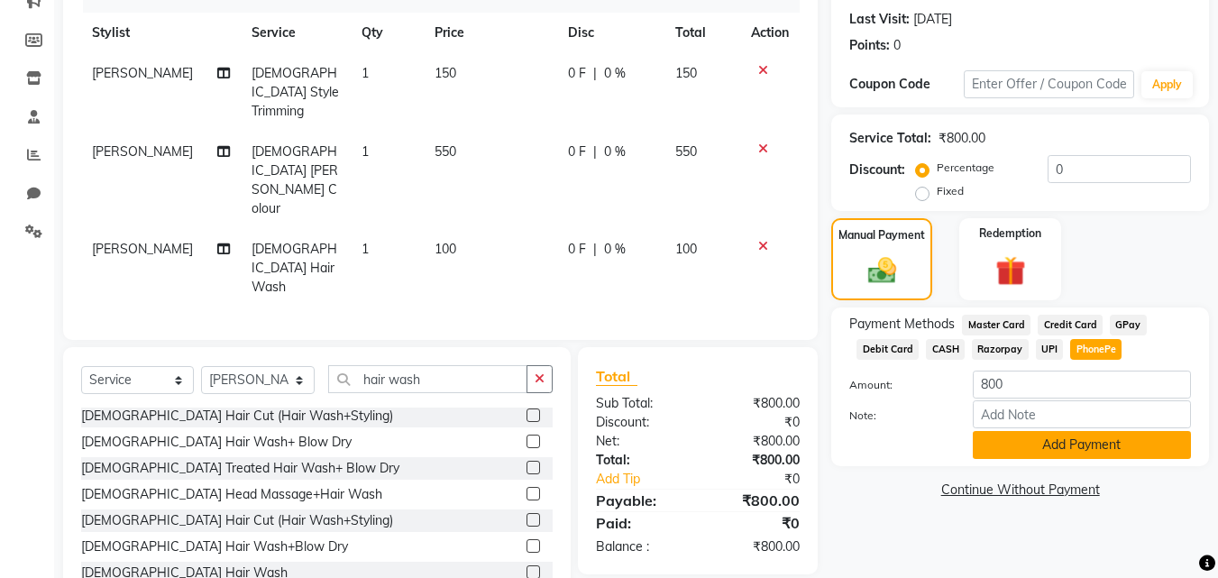
click at [1099, 438] on button "Add Payment" at bounding box center [1082, 445] width 218 height 28
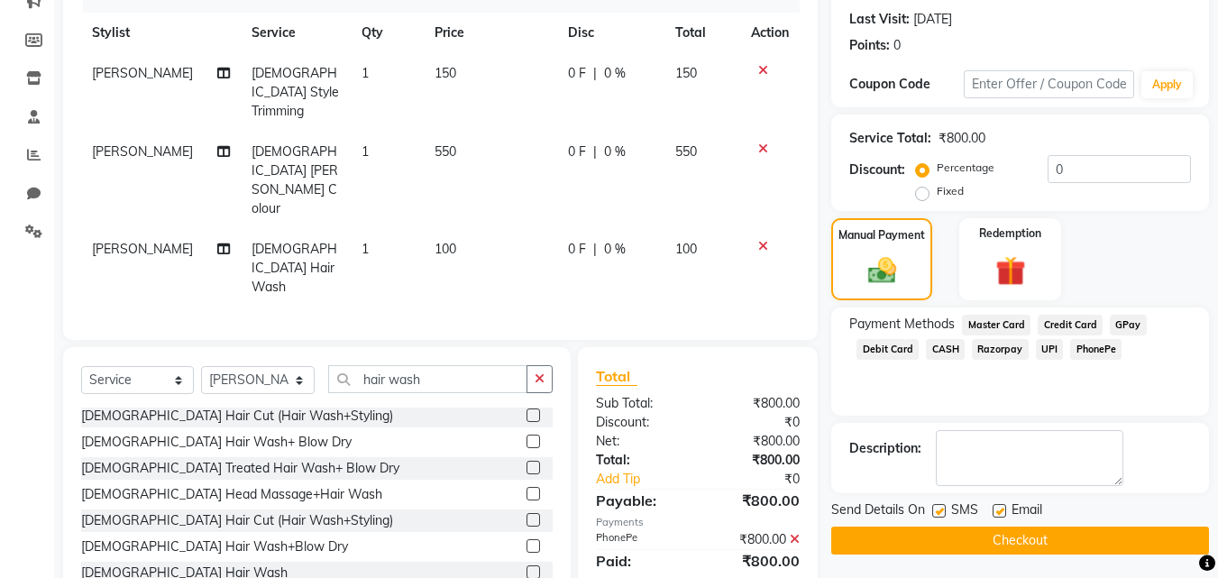
scroll to position [248, 0]
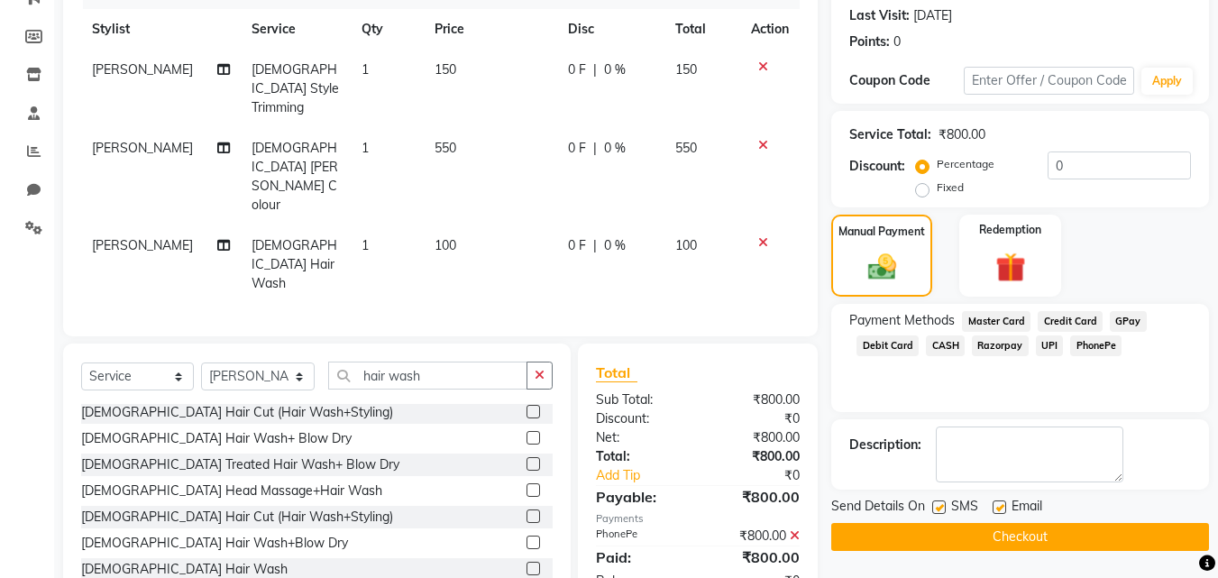
click at [1037, 528] on button "Checkout" at bounding box center [1020, 537] width 378 height 28
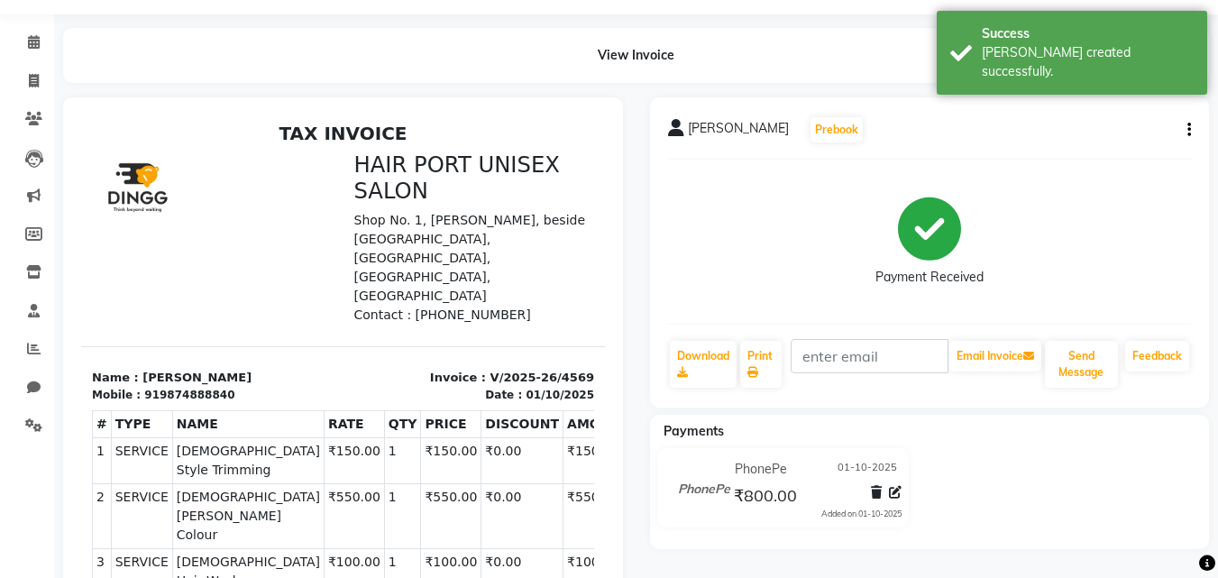
scroll to position [52, 0]
